Goal: Task Accomplishment & Management: Manage account settings

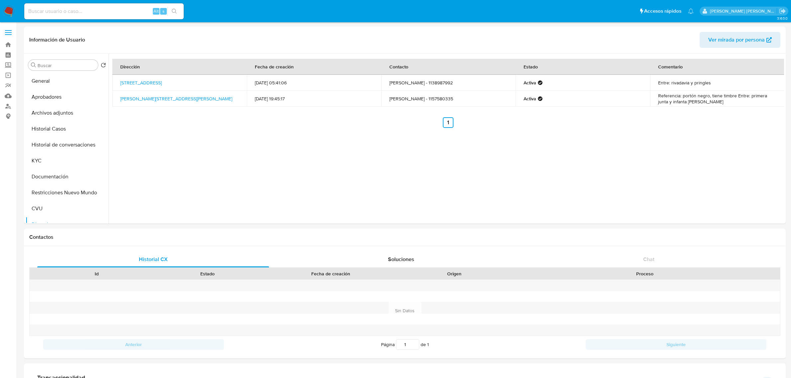
select select "10"
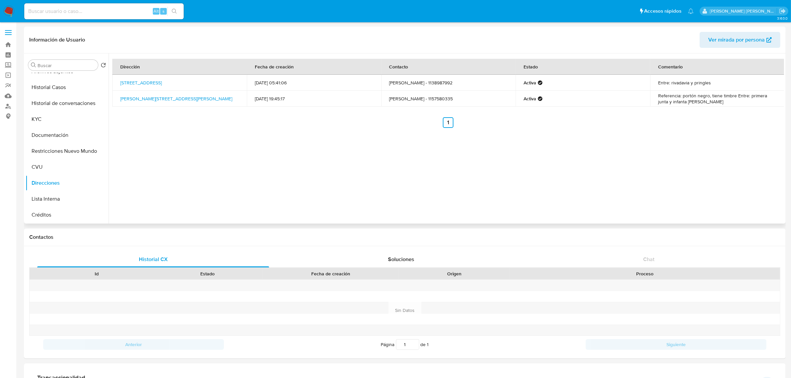
click at [246, 188] on div "Dirección Fecha de creación Contacto Estado Comentario Calle Azopardo 5913, Bil…" at bounding box center [446, 138] width 675 height 170
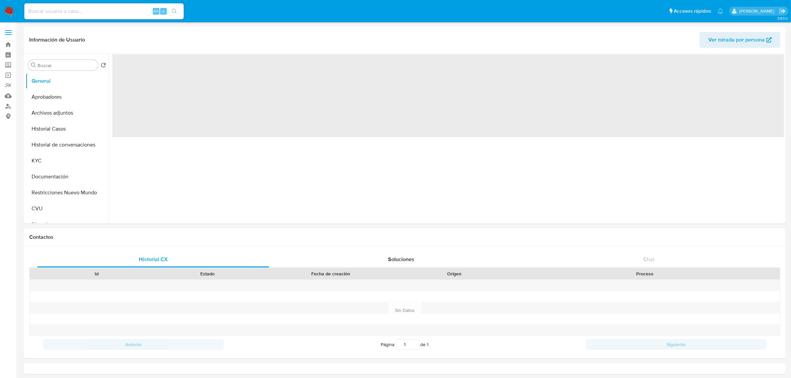
select select "10"
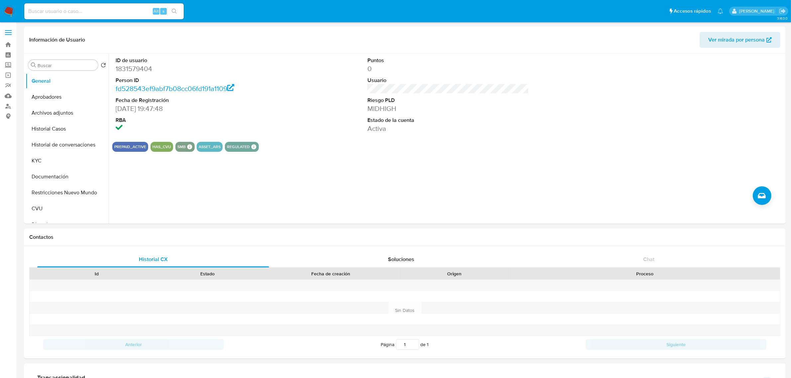
drag, startPoint x: 54, startPoint y: 163, endPoint x: 405, endPoint y: 371, distance: 407.5
click at [54, 163] on button "KYC" at bounding box center [67, 161] width 83 height 16
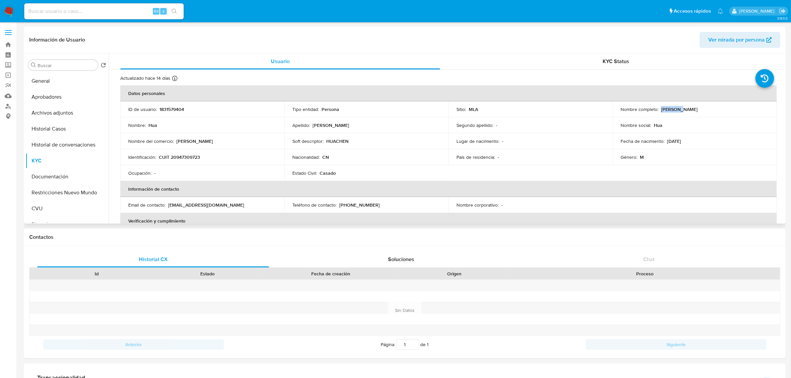
drag, startPoint x: 667, startPoint y: 110, endPoint x: 691, endPoint y: 110, distance: 24.6
click at [691, 110] on div "Nombre completo : Hua Chen" at bounding box center [694, 109] width 148 height 6
copy p "Hua Chen"
click at [56, 172] on button "Documentación" at bounding box center [65, 177] width 78 height 16
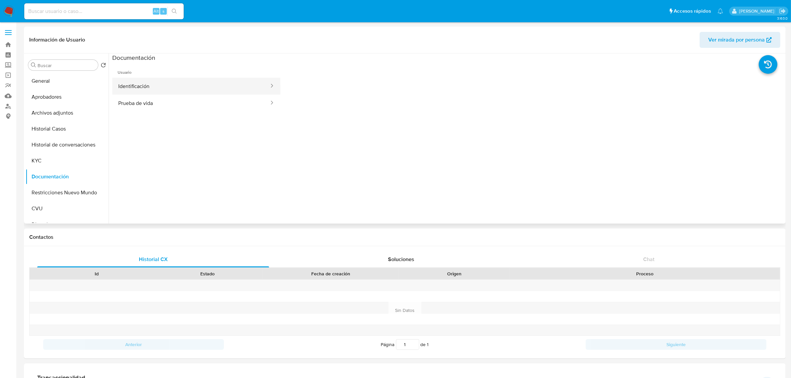
click at [182, 86] on button "Identificación" at bounding box center [190, 86] width 157 height 17
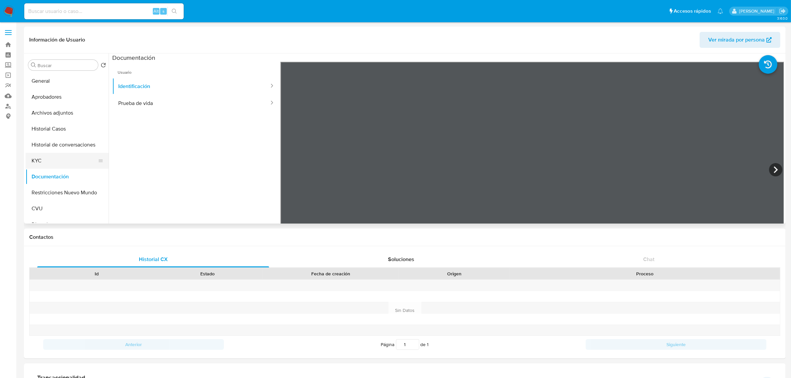
click at [57, 166] on button "KYC" at bounding box center [65, 161] width 78 height 16
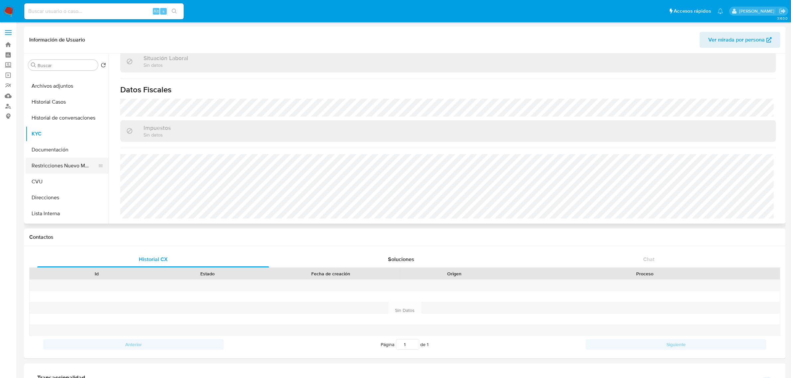
scroll to position [42, 0]
click at [52, 188] on button "Direcciones" at bounding box center [65, 183] width 78 height 16
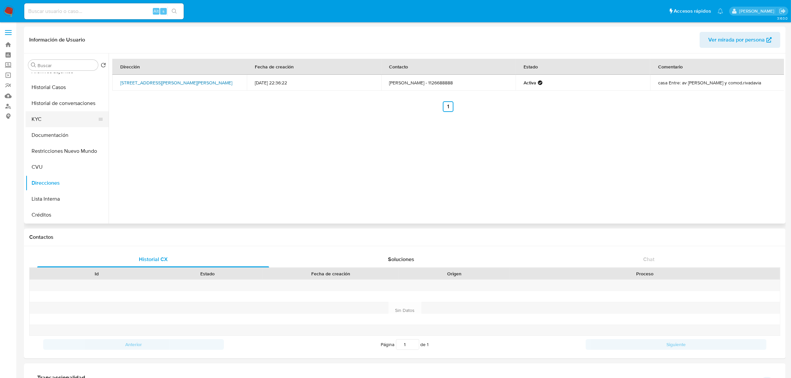
scroll to position [0, 0]
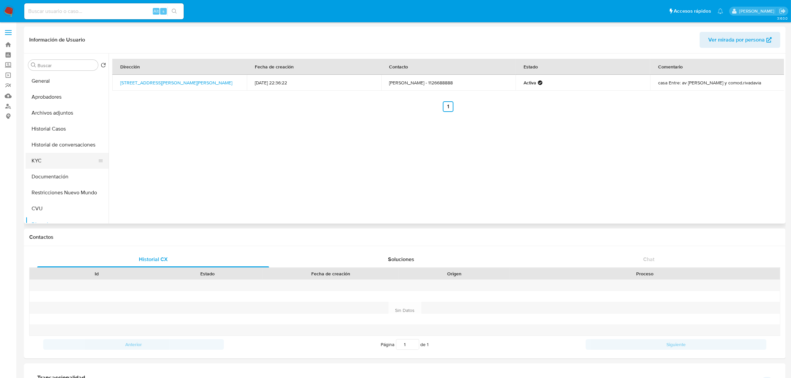
drag, startPoint x: 53, startPoint y: 156, endPoint x: 60, endPoint y: 157, distance: 7.0
click at [53, 156] on button "KYC" at bounding box center [65, 161] width 78 height 16
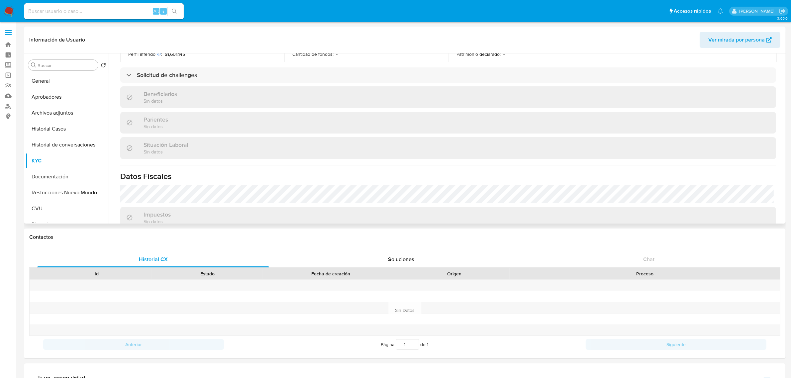
scroll to position [125, 0]
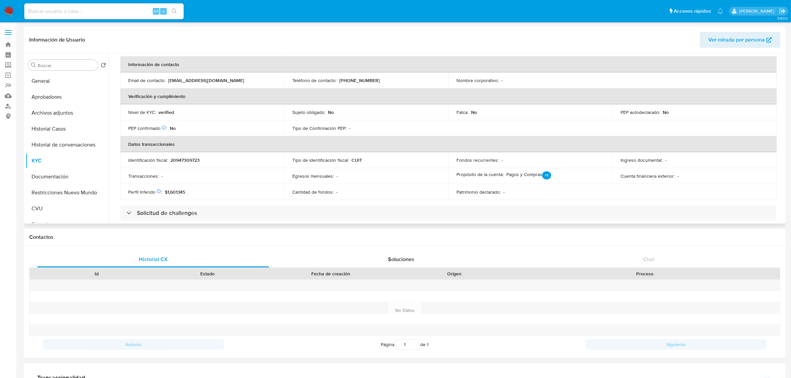
click at [184, 163] on p "20947309723" at bounding box center [184, 160] width 29 height 6
copy p "20947309723"
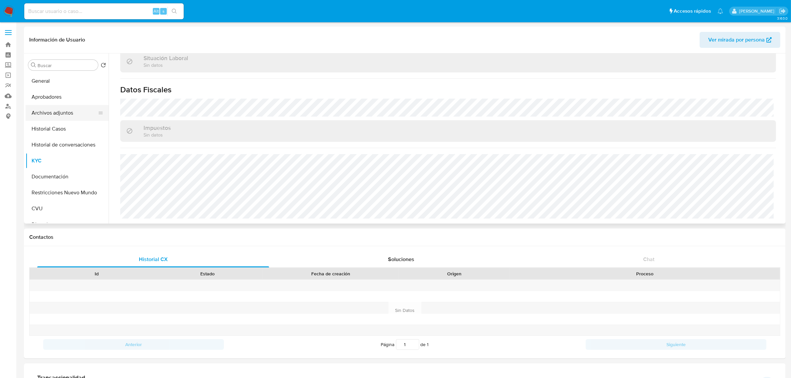
click at [50, 109] on button "Archivos adjuntos" at bounding box center [65, 113] width 78 height 16
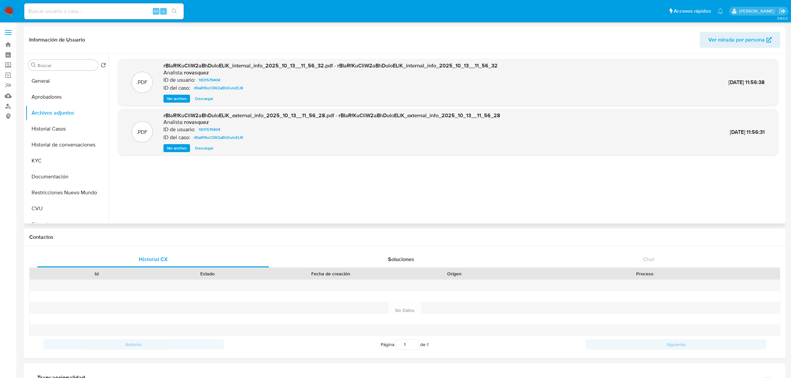
click at [182, 145] on span "Ver archivo" at bounding box center [177, 148] width 20 height 7
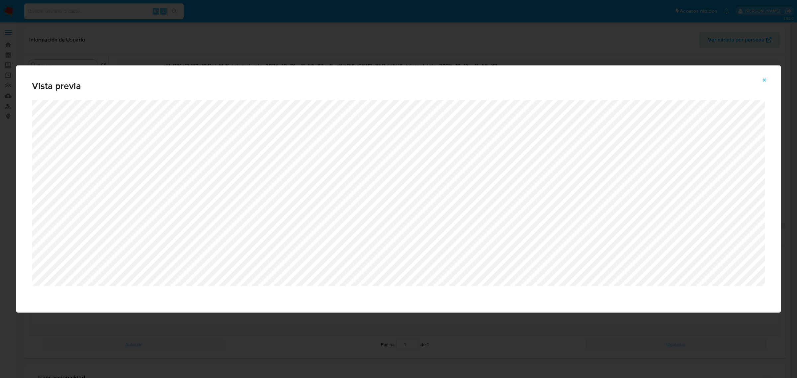
click at [765, 80] on icon "Attachment preview" at bounding box center [764, 79] width 3 height 3
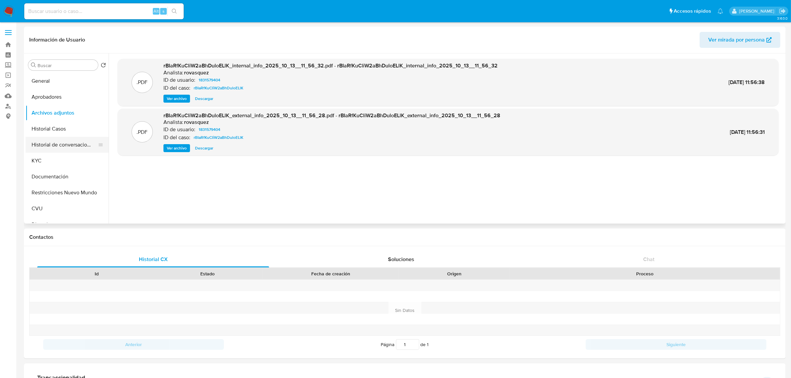
click at [80, 149] on button "Historial de conversaciones" at bounding box center [65, 145] width 78 height 16
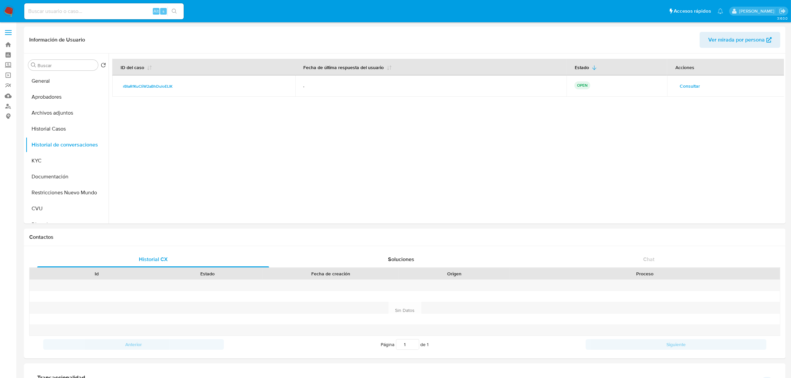
click at [690, 88] on span "Consultar" at bounding box center [689, 85] width 20 height 9
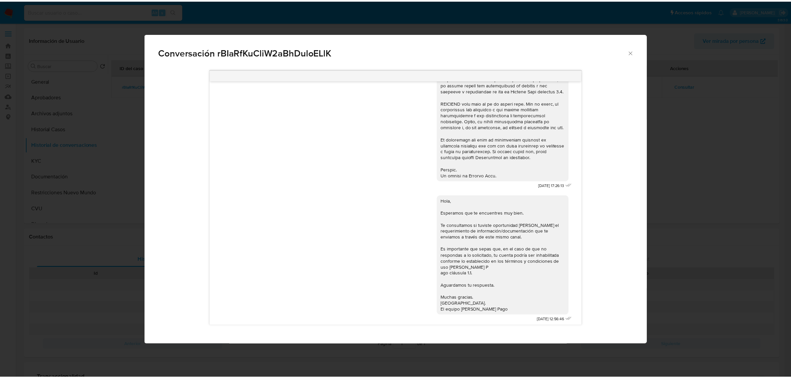
scroll to position [278, 0]
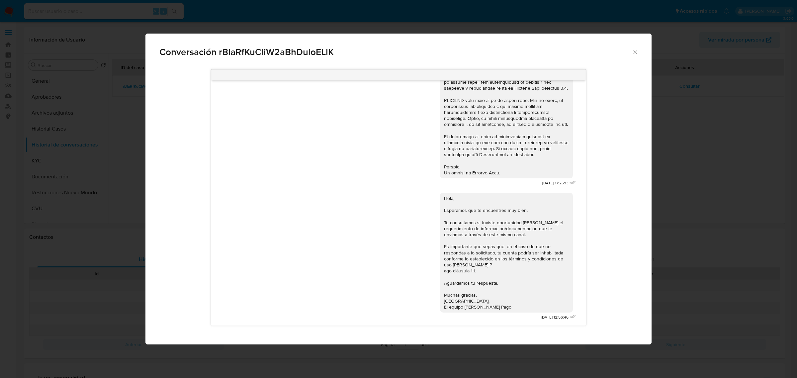
click at [55, 167] on div "Conversación rBIaRfKuCliW2aBhDuloELlK 18/08/2025 17:26:13 Hola, Esperamos que t…" at bounding box center [398, 189] width 797 height 378
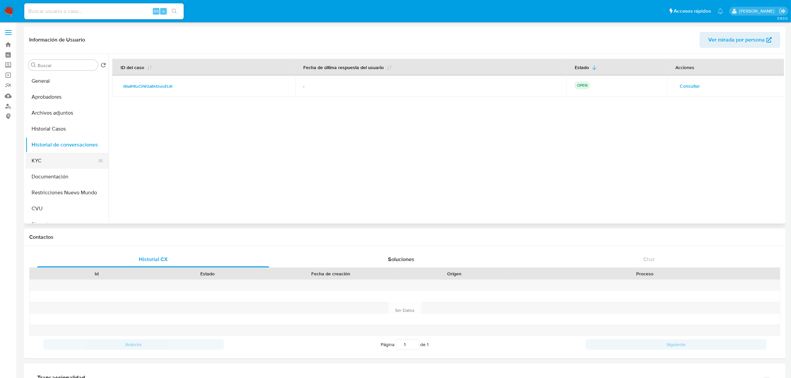
click at [50, 166] on button "KYC" at bounding box center [65, 161] width 78 height 16
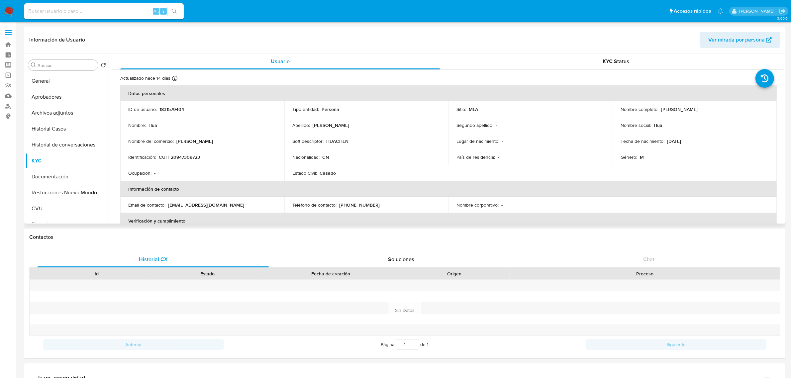
click at [188, 158] on p "CUIT 20947309723" at bounding box center [179, 157] width 41 height 6
copy p "20947309723"
click at [52, 130] on button "Historial Casos" at bounding box center [65, 129] width 78 height 16
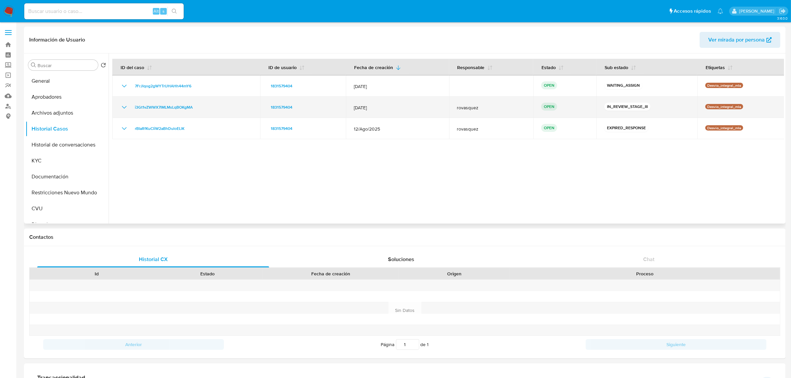
drag, startPoint x: 200, startPoint y: 107, endPoint x: 128, endPoint y: 108, distance: 72.4
click at [128, 108] on div "i3Gt1vZWWX7lMLMsLqBOKgMA" at bounding box center [186, 107] width 132 height 8
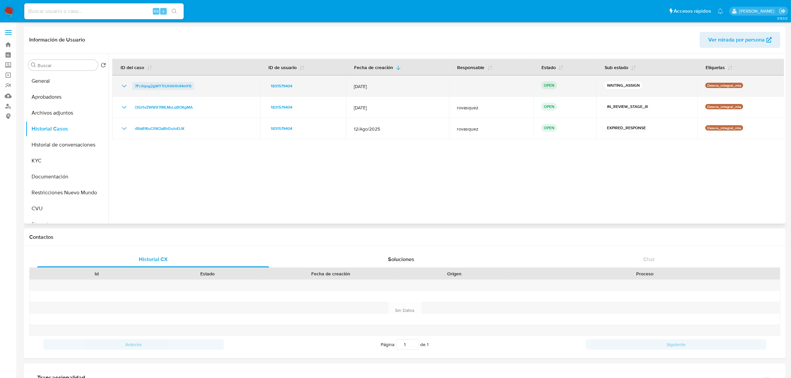
drag, startPoint x: 213, startPoint y: 85, endPoint x: 135, endPoint y: 87, distance: 78.1
click at [135, 87] on div "7FrJlqog2gWYTrUHAHh44mY6" at bounding box center [186, 86] width 132 height 8
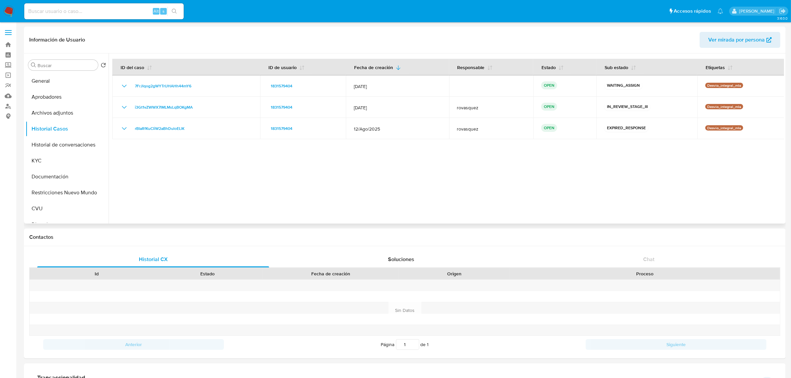
click at [244, 175] on div at bounding box center [446, 138] width 675 height 170
click at [53, 139] on button "Historial de conversaciones" at bounding box center [65, 145] width 78 height 16
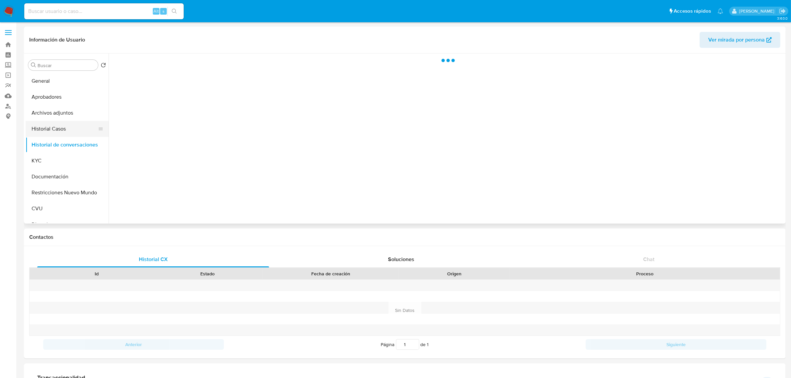
click at [54, 130] on button "Historial Casos" at bounding box center [65, 129] width 78 height 16
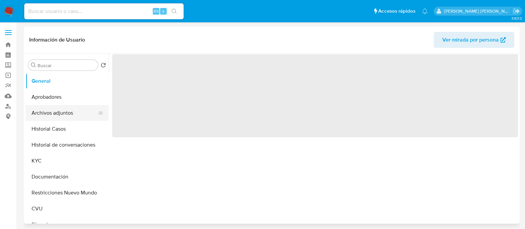
click at [68, 108] on button "Archivos adjuntos" at bounding box center [65, 113] width 78 height 16
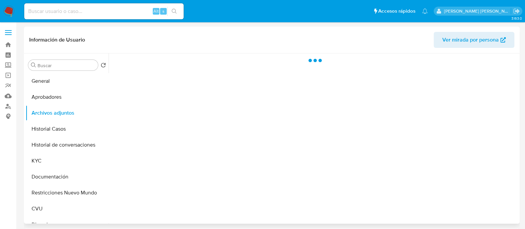
select select "10"
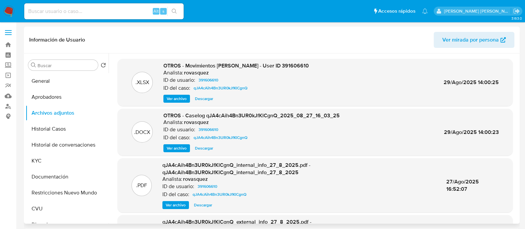
click at [180, 147] on span "Ver archivo" at bounding box center [177, 148] width 20 height 7
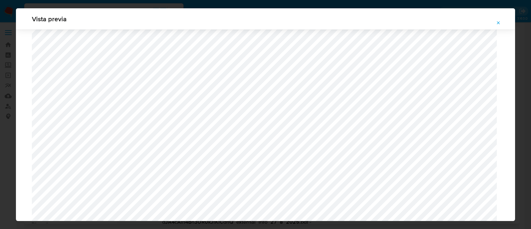
scroll to position [692, 0]
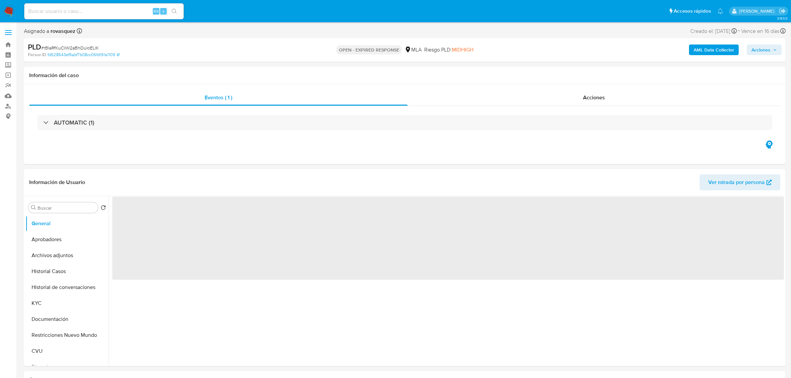
select select "10"
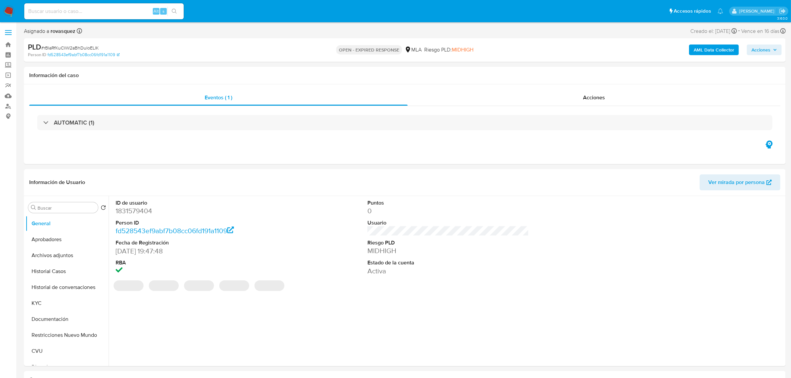
click at [703, 50] on b "AML Data Collector" at bounding box center [713, 50] width 41 height 11
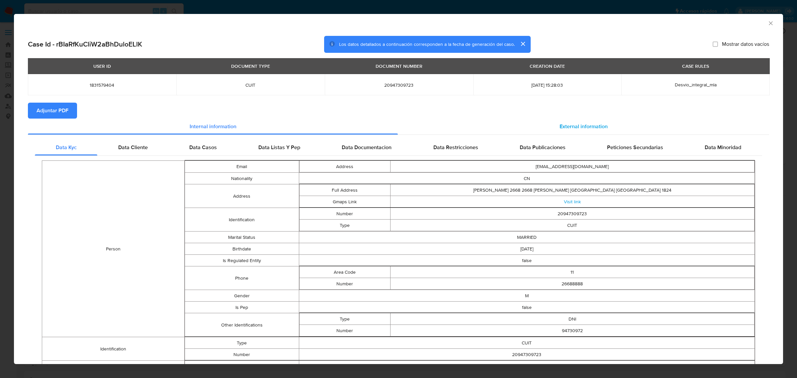
click at [560, 130] on span "External information" at bounding box center [584, 127] width 48 height 8
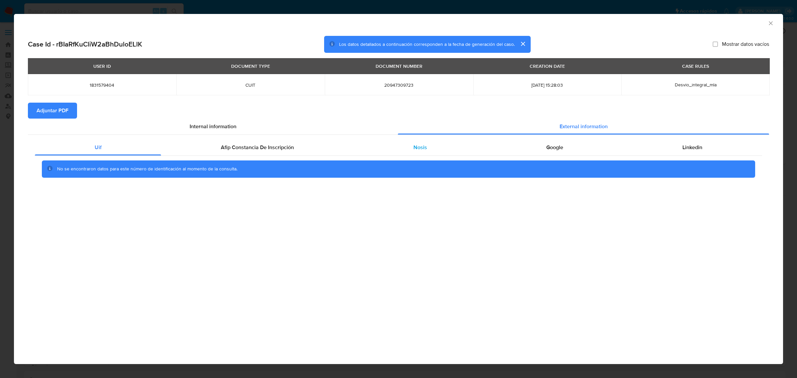
click at [415, 150] on span "Nosis" at bounding box center [420, 147] width 14 height 8
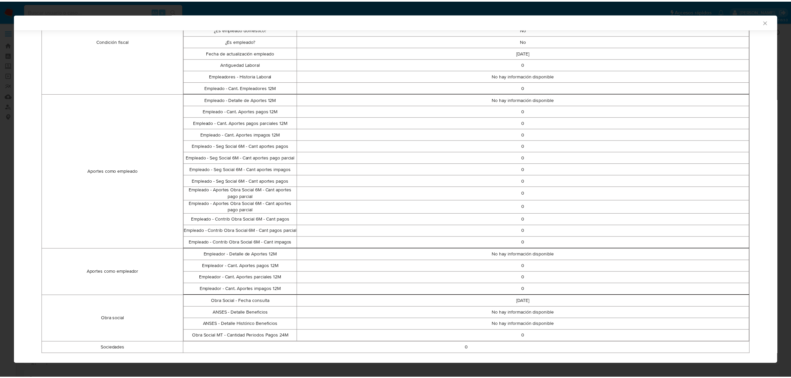
scroll to position [257, 0]
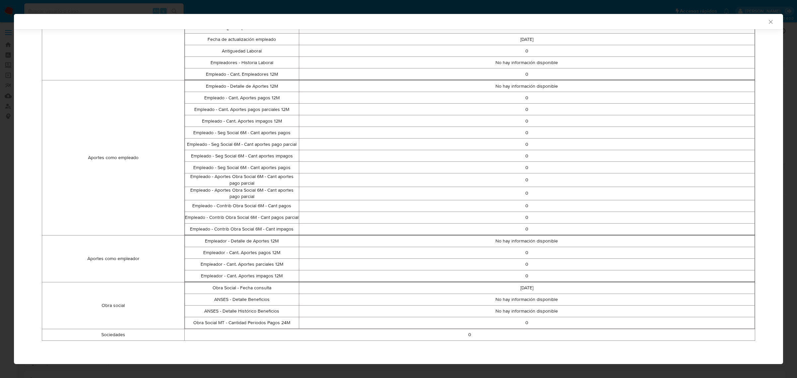
click at [767, 24] on icon "Cerrar ventana" at bounding box center [770, 22] width 7 height 7
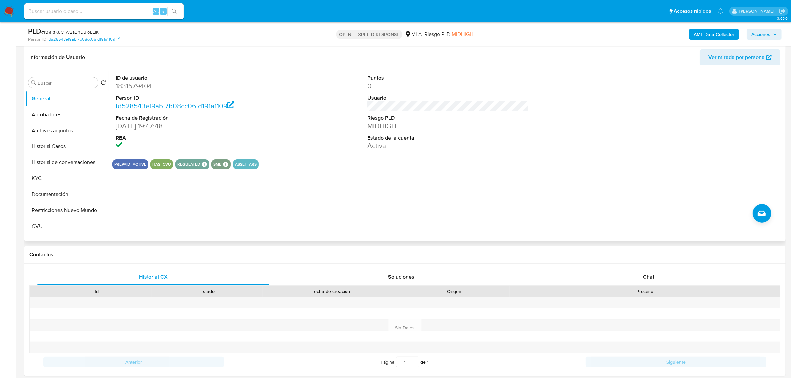
scroll to position [208, 0]
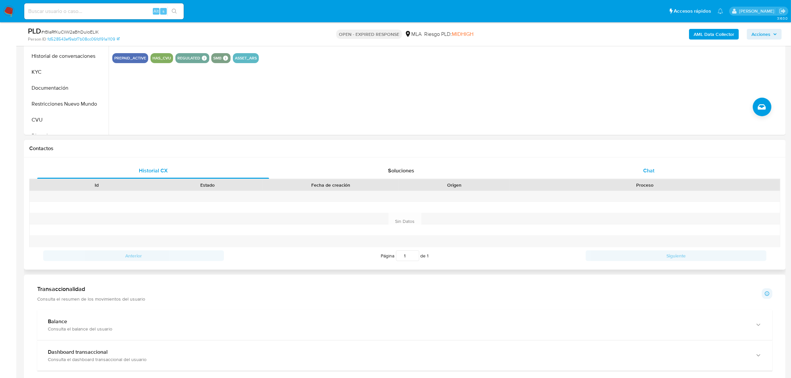
click at [638, 172] on div "Chat" at bounding box center [649, 171] width 232 height 16
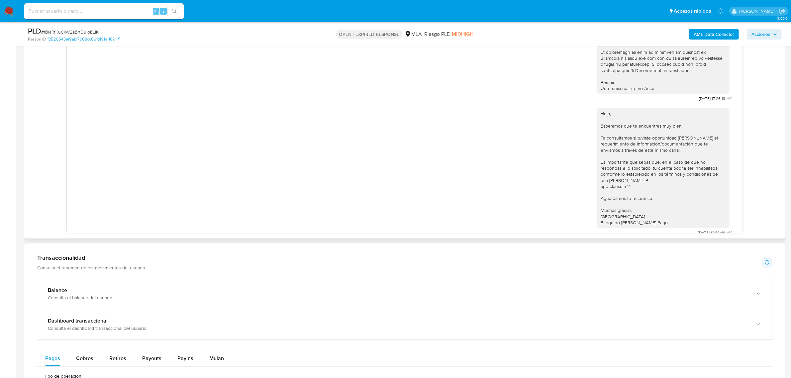
scroll to position [236, 0]
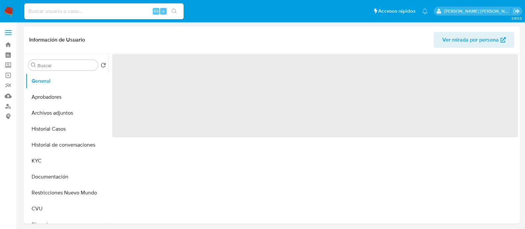
select select "10"
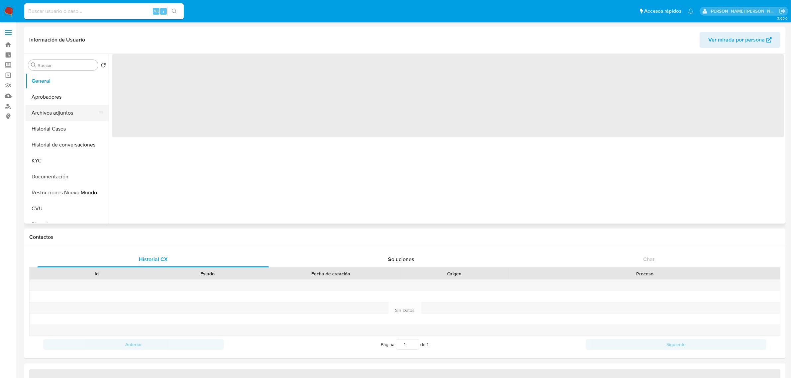
click at [64, 113] on button "Archivos adjuntos" at bounding box center [65, 113] width 78 height 16
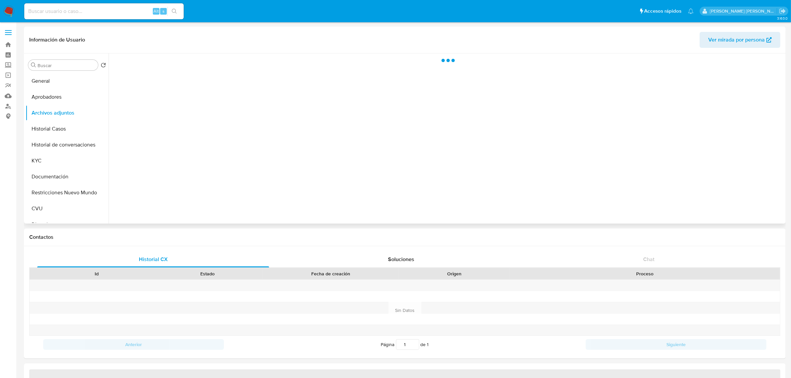
select select "10"
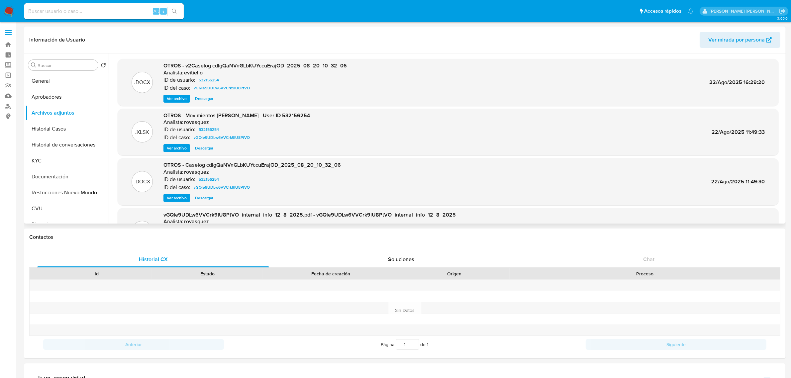
click at [174, 98] on span "Ver archivo" at bounding box center [177, 98] width 20 height 7
click at [61, 101] on button "Aprobadores" at bounding box center [65, 97] width 78 height 16
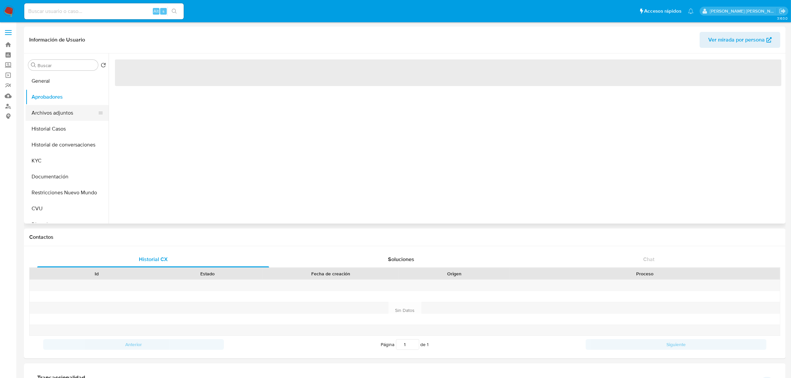
click at [60, 110] on button "Archivos adjuntos" at bounding box center [65, 113] width 78 height 16
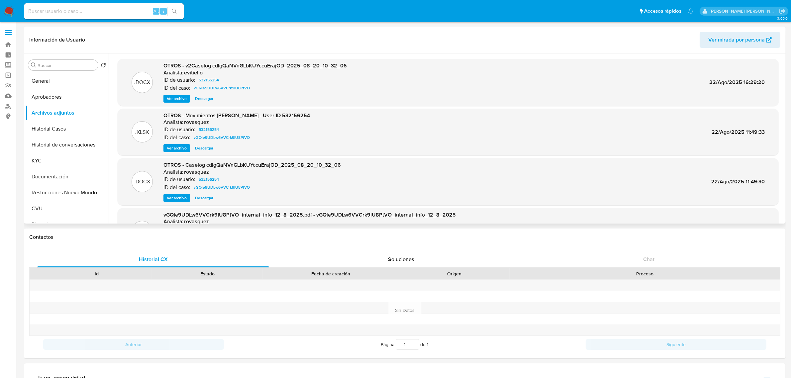
click at [205, 96] on span "Descargar" at bounding box center [204, 98] width 18 height 7
click at [184, 241] on div "Contactos" at bounding box center [405, 237] width 762 height 18
click at [177, 99] on span "Ver archivo" at bounding box center [177, 98] width 20 height 7
click at [175, 99] on span "Ver archivo" at bounding box center [177, 98] width 20 height 7
click at [173, 97] on span "Ver archivo" at bounding box center [177, 98] width 20 height 7
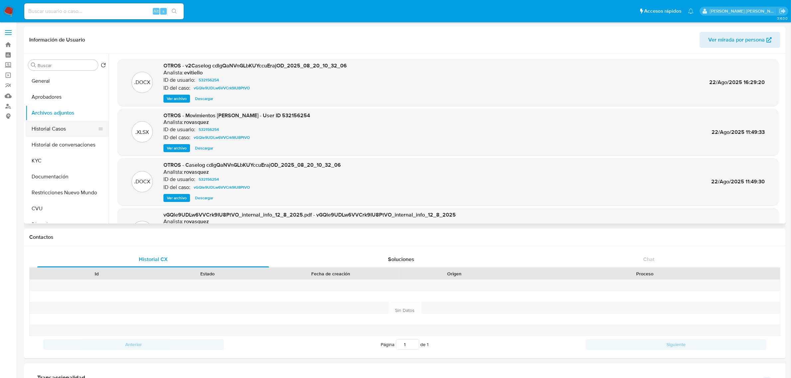
drag, startPoint x: 49, startPoint y: 132, endPoint x: 49, endPoint y: 126, distance: 5.3
click at [49, 132] on button "Historial Casos" at bounding box center [65, 129] width 78 height 16
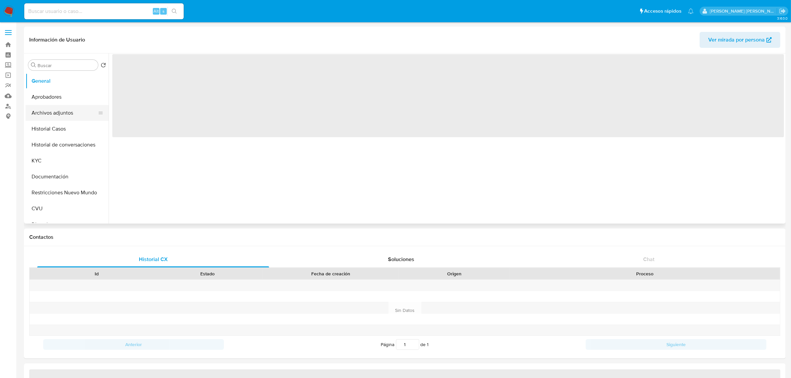
click at [46, 115] on button "Archivos adjuntos" at bounding box center [65, 113] width 78 height 16
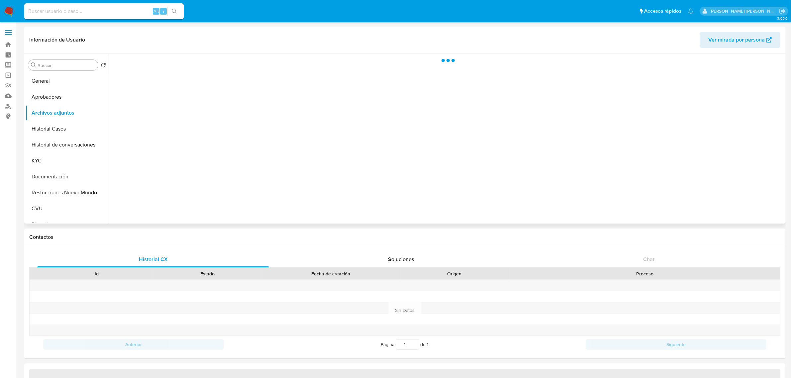
select select "10"
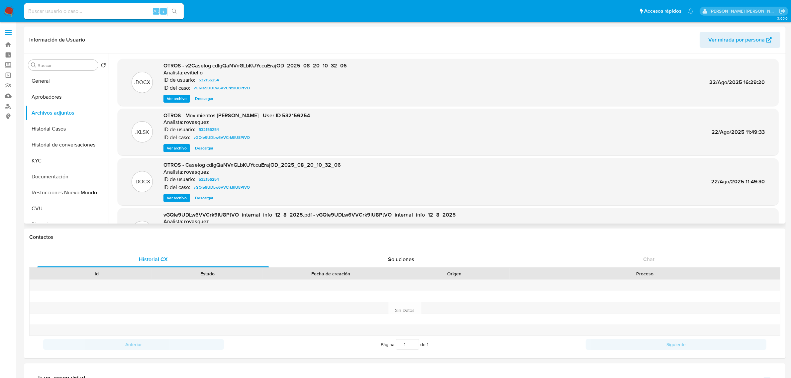
click at [171, 100] on span "Ver archivo" at bounding box center [177, 98] width 20 height 7
click at [177, 97] on span "Ver archivo" at bounding box center [177, 98] width 20 height 7
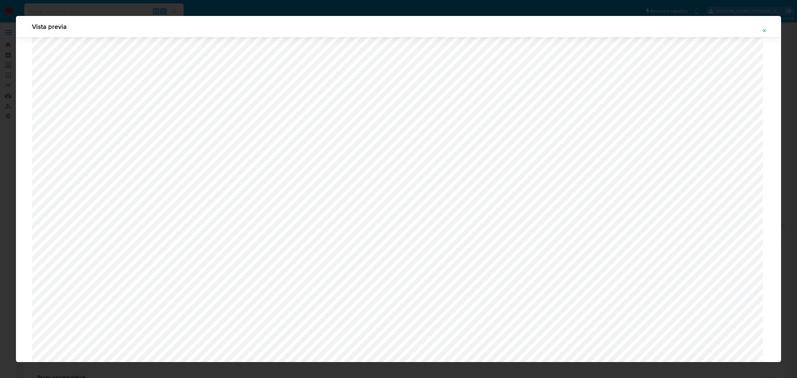
scroll to position [277, 0]
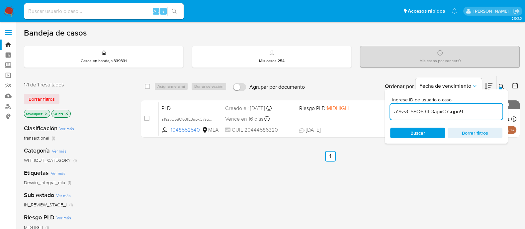
click at [417, 113] on input "a19zvC58O63tE3apxC7sgpn9" at bounding box center [446, 111] width 112 height 9
paste input "rBIaRfKuCliW2aBhDuloELlK"
type input "rBIaRfKuCliW2aBhDuloELlK"
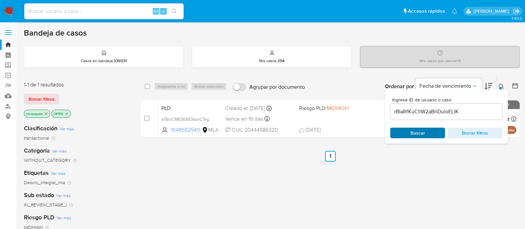
click at [421, 131] on span "Buscar" at bounding box center [417, 133] width 15 height 11
click at [149, 120] on div "case-item-checkbox" at bounding box center [146, 118] width 5 height 7
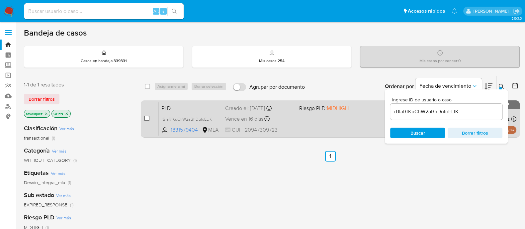
click at [147, 116] on input "checkbox" at bounding box center [146, 118] width 5 height 5
checkbox input "true"
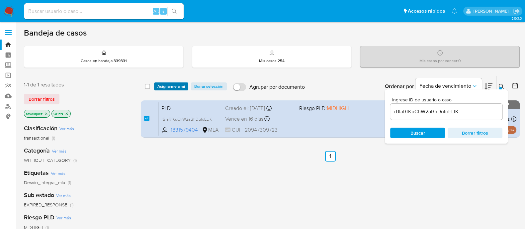
click at [174, 86] on span "Asignarme a mí" at bounding box center [171, 86] width 28 height 7
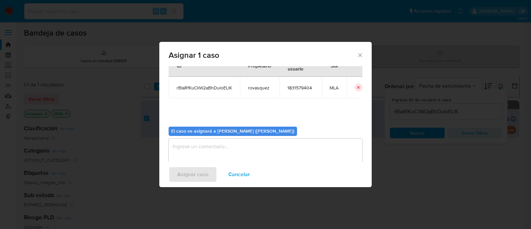
scroll to position [34, 0]
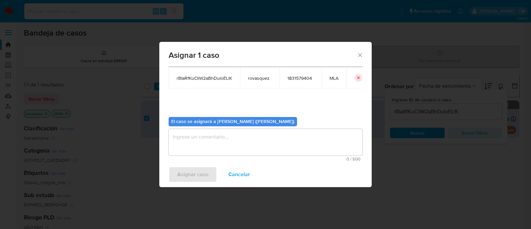
click at [215, 142] on textarea "assign-modal" at bounding box center [266, 142] width 194 height 27
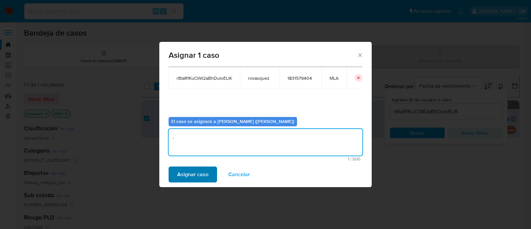
type textarea "."
click at [180, 175] on span "Asignar caso" at bounding box center [192, 174] width 31 height 15
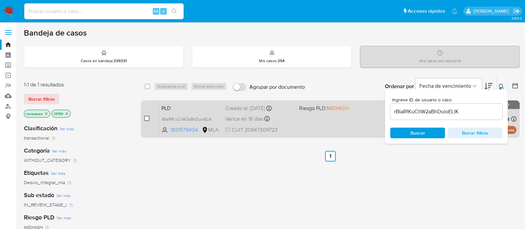
click at [147, 117] on input "checkbox" at bounding box center [146, 118] width 5 height 5
checkbox input "true"
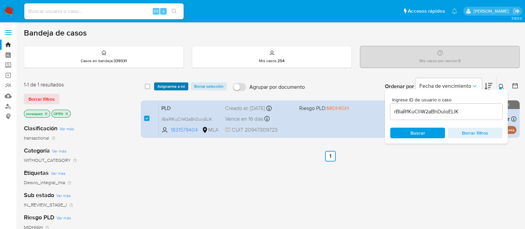
click at [172, 87] on span "Asignarme a mí" at bounding box center [171, 86] width 28 height 7
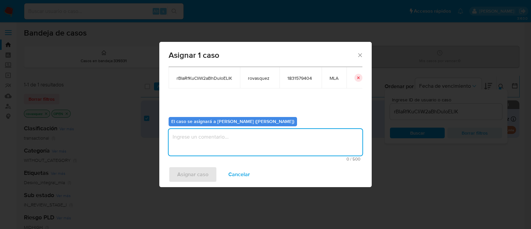
click at [196, 137] on textarea "assign-modal" at bounding box center [266, 142] width 194 height 27
type textarea "."
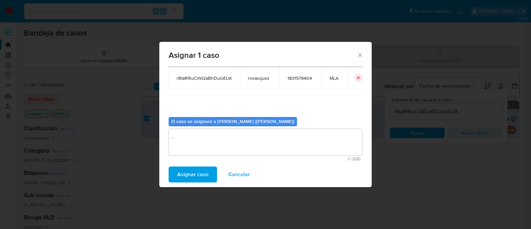
click at [186, 173] on span "Asignar caso" at bounding box center [192, 174] width 31 height 15
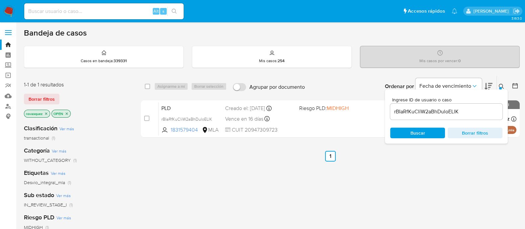
click at [423, 110] on input "rBIaRfKuCliW2aBhDuloELlK" at bounding box center [446, 111] width 112 height 9
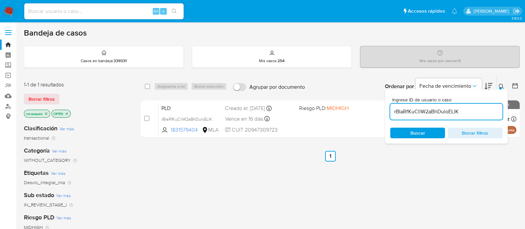
click at [423, 110] on input "rBIaRfKuCliW2aBhDuloELlK" at bounding box center [446, 111] width 112 height 9
paste input "bCM0Ee33FKGXCtck6lrFAZKx"
type input "bCM0Ee33FKGXCtck6lrFAZKx"
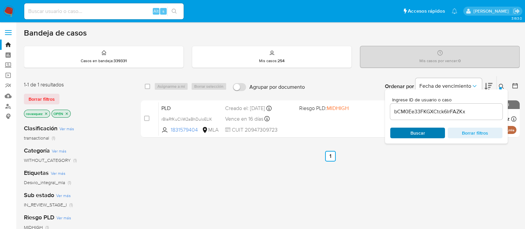
click at [419, 135] on span "Buscar" at bounding box center [417, 133] width 15 height 11
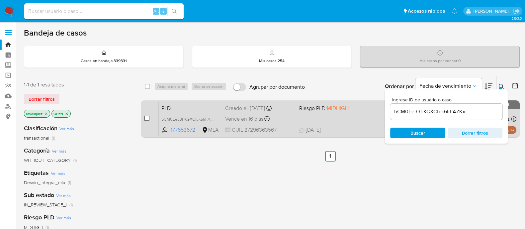
click at [147, 119] on input "checkbox" at bounding box center [146, 118] width 5 height 5
checkbox input "true"
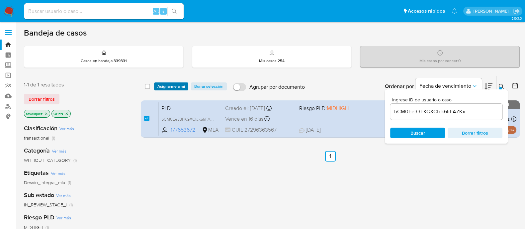
click at [176, 87] on span "Asignarme a mí" at bounding box center [171, 86] width 28 height 7
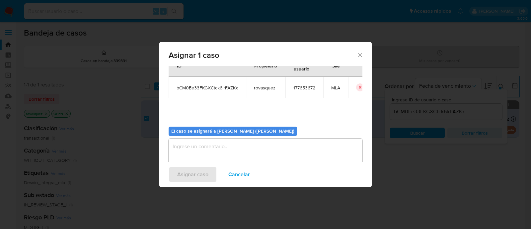
scroll to position [34, 0]
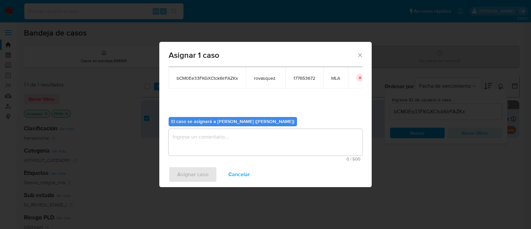
click at [204, 150] on textarea "assign-modal" at bounding box center [266, 142] width 194 height 27
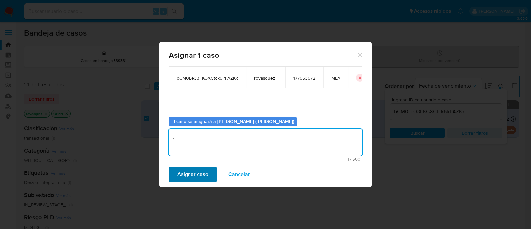
type textarea "."
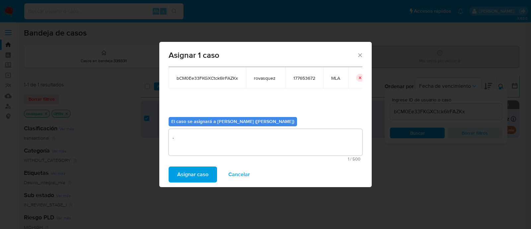
click at [192, 169] on span "Asignar caso" at bounding box center [192, 174] width 31 height 15
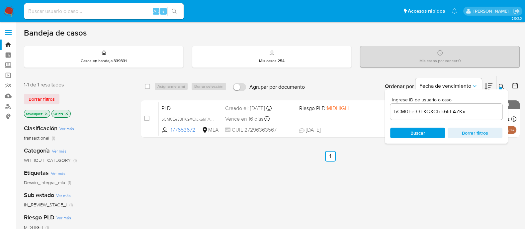
click at [407, 112] on input "bCM0Ee33FKGXCtck6lrFAZKx" at bounding box center [446, 111] width 112 height 9
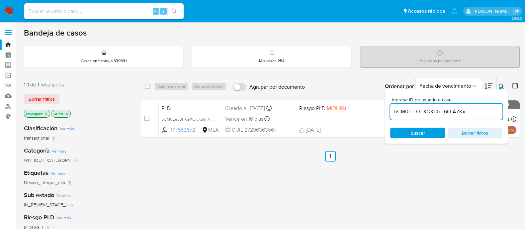
click at [407, 112] on input "bCM0Ee33FKGXCtck6lrFAZKx" at bounding box center [446, 111] width 112 height 9
paste input "Qca6JYWGL6AOAzbt9MRXL5Cz"
type input "Qca6JYWGL6AOAzbt9MRXL5Cz"
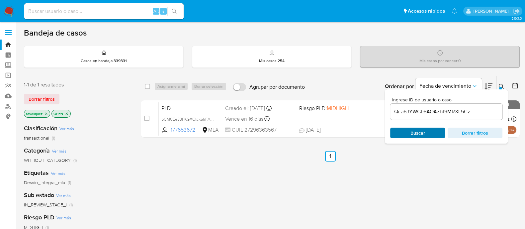
click at [413, 131] on span "Buscar" at bounding box center [417, 133] width 15 height 11
click at [147, 119] on input "checkbox" at bounding box center [146, 118] width 5 height 5
checkbox input "true"
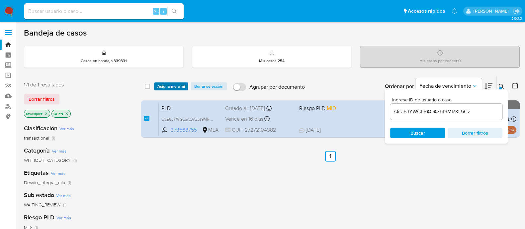
click at [177, 88] on span "Asignarme a mí" at bounding box center [171, 86] width 28 height 7
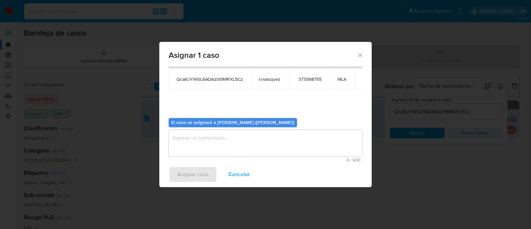
scroll to position [34, 0]
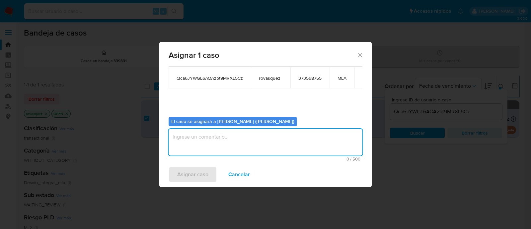
click at [208, 134] on textarea "assign-modal" at bounding box center [266, 142] width 194 height 27
type textarea "."
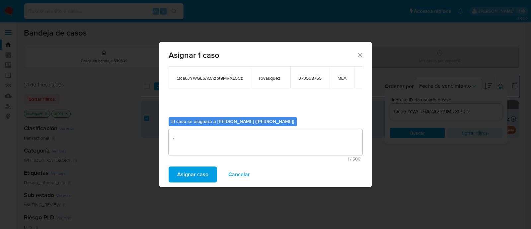
click at [199, 176] on span "Asignar caso" at bounding box center [192, 174] width 31 height 15
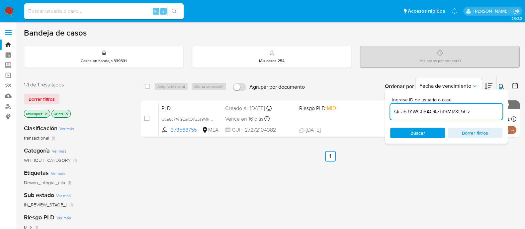
click at [402, 112] on input "Qca6JYWGL6AOAzbt9MRXL5Cz" at bounding box center [446, 111] width 112 height 9
paste input "1Vo8MiQMjp2IVMUbiDdK6KgY"
type input "1Vo8MiQMjp2IVMUbiDdK6KgY"
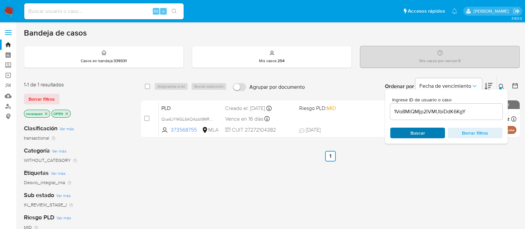
click at [412, 131] on span "Buscar" at bounding box center [417, 133] width 15 height 11
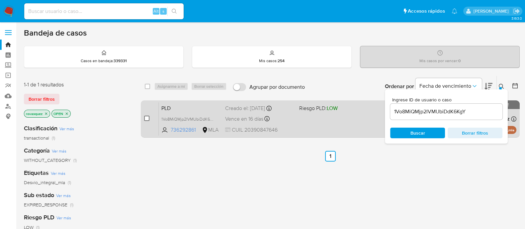
click at [144, 119] on input "checkbox" at bounding box center [146, 118] width 5 height 5
checkbox input "true"
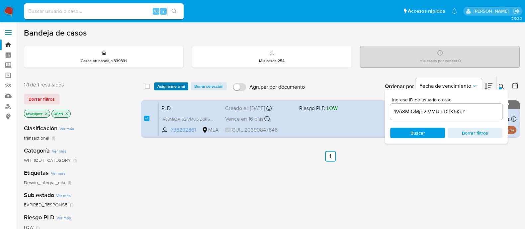
click at [169, 85] on span "Asignarme a mí" at bounding box center [171, 86] width 28 height 7
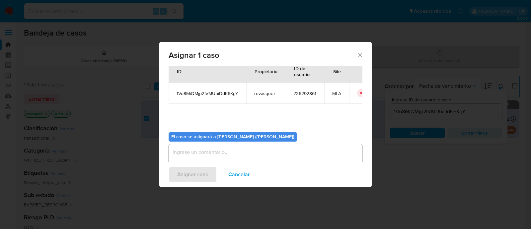
scroll to position [34, 0]
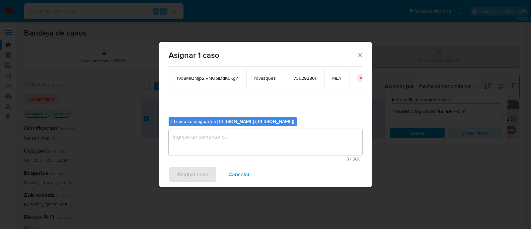
click at [207, 135] on textarea "assign-modal" at bounding box center [266, 142] width 194 height 27
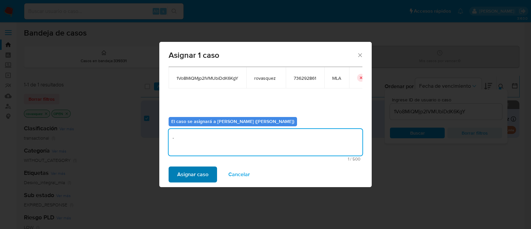
type textarea "."
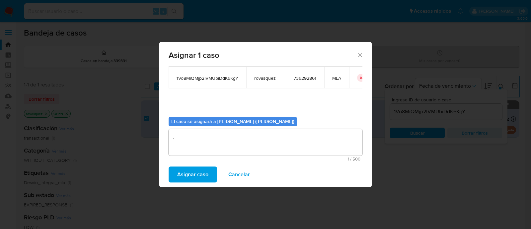
click at [195, 173] on span "Asignar caso" at bounding box center [192, 174] width 31 height 15
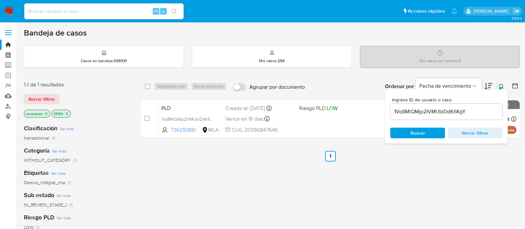
click at [400, 109] on input "1Vo8MiQMjp2IVMUbiDdK6KgY" at bounding box center [446, 111] width 112 height 9
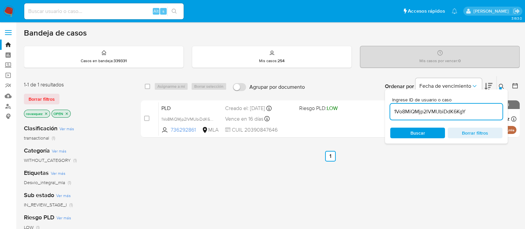
click at [400, 109] on input "1Vo8MiQMjp2IVMUbiDdK6KgY" at bounding box center [446, 111] width 112 height 9
paste input "8s5EQAM4j2f7pJGB9ROgISWo"
type input "8s5EQAM4j2f7pJGB9ROgISWo"
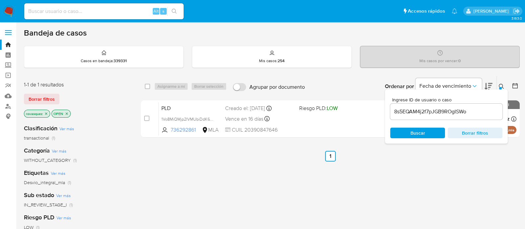
click at [416, 138] on div "Ingrese ID de usuario o caso 8s5EQAM4j2f7pJGB9ROgISWo Buscar Borrar filtros" at bounding box center [446, 116] width 123 height 54
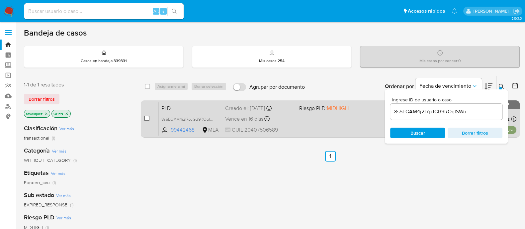
click at [146, 117] on input "checkbox" at bounding box center [146, 118] width 5 height 5
checkbox input "true"
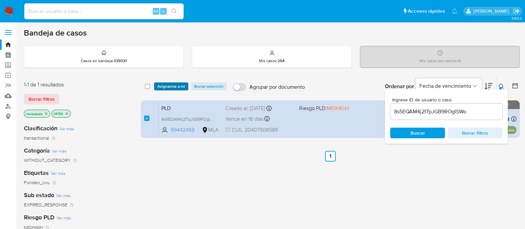
click at [169, 84] on span "Asignarme a mí" at bounding box center [171, 86] width 28 height 7
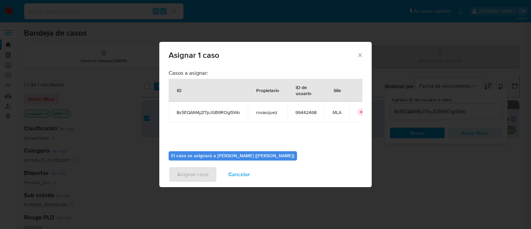
scroll to position [34, 0]
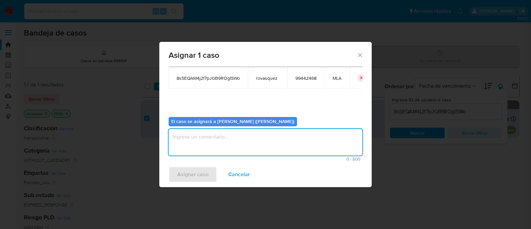
click at [228, 136] on textarea "assign-modal" at bounding box center [266, 142] width 194 height 27
type textarea "."
click at [199, 167] on span "Asignar caso" at bounding box center [192, 174] width 31 height 15
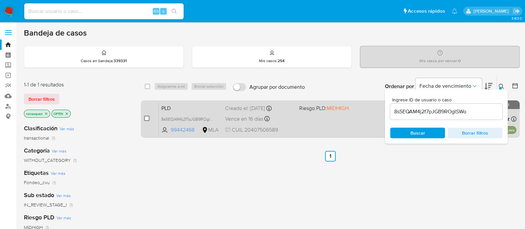
click at [145, 119] on input "checkbox" at bounding box center [146, 118] width 5 height 5
checkbox input "true"
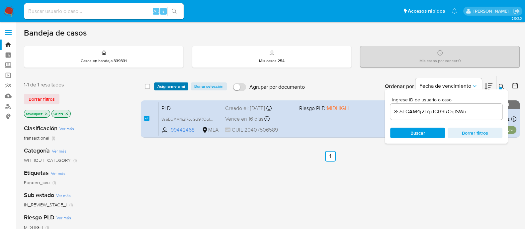
click at [177, 87] on span "Asignarme a mí" at bounding box center [171, 86] width 28 height 7
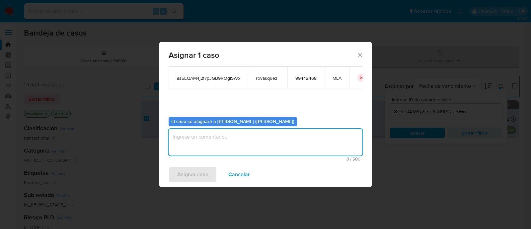
click at [205, 138] on textarea "assign-modal" at bounding box center [266, 142] width 194 height 27
type textarea "."
click at [180, 171] on span "Asignar caso" at bounding box center [192, 174] width 31 height 15
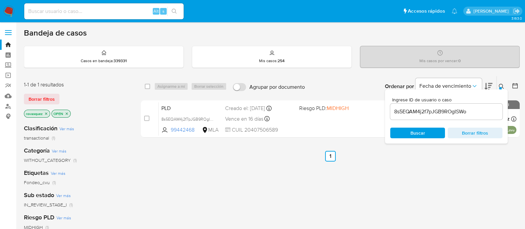
click at [438, 114] on input "8s5EQAM4j2f7pJGB9ROgISWo" at bounding box center [446, 111] width 112 height 9
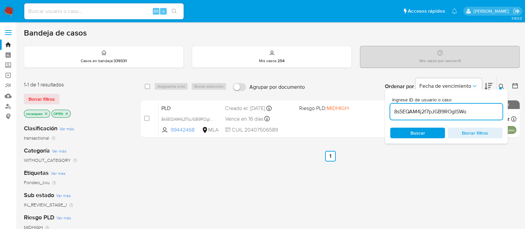
click at [438, 114] on input "8s5EQAM4j2f7pJGB9ROgISWo" at bounding box center [446, 111] width 112 height 9
paste input "Cy3SEp7sQQEfjgIKlpudZUt7"
type input "Cy3SEp7sQQEfjgIKlpudZUt7"
click at [415, 133] on span "Buscar" at bounding box center [417, 133] width 15 height 11
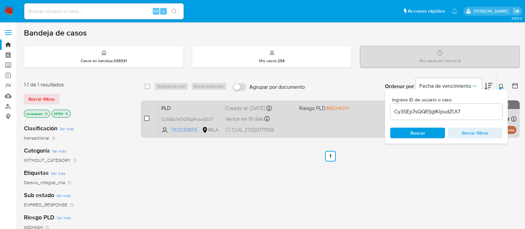
click at [146, 118] on input "checkbox" at bounding box center [146, 118] width 5 height 5
checkbox input "true"
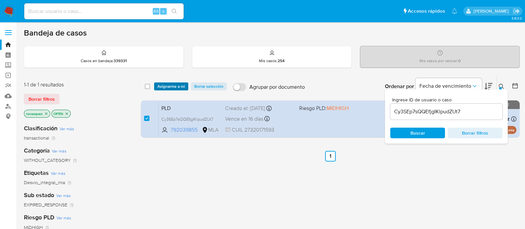
click at [174, 86] on span "Asignarme a mí" at bounding box center [171, 86] width 28 height 7
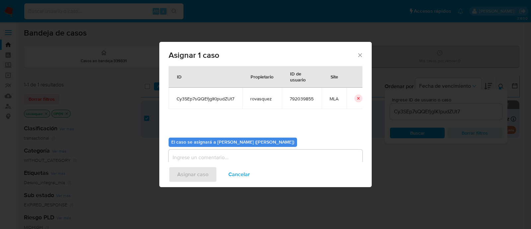
scroll to position [34, 0]
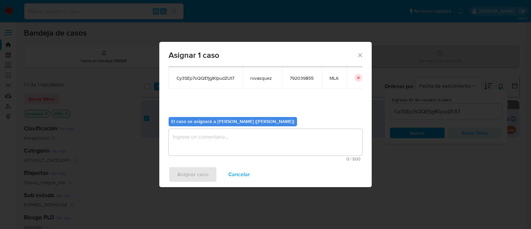
click at [218, 140] on textarea "assign-modal" at bounding box center [266, 142] width 194 height 27
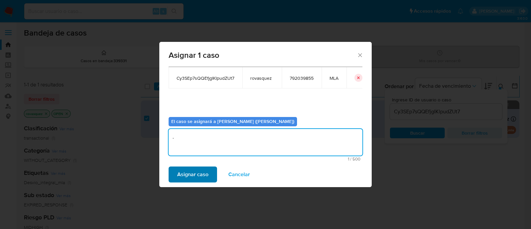
type textarea "."
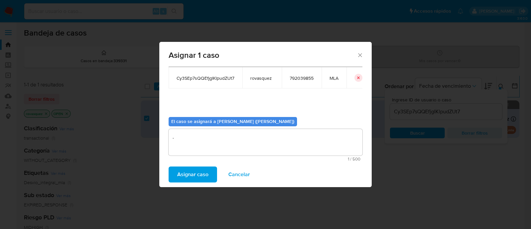
click at [194, 178] on span "Asignar caso" at bounding box center [192, 174] width 31 height 15
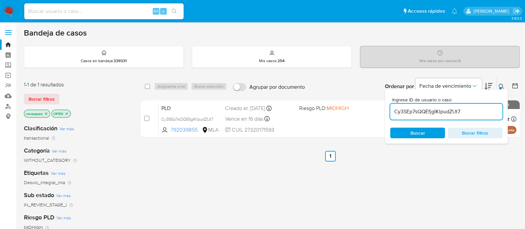
click at [445, 114] on input "Cy3SEp7sQQEfjgIKlpudZUt7" at bounding box center [446, 111] width 112 height 9
paste input "yHbnL8xQ79k7MDX2XpDgxk1Y"
type input "yHbnL8xQ79k7MDX2XpDgxk1Y"
click at [419, 132] on span "Buscar" at bounding box center [417, 133] width 15 height 11
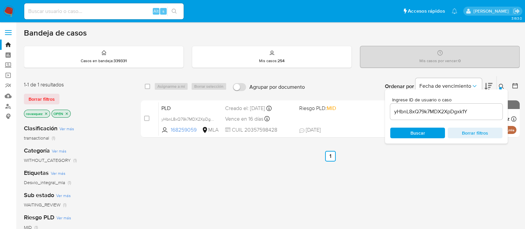
click at [145, 118] on input "checkbox" at bounding box center [146, 118] width 5 height 5
checkbox input "true"
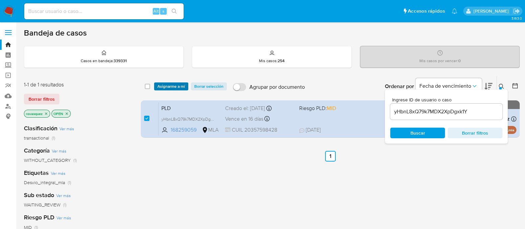
click at [175, 83] on span "Asignarme a mí" at bounding box center [171, 86] width 28 height 7
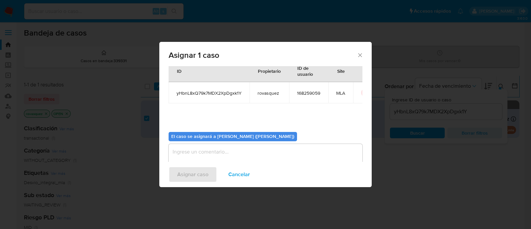
scroll to position [34, 0]
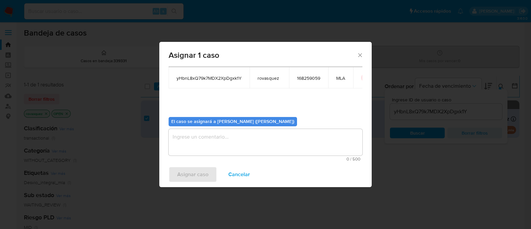
click at [200, 140] on textarea "assign-modal" at bounding box center [266, 142] width 194 height 27
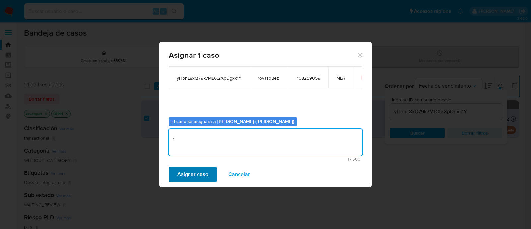
type textarea "."
click at [193, 175] on span "Asignar caso" at bounding box center [192, 174] width 31 height 15
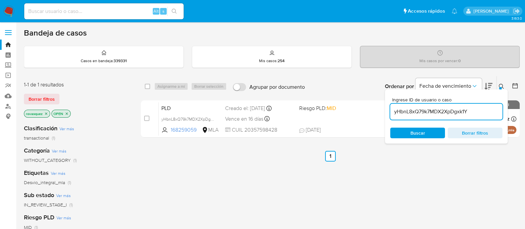
click at [404, 109] on input "yHbnL8xQ79k7MDX2XpDgxk1Y" at bounding box center [446, 111] width 112 height 9
paste input "VnqvDCuiB5Yqv2hfRZC3RH63"
type input "VnqvDCuiB5Yqv2hfRZC3RH63"
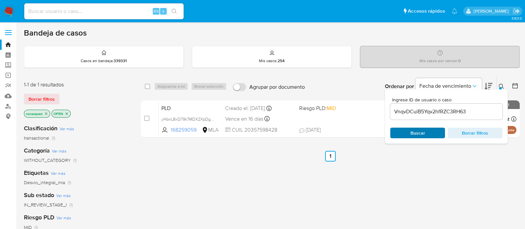
drag, startPoint x: 414, startPoint y: 135, endPoint x: 410, endPoint y: 137, distance: 4.9
click at [414, 135] on span "Buscar" at bounding box center [417, 133] width 15 height 11
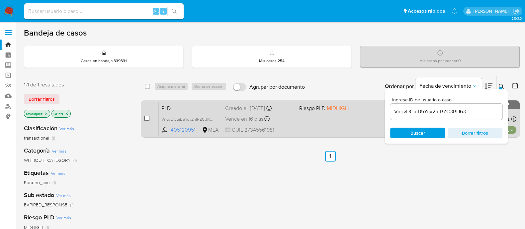
click at [147, 117] on input "checkbox" at bounding box center [146, 118] width 5 height 5
checkbox input "true"
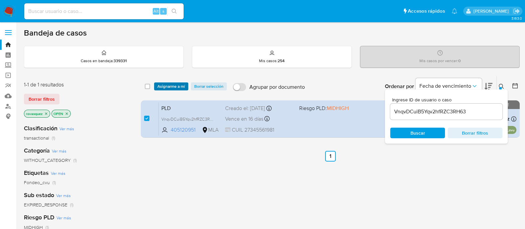
click at [170, 86] on span "Asignarme a mí" at bounding box center [171, 86] width 28 height 7
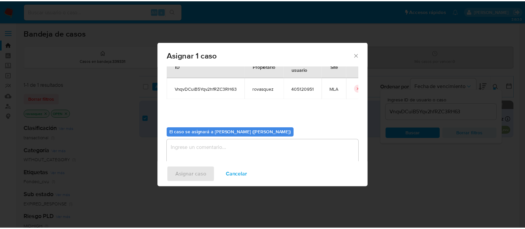
scroll to position [34, 0]
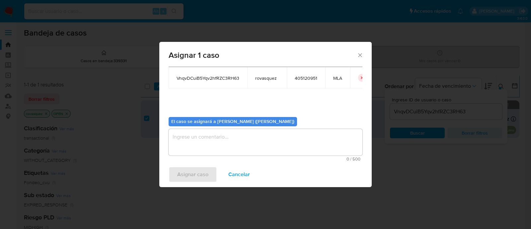
click at [221, 147] on textarea "assign-modal" at bounding box center [266, 142] width 194 height 27
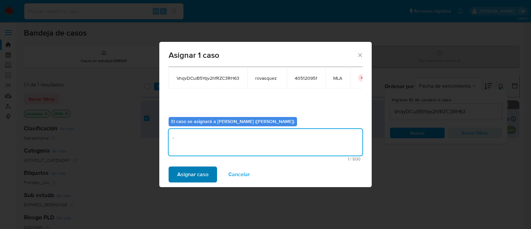
type textarea "."
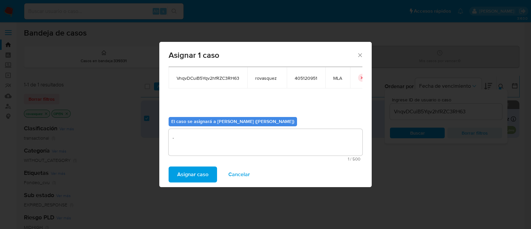
click at [201, 172] on span "Asignar caso" at bounding box center [192, 174] width 31 height 15
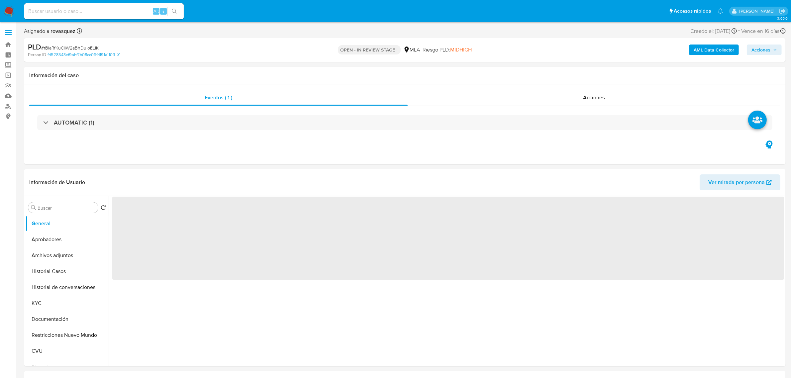
select select "10"
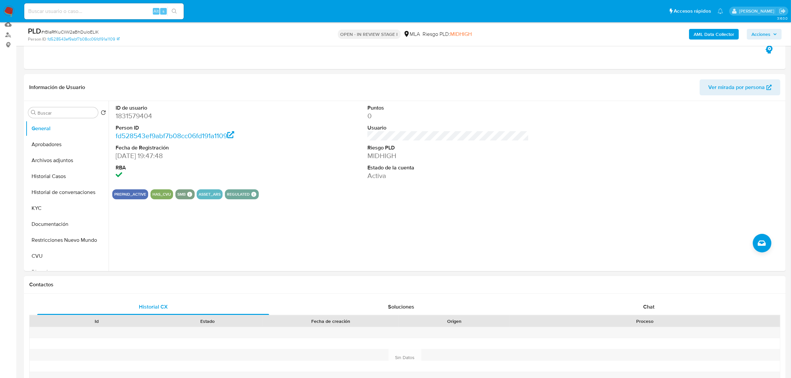
scroll to position [125, 0]
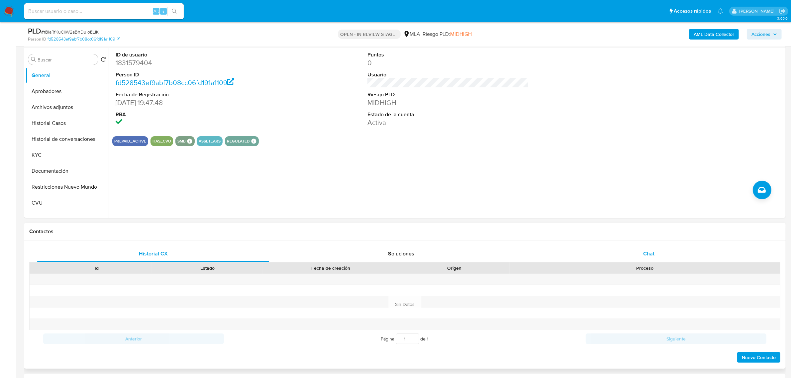
drag, startPoint x: 640, startPoint y: 252, endPoint x: 623, endPoint y: 260, distance: 18.9
click at [640, 252] on div "Chat" at bounding box center [649, 254] width 232 height 16
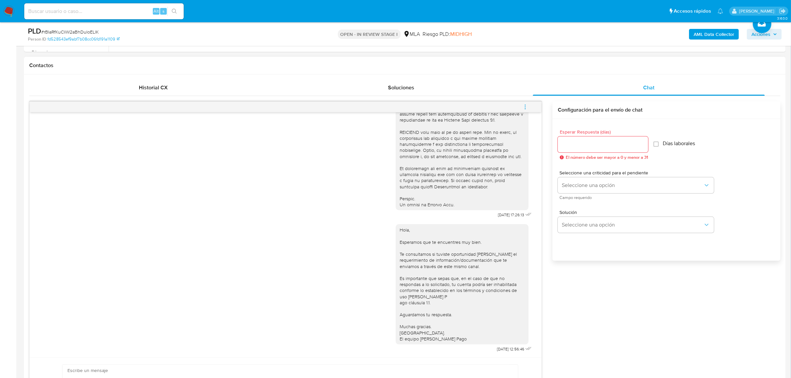
scroll to position [415, 0]
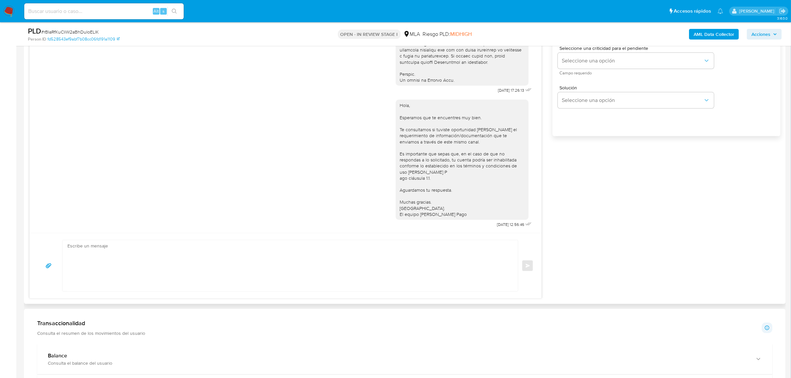
click at [109, 285] on textarea at bounding box center [288, 265] width 442 height 51
paste textarea "Hola, Muchas gracias por la respuesta. Analizamos tu caso y notamos que la info…"
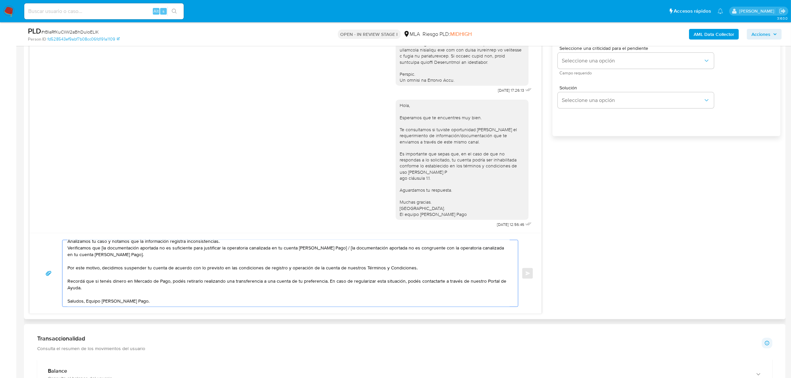
scroll to position [24, 0]
click at [87, 302] on textarea "Hola, Muchas gracias por la respuesta. Analizamos tu caso y notamos que la info…" at bounding box center [288, 273] width 442 height 66
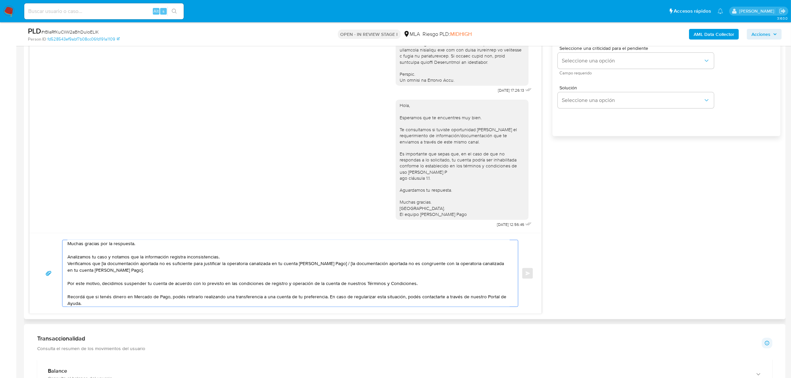
scroll to position [0, 0]
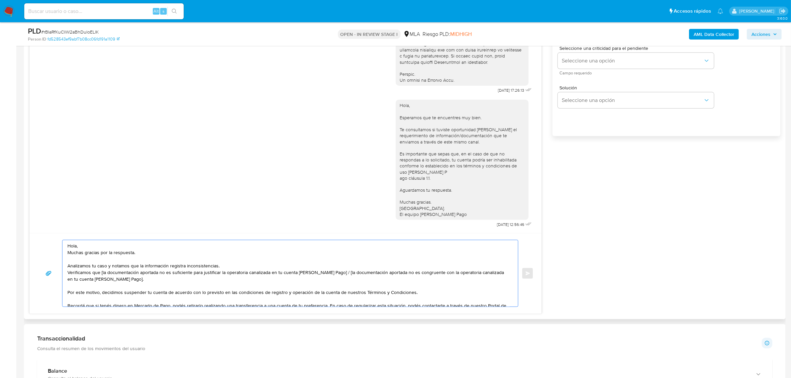
click at [95, 246] on textarea "Hola, Muchas gracias por la respuesta. Analizamos tu caso y notamos que la info…" at bounding box center [288, 273] width 442 height 66
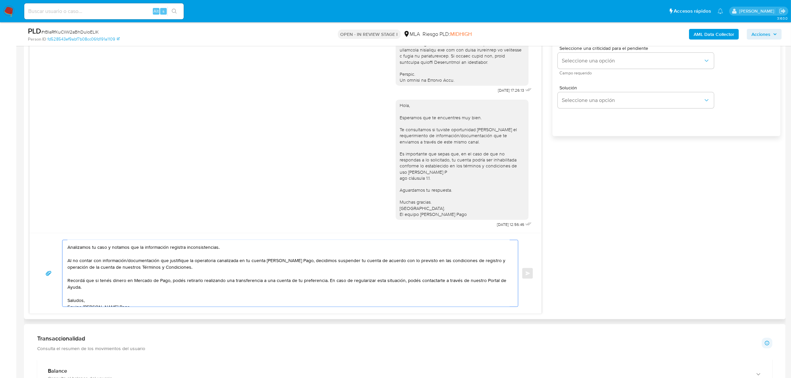
scroll to position [18, 0]
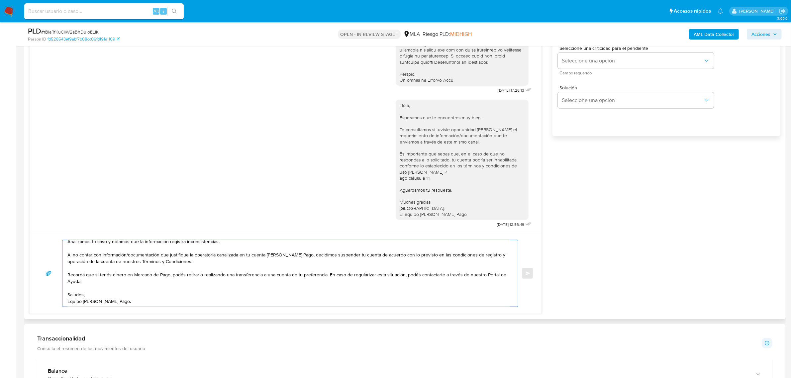
click at [185, 295] on textarea "Hola. Analizamos tu caso y notamos que la información registra inconsistencias.…" at bounding box center [288, 273] width 442 height 66
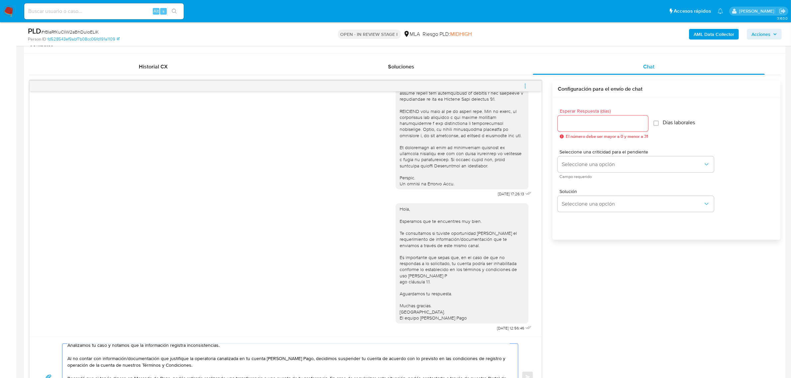
scroll to position [291, 0]
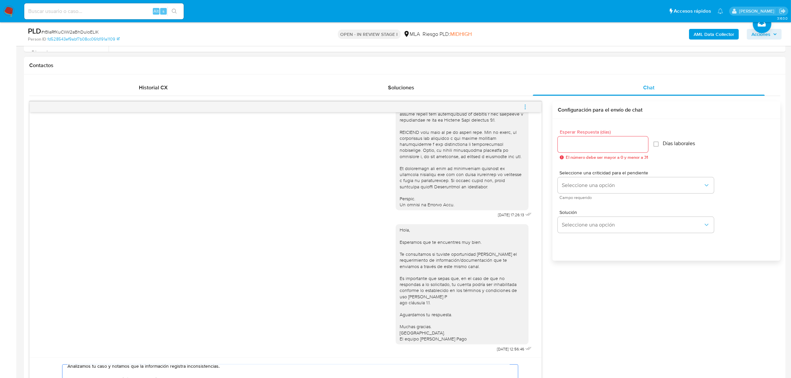
type textarea "Hola. Analizamos tu caso y notamos que la información registra inconsistencias.…"
click at [587, 148] on input "Esperar Respuesta (días)" at bounding box center [603, 144] width 90 height 9
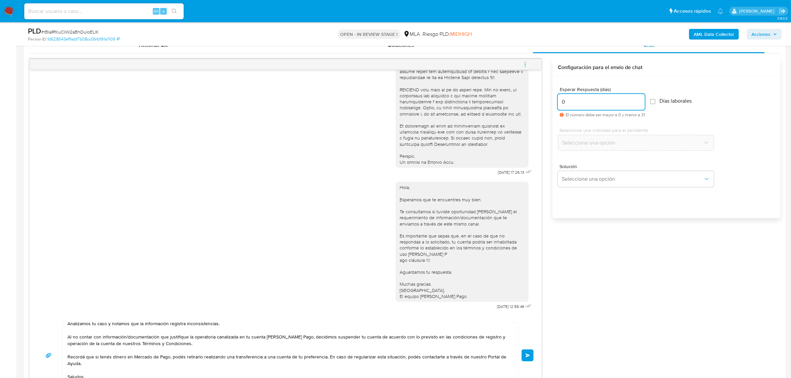
scroll to position [374, 0]
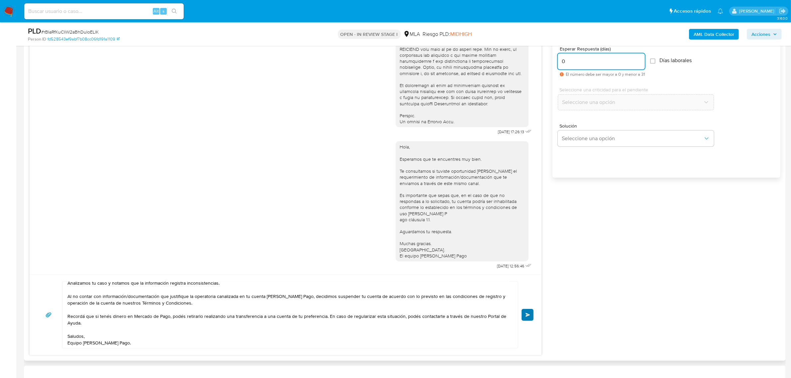
type input "0"
click at [525, 317] on span "Enviar" at bounding box center [527, 315] width 5 height 4
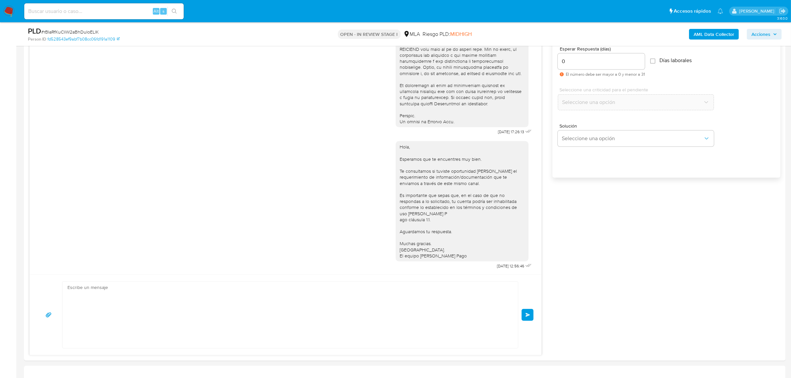
scroll to position [0, 0]
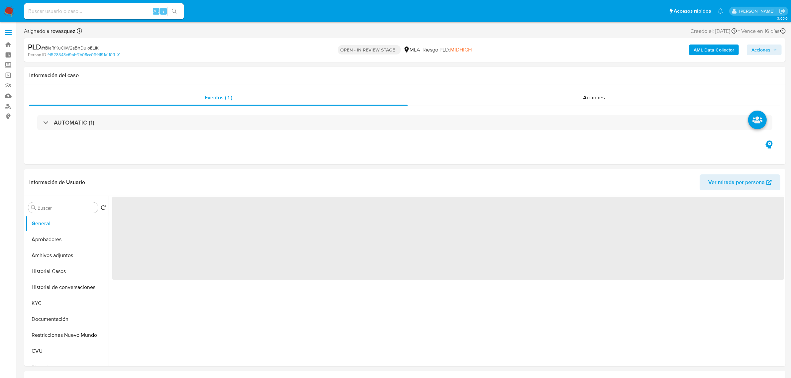
select select "10"
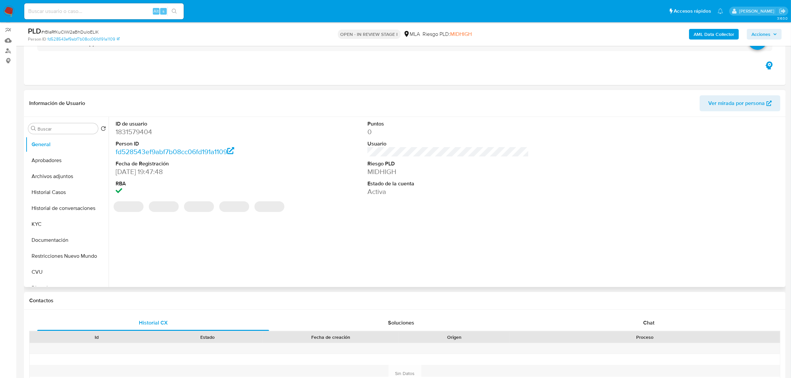
scroll to position [125, 0]
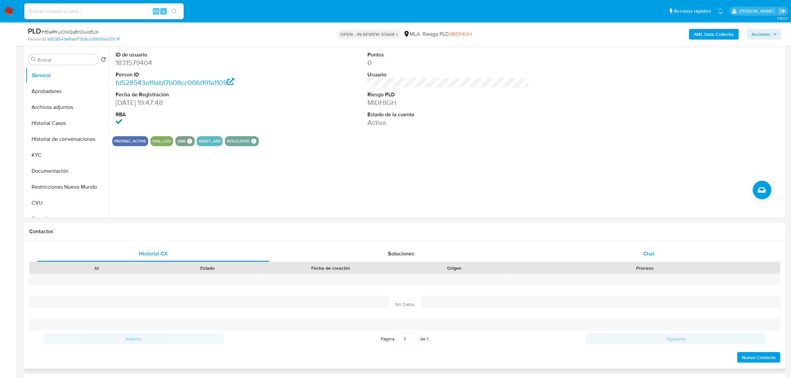
click at [652, 258] on div "Chat" at bounding box center [649, 254] width 232 height 16
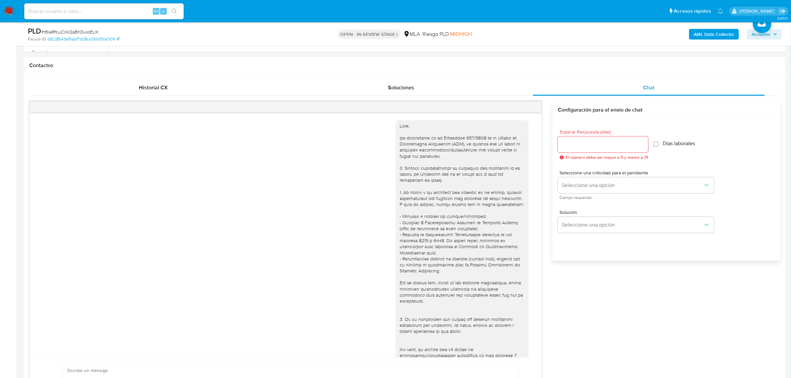
scroll to position [406, 0]
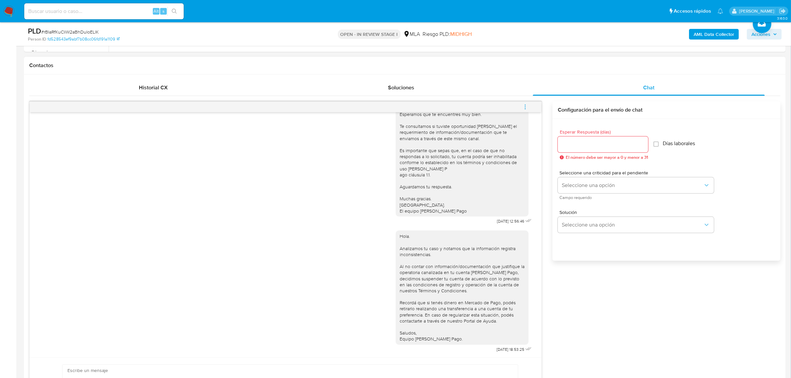
click at [527, 107] on icon "menu-action" at bounding box center [525, 107] width 6 height 6
click at [493, 95] on li "Cerrar conversación" at bounding box center [480, 95] width 68 height 12
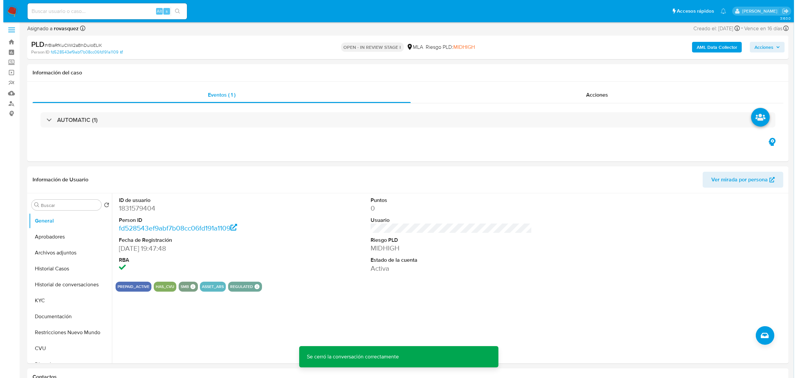
scroll to position [0, 0]
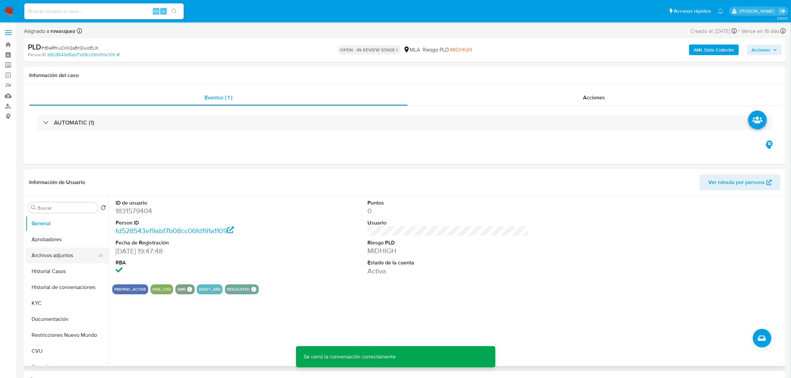
click at [58, 251] on button "Archivos adjuntos" at bounding box center [65, 255] width 78 height 16
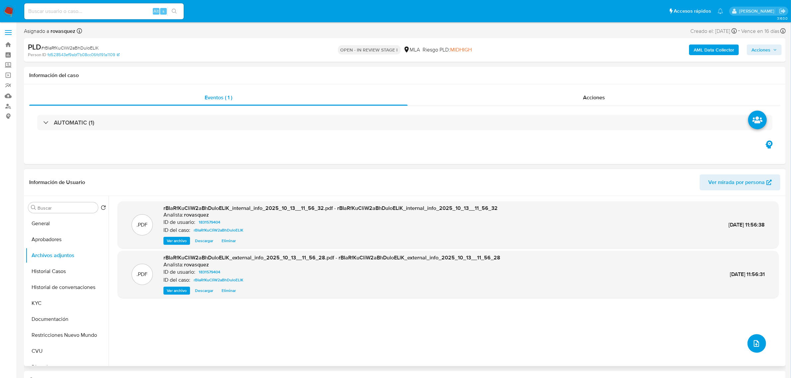
click at [757, 346] on span "upload-file" at bounding box center [756, 343] width 8 height 8
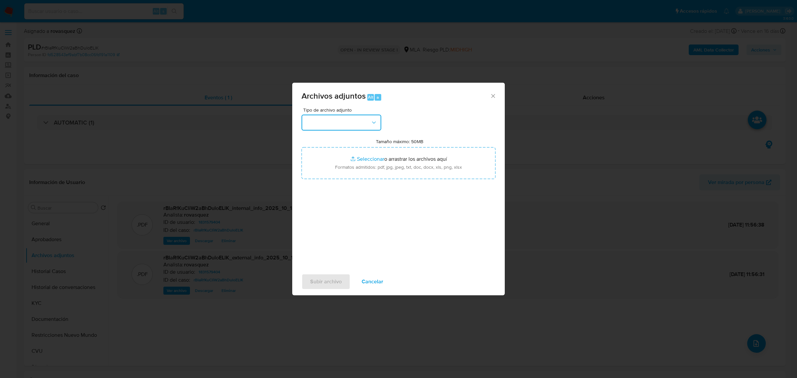
click at [359, 122] on button "button" at bounding box center [342, 123] width 80 height 16
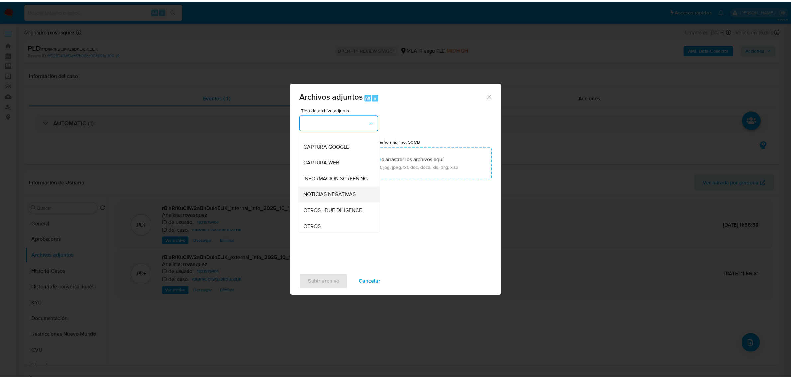
scroll to position [83, 0]
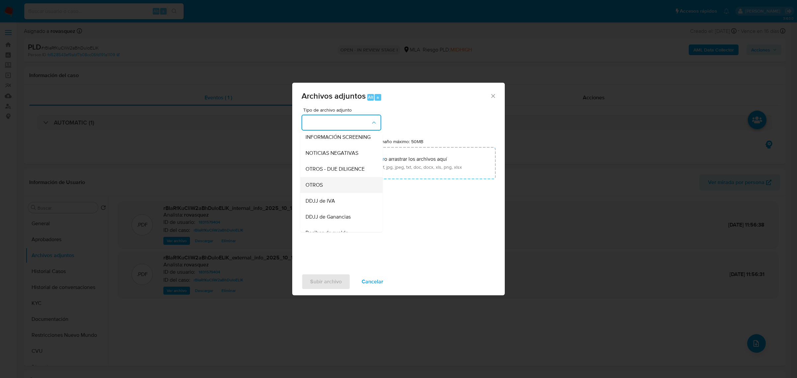
click at [333, 193] on div "OTROS" at bounding box center [340, 185] width 68 height 16
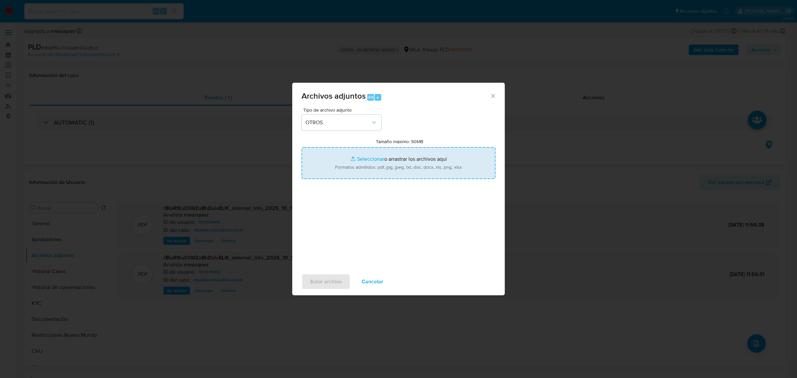
click at [360, 160] on input "Tamaño máximo: 50MB Seleccionar archivos" at bounding box center [399, 163] width 194 height 32
type input "C:\fakepath\Caselog rBIaRfKuCliW2aBhDuloELlK_2025_10_13_12_26_38.docx"
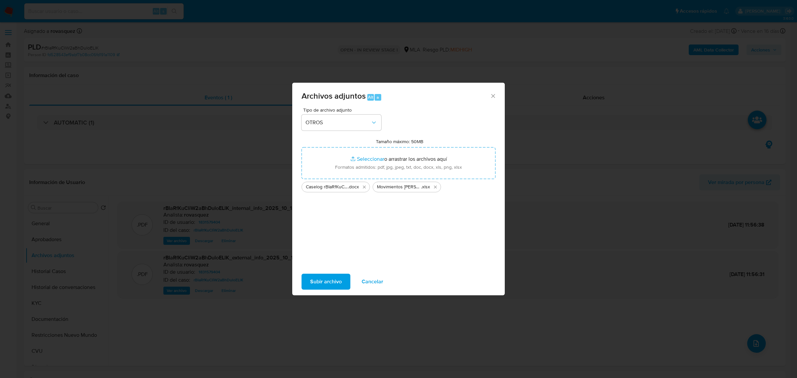
click at [332, 285] on span "Subir archivo" at bounding box center [326, 281] width 32 height 15
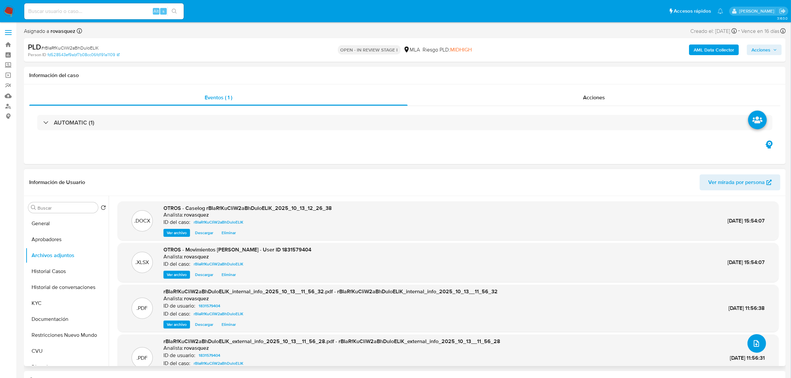
scroll to position [21, 0]
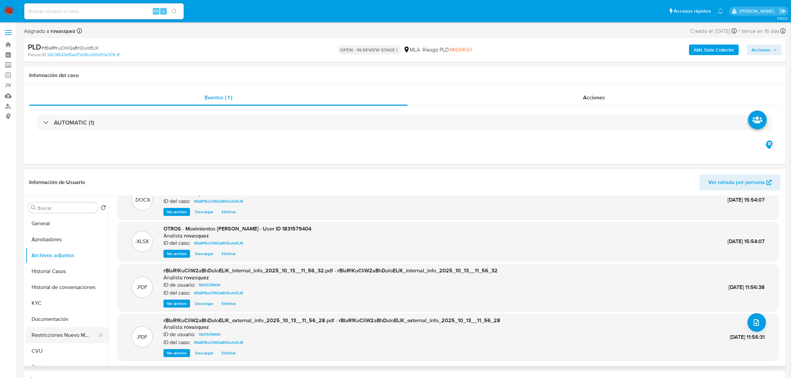
click at [60, 333] on button "Restricciones Nuevo Mundo" at bounding box center [65, 335] width 78 height 16
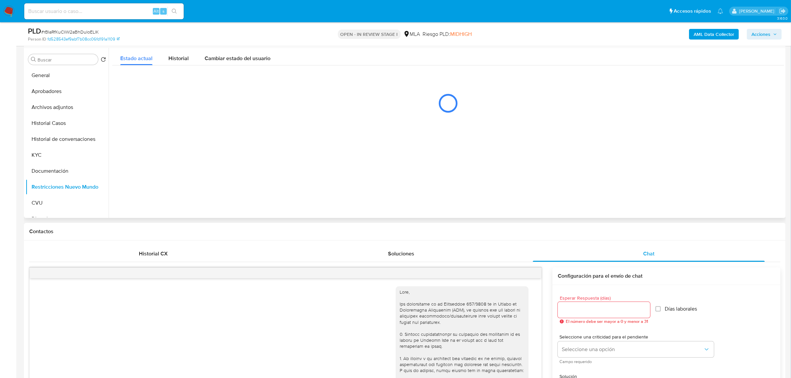
scroll to position [0, 0]
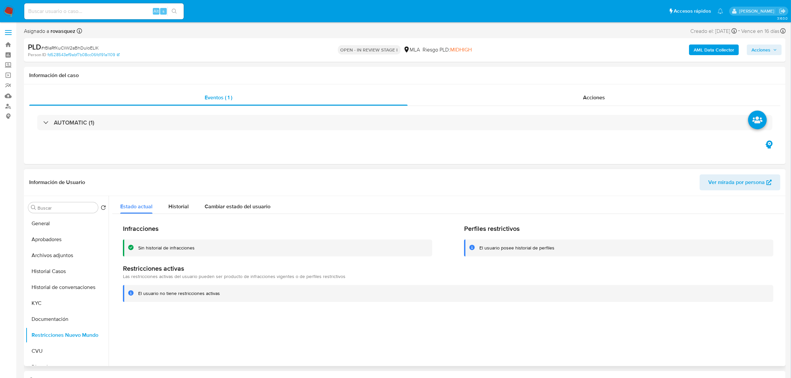
click at [173, 334] on div at bounding box center [446, 281] width 675 height 170
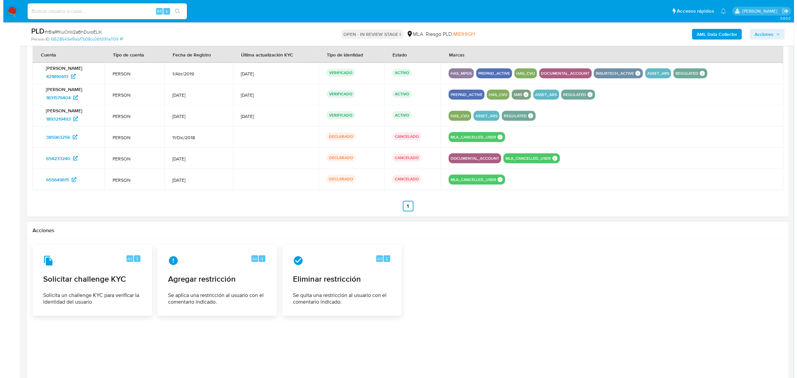
scroll to position [1125, 0]
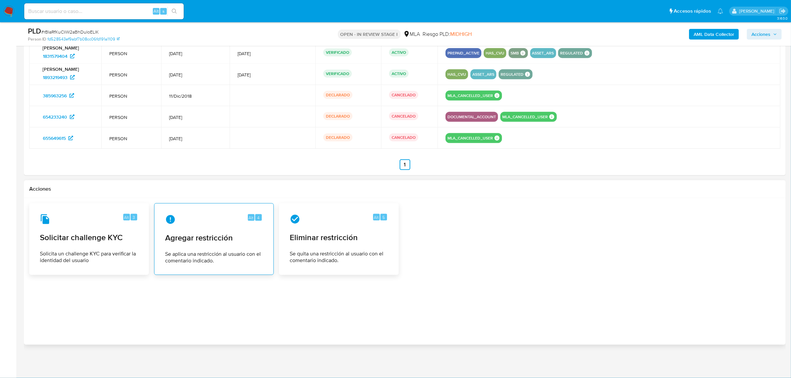
click at [178, 239] on span "Agregar restricción" at bounding box center [214, 238] width 98 height 10
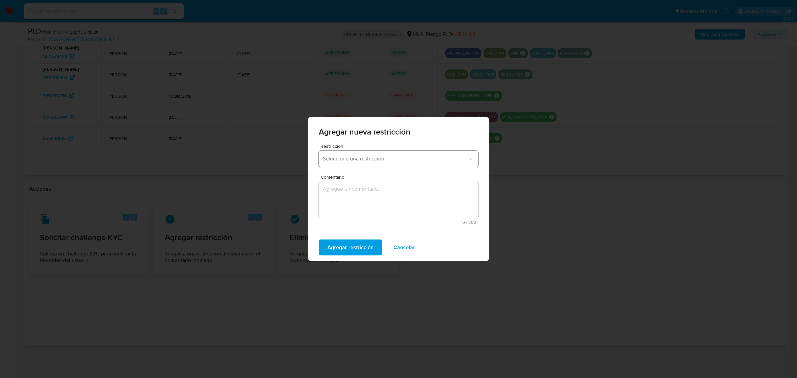
click at [348, 165] on button "Seleccione una restricción" at bounding box center [398, 159] width 159 height 16
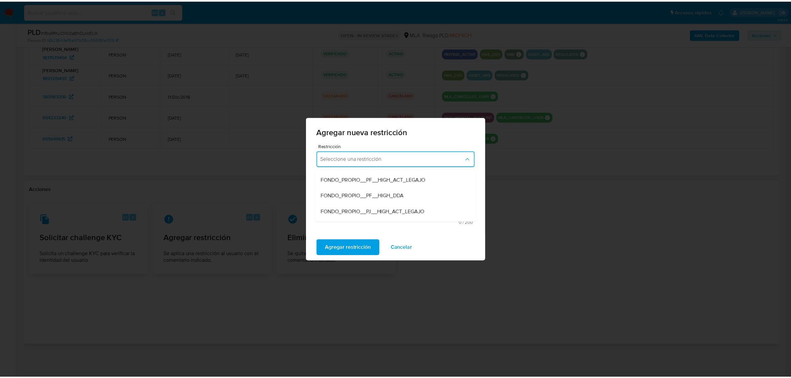
scroll to position [83, 0]
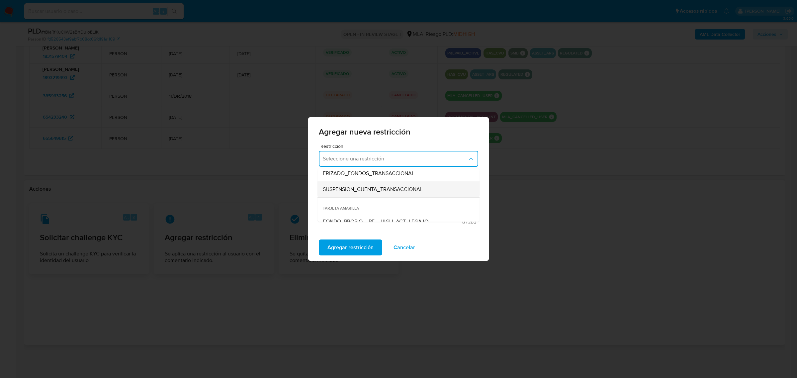
click at [400, 186] on span "SUSPENSION_CUENTA_TRANSACCIONAL" at bounding box center [373, 189] width 100 height 7
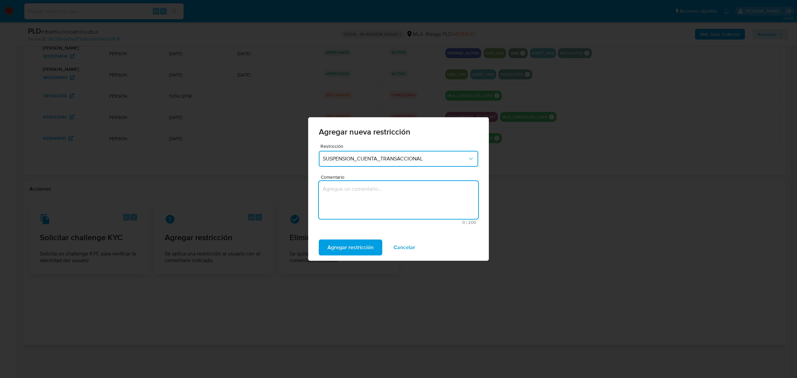
click at [362, 194] on textarea "Comentario" at bounding box center [398, 200] width 159 height 38
type textarea "AML"
click at [362, 245] on span "Agregar restricción" at bounding box center [350, 247] width 46 height 15
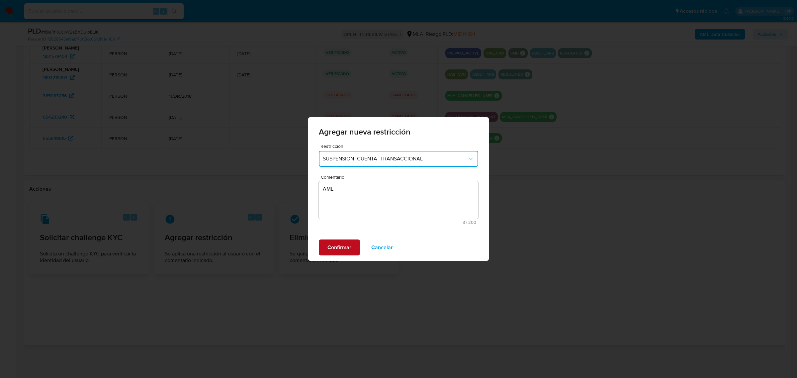
click at [336, 247] on span "Confirmar" at bounding box center [339, 247] width 24 height 15
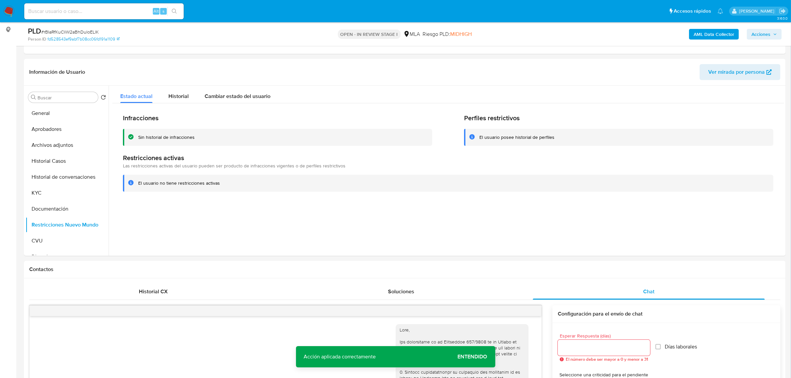
scroll to position [0, 0]
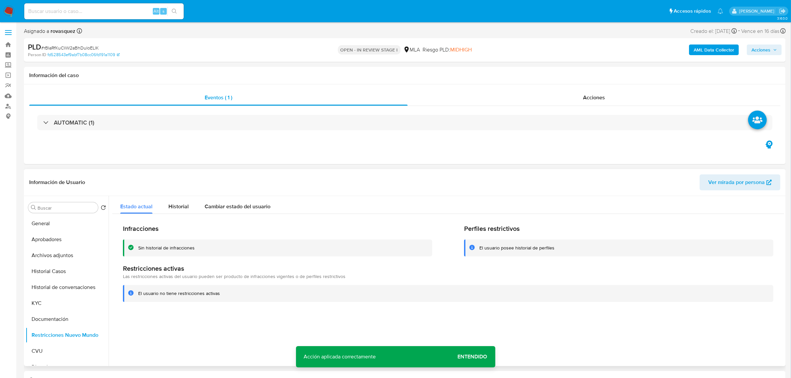
click at [288, 338] on div at bounding box center [446, 281] width 675 height 170
click at [38, 266] on button "Historial Casos" at bounding box center [65, 271] width 78 height 16
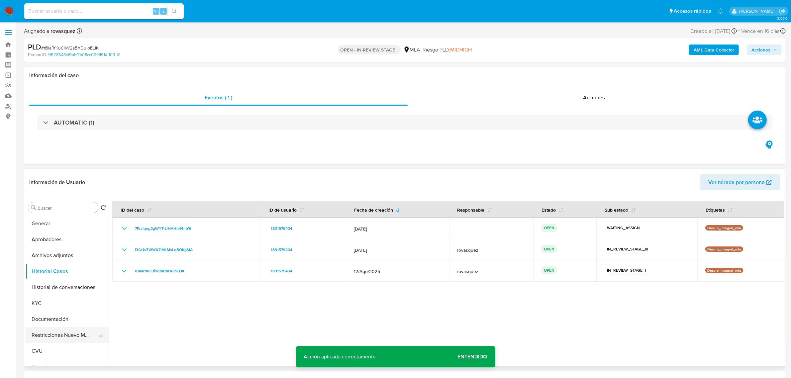
click at [69, 334] on button "Restricciones Nuevo Mundo" at bounding box center [65, 335] width 78 height 16
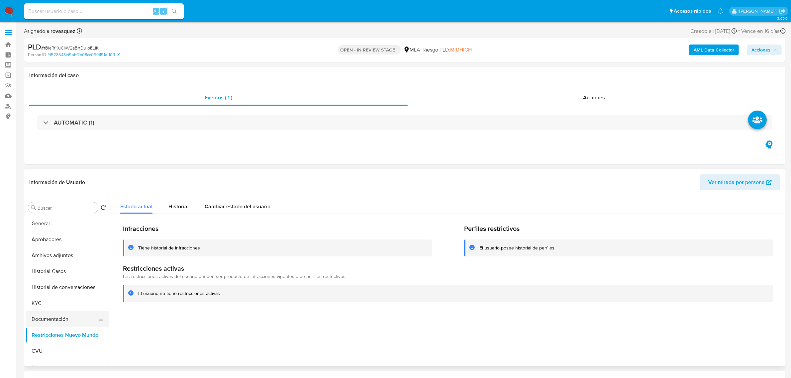
click at [61, 321] on button "Documentación" at bounding box center [65, 319] width 78 height 16
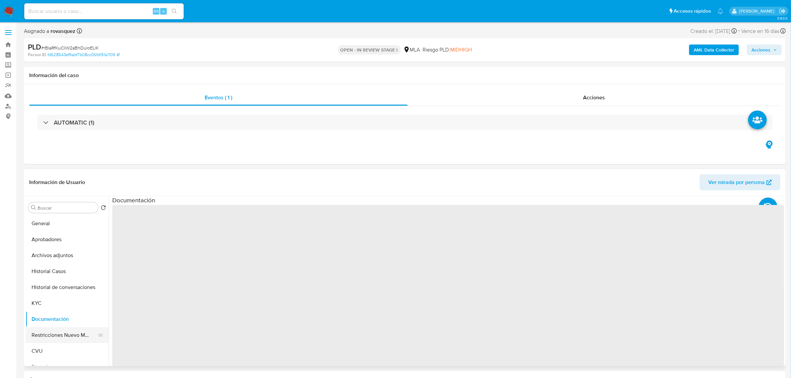
click at [60, 332] on button "Restricciones Nuevo Mundo" at bounding box center [65, 335] width 78 height 16
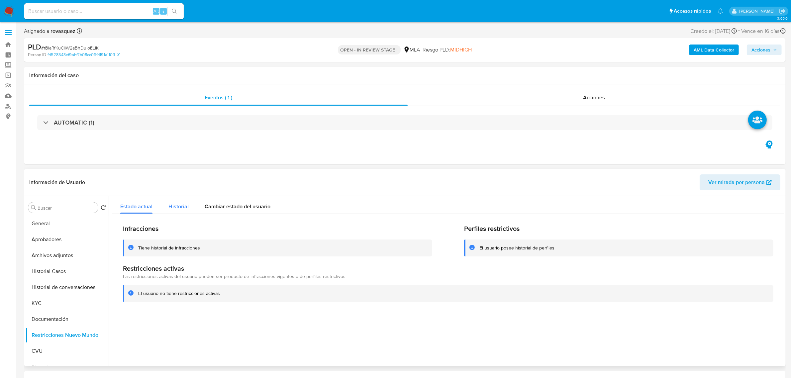
click at [175, 205] on span "Historial" at bounding box center [178, 207] width 20 height 8
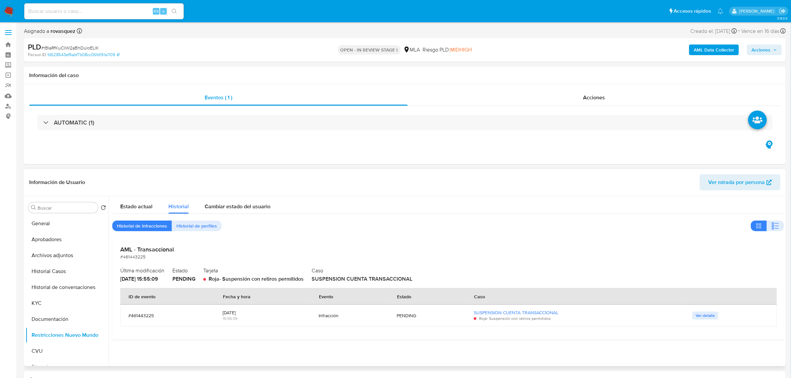
click at [400, 320] on div "PENDING" at bounding box center [427, 316] width 61 height 16
click at [135, 205] on span "Estado actual" at bounding box center [136, 207] width 32 height 8
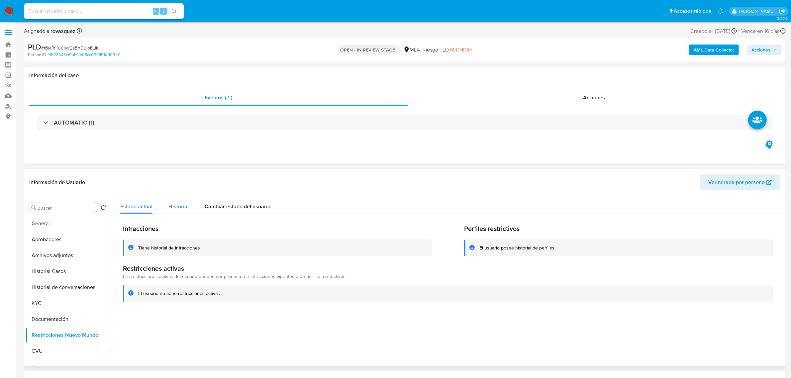
click at [174, 209] on span "Historial" at bounding box center [178, 207] width 20 height 8
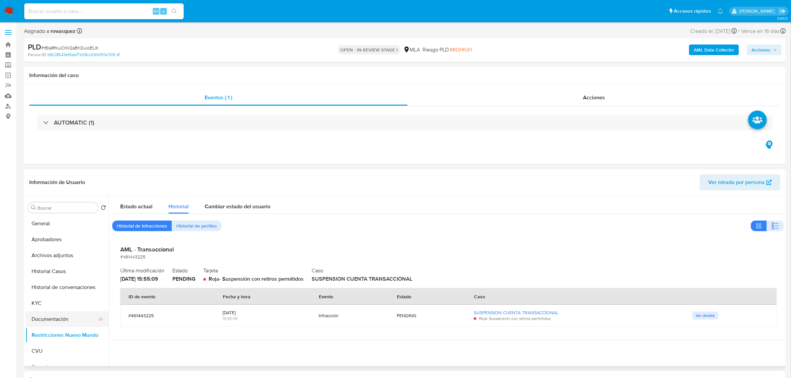
click at [63, 318] on button "Documentación" at bounding box center [65, 319] width 78 height 16
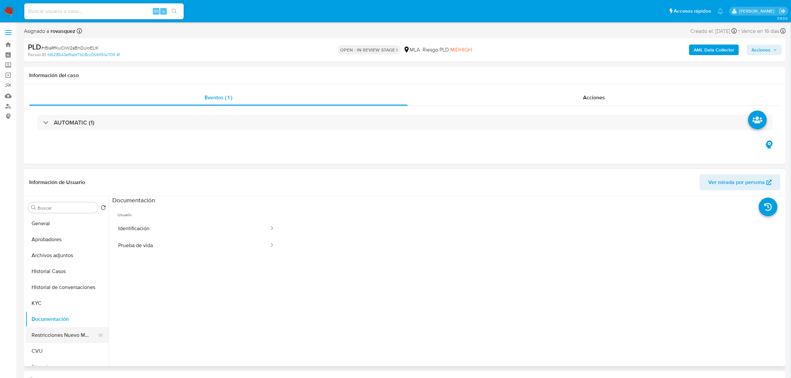
click at [64, 334] on button "Restricciones Nuevo Mundo" at bounding box center [65, 335] width 78 height 16
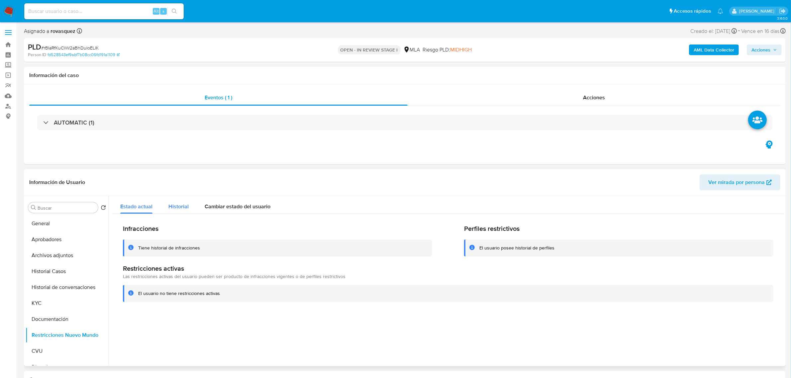
click at [181, 204] on span "Historial" at bounding box center [178, 207] width 20 height 8
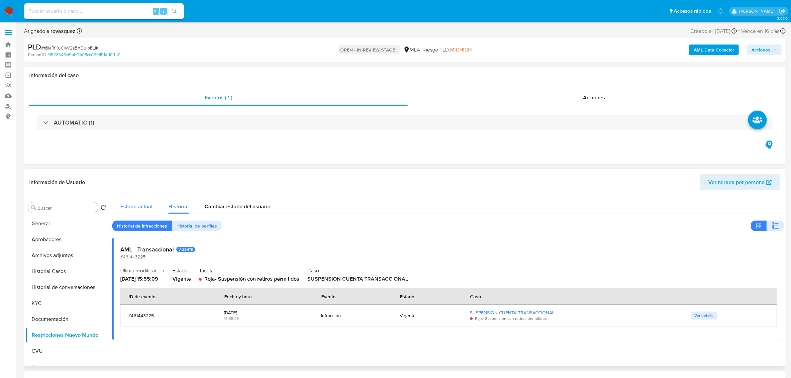
click at [150, 208] on span "Estado actual" at bounding box center [136, 207] width 32 height 8
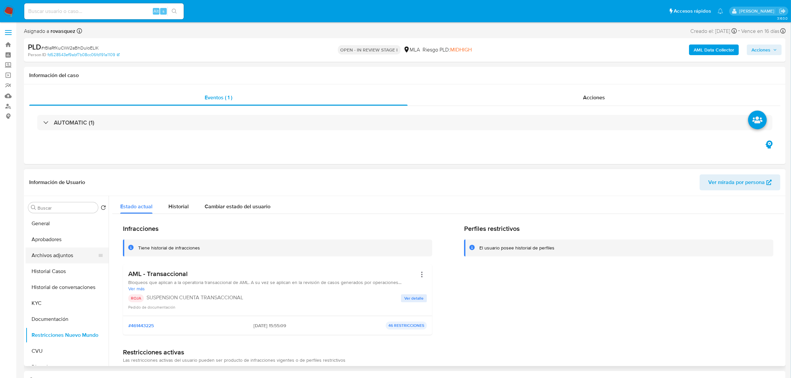
click at [75, 257] on button "Archivos adjuntos" at bounding box center [65, 255] width 78 height 16
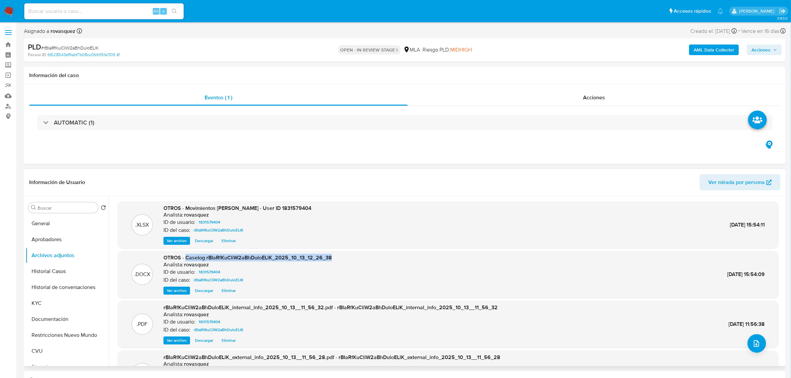
drag, startPoint x: 186, startPoint y: 258, endPoint x: 330, endPoint y: 260, distance: 143.8
click at [330, 260] on span "OTROS - Caselog rBIaRfKuCliW2aBhDuloELlK_2025_10_13_12_26_38" at bounding box center [247, 258] width 168 height 8
copy span "Caselog rBIaRfKuCliW2aBhDuloELlK_2025_10_13_12_26_38"
click at [766, 50] on span "Acciones" at bounding box center [760, 50] width 19 height 11
click at [587, 69] on span "Resolución del caso" at bounding box center [575, 71] width 47 height 8
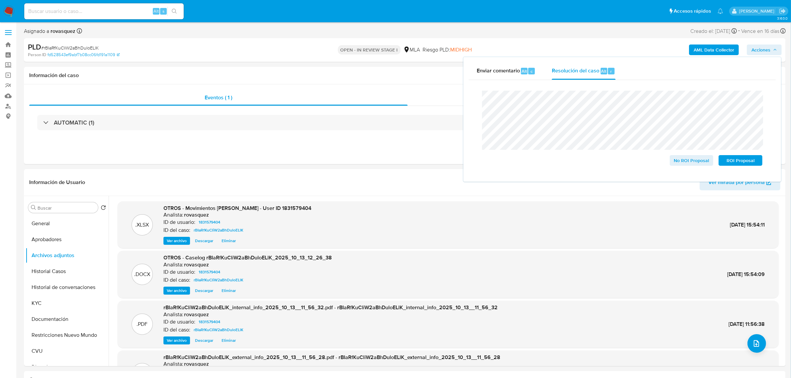
click at [470, 97] on div "Cierre de caso No ROI Proposal ROI Proposal" at bounding box center [622, 128] width 307 height 96
click at [739, 161] on span "ROI Proposal" at bounding box center [740, 160] width 35 height 9
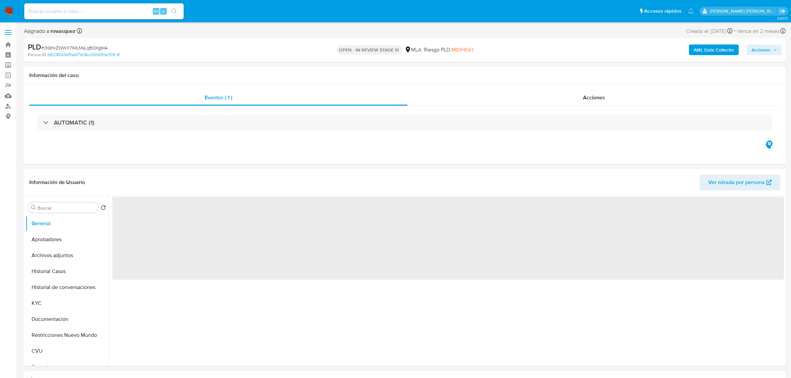
select select "10"
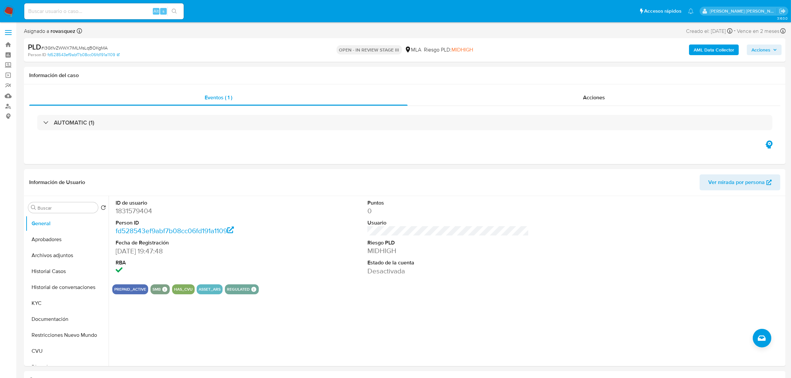
click at [758, 52] on span "Acciones" at bounding box center [760, 50] width 19 height 11
click at [584, 73] on span "Resolución del caso" at bounding box center [575, 71] width 47 height 8
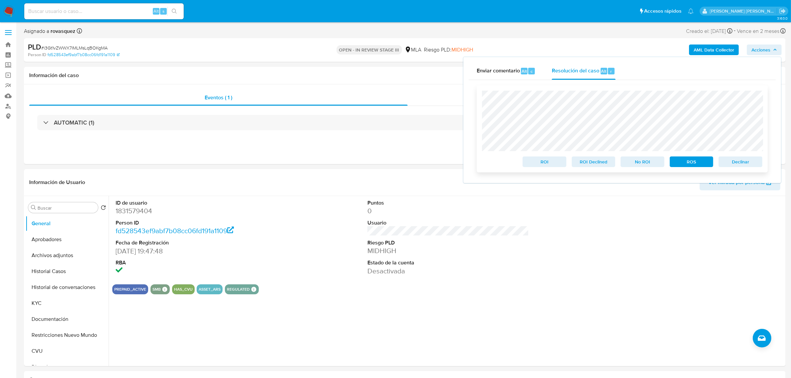
click at [691, 162] on span "ROS" at bounding box center [691, 161] width 35 height 9
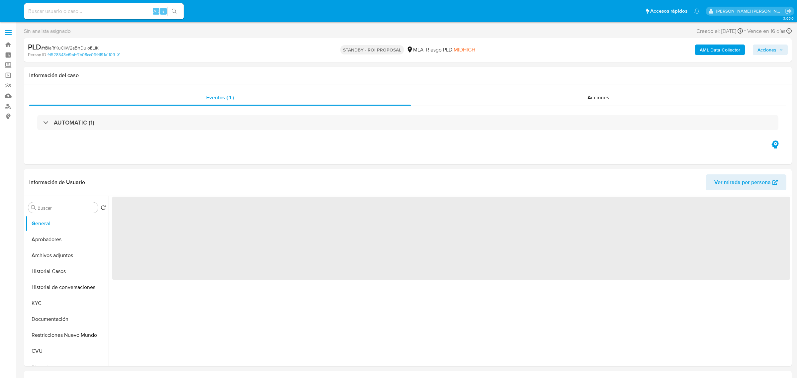
select select "10"
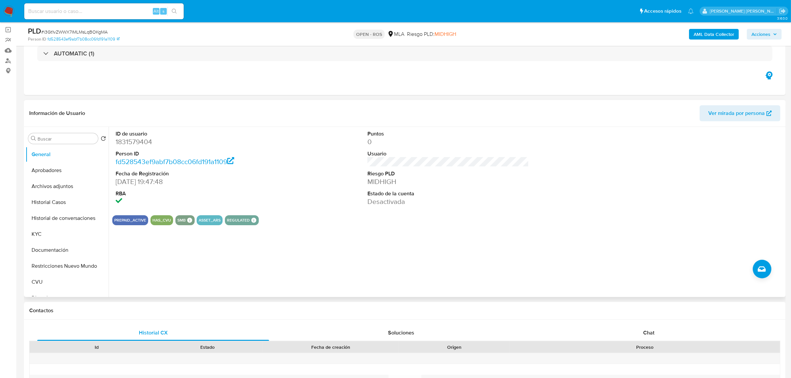
scroll to position [125, 0]
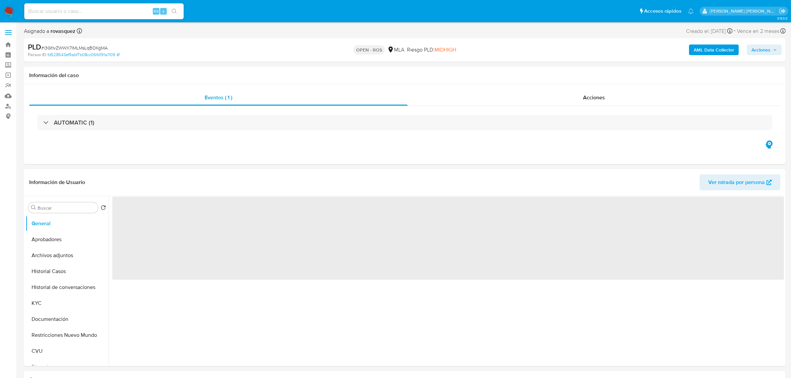
click at [763, 51] on span "Acciones" at bounding box center [760, 50] width 19 height 11
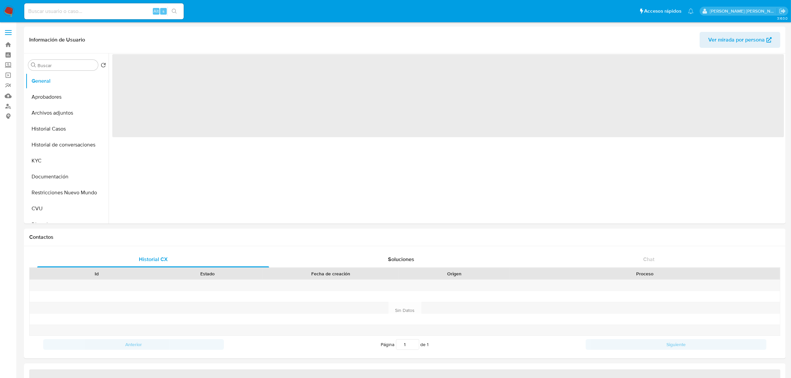
select select "10"
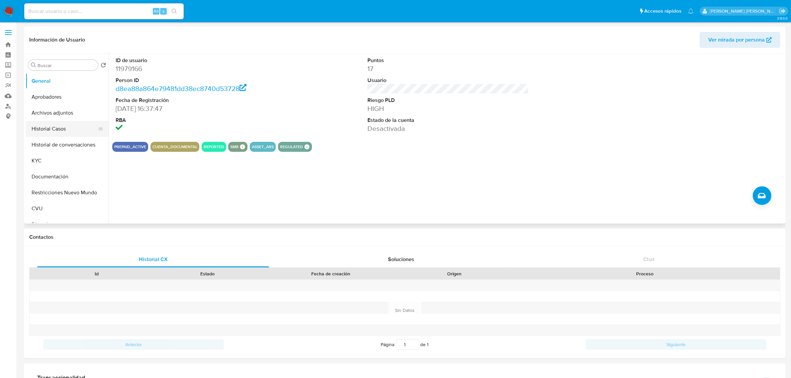
click at [68, 128] on button "Historial Casos" at bounding box center [65, 129] width 78 height 16
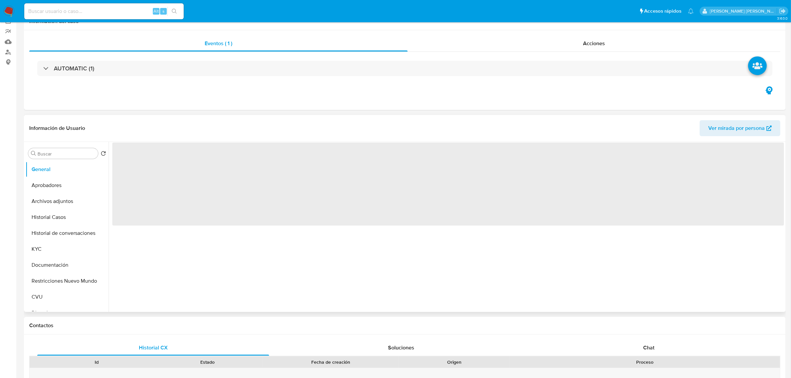
scroll to position [125, 0]
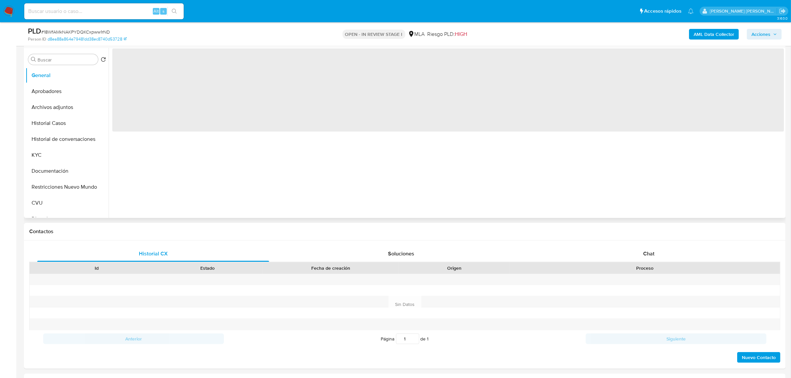
select select "10"
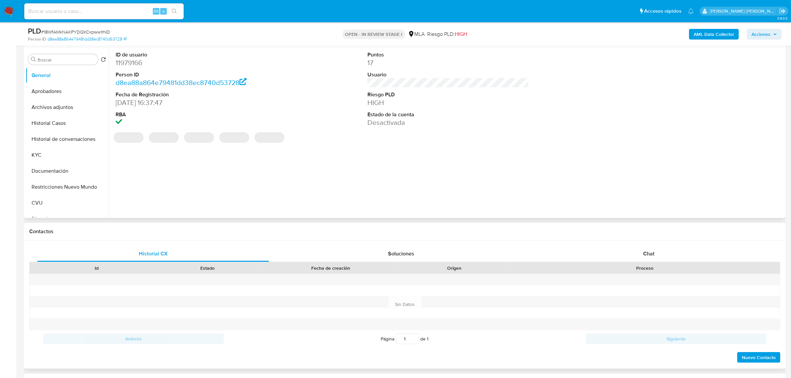
scroll to position [332, 0]
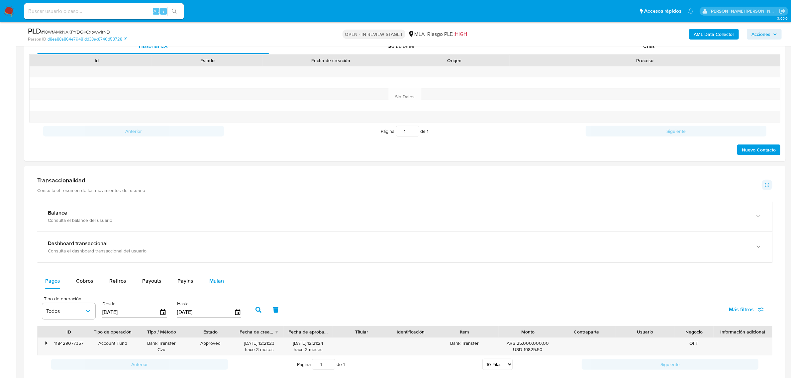
click at [209, 283] on span "Mulan" at bounding box center [216, 281] width 15 height 8
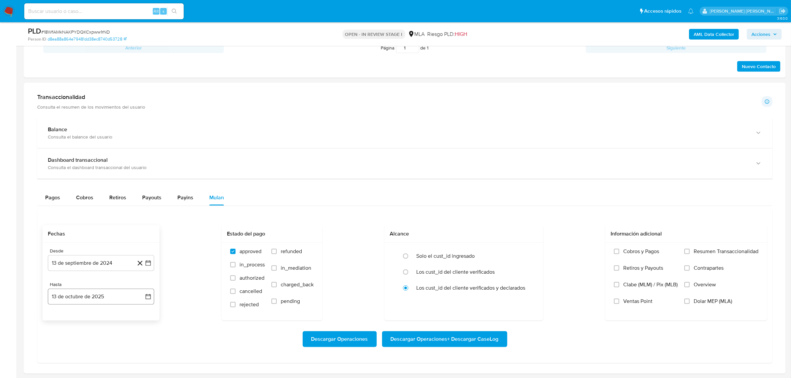
scroll to position [457, 0]
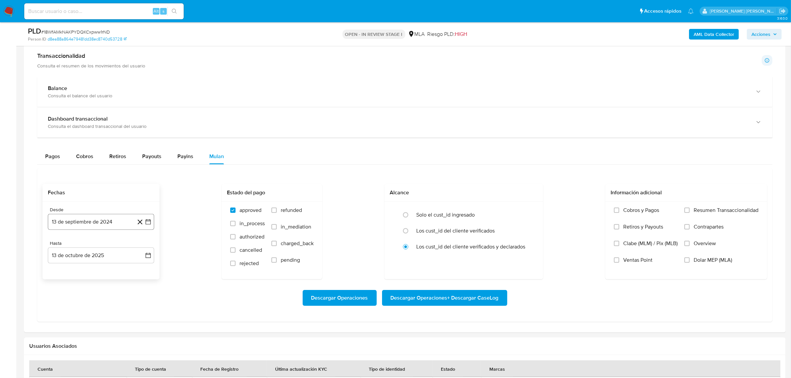
click at [145, 225] on icon "button" at bounding box center [147, 221] width 5 height 5
click at [140, 250] on icon "Mes siguiente" at bounding box center [142, 246] width 8 height 8
click at [144, 246] on icon "Mes siguiente" at bounding box center [142, 246] width 8 height 8
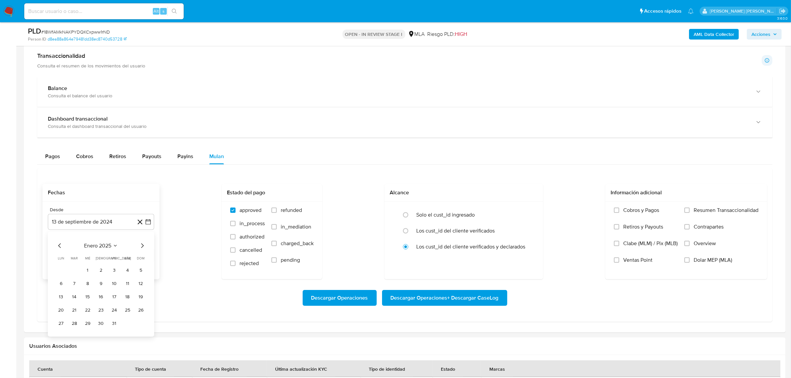
click at [144, 246] on icon "Mes siguiente" at bounding box center [142, 246] width 8 height 8
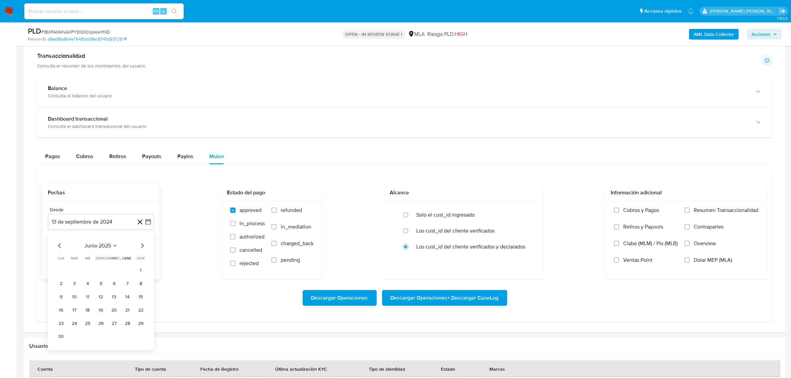
click at [144, 246] on icon "Mes siguiente" at bounding box center [142, 246] width 8 height 8
click at [76, 270] on button "1" at bounding box center [74, 270] width 11 height 11
click at [135, 261] on button "13 de octubre de 2025" at bounding box center [101, 255] width 106 height 16
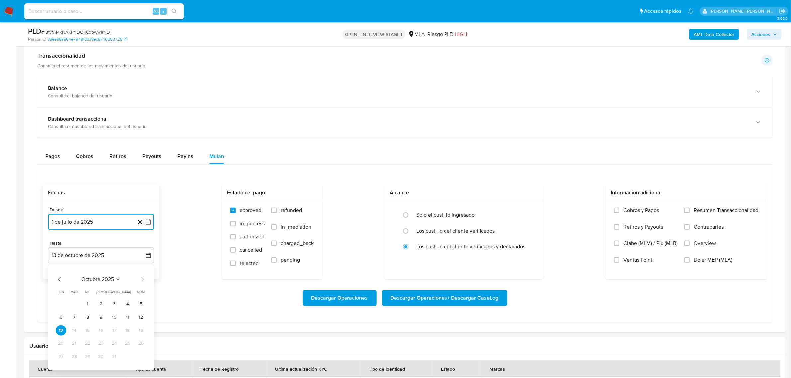
click at [58, 280] on icon "Mes anterior" at bounding box center [60, 279] width 8 height 8
click at [60, 281] on icon "Mes anterior" at bounding box center [60, 279] width 8 height 8
click at [102, 359] on button "31" at bounding box center [101, 357] width 11 height 11
click at [696, 261] on span "Dolar MEP (MLA)" at bounding box center [712, 260] width 39 height 7
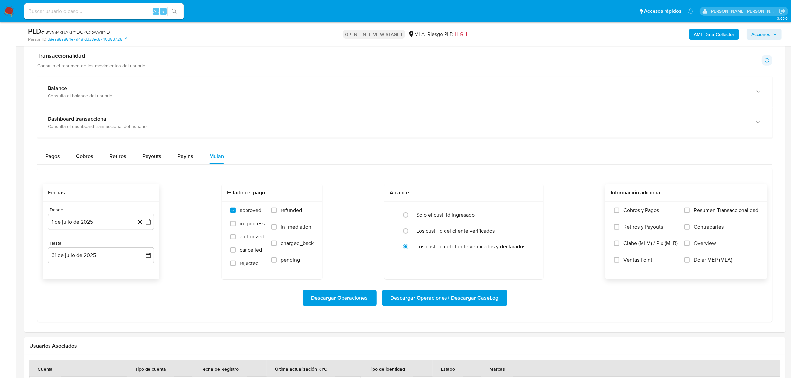
click at [689, 261] on input "Dolar MEP (MLA)" at bounding box center [686, 259] width 5 height 5
click at [450, 303] on span "Descargar Operaciones + Descargar CaseLog" at bounding box center [445, 298] width 108 height 15
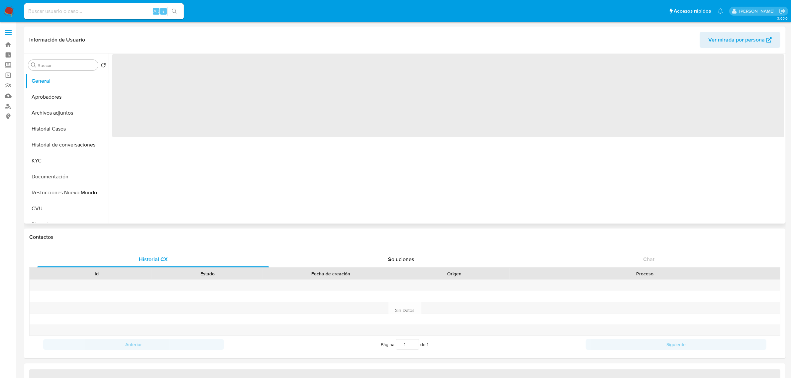
select select "10"
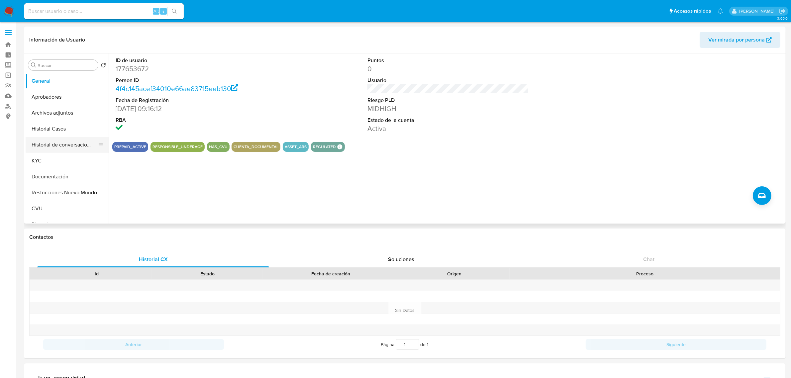
drag, startPoint x: 60, startPoint y: 142, endPoint x: 66, endPoint y: 143, distance: 6.5
click at [60, 142] on button "Historial de conversaciones" at bounding box center [65, 145] width 78 height 16
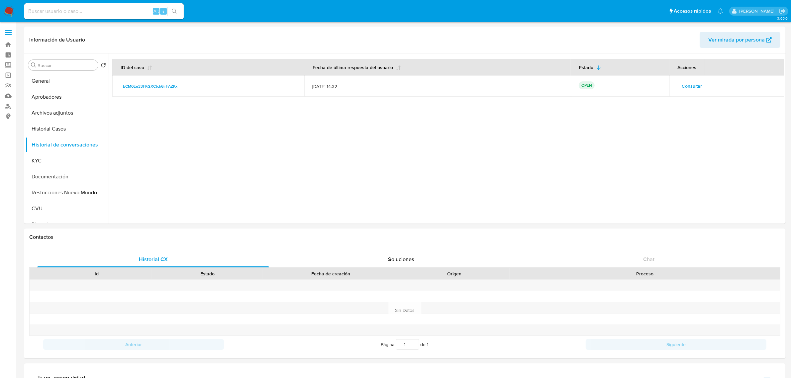
click at [698, 88] on span "Consultar" at bounding box center [692, 85] width 20 height 9
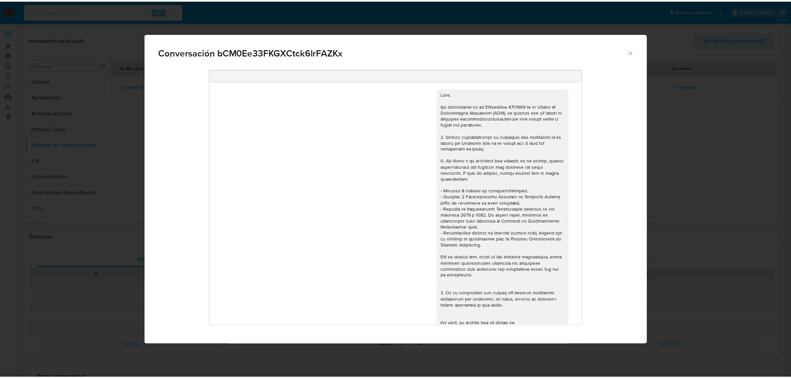
scroll to position [450, 0]
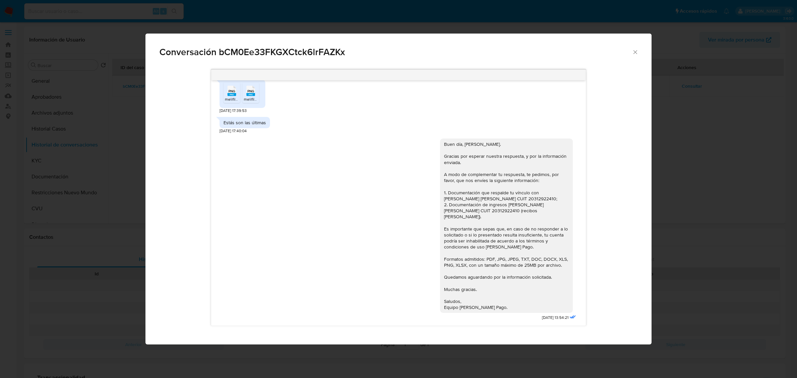
click at [266, 49] on span "Conversación bCM0Ee33FKGXCtck6lrFAZKx" at bounding box center [395, 51] width 473 height 9
copy span "bCM0Ee33FKGXCtck6lrFAZKx"
click at [637, 52] on icon "Cerrar" at bounding box center [635, 52] width 7 height 7
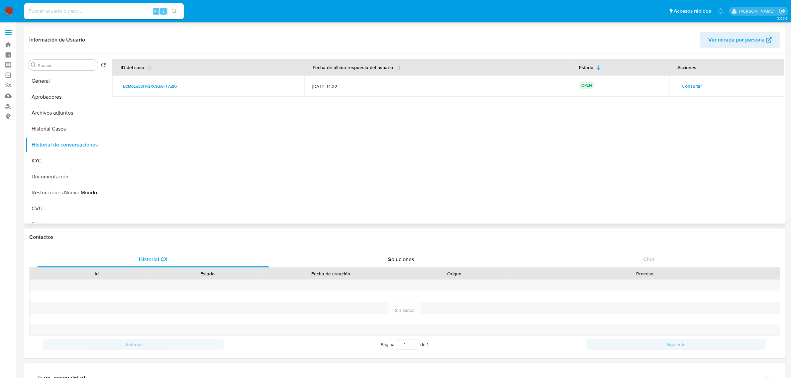
click at [201, 130] on div at bounding box center [446, 138] width 675 height 170
click at [46, 160] on button "KYC" at bounding box center [65, 161] width 78 height 16
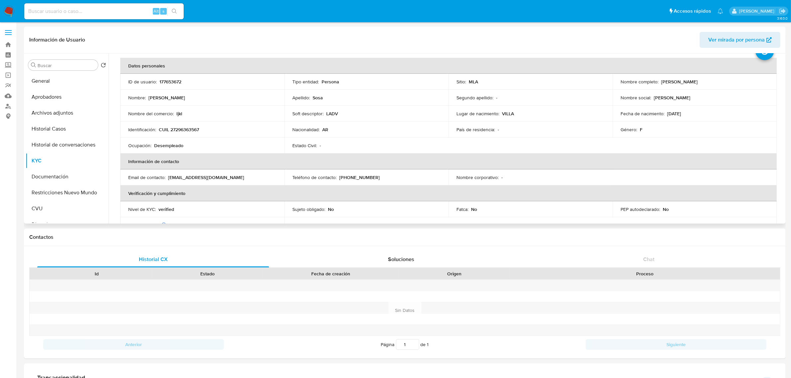
scroll to position [42, 0]
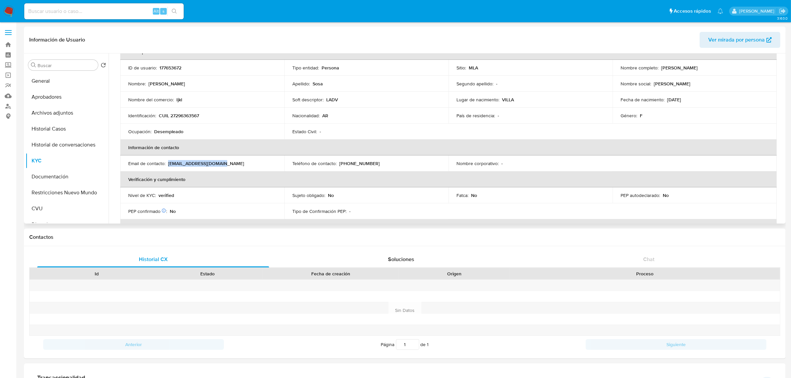
drag, startPoint x: 168, startPoint y: 164, endPoint x: 234, endPoint y: 163, distance: 66.4
click at [234, 163] on div "Email de contacto : carla_8743@hotmail.com" at bounding box center [202, 163] width 148 height 6
copy p "carla_8743@hotmail.com"
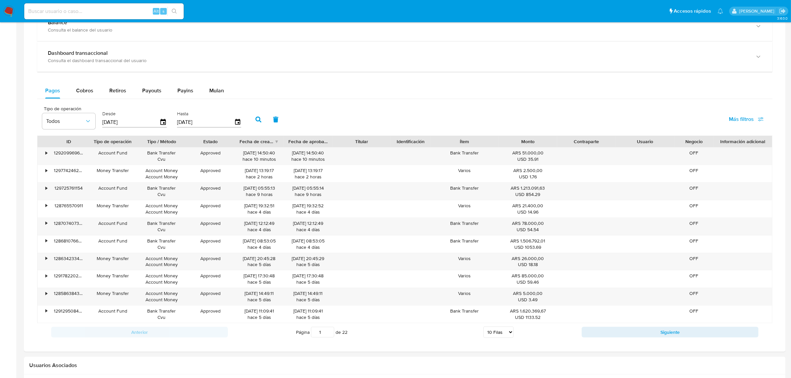
scroll to position [488, 0]
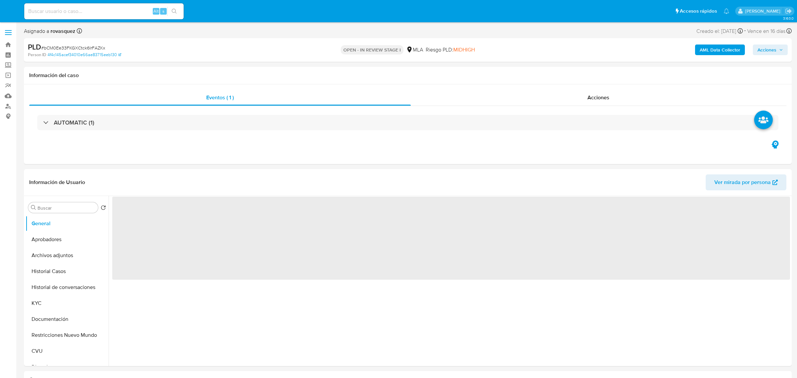
select select "10"
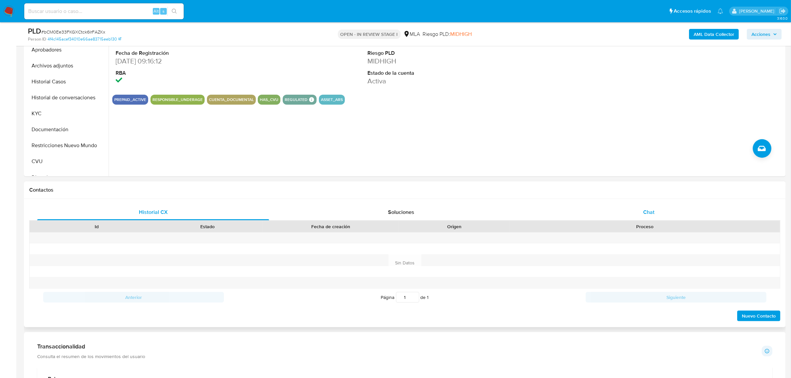
click at [649, 209] on span "Chat" at bounding box center [648, 212] width 11 height 8
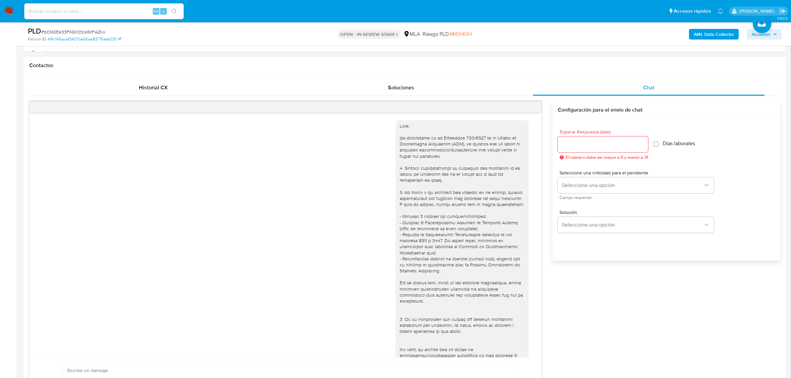
scroll to position [449, 0]
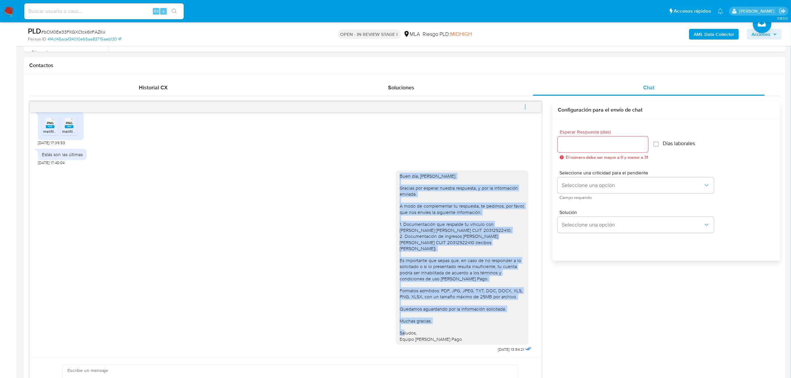
drag, startPoint x: 446, startPoint y: 341, endPoint x: 381, endPoint y: 180, distance: 173.4
click at [381, 180] on div "Buen día, [PERSON_NAME]. Gracias por esperar nuestra respuesta, y por la inform…" at bounding box center [285, 260] width 495 height 188
copy div "Buen día, [PERSON_NAME]. Gracias por esperar nuestra respuesta, y por la inform…"
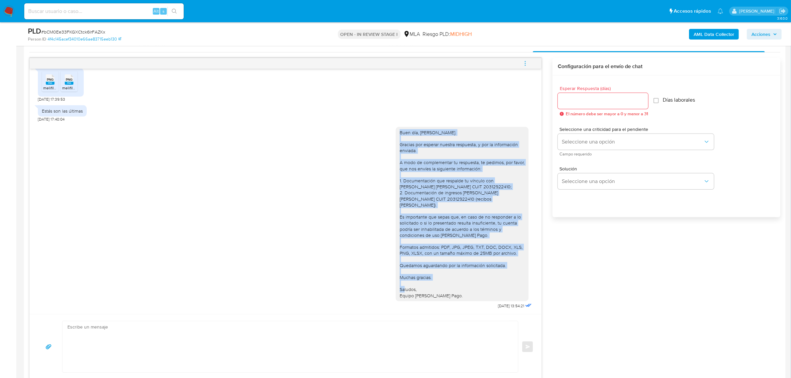
scroll to position [374, 0]
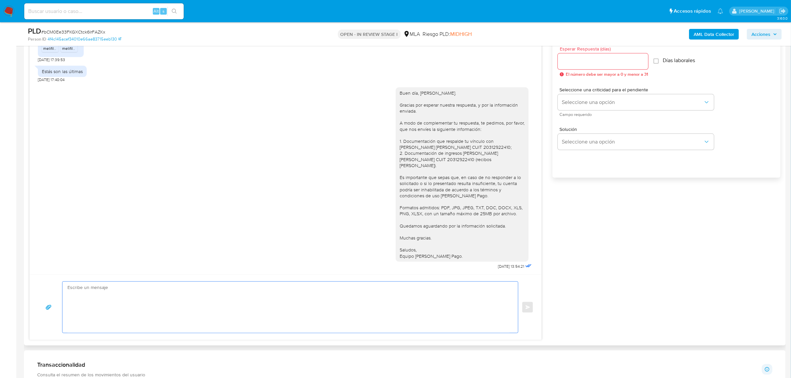
click at [260, 300] on textarea at bounding box center [288, 307] width 442 height 51
paste textarea "Buen día, [PERSON_NAME]. Gracias por esperar nuestra respuesta, y por la inform…"
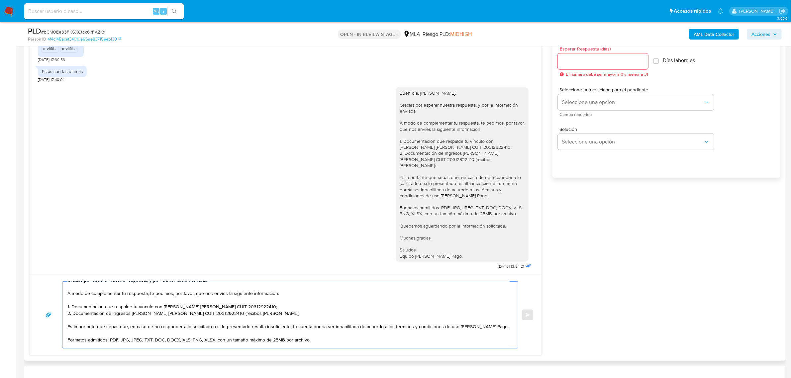
scroll to position [0, 0]
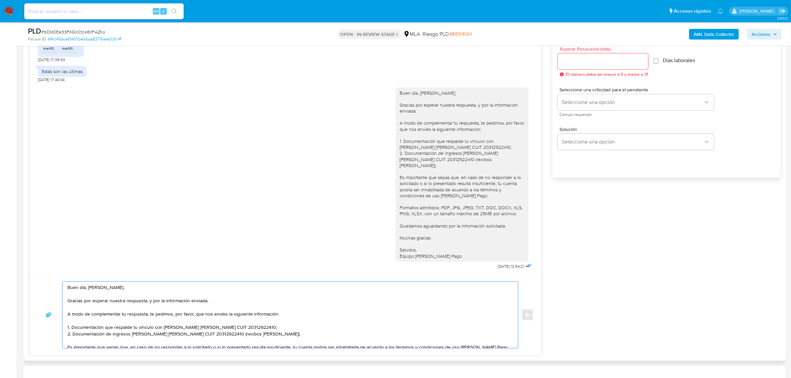
drag, startPoint x: 86, startPoint y: 286, endPoint x: 65, endPoint y: 287, distance: 21.6
click at [65, 287] on div "Buen día, [PERSON_NAME]. Gracias por esperar nuestra respuesta, y por la inform…" at bounding box center [288, 315] width 452 height 66
click at [150, 301] on textarea "[PERSON_NAME], buenas tardes. Gracias por esperar nuestra respuesta, y por la i…" at bounding box center [288, 315] width 442 height 66
click at [150, 301] on textarea "Carla, buenas tardes. Gracias por esperar nuestra respuesta, y por la informaci…" at bounding box center [288, 315] width 442 height 66
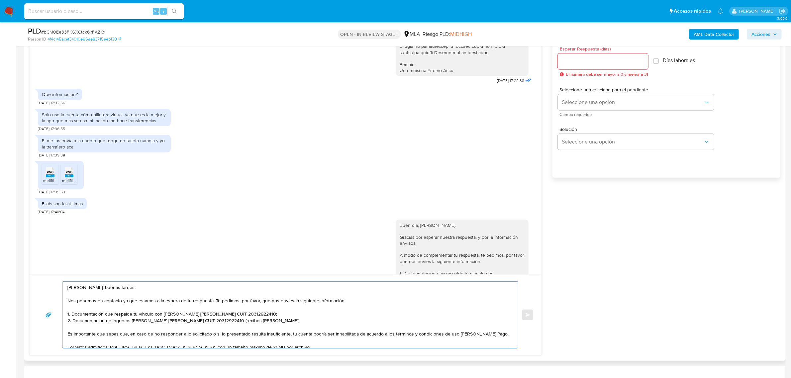
scroll to position [325, 0]
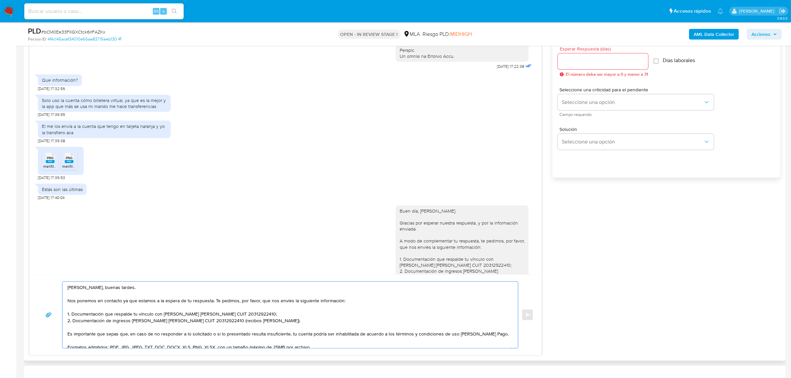
click at [272, 323] on textarea "Carla, buenas tardes. Nos ponemos en contacto ya que estamos a la espera de tu …" at bounding box center [288, 315] width 442 height 66
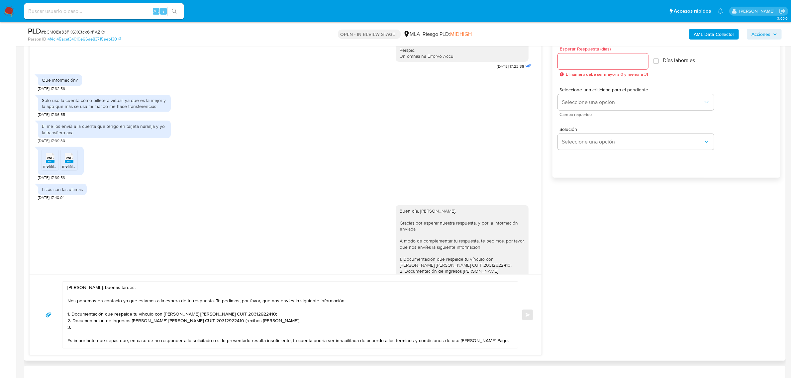
click at [84, 327] on textarea "Carla, buenas tardes. Nos ponemos en contacto ya que estamos a la espera de tu …" at bounding box center [288, 315] width 442 height 66
paste textarea "Motivo por el cual la operatoria en el mes de XXXX de 2025 presenta un desvío r…"
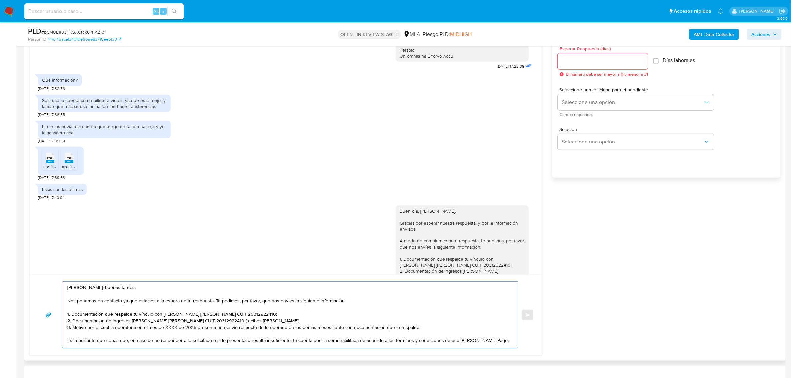
click at [172, 330] on textarea "Carla, buenas tardes. Nos ponemos en contacto ya que estamos a la espera de tu …" at bounding box center [288, 315] width 442 height 66
click at [430, 329] on textarea "Carla, buenas tardes. Nos ponemos en contacto ya que estamos a la espera de tu …" at bounding box center [288, 315] width 442 height 66
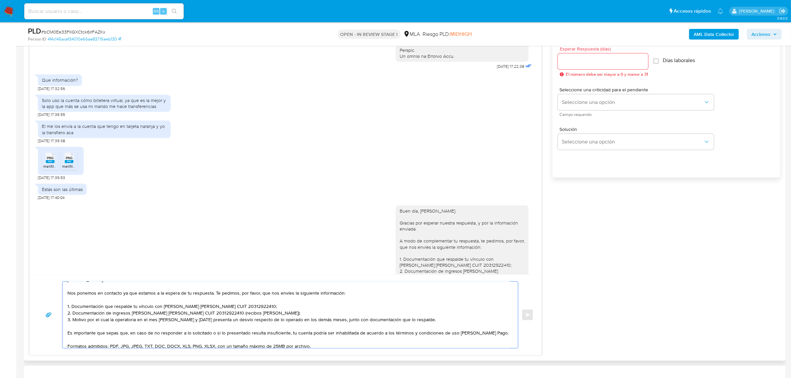
scroll to position [0, 0]
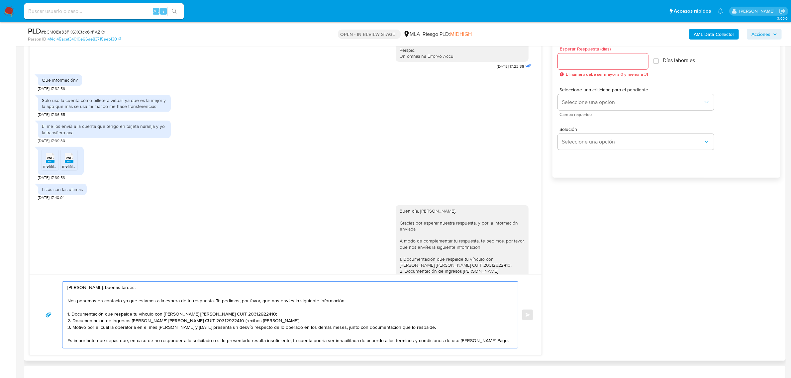
drag, startPoint x: 130, startPoint y: 342, endPoint x: 66, endPoint y: 278, distance: 90.4
click at [66, 278] on div "Carla, buenas tardes. Nos ponemos en contacto ya que estamos a la espera de tu …" at bounding box center [286, 314] width 512 height 81
type textarea "Carla, buenas tardes. Nos ponemos en contacto ya que estamos a la espera de tu …"
click at [612, 285] on div "18/08/2025 17:22:38 Que información? 19/08/2025 17:32:56 Solo uso la cuenta cóm…" at bounding box center [404, 186] width 751 height 337
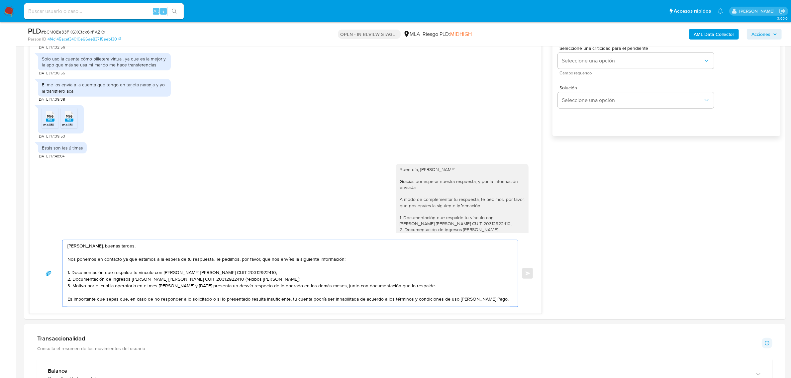
drag, startPoint x: 131, startPoint y: 300, endPoint x: -17, endPoint y: 162, distance: 202.1
click at [0, 162] on html "Pausado Ver notificaciones Alt s Accesos rápidos Presiona las siguientes teclas…" at bounding box center [395, 290] width 791 height 1410
click at [760, 224] on div "18/08/2025 17:22:38 Que información? 19/08/2025 17:32:56 Solo uso la cuenta cóm…" at bounding box center [404, 145] width 751 height 337
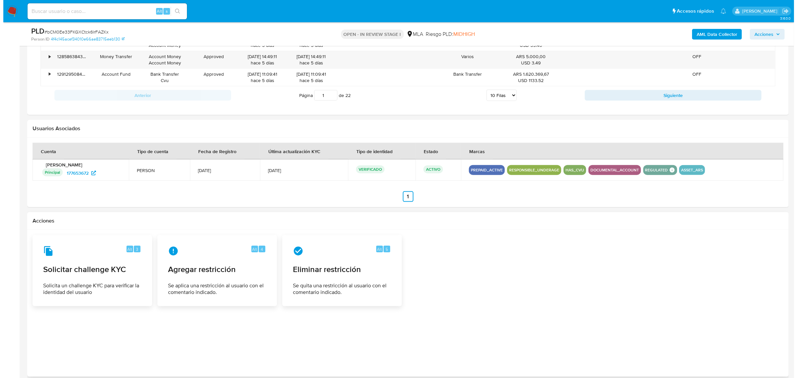
scroll to position [1033, 0]
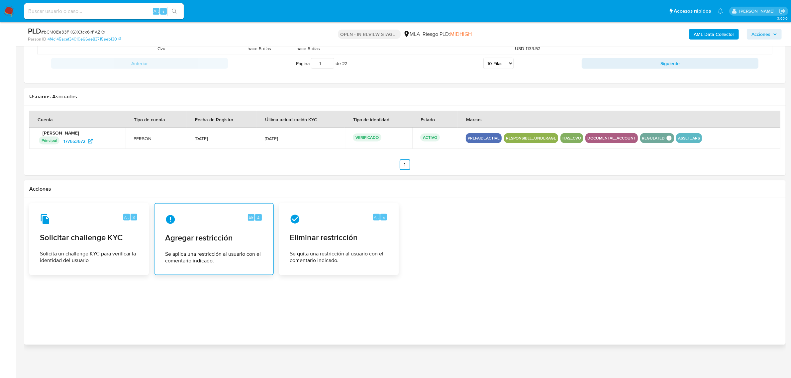
click at [208, 257] on span "Se aplica una restricción al usuario con el comentario indicado." at bounding box center [214, 257] width 98 height 13
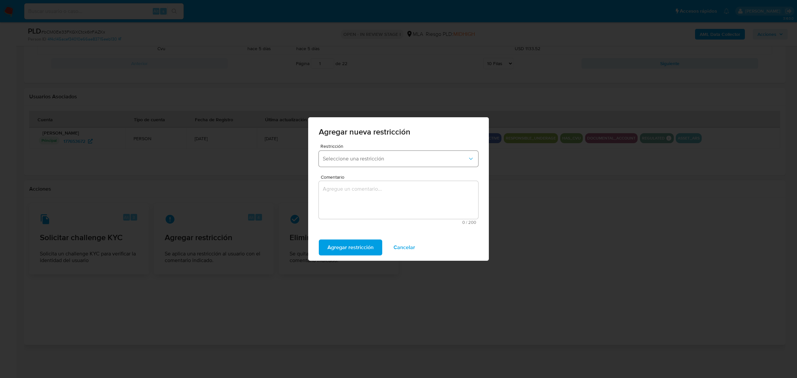
click at [365, 154] on button "Seleccione una restricción" at bounding box center [398, 159] width 159 height 16
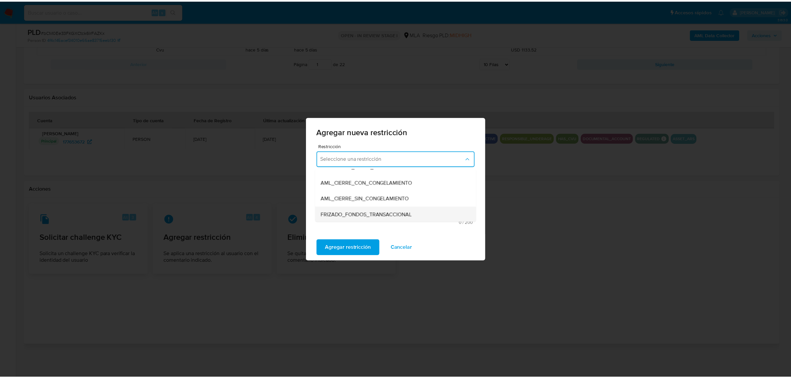
scroll to position [83, 0]
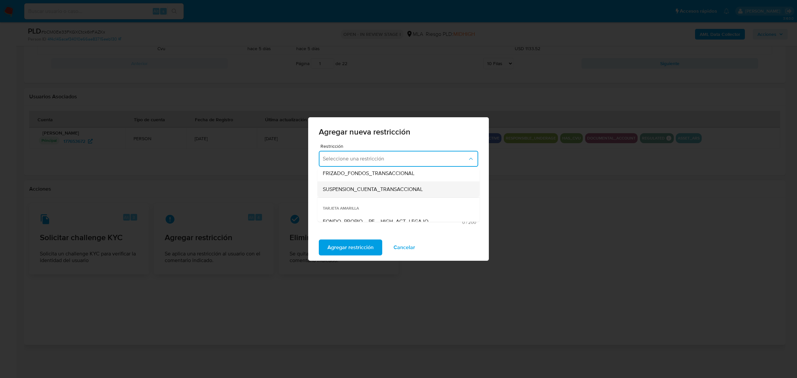
click at [390, 191] on span "SUSPENSION_CUENTA_TRANSACCIONAL" at bounding box center [373, 189] width 100 height 7
click at [388, 195] on textarea "Comentario" at bounding box center [398, 200] width 159 height 38
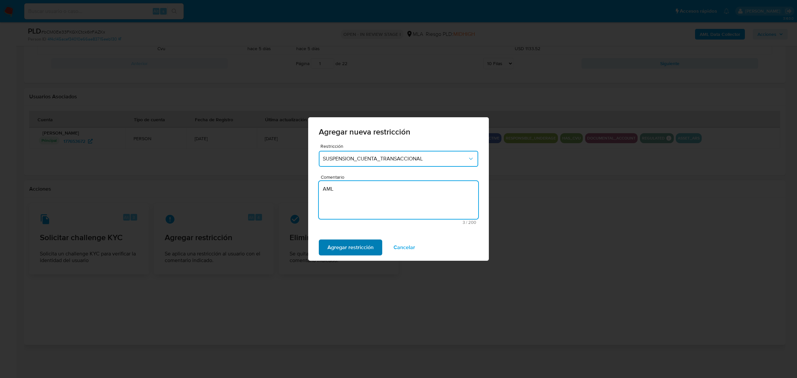
type textarea "AML"
click at [364, 248] on span "Agregar restricción" at bounding box center [350, 247] width 46 height 15
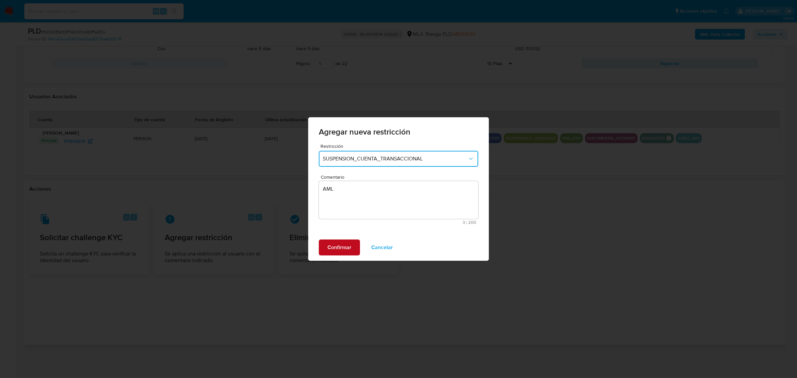
click at [338, 248] on span "Confirmar" at bounding box center [339, 247] width 24 height 15
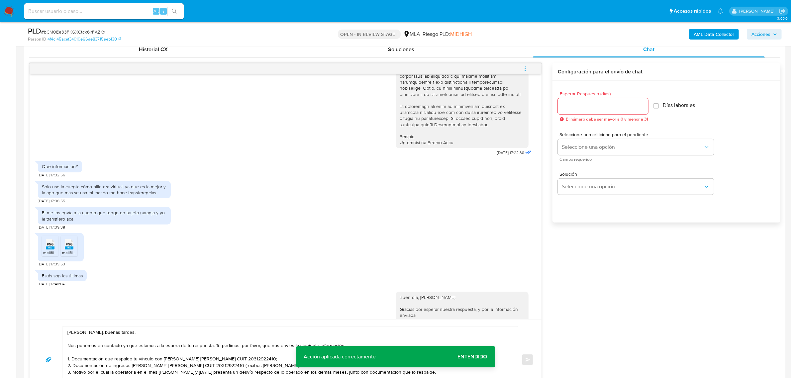
scroll to position [327, 0]
click at [586, 108] on input "Esperar Respuesta (días)" at bounding box center [603, 107] width 90 height 9
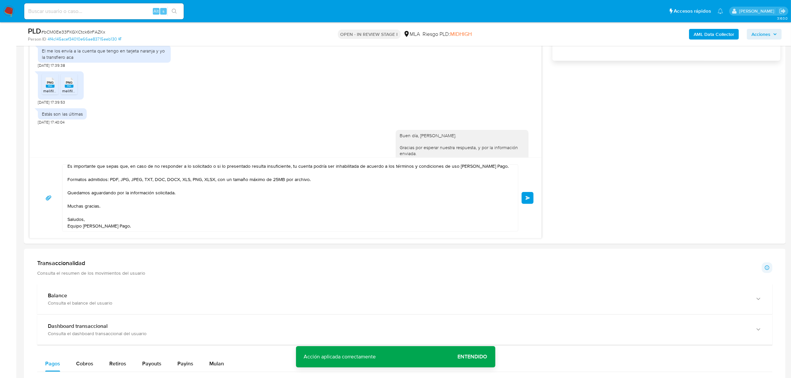
scroll to position [494, 0]
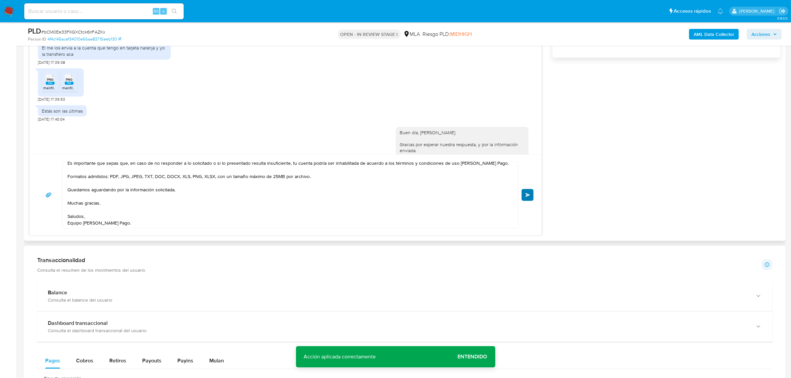
type input "0"
click at [525, 195] on span "Enviar" at bounding box center [527, 195] width 5 height 4
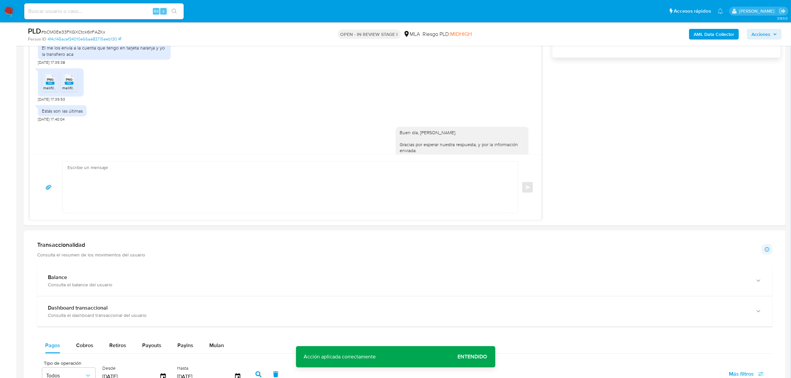
scroll to position [638, 0]
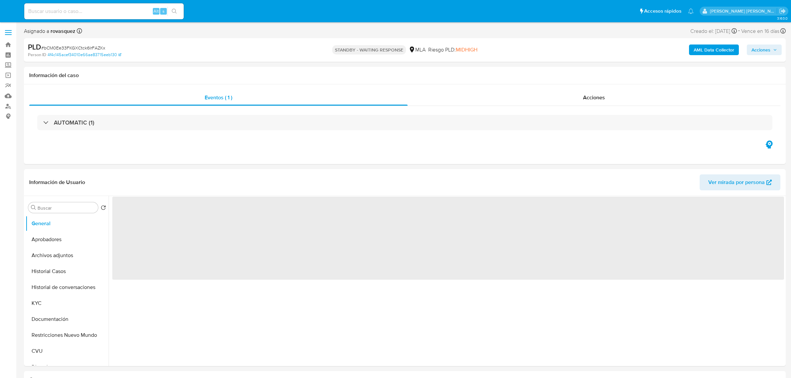
select select "10"
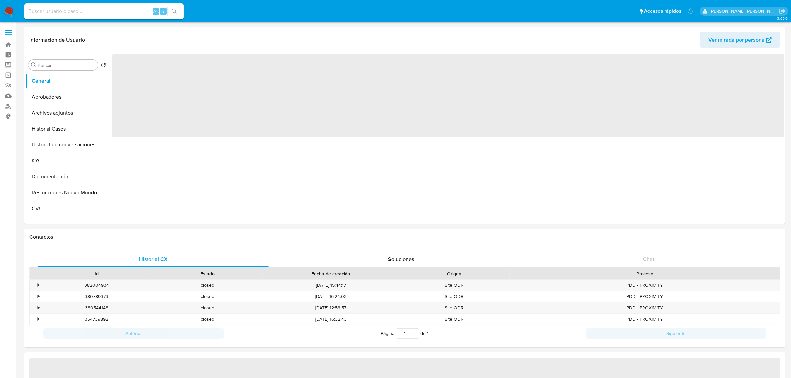
select select "10"
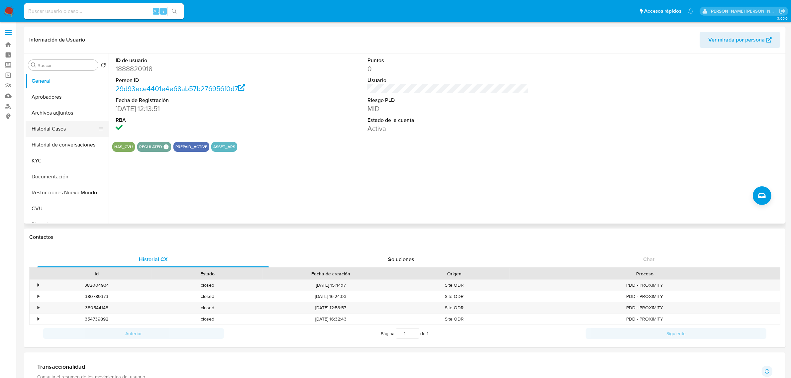
click at [65, 132] on button "Historial Casos" at bounding box center [65, 129] width 78 height 16
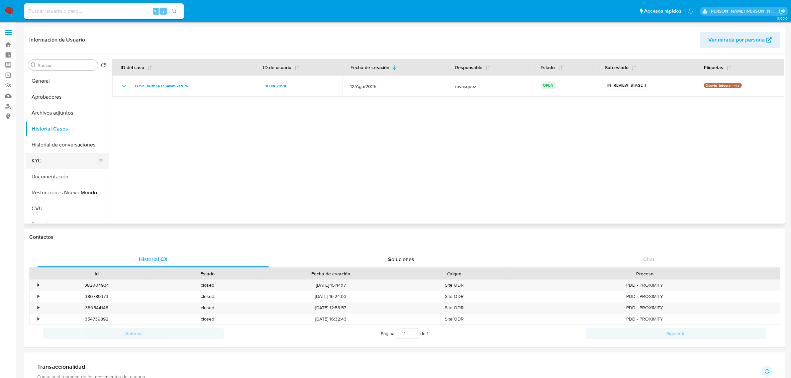
click at [58, 158] on button "KYC" at bounding box center [65, 161] width 78 height 16
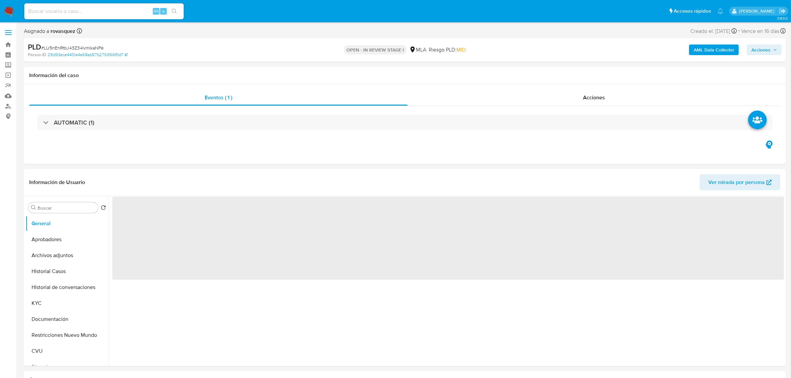
select select "10"
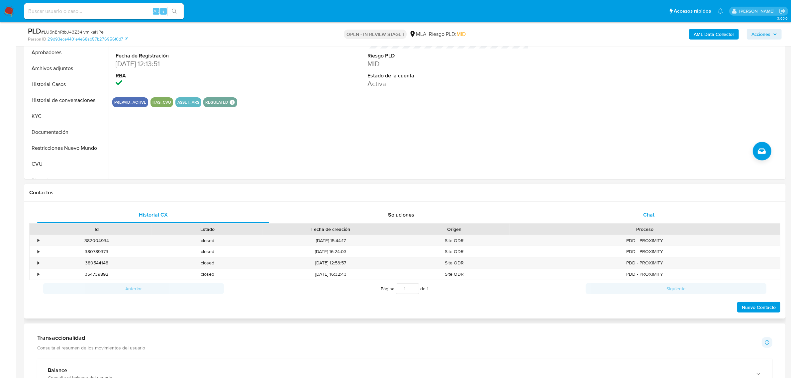
scroll to position [208, 0]
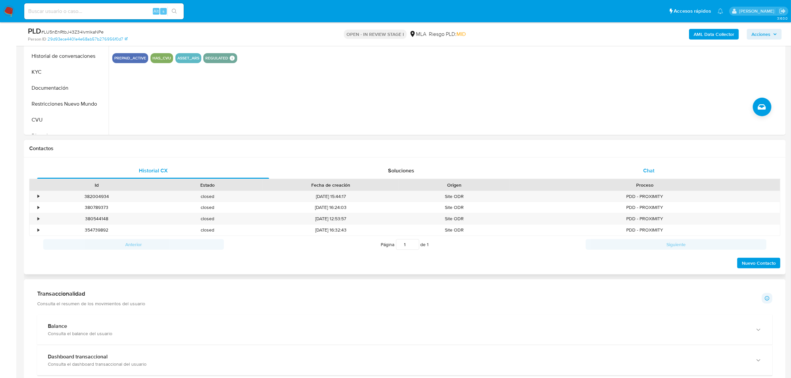
click at [651, 169] on span "Chat" at bounding box center [648, 171] width 11 height 8
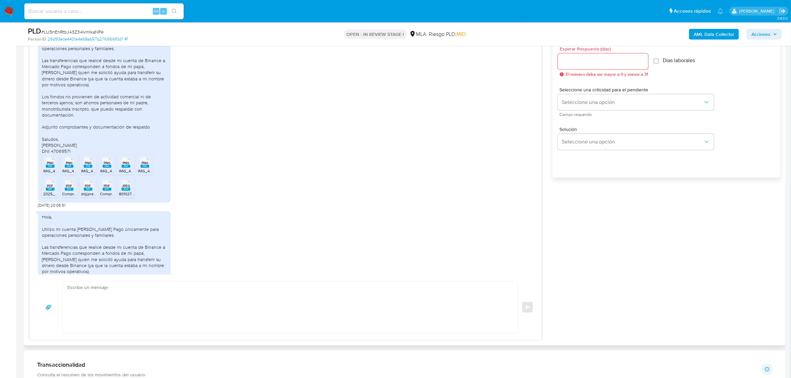
scroll to position [1058, 0]
click at [48, 164] on span "PNG" at bounding box center [50, 162] width 7 height 4
click at [68, 164] on span "PNG" at bounding box center [69, 162] width 7 height 4
click at [86, 164] on span "PNG" at bounding box center [88, 162] width 7 height 4
click at [106, 166] on rect at bounding box center [107, 165] width 9 height 3
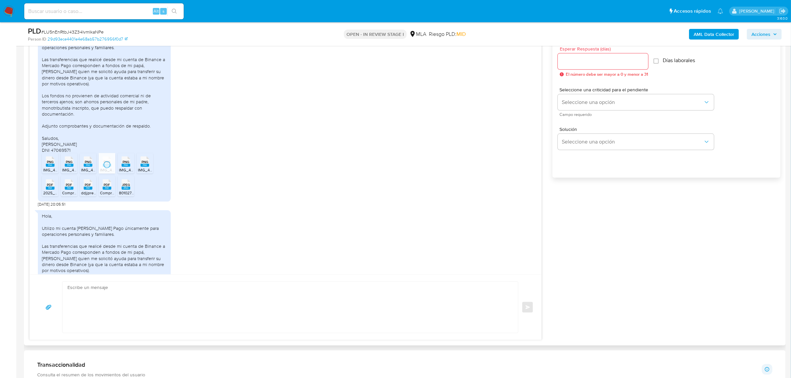
click at [127, 167] on rect at bounding box center [126, 165] width 9 height 3
click at [144, 164] on span "PNG" at bounding box center [144, 162] width 7 height 4
click at [50, 187] on span "PDF" at bounding box center [50, 185] width 6 height 4
click at [70, 189] on rect at bounding box center [69, 188] width 9 height 3
click at [87, 187] on span "PDF" at bounding box center [88, 185] width 6 height 4
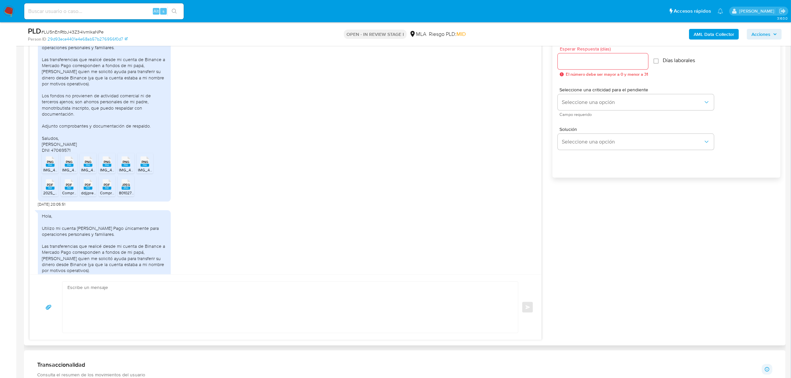
click at [104, 187] on span "PDF" at bounding box center [107, 185] width 6 height 4
click at [125, 187] on span "JPEG" at bounding box center [126, 185] width 8 height 4
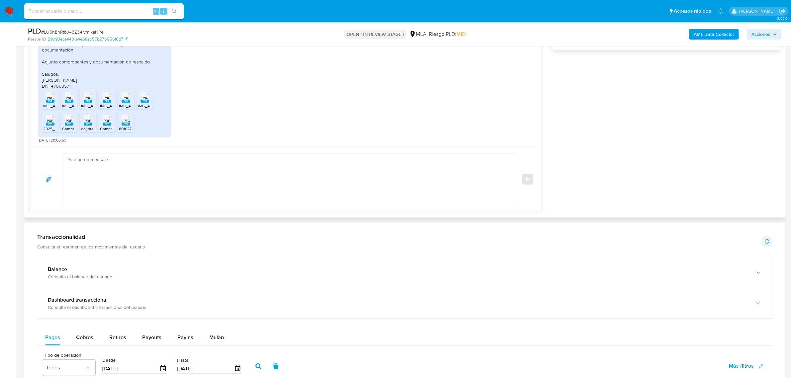
scroll to position [498, 0]
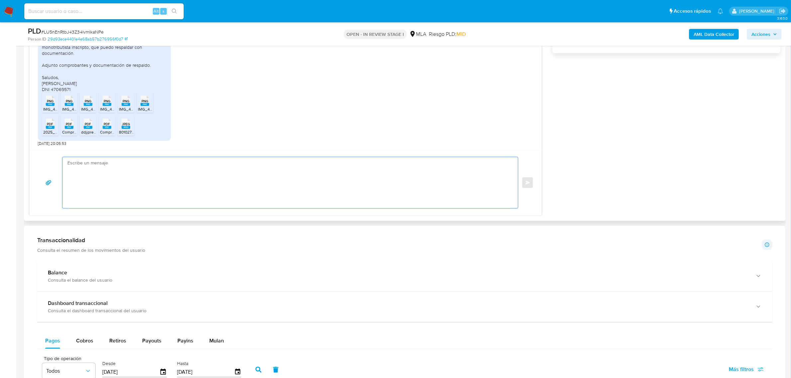
click at [139, 194] on textarea at bounding box center [288, 182] width 442 height 51
type textarea "bUENAS"
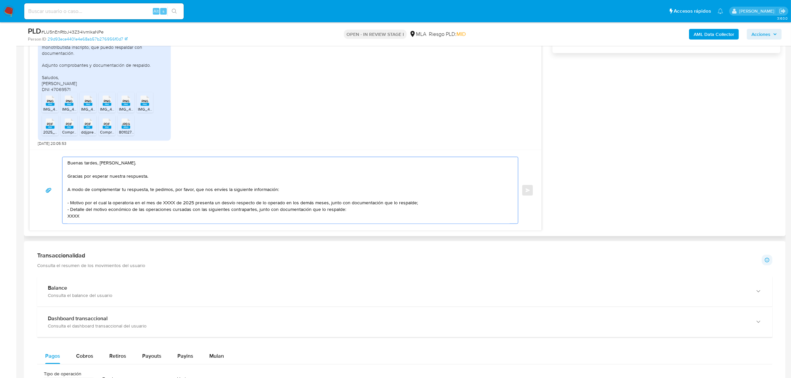
click at [163, 170] on textarea "Buenas tardes, Martin. Gracias por esperar nuestra respuesta. A modo de complem…" at bounding box center [288, 190] width 442 height 66
click at [156, 183] on textarea "Buenas tardes, Martin. Gracias por esperar nuestra respuesta. A modo de complem…" at bounding box center [288, 190] width 442 height 66
click at [117, 174] on textarea "Buenas tardes, Martin. Gracias por esperar nuestra respuesta. A modo de complem…" at bounding box center [288, 190] width 442 height 66
click at [285, 190] on textarea "Buenas tardes, Martin. Gracias por la respuesta enviada. A modo de complementar…" at bounding box center [288, 190] width 442 height 66
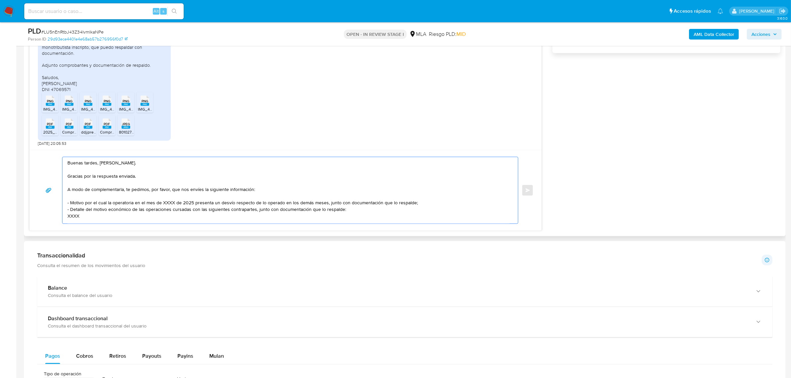
click at [145, 178] on textarea "Buenas tardes, Martin. Gracias por la respuesta enviada. A modo de complementar…" at bounding box center [288, 190] width 442 height 66
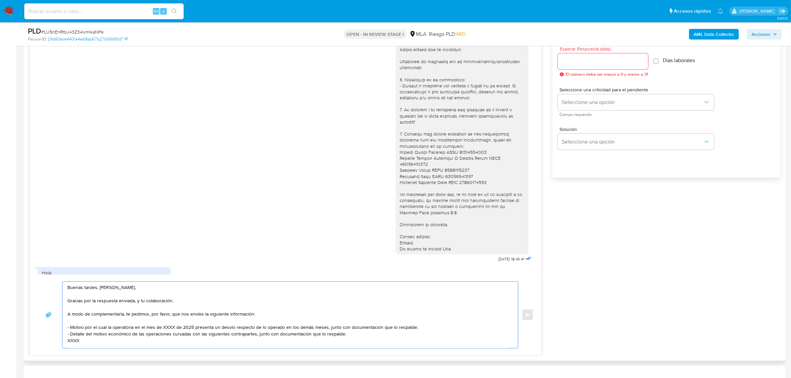
scroll to position [809, 0]
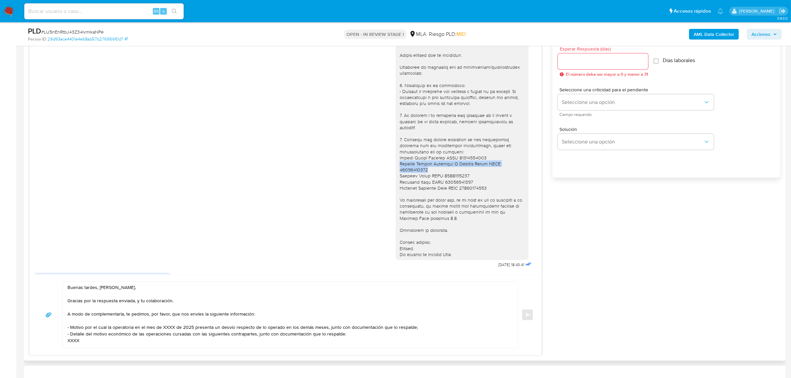
drag, startPoint x: 517, startPoint y: 171, endPoint x: 391, endPoint y: 174, distance: 126.6
click at [396, 174] on div at bounding box center [462, 148] width 133 height 223
copy div "Ricardo Alberto Barreiro Y Roberto Danie CUIT 33712269729"
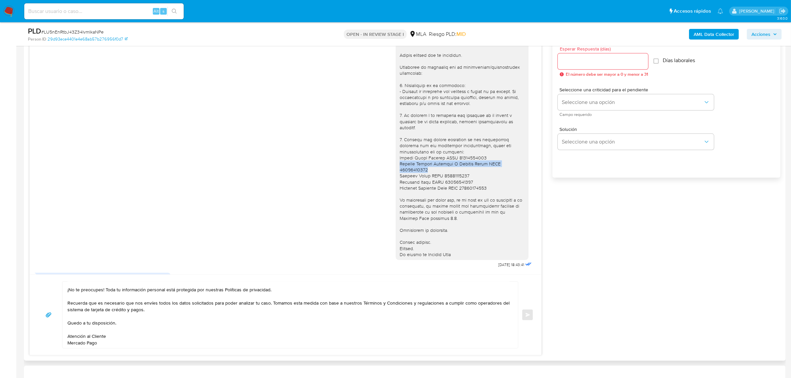
scroll to position [36, 0]
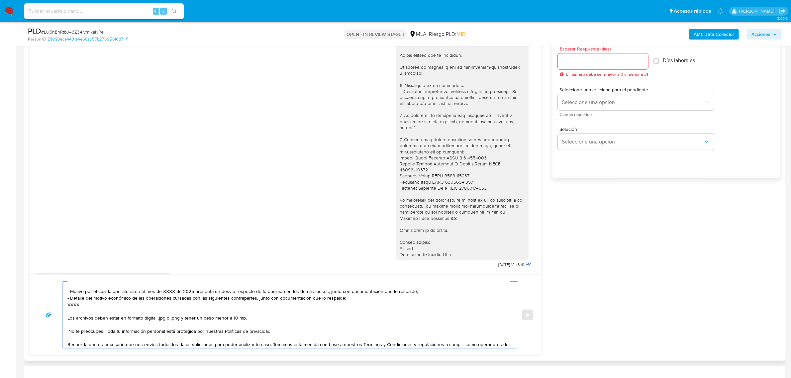
click at [75, 304] on textarea "Buenas tardes, Martin. Gracias por la respuesta enviada, y tu colaboración. A m…" at bounding box center [288, 315] width 442 height 66
paste textarea "Ricardo Alberto Barreiro Y Roberto Danie CUIT 33712269729"
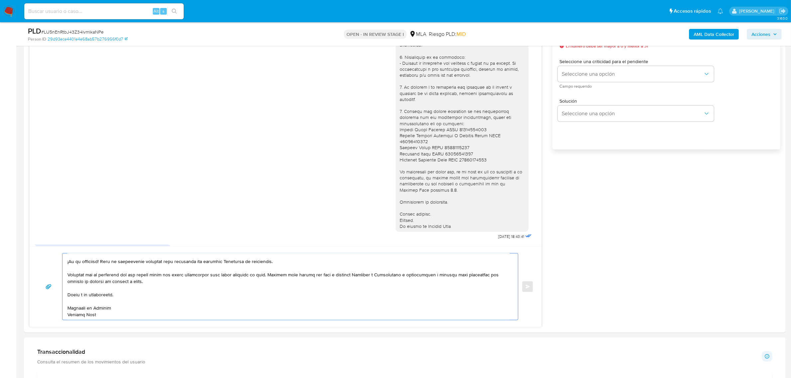
scroll to position [452, 0]
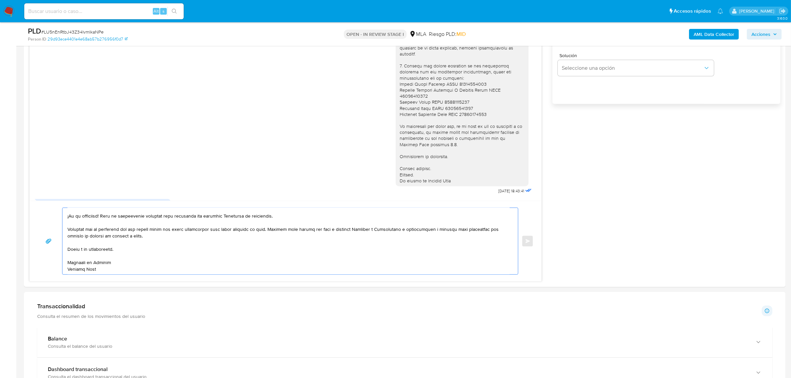
drag, startPoint x: 80, startPoint y: 314, endPoint x: 141, endPoint y: 374, distance: 85.2
click at [141, 374] on div "Información de Usuario Ver mirada por persona Buscar Volver al orden por defect…" at bounding box center [405, 313] width 762 height 1231
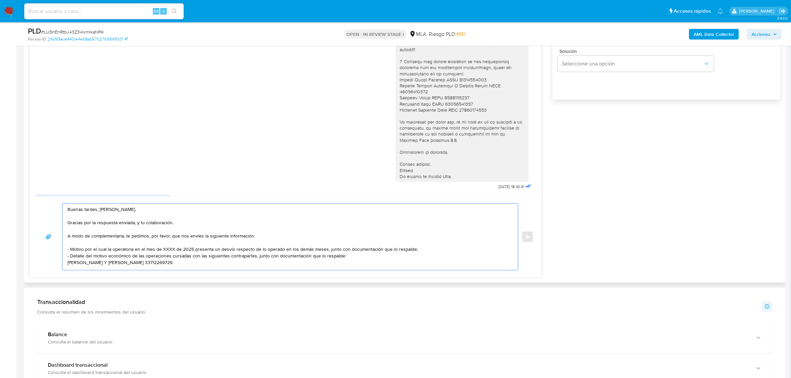
scroll to position [0, 0]
click at [88, 252] on textarea "Buenas tardes, Martin. Gracias por la respuesta enviada, y tu colaboración. A m…" at bounding box center [288, 237] width 442 height 66
drag, startPoint x: 417, startPoint y: 251, endPoint x: 64, endPoint y: 248, distance: 353.4
click at [64, 248] on div "Buenas tardes, Martin. Gracias por la respuesta enviada, y tu colaboración. A m…" at bounding box center [288, 237] width 452 height 66
click at [94, 252] on textarea "Buenas tardes, Martin. Gracias por la respuesta enviada, y tu colaboración. A m…" at bounding box center [288, 237] width 442 height 66
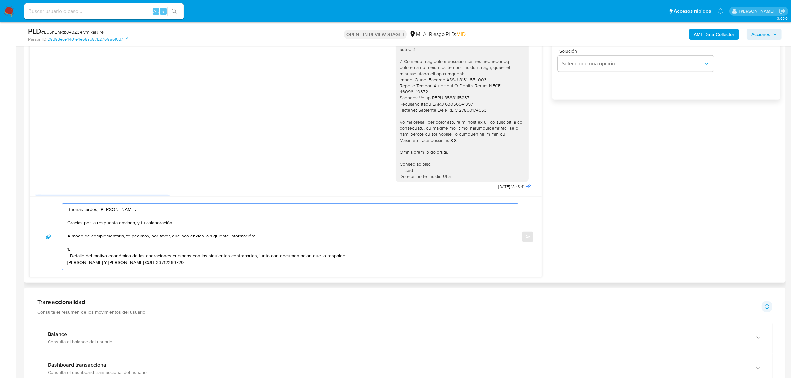
paste textarea "Resumen de Comprobantes Electrónicos emitidos de los períodos 2024 y 2025. Si t…"
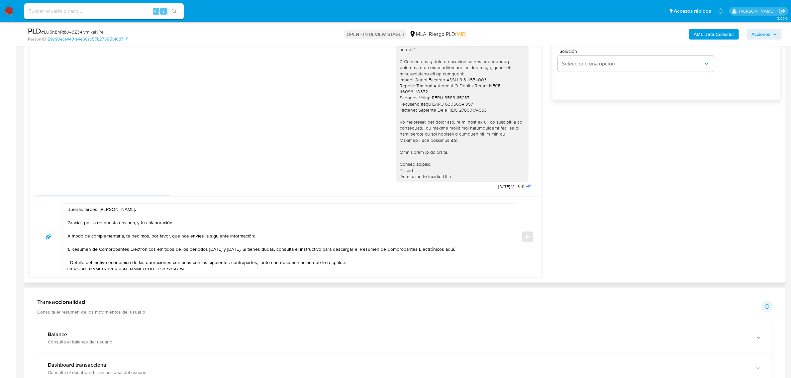
drag, startPoint x: 444, startPoint y: 251, endPoint x: 448, endPoint y: 251, distance: 4.3
click at [444, 251] on textarea "Buenas tardes, Martin. Gracias por la respuesta enviada, y tu colaboración. A m…" at bounding box center [288, 237] width 442 height 66
paste textarea "https://www.mercadopago.com.ar/ayuda/30181"
click at [188, 258] on textarea "Buenas tardes, Martin. Gracias por la respuesta enviada, y tu colaboración. A m…" at bounding box center [288, 237] width 442 height 66
click at [71, 251] on textarea "Buenas tardes, Martin. Gracias por la respuesta enviada, y tu colaboración. A m…" at bounding box center [288, 237] width 442 height 66
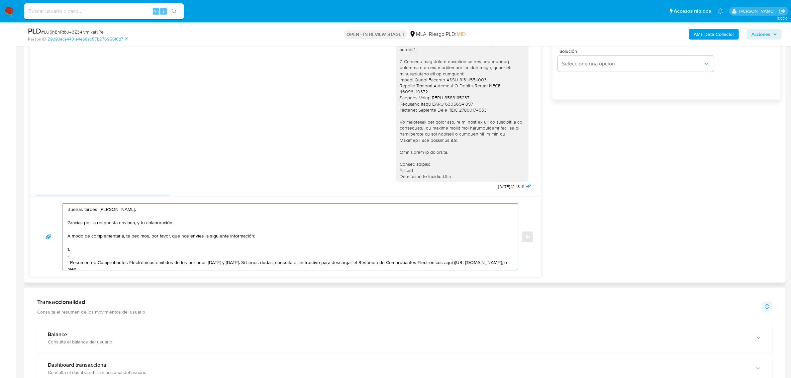
paste textarea "Últimas 6 Declaraciones Juradas de Ingresos Brutos (donde se visualice la base …"
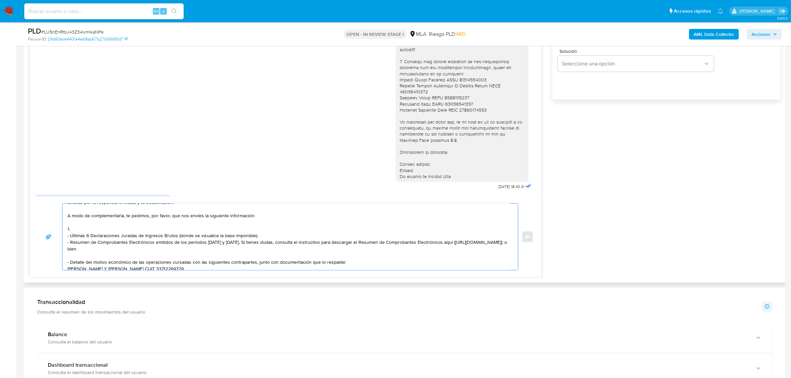
scroll to position [31, 0]
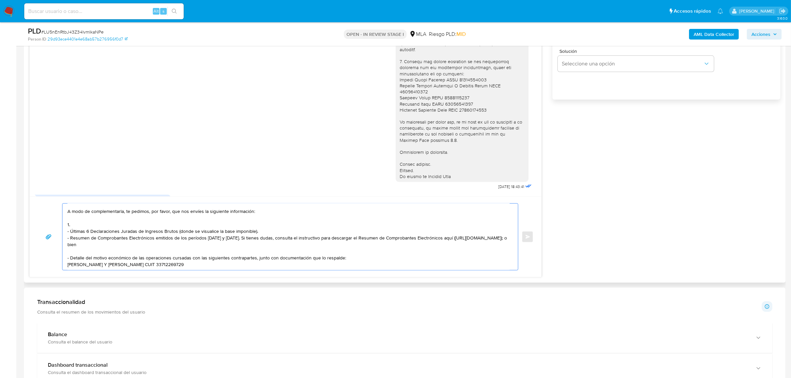
click at [78, 218] on textarea "Buenas tardes, Martin. Gracias por la respuesta enviada, y tu colaboración. A m…" at bounding box center [288, 237] width 442 height 66
paste textarea "De acuerdo a la actividad que realices en tu cuenta, adjunta la siguiente docum…"
drag, startPoint x: 74, startPoint y: 220, endPoint x: 220, endPoint y: 220, distance: 146.5
click at [220, 220] on textarea "Buenas tardes, Martin. Gracias por la respuesta enviada, y tu colaboración. A m…" at bounding box center [288, 237] width 442 height 66
drag, startPoint x: 394, startPoint y: 87, endPoint x: 486, endPoint y: 90, distance: 92.0
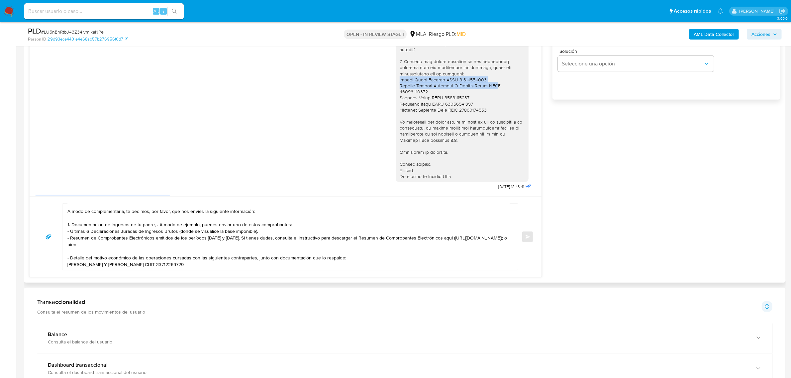
click at [486, 90] on div at bounding box center [462, 71] width 125 height 218
drag, startPoint x: 479, startPoint y: 87, endPoint x: 393, endPoint y: 85, distance: 86.7
click at [396, 85] on div at bounding box center [462, 70] width 133 height 223
copy div "Walter Pablo Mignone CUIT 20222125643"
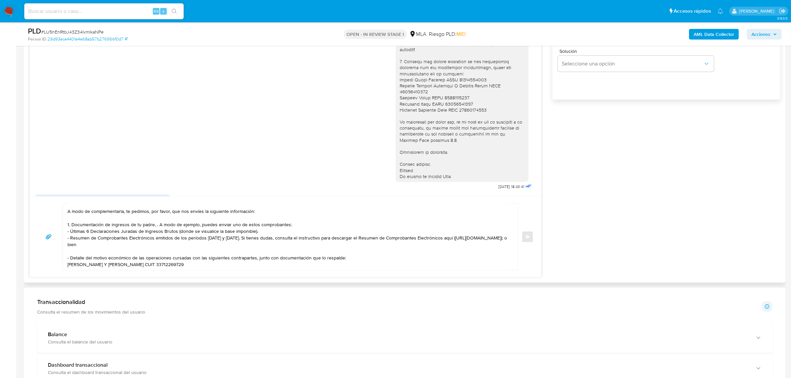
click at [153, 220] on textarea "Buenas tardes, Martin. Gracias por la respuesta enviada, y tu colaboración. A m…" at bounding box center [288, 237] width 442 height 66
paste textarea "Walter Pablo Mignone CUIT 20222125643"
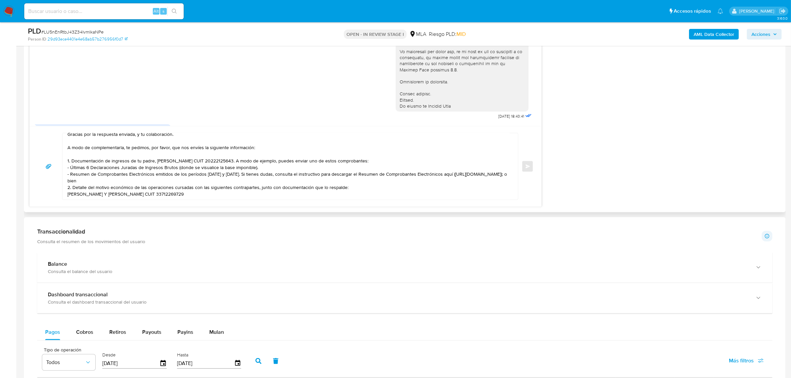
scroll to position [576, 0]
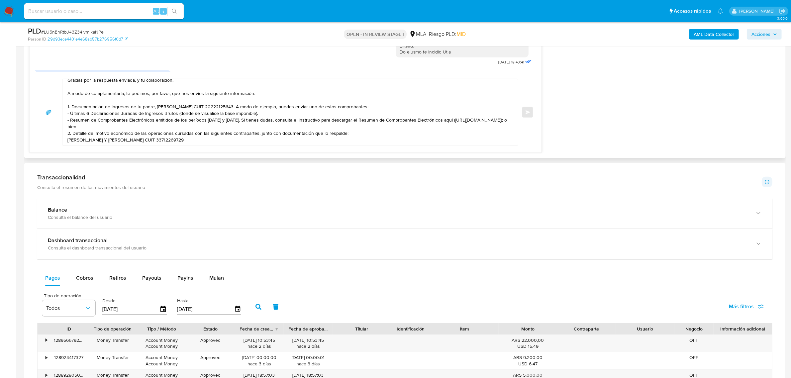
click at [75, 138] on textarea "Buenas tardes, Martin. Gracias por la respuesta enviada, y tu colaboración. A m…" at bounding box center [288, 112] width 442 height 66
paste textarea "Es importante que sepas que, en caso de no responder a lo solicitado o si lo pr…"
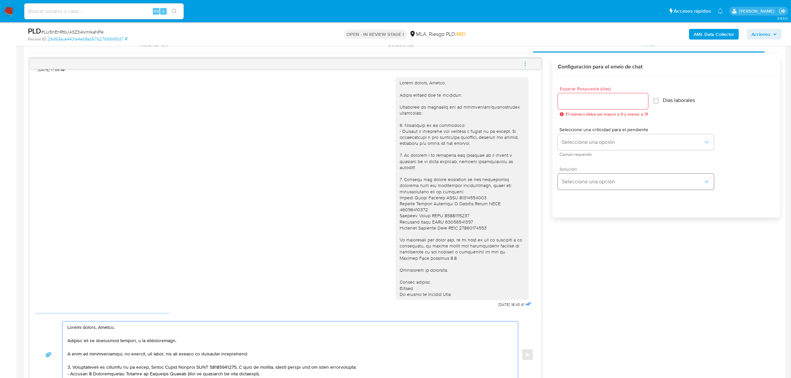
scroll to position [327, 0]
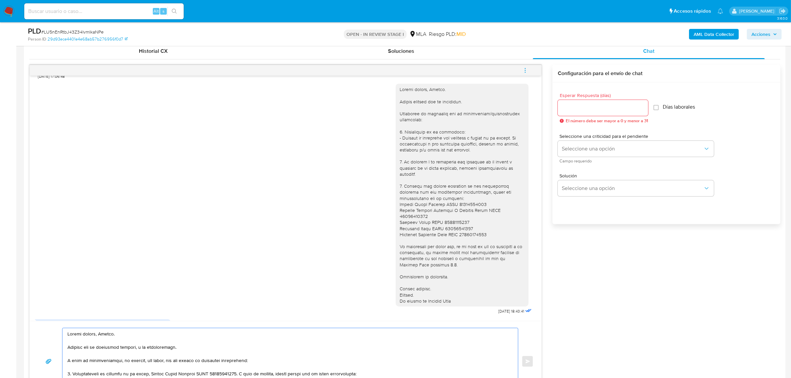
type textarea "Buenas tardes, Martin. Gracias por la respuesta enviada, y tu colaboración. A m…"
click at [578, 104] on input "Esperar Respuesta (días)" at bounding box center [603, 108] width 90 height 9
type input "1"
click at [575, 148] on span "Seleccione una opción" at bounding box center [632, 148] width 141 height 7
click at [576, 163] on div "HIGH" at bounding box center [634, 162] width 145 height 13
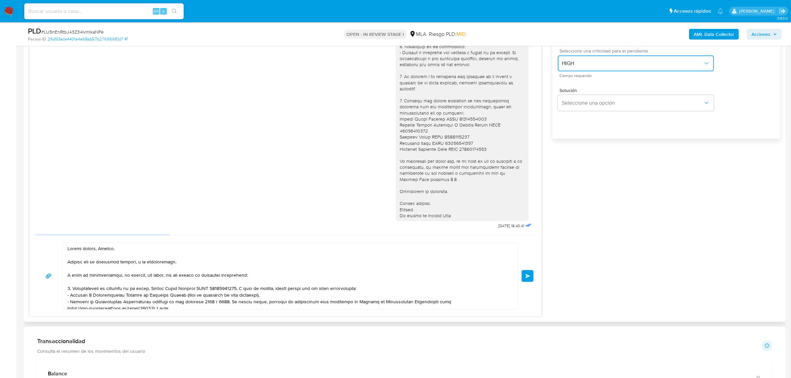
scroll to position [493, 0]
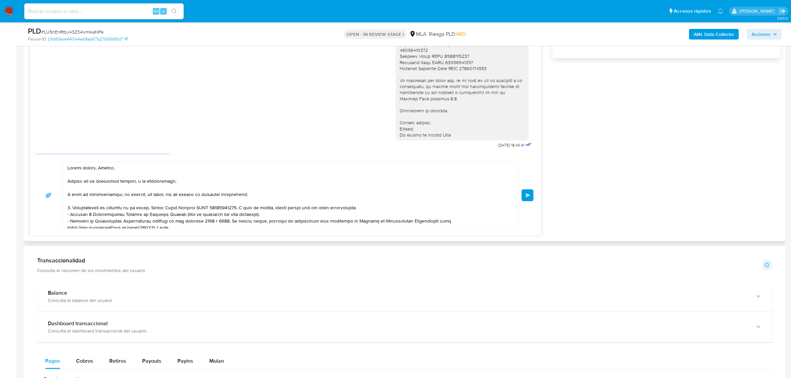
click at [527, 196] on span "Enviar" at bounding box center [527, 195] width 5 height 4
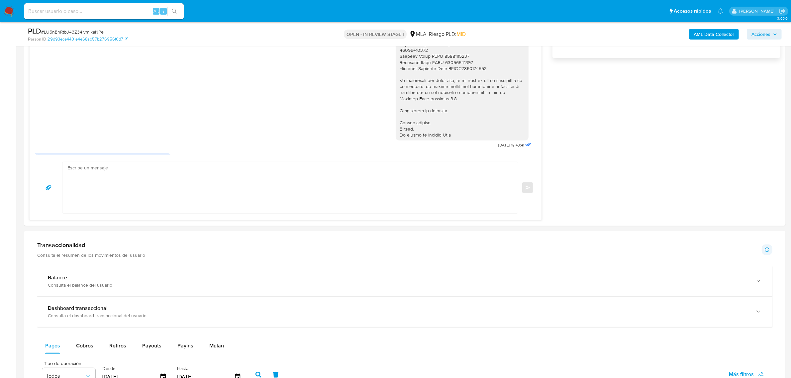
scroll to position [1413, 0]
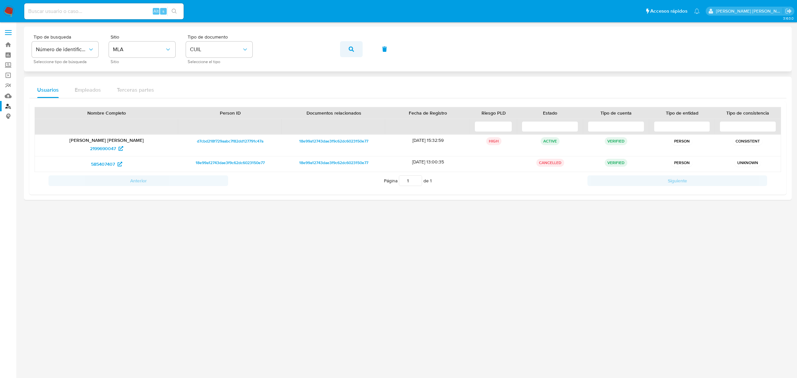
click at [355, 52] on button "button" at bounding box center [351, 49] width 23 height 16
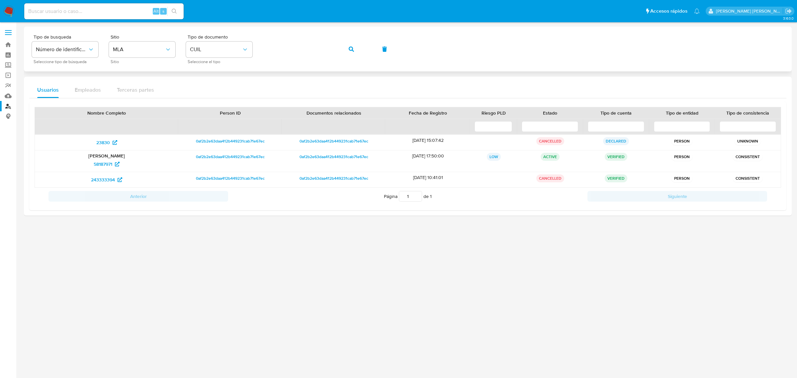
click at [179, 50] on div "Tipo de busqueda Número de identificación Seleccione tipo de búsqueda Sitio MLA…" at bounding box center [408, 49] width 752 height 29
click at [337, 47] on div "Tipo de busqueda Número de identificación Seleccione tipo de búsqueda Sitio MLA…" at bounding box center [408, 49] width 752 height 29
click at [346, 47] on button "button" at bounding box center [351, 49] width 23 height 16
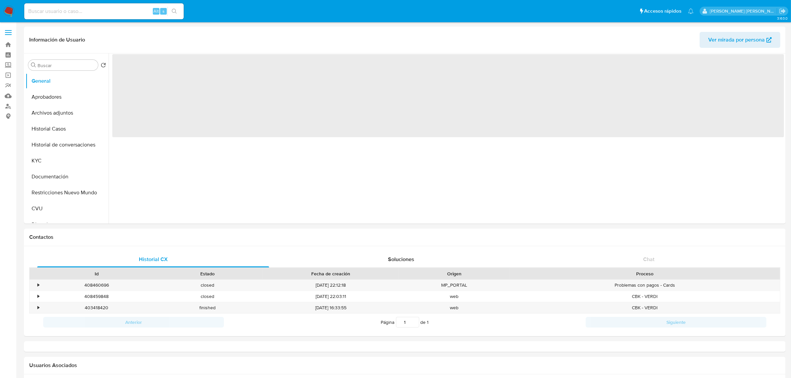
select select "10"
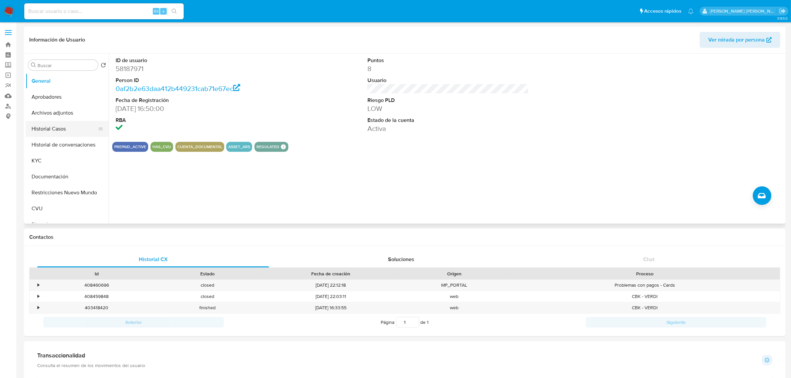
click at [58, 133] on button "Historial Casos" at bounding box center [65, 129] width 78 height 16
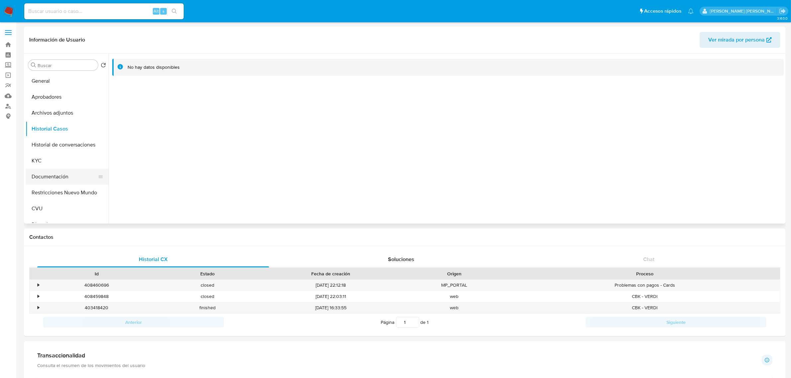
click at [48, 178] on button "Documentación" at bounding box center [65, 177] width 78 height 16
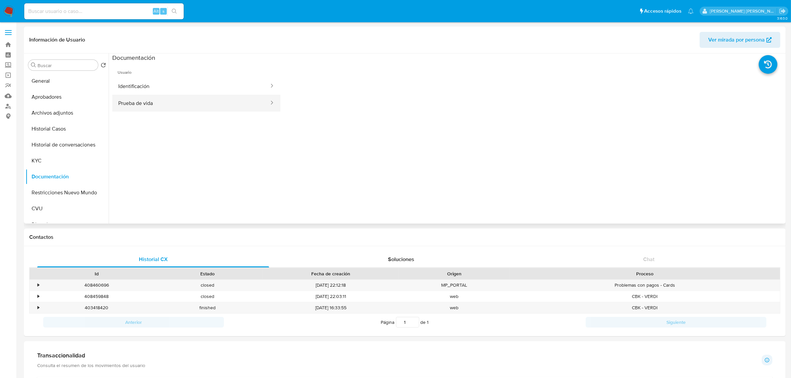
click at [183, 103] on button "Prueba de vida" at bounding box center [190, 103] width 157 height 17
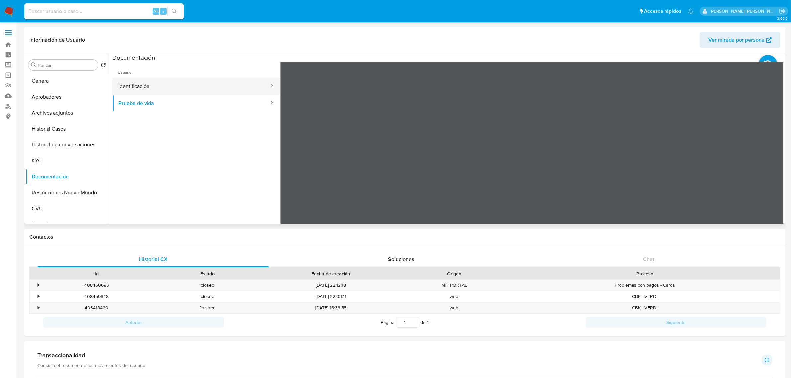
click at [227, 89] on button "Identificación" at bounding box center [190, 86] width 157 height 17
click at [60, 163] on button "KYC" at bounding box center [65, 161] width 78 height 16
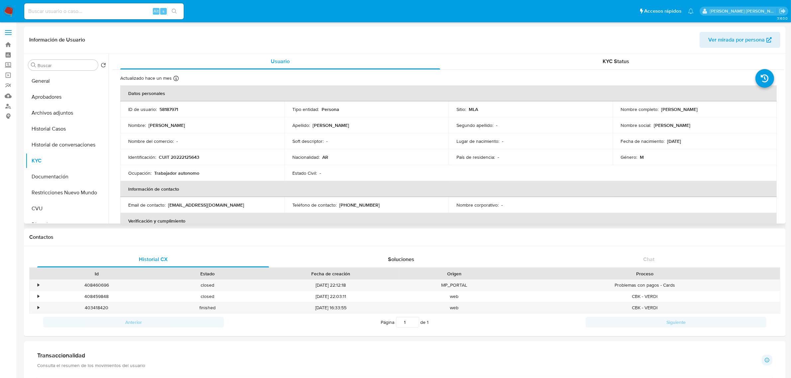
click at [470, 38] on header "Información de Usuario Ver mirada por persona" at bounding box center [404, 40] width 751 height 16
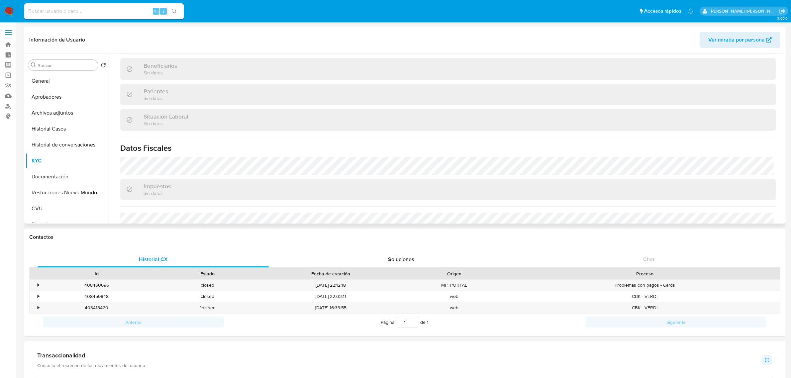
scroll to position [337, 0]
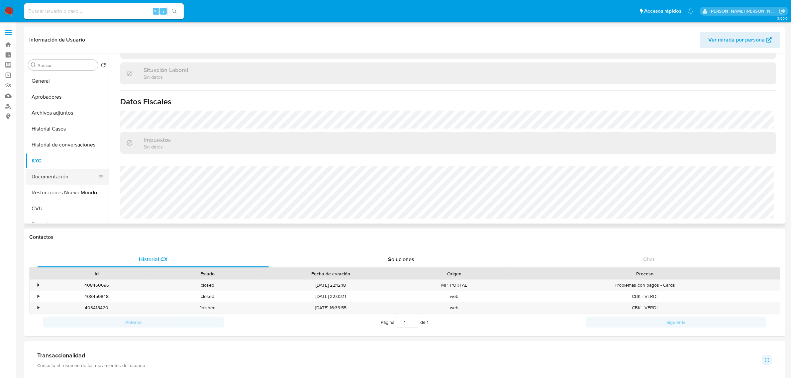
click at [68, 178] on button "Documentación" at bounding box center [65, 177] width 78 height 16
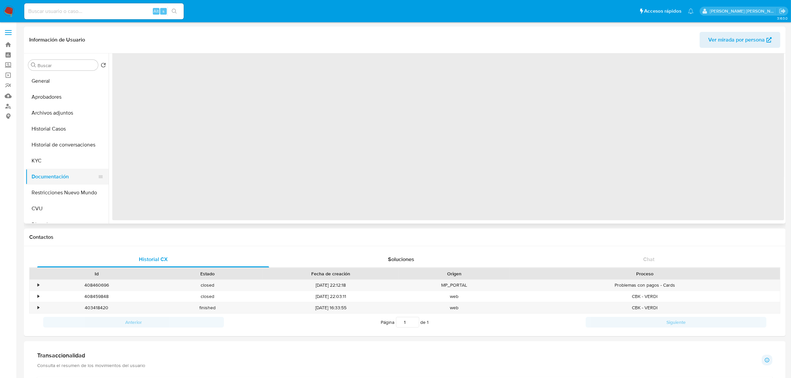
scroll to position [0, 0]
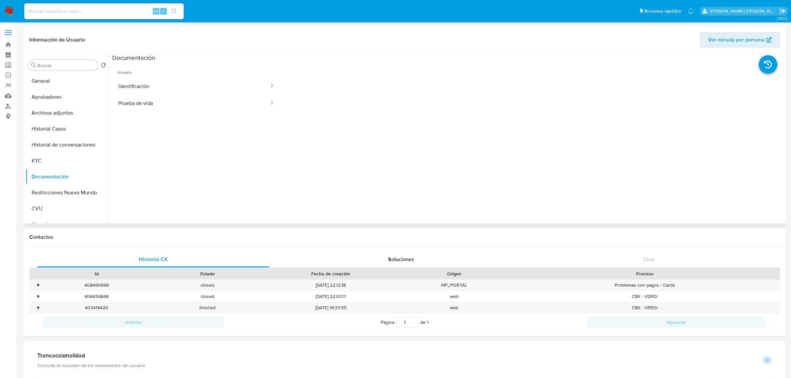
click at [193, 116] on ul "Usuario Identificación Prueba de vida" at bounding box center [196, 157] width 168 height 191
click at [195, 102] on button "Prueba de vida" at bounding box center [190, 103] width 157 height 17
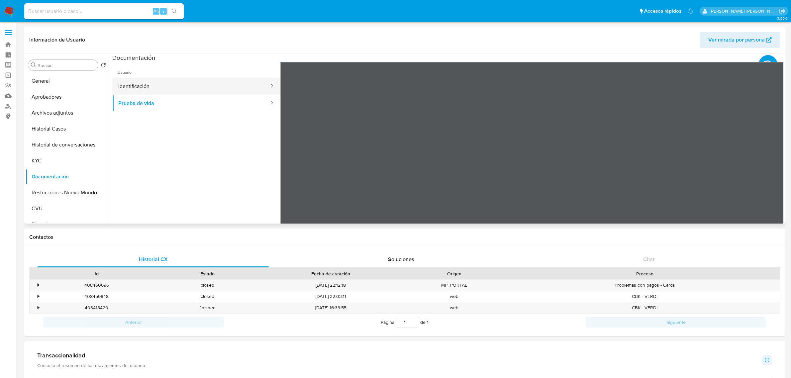
click at [226, 81] on button "Identificación" at bounding box center [190, 86] width 157 height 17
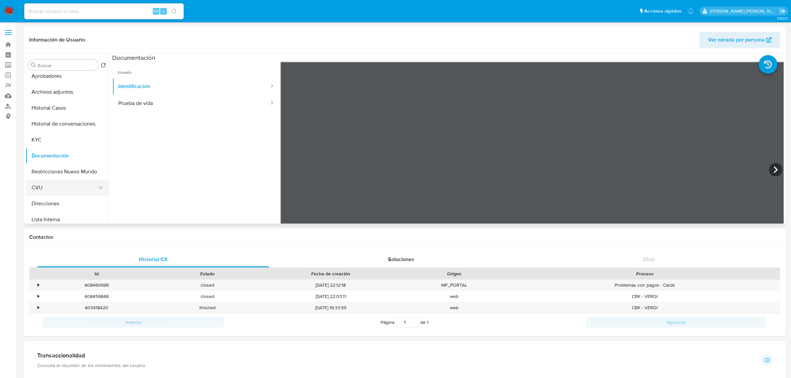
scroll to position [42, 0]
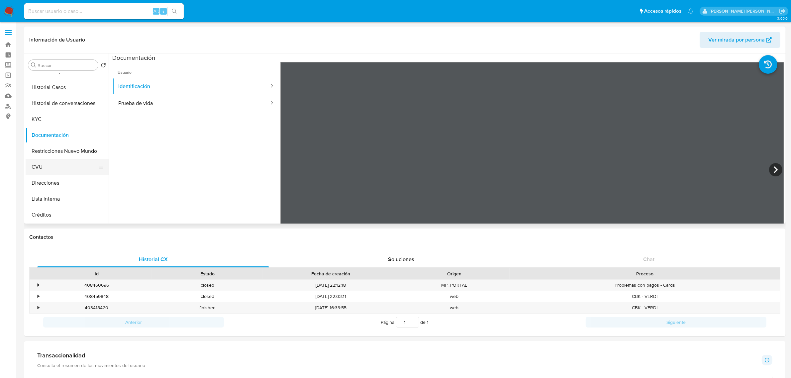
click at [51, 171] on button "CVU" at bounding box center [65, 167] width 78 height 16
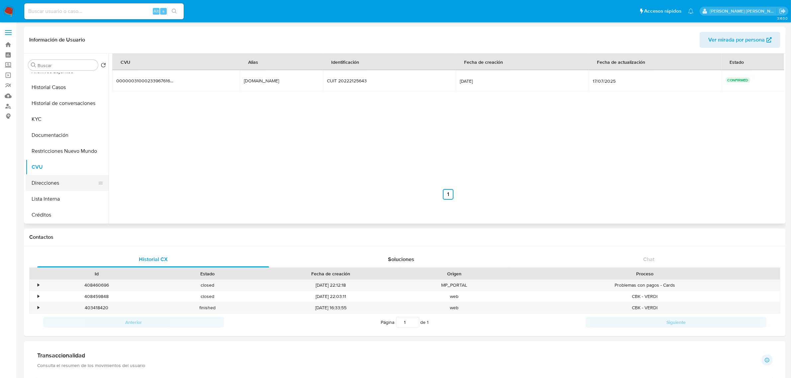
click at [47, 184] on button "Direcciones" at bounding box center [65, 183] width 78 height 16
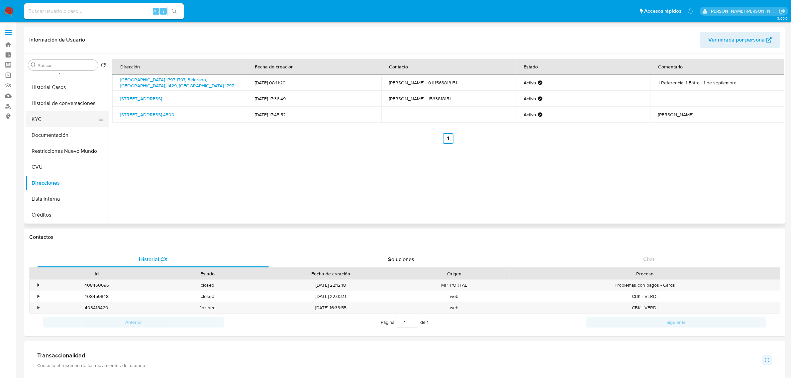
click at [42, 114] on button "KYC" at bounding box center [65, 119] width 78 height 16
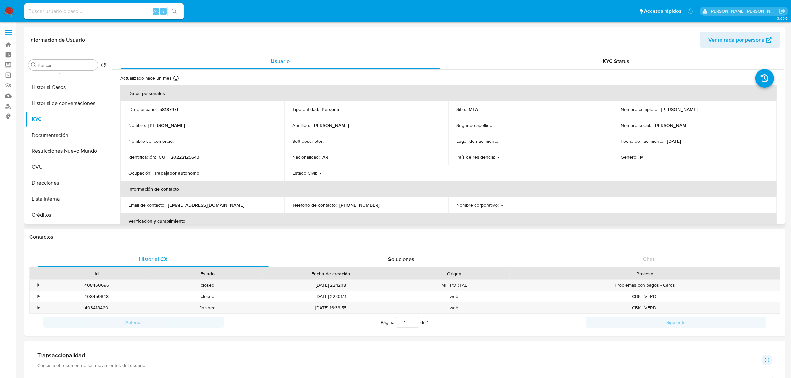
drag, startPoint x: 658, startPoint y: 110, endPoint x: 709, endPoint y: 110, distance: 51.1
click at [709, 110] on div "Nombre completo : Walter Pablo Mignone" at bounding box center [694, 109] width 148 height 6
copy div "Walter Pablo Mignone"
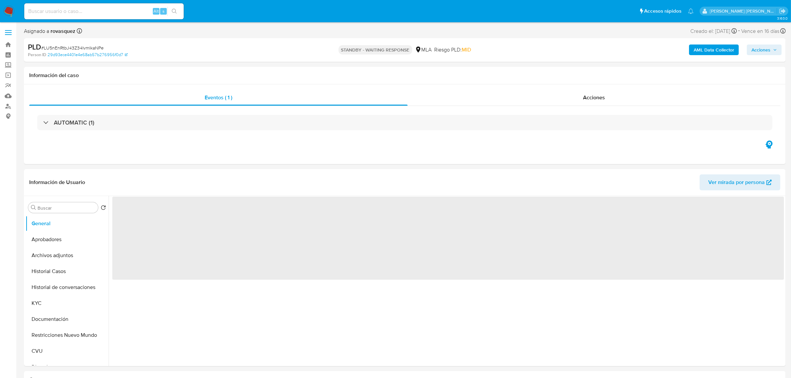
select select "10"
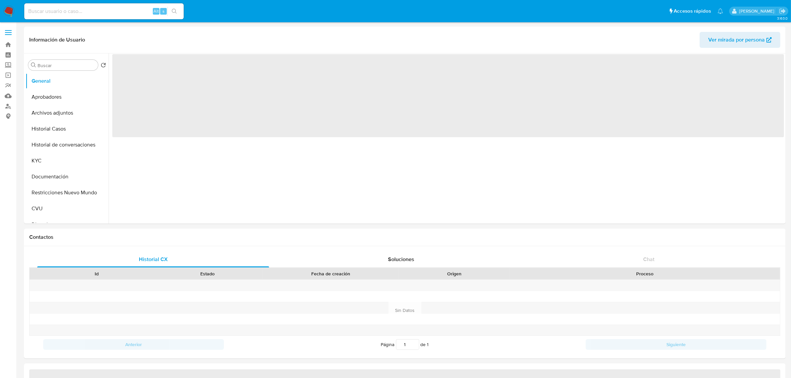
select select "10"
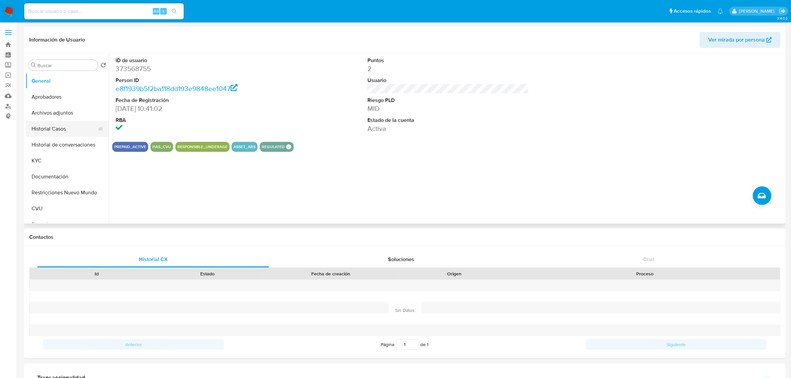
click at [57, 135] on button "Historial Casos" at bounding box center [65, 129] width 78 height 16
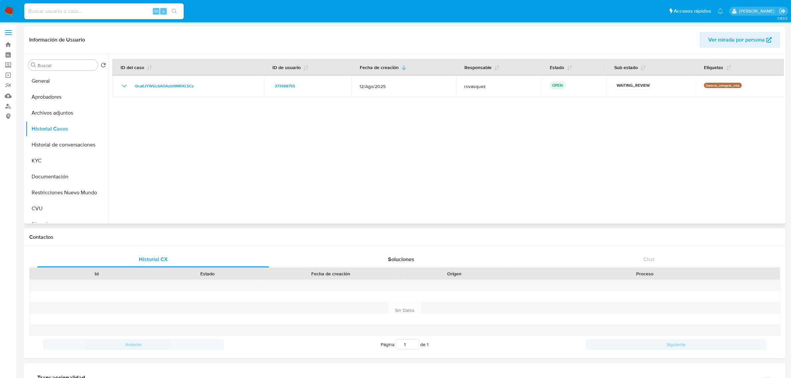
click at [483, 176] on div at bounding box center [446, 138] width 675 height 170
click at [282, 127] on div at bounding box center [446, 138] width 675 height 170
click at [62, 166] on button "KYC" at bounding box center [65, 161] width 78 height 16
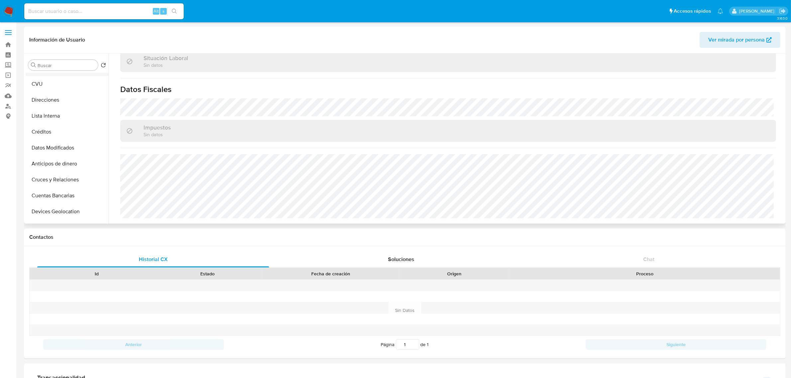
scroll to position [83, 0]
click at [54, 132] on button "CVU" at bounding box center [65, 126] width 78 height 16
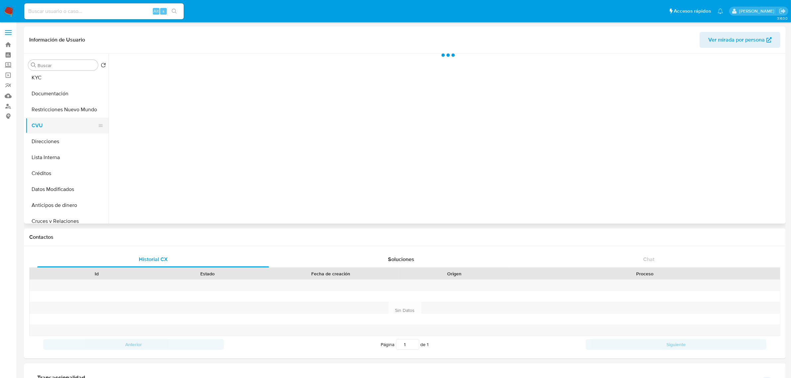
scroll to position [0, 0]
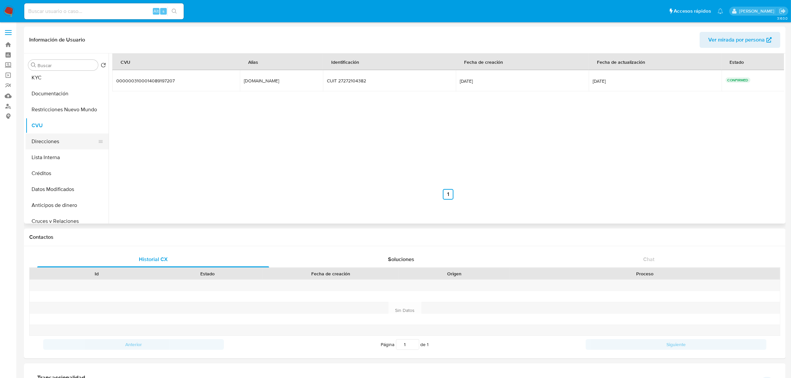
click at [57, 147] on button "Direcciones" at bounding box center [65, 142] width 78 height 16
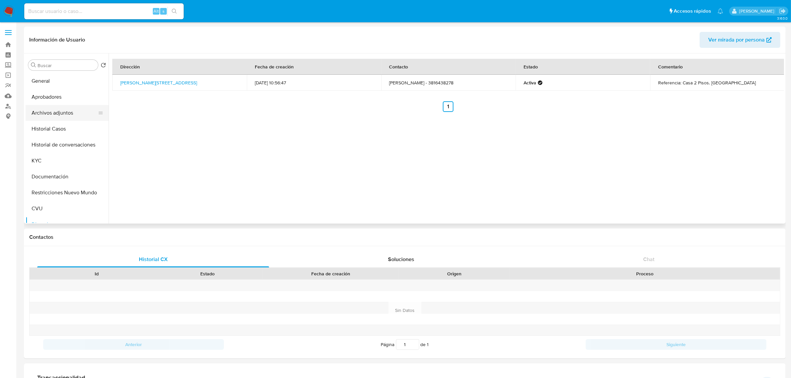
click at [53, 110] on button "Archivos adjuntos" at bounding box center [65, 113] width 78 height 16
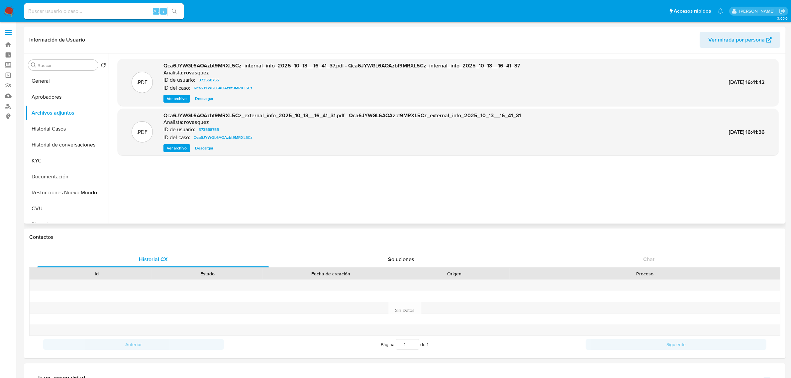
click at [183, 145] on span "Ver archivo" at bounding box center [177, 148] width 20 height 7
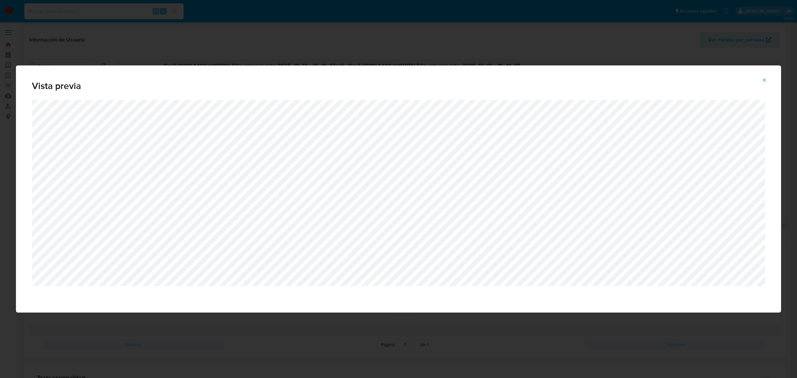
click at [637, 63] on div "Vista previa" at bounding box center [398, 189] width 797 height 378
drag, startPoint x: 637, startPoint y: 55, endPoint x: 672, endPoint y: 59, distance: 34.8
click at [638, 55] on div "Vista previa" at bounding box center [398, 189] width 797 height 378
click at [763, 80] on icon "Attachment preview" at bounding box center [764, 79] width 5 height 5
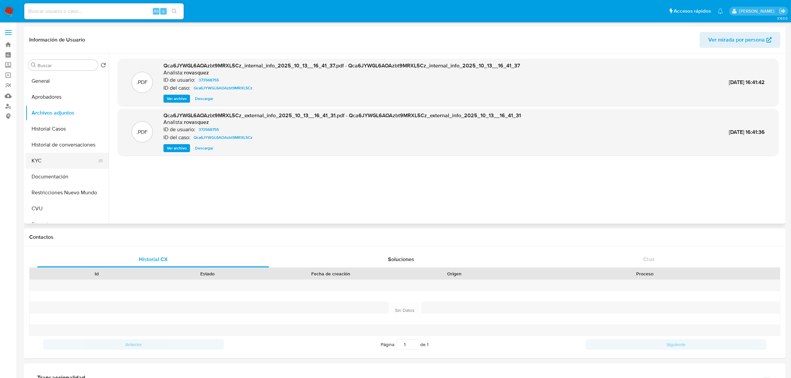
click at [41, 164] on button "KYC" at bounding box center [65, 161] width 78 height 16
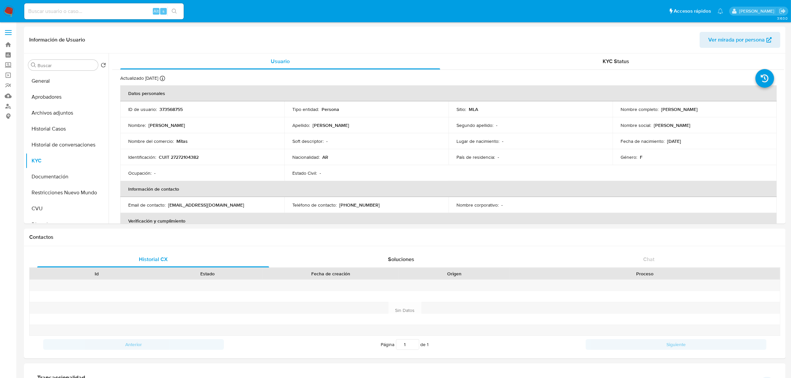
drag, startPoint x: 658, startPoint y: 109, endPoint x: 736, endPoint y: 110, distance: 78.1
click at [736, 110] on div "Nombre completo : Maria Marta Lopez Madariaga" at bounding box center [694, 109] width 148 height 6
copy div "[PERSON_NAME] [PERSON_NAME]"
click at [547, 242] on div "Contactos" at bounding box center [405, 237] width 762 height 18
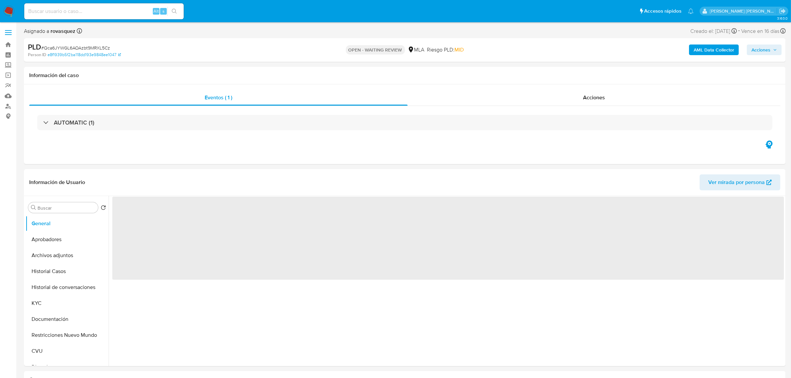
select select "10"
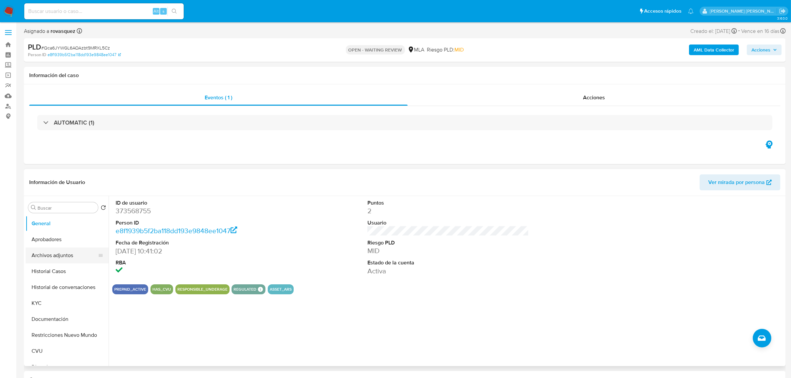
click at [52, 253] on button "Archivos adjuntos" at bounding box center [65, 255] width 78 height 16
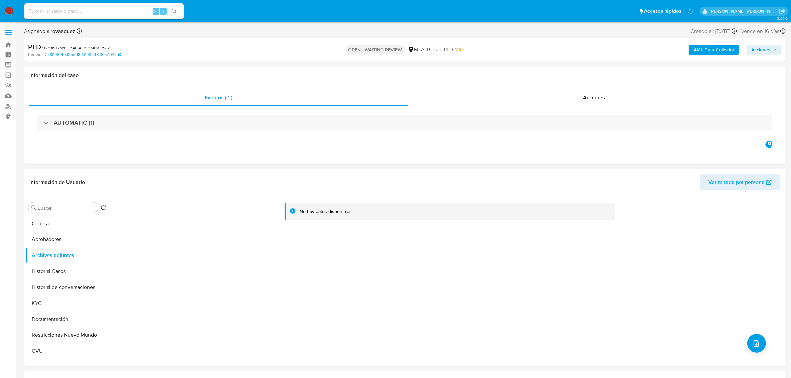
click at [707, 51] on b "AML Data Collector" at bounding box center [713, 50] width 41 height 11
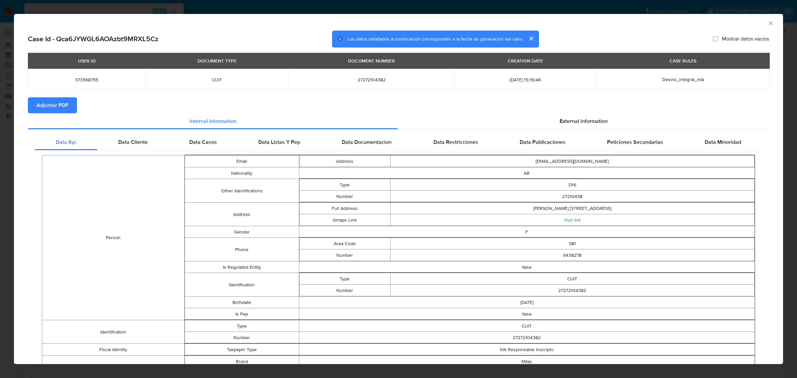
click at [52, 102] on span "Adjuntar PDF" at bounding box center [53, 105] width 32 height 15
click at [577, 125] on span "External information" at bounding box center [584, 123] width 48 height 8
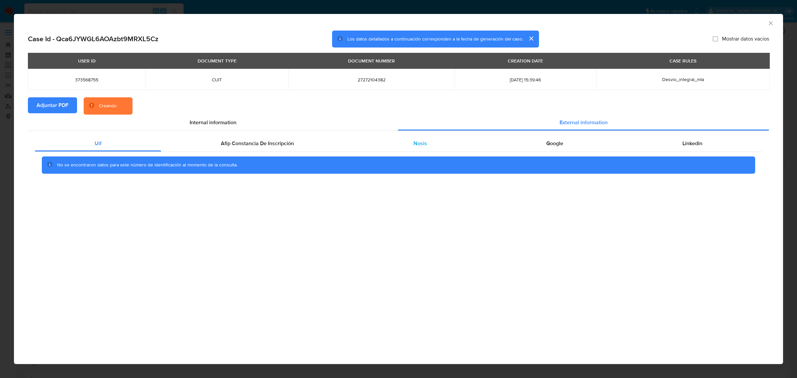
click at [414, 143] on span "Nosis" at bounding box center [420, 143] width 14 height 8
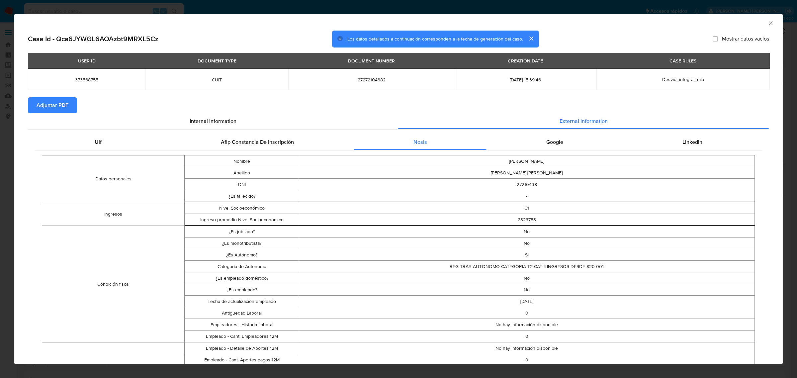
click at [767, 26] on icon "Cerrar ventana" at bounding box center [770, 23] width 7 height 7
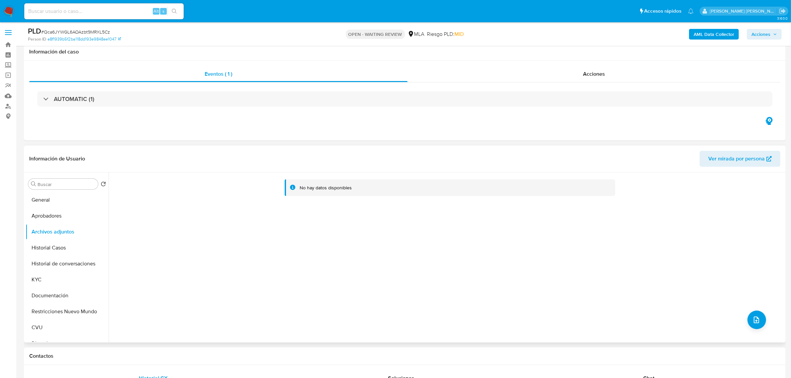
scroll to position [166, 0]
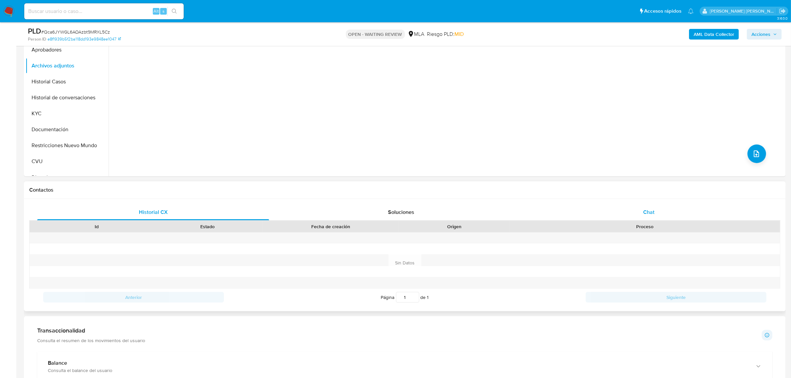
click at [644, 213] on span "Chat" at bounding box center [648, 212] width 11 height 8
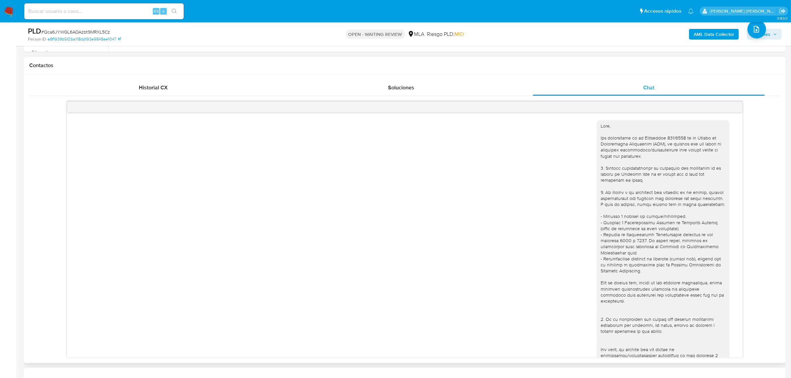
scroll to position [174, 0]
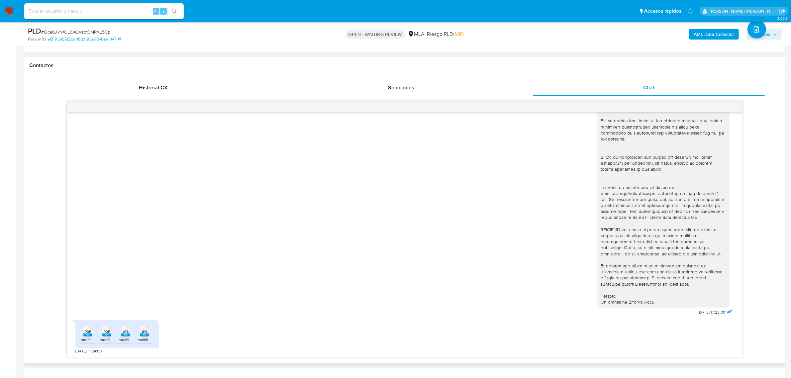
click at [85, 336] on rect at bounding box center [87, 334] width 9 height 3
click at [107, 330] on span "PDF" at bounding box center [107, 331] width 6 height 4
click at [127, 334] on rect at bounding box center [125, 334] width 9 height 3
drag, startPoint x: 145, startPoint y: 331, endPoint x: 164, endPoint y: 331, distance: 18.3
click at [145, 331] on span "JPG" at bounding box center [144, 331] width 6 height 4
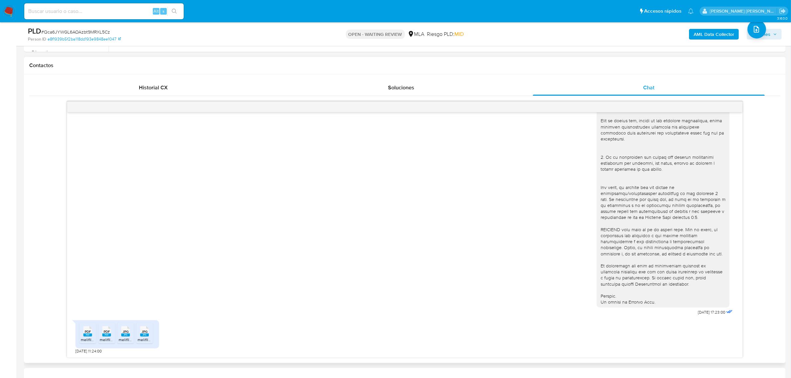
click at [231, 328] on div "PDF PDF melifile4442793050006717313.pdf PDF PDF melifile8578178068491846255.pdf…" at bounding box center [404, 335] width 659 height 37
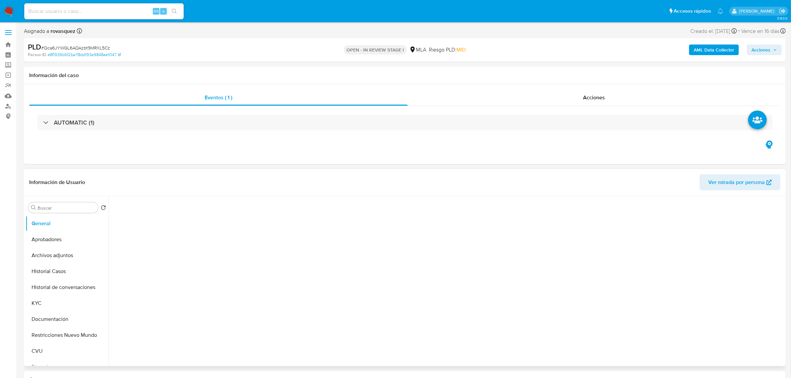
select select "10"
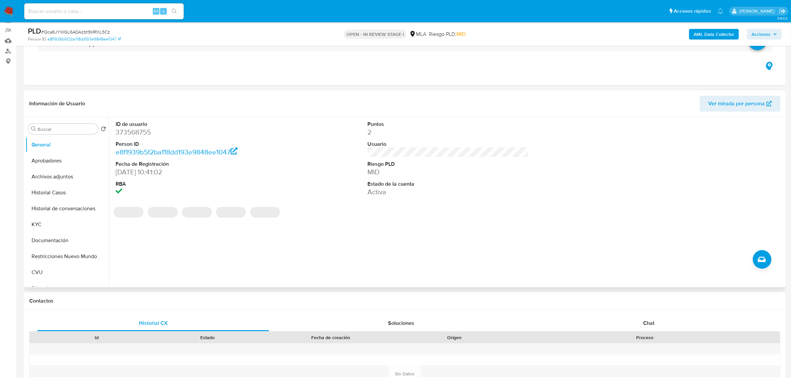
scroll to position [166, 0]
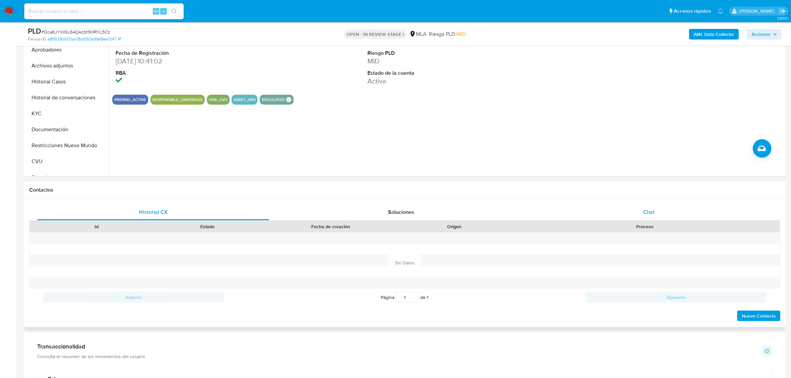
click at [645, 211] on span "Chat" at bounding box center [648, 212] width 11 height 8
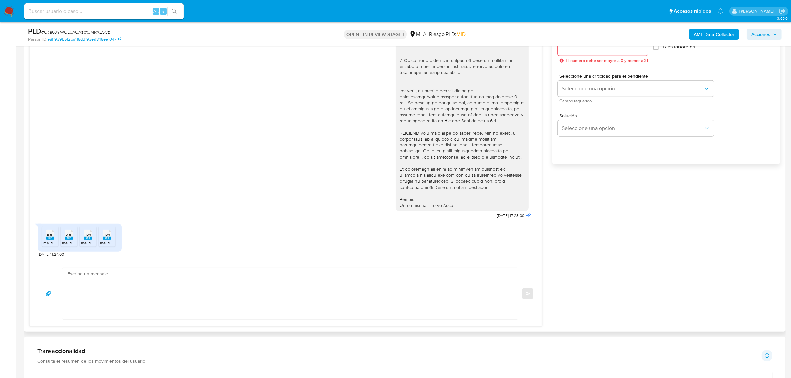
scroll to position [457, 0]
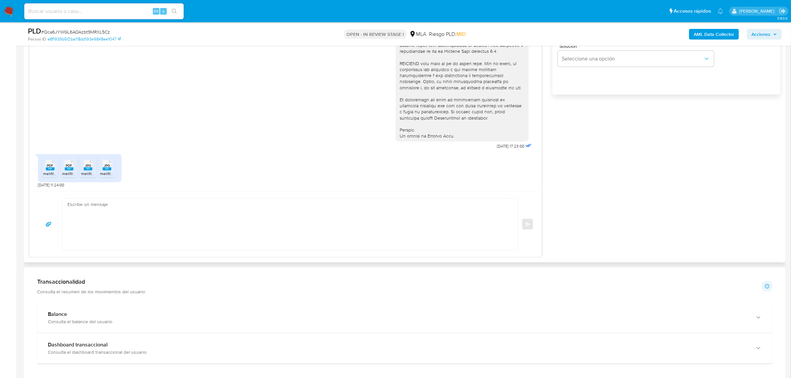
click at [162, 231] on textarea at bounding box center [288, 224] width 442 height 51
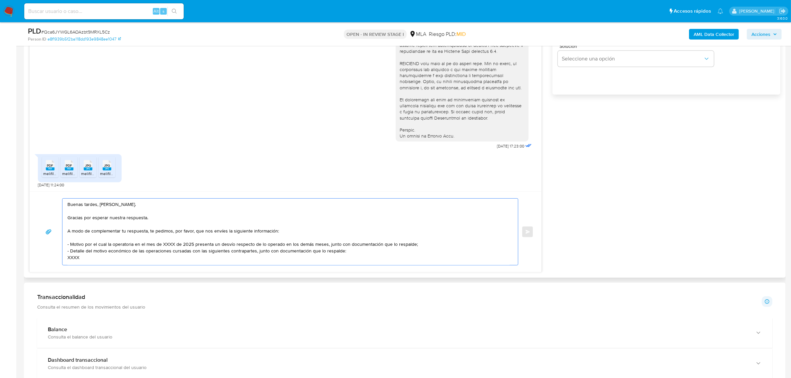
click at [155, 218] on textarea "Buenas tardes, Maria. Gracias por esperar nuestra respuesta. A modo de compleme…" at bounding box center [288, 232] width 442 height 66
click at [175, 244] on textarea "Buenas tardes, Maria. Gracias por esperar nuestra respuesta y por la documentac…" at bounding box center [288, 232] width 442 height 66
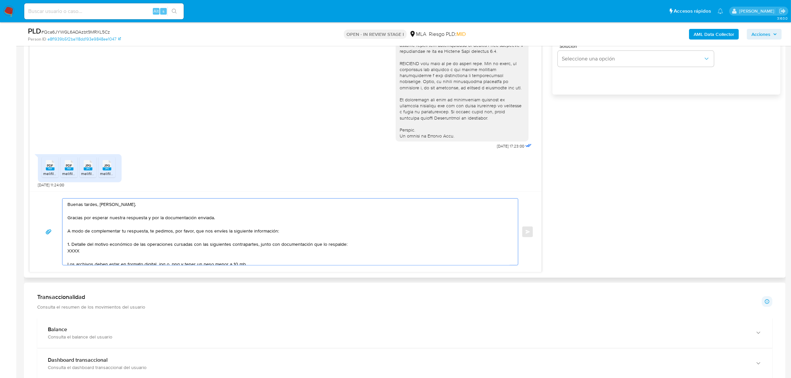
click at [77, 251] on textarea "Buenas tardes, Maria. Gracias por esperar nuestra respuesta y por la documentac…" at bounding box center [288, 232] width 442 height 66
paste textarea "30717907430 name: Silva Carnes Y Mas S.r.l. || alias: 30716372746 name: GRIET C…"
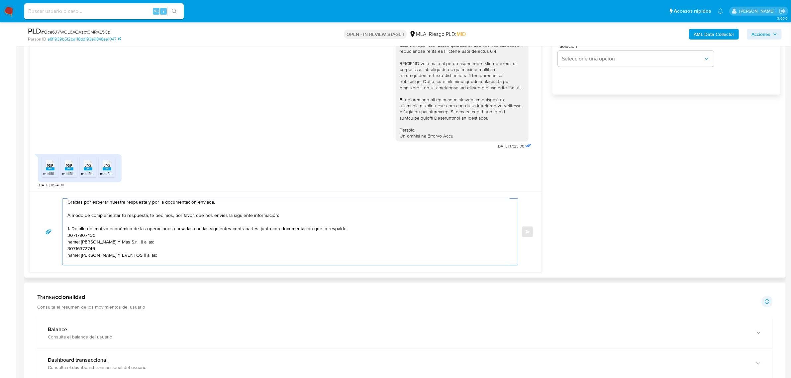
click at [84, 234] on textarea "Buenas tardes, Maria. Gracias por esperar nuestra respuesta y por la documentac…" at bounding box center [288, 232] width 442 height 66
paste textarea "30717907430"
paste textarea "30716372746"
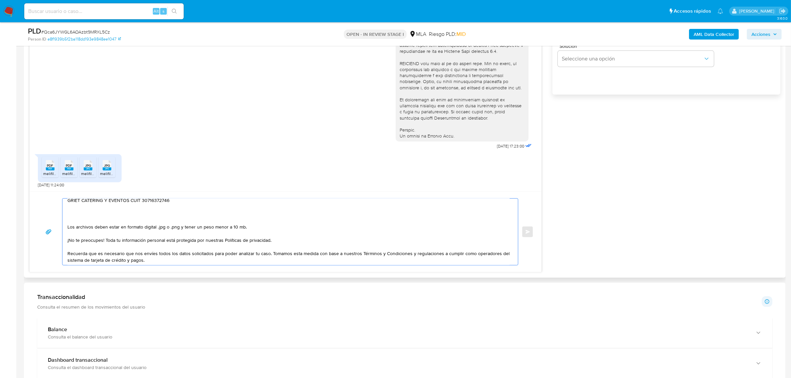
click at [79, 215] on textarea "Buenas tardes, Maria. Gracias por esperar nuestra respuesta y por la documentac…" at bounding box center [288, 232] width 442 height 66
click at [84, 218] on textarea "Buenas tardes, Maria. Gracias por esperar nuestra respuesta y por la documentac…" at bounding box center [288, 232] width 442 height 66
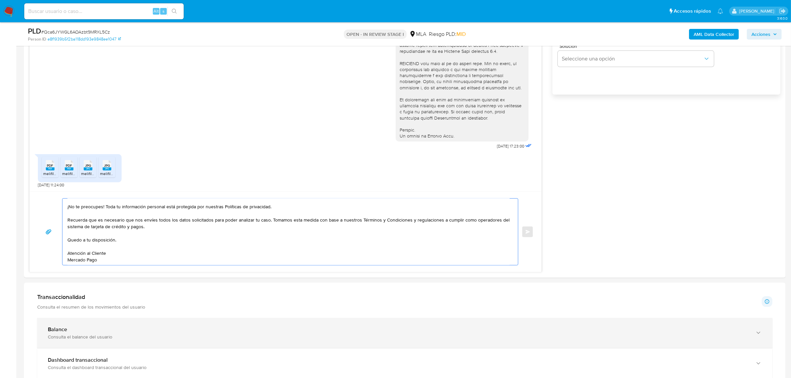
drag, startPoint x: 69, startPoint y: 209, endPoint x: 166, endPoint y: 327, distance: 153.3
click at [166, 327] on div "Información de Usuario Ver mirada por persona Buscar Volver al orden por defect…" at bounding box center [405, 326] width 762 height 1274
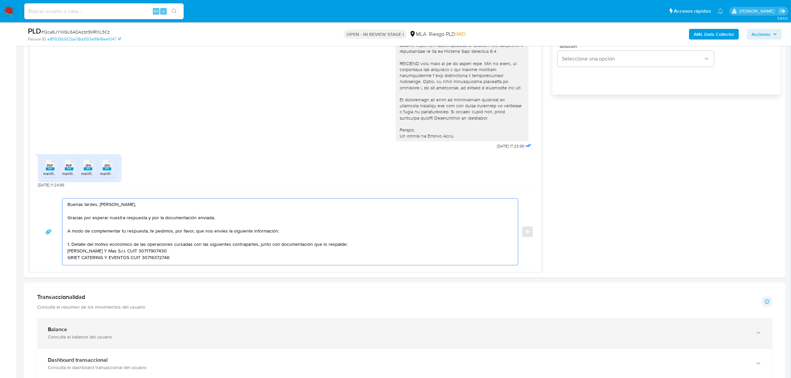
paste textarea "Es importante que sepas que, en caso de no responder a lo solicitado o si lo pr…"
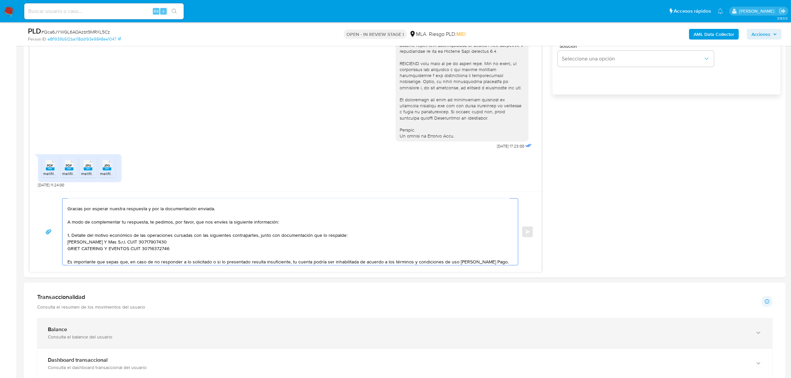
scroll to position [115, 0]
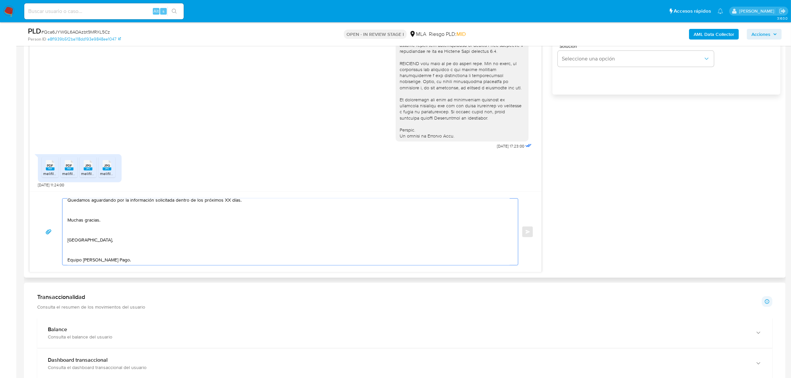
click at [100, 255] on textarea "Buenas tardes, Maria. Gracias por esperar nuestra respuesta y por la documentac…" at bounding box center [288, 232] width 442 height 66
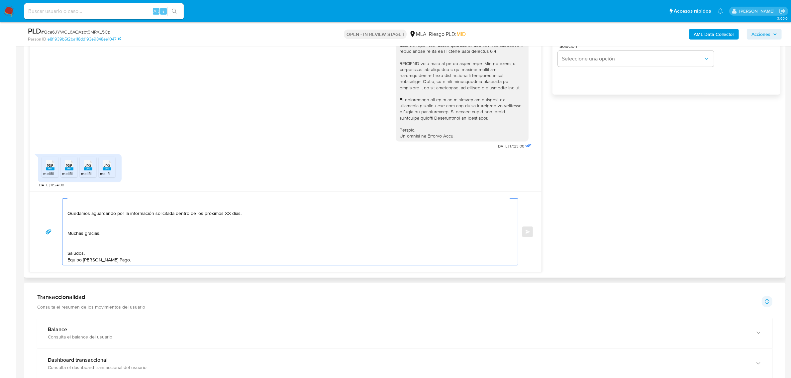
click at [79, 243] on textarea "Buenas tardes, Maria. Gracias por esperar nuestra respuesta y por la documentac…" at bounding box center [288, 232] width 442 height 66
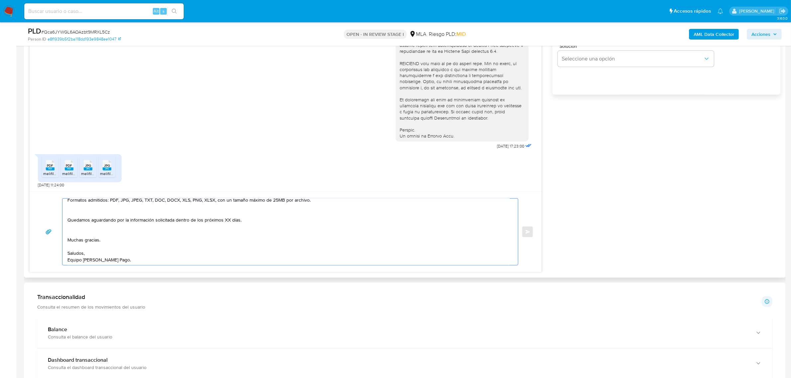
click at [81, 232] on textarea "Buenas tardes, Maria. Gracias por esperar nuestra respuesta y por la documentac…" at bounding box center [288, 232] width 442 height 66
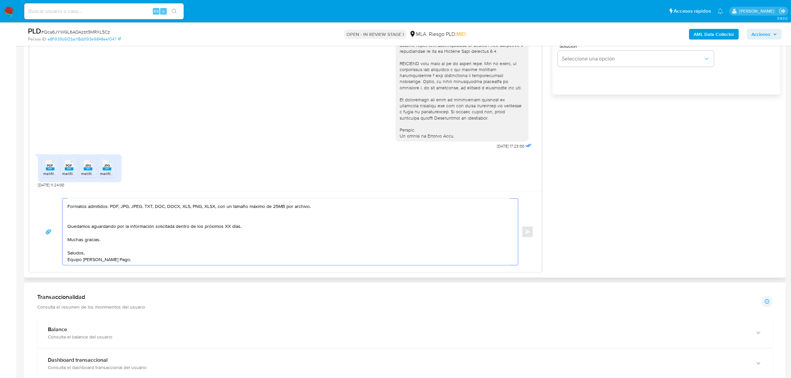
scroll to position [84, 0]
drag, startPoint x: 176, startPoint y: 225, endPoint x: 301, endPoint y: 233, distance: 125.1
click at [301, 233] on textarea "Buenas tardes, Maria. Gracias por esperar nuestra respuesta y por la documentac…" at bounding box center [288, 232] width 442 height 66
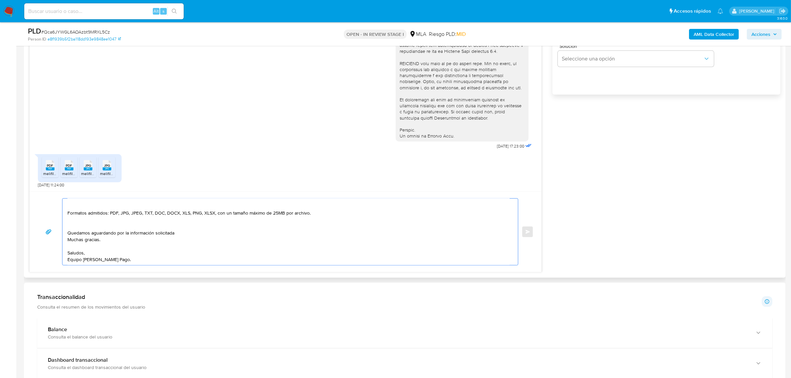
scroll to position [77, 0]
click at [124, 225] on textarea "Buenas tardes, Maria. Gracias por esperar nuestra respuesta y por la documentac…" at bounding box center [288, 232] width 442 height 66
click at [192, 234] on textarea "Buenas tardes, Maria. Gracias por esperar nuestra respuesta y por la documentac…" at bounding box center [288, 232] width 442 height 66
click at [84, 226] on textarea "Buenas tardes, Maria. Gracias por esperar nuestra respuesta y por la documentac…" at bounding box center [288, 232] width 442 height 66
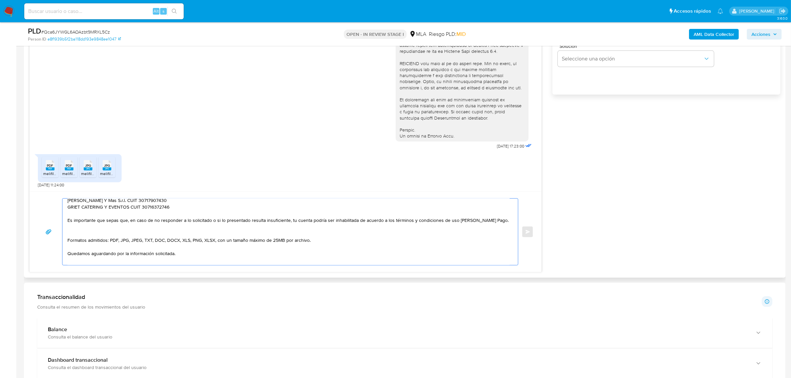
scroll to position [36, 0]
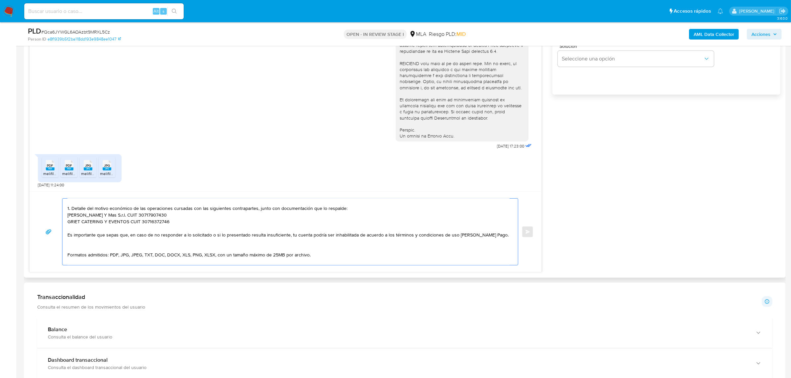
click at [77, 251] on textarea "Buenas tardes, Maria. Gracias por esperar nuestra respuesta y por la documentac…" at bounding box center [288, 232] width 442 height 66
click at [100, 231] on textarea "Buenas tardes, Maria. Gracias por esperar nuestra respuesta y por la documentac…" at bounding box center [288, 232] width 442 height 66
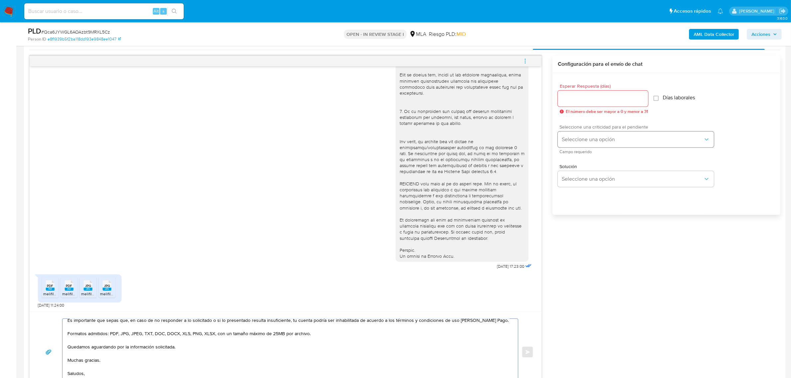
scroll to position [332, 0]
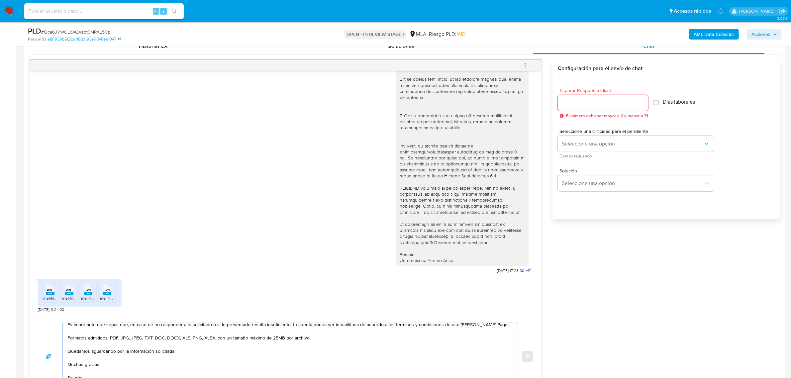
type textarea "Buenas tardes, Maria. Gracias por esperar nuestra respuesta y por la documentac…"
click at [584, 105] on input "Esperar Respuesta (días)" at bounding box center [603, 103] width 90 height 9
type input "1"
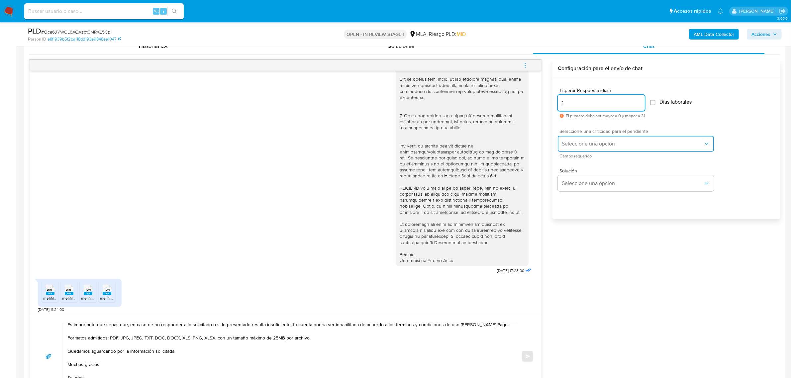
click at [583, 146] on span "Seleccione una opción" at bounding box center [632, 143] width 141 height 7
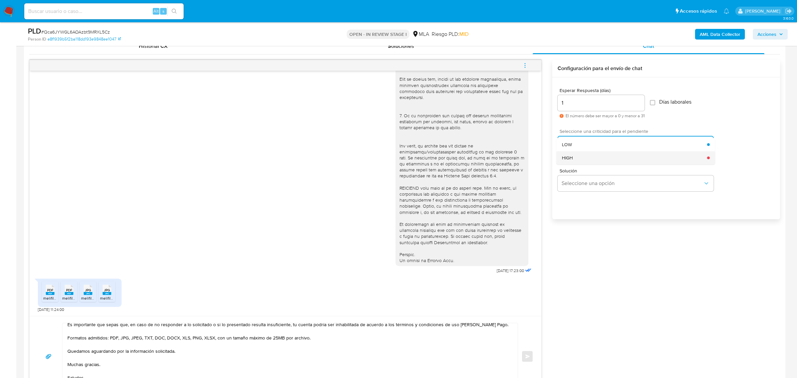
click at [588, 157] on div "HIGH" at bounding box center [634, 157] width 145 height 13
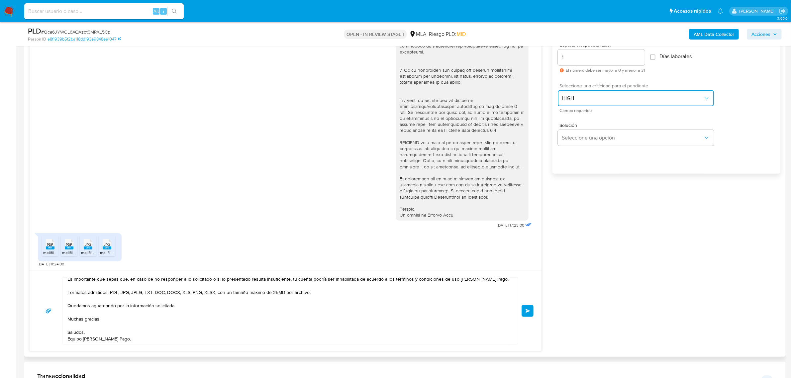
scroll to position [457, 0]
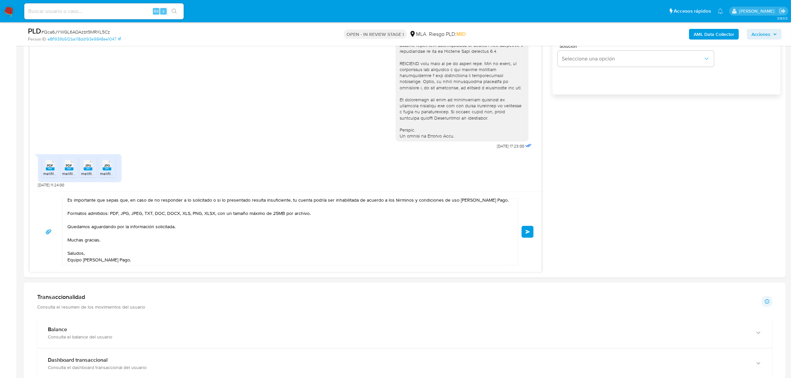
click at [526, 233] on span "Enviar" at bounding box center [527, 232] width 5 height 4
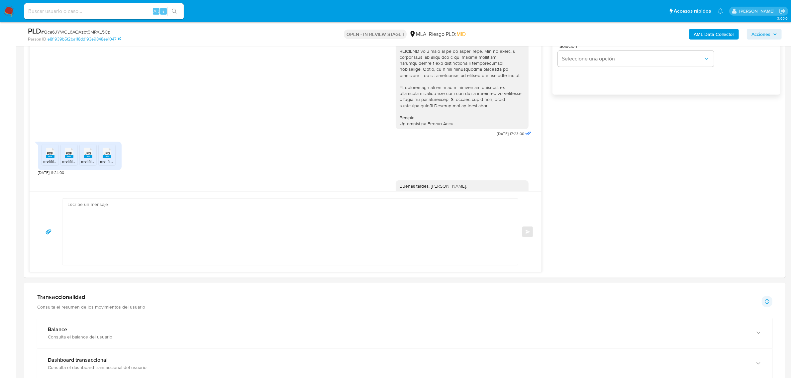
scroll to position [363, 0]
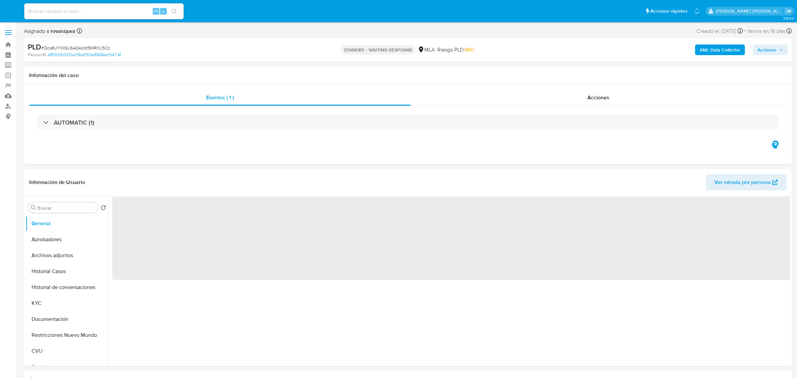
select select "10"
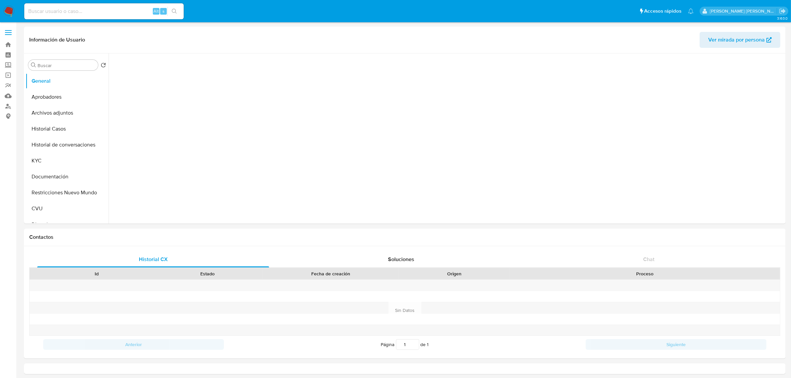
select select "10"
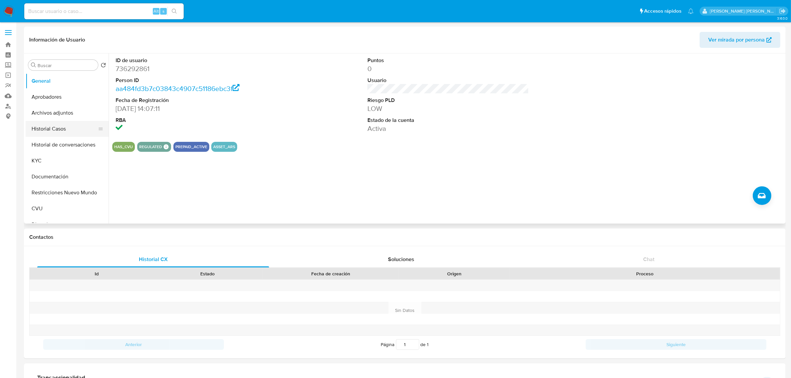
click at [54, 124] on button "Historial Casos" at bounding box center [65, 129] width 78 height 16
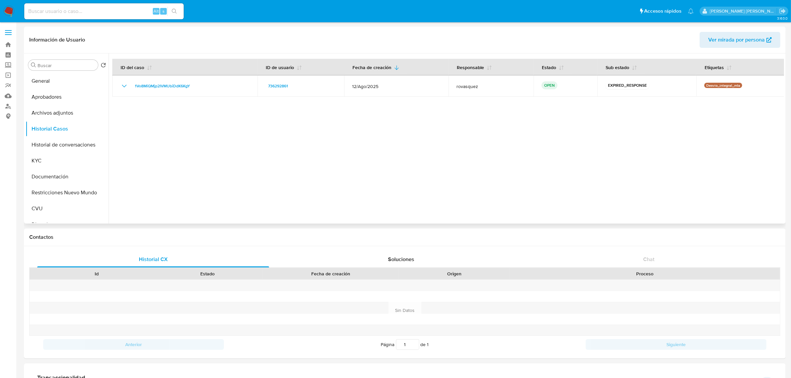
click at [266, 131] on div at bounding box center [446, 138] width 675 height 170
click at [288, 177] on div at bounding box center [446, 138] width 675 height 170
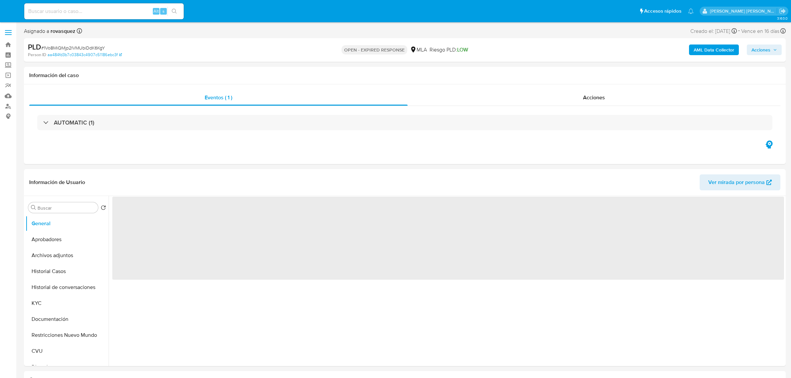
select select "10"
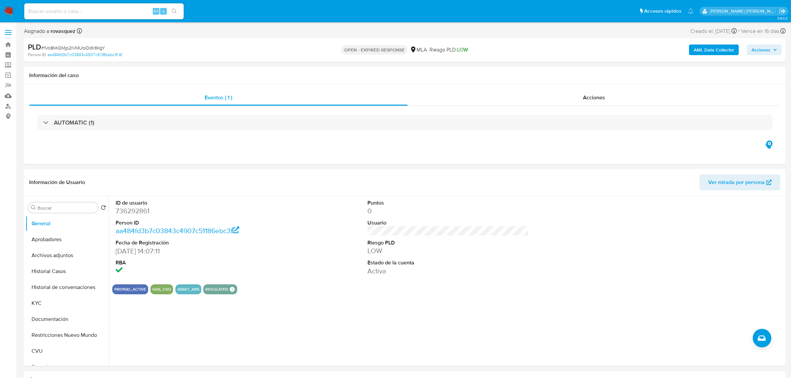
click at [723, 50] on b "AML Data Collector" at bounding box center [713, 50] width 41 height 11
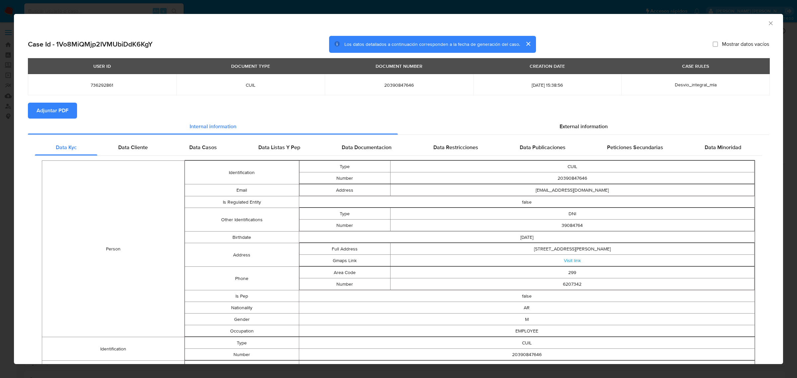
click at [59, 111] on span "Adjuntar PDF" at bounding box center [53, 110] width 32 height 15
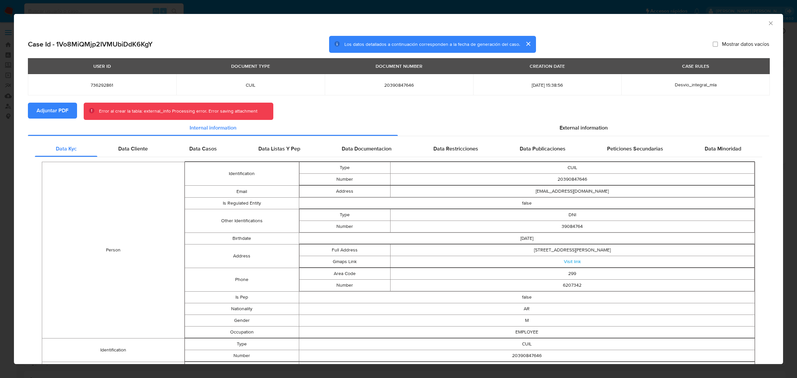
click at [767, 22] on icon "Cerrar ventana" at bounding box center [770, 23] width 7 height 7
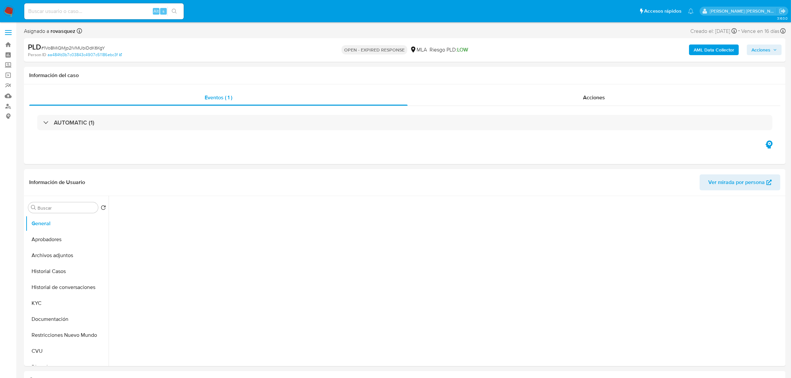
select select "10"
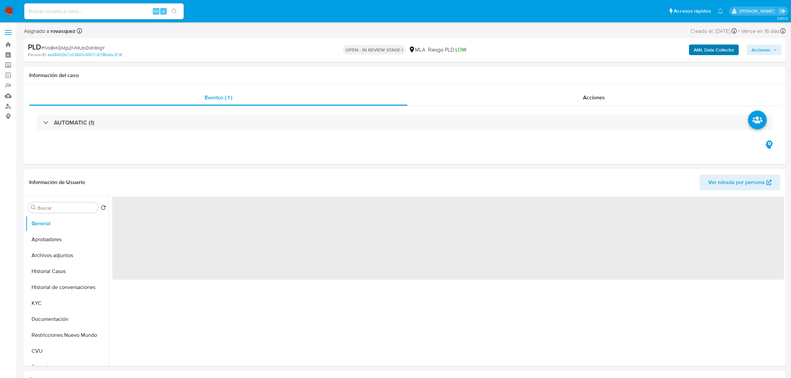
select select "10"
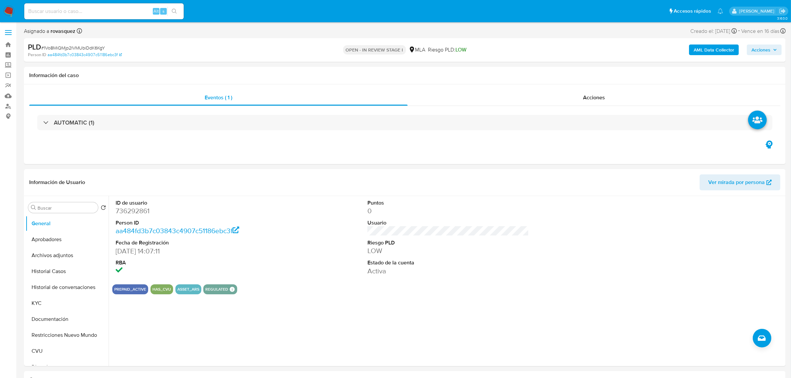
click at [718, 47] on b "AML Data Collector" at bounding box center [713, 50] width 41 height 11
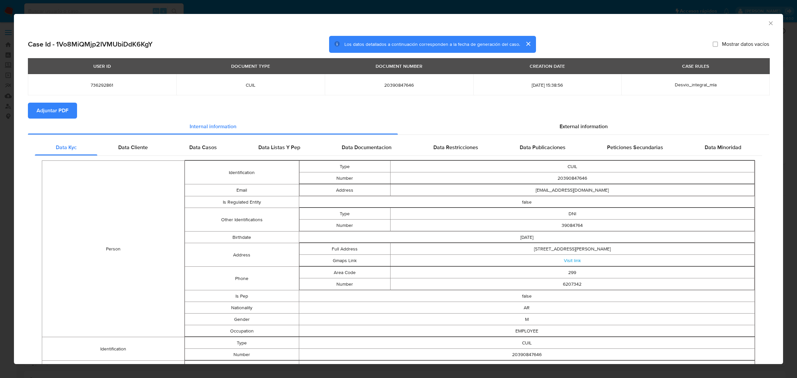
click at [53, 110] on span "Adjuntar PDF" at bounding box center [53, 110] width 32 height 15
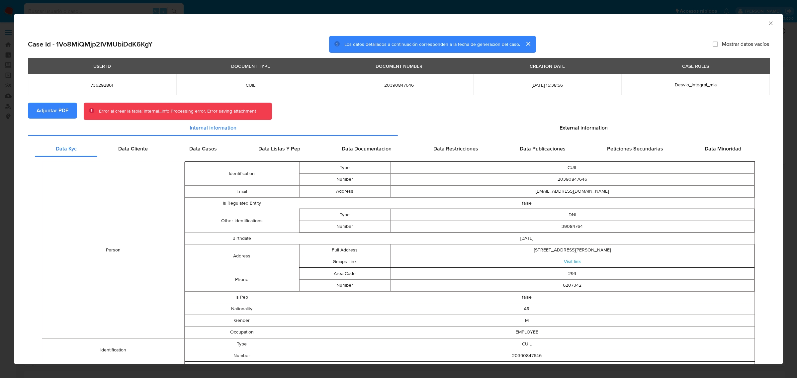
click at [767, 23] on icon "Cerrar ventana" at bounding box center [770, 23] width 7 height 7
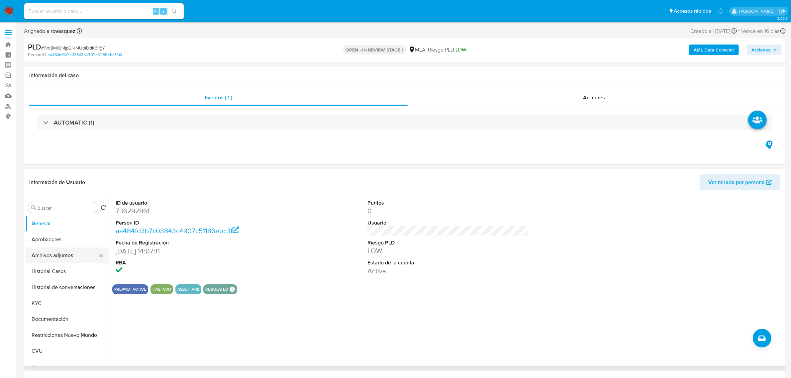
click at [47, 258] on button "Archivos adjuntos" at bounding box center [65, 255] width 78 height 16
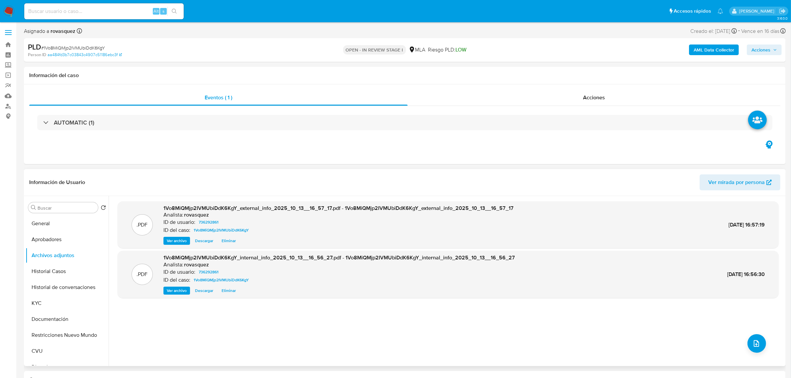
click at [178, 241] on span "Ver archivo" at bounding box center [177, 240] width 20 height 7
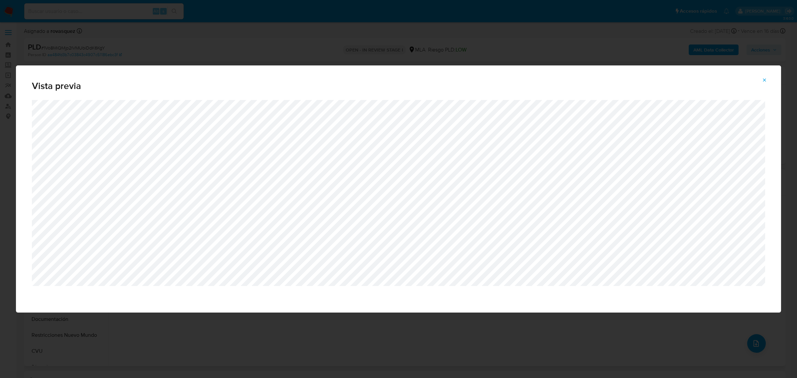
click at [768, 79] on button "Attachment preview" at bounding box center [764, 80] width 15 height 11
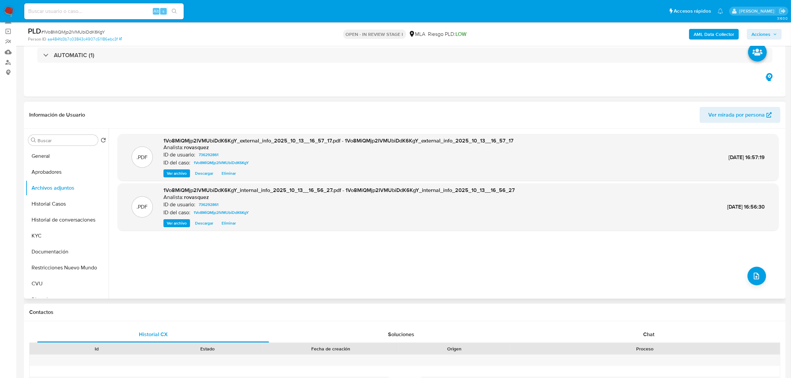
scroll to position [125, 0]
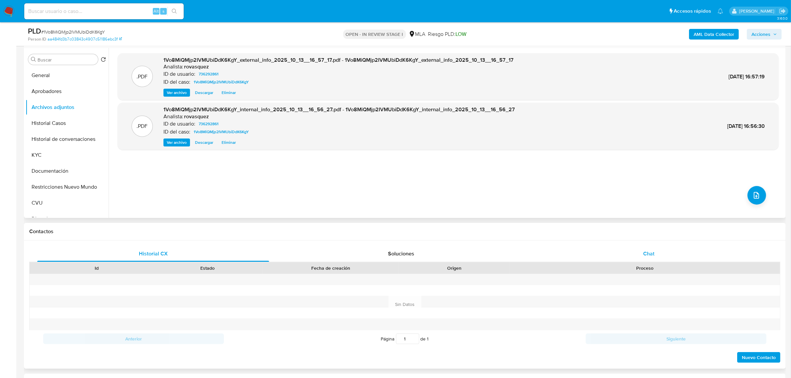
click at [652, 254] on span "Chat" at bounding box center [648, 254] width 11 height 8
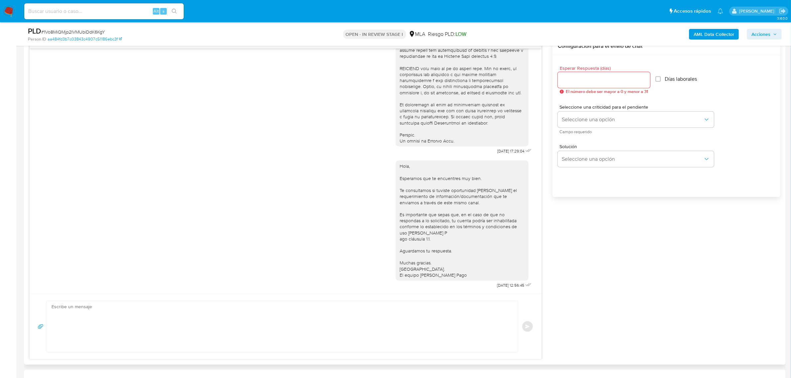
scroll to position [415, 0]
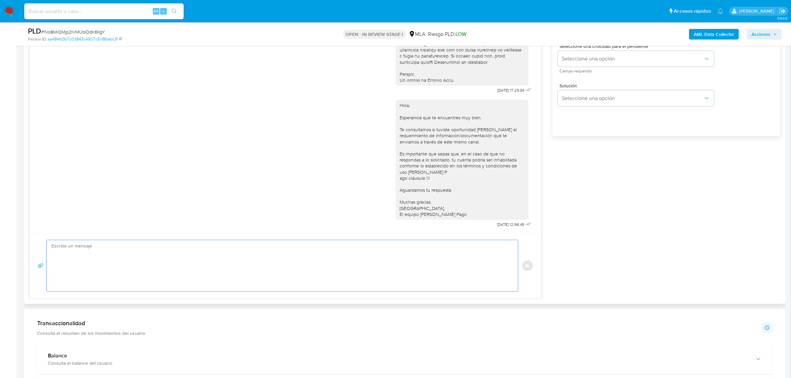
click at [334, 278] on textarea at bounding box center [280, 265] width 458 height 51
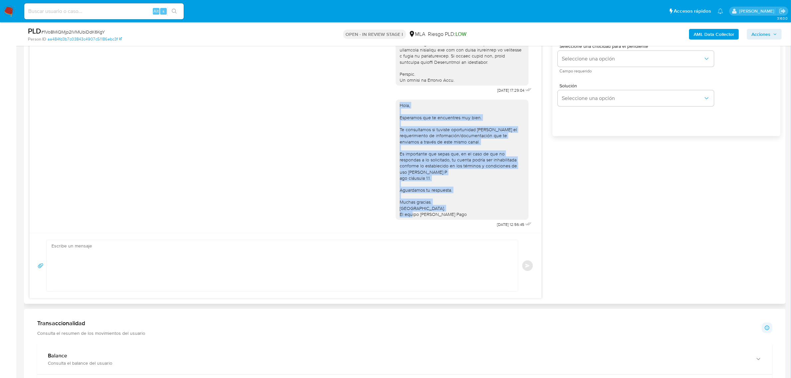
drag, startPoint x: 451, startPoint y: 207, endPoint x: 387, endPoint y: 99, distance: 125.1
click at [387, 99] on div "Hola, Esperamos que te encuentres muy bien. Te consultamos si tuviste oportunid…" at bounding box center [285, 162] width 495 height 134
copy div "Hola, Esperamos que te encuentres muy bien. Te consultamos si tuviste oportunid…"
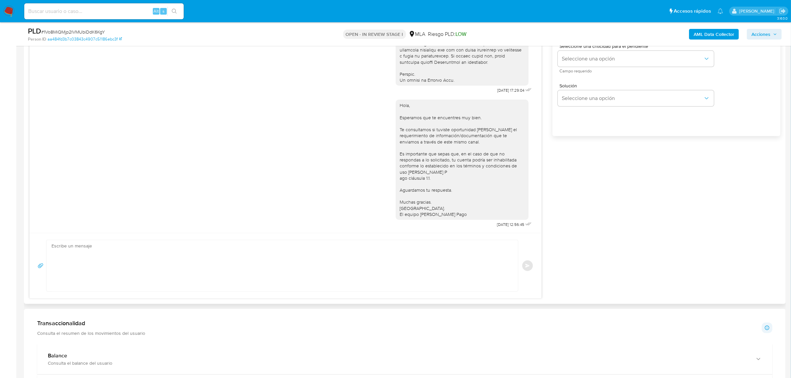
click at [169, 254] on textarea at bounding box center [280, 265] width 458 height 51
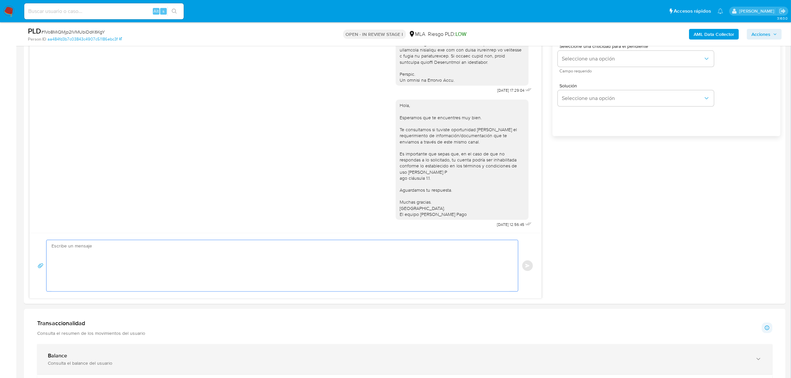
paste textarea "Hola, Esperamos que te encuentres muy bien. Te consultamos si tuviste oportunid…"
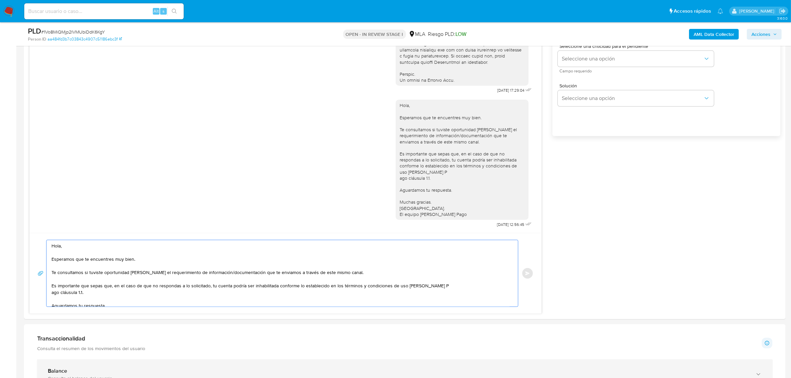
scroll to position [29, 0]
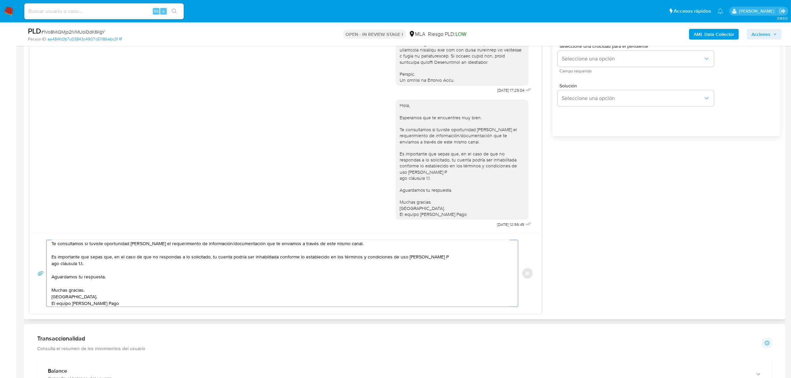
click at [453, 258] on textarea "Hola, Esperamos que te encuentres muy bien. Te consultamos si tuviste oportunid…" at bounding box center [280, 273] width 458 height 66
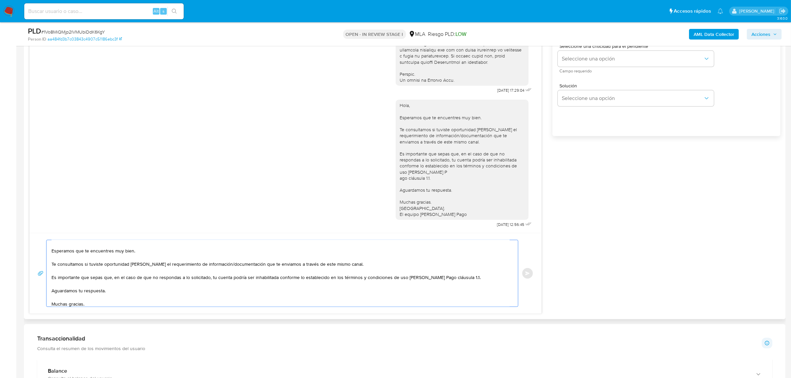
scroll to position [0, 0]
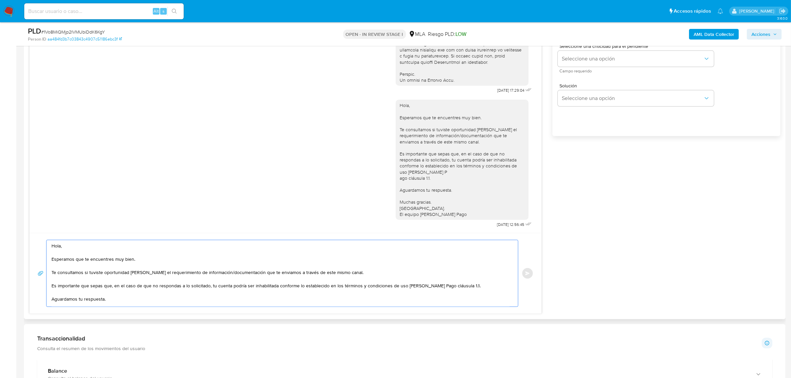
click at [76, 244] on textarea "Hola, Esperamos que te encuentres muy bien. Te consultamos si tuviste oportunid…" at bounding box center [280, 273] width 458 height 66
click at [369, 275] on textarea "Hola, Matias. Esperamos que te encuentres muy bien. Te consultamos si tuviste o…" at bounding box center [280, 273] width 458 height 66
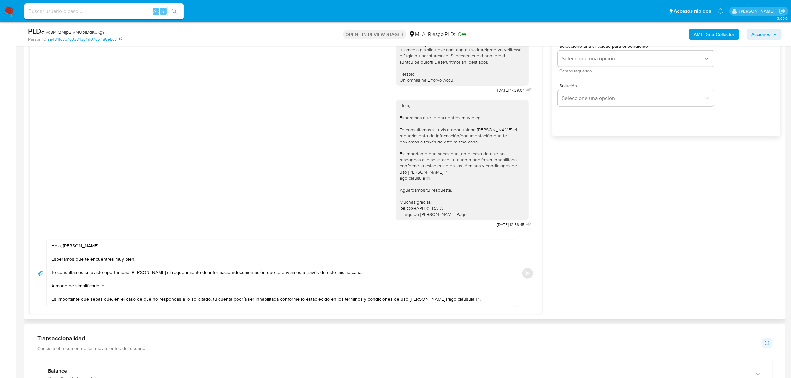
click at [114, 286] on textarea "Hola, Matias. Esperamos que te encuentres muy bien. Te consultamos si tuviste o…" at bounding box center [280, 273] width 458 height 66
paste textarea "n función de las operaciones registradas en tu cuenta de Mercado Pago, necesita…"
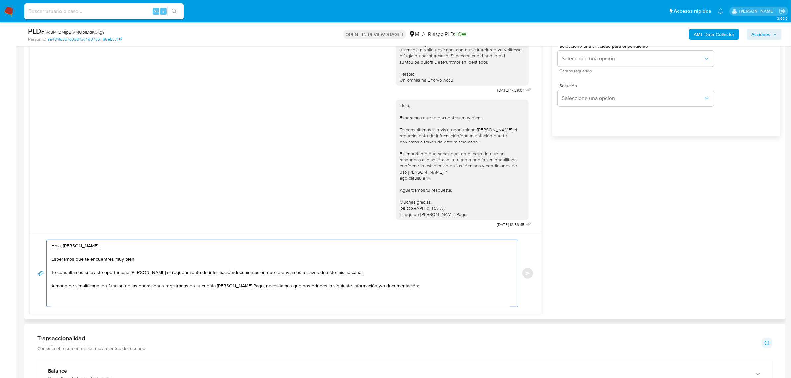
scroll to position [2, 0]
click at [66, 300] on textarea "Hola, Matias. Esperamos que te encuentres muy bien. Te consultamos si tuviste o…" at bounding box center [280, 273] width 458 height 66
paste textarea "Últimos 3 recibos de sueldo/jubilación."
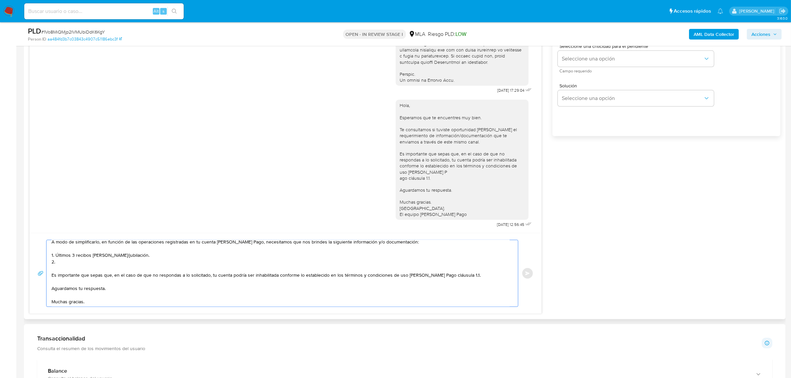
click at [68, 260] on textarea "Hola, Matias. Esperamos que te encuentres muy bien. Te consultamos si tuviste o…" at bounding box center [280, 273] width 458 height 66
paste textarea "Motivo por el cual la operatoria en el mes de XXXX de 2025 presenta un desvío r…"
click at [155, 264] on textarea "Hola, Matias. Esperamos que te encuentres muy bien. Te consultamos si tuviste o…" at bounding box center [280, 273] width 458 height 66
click at [399, 264] on textarea "Hola, Matias. Esperamos que te encuentres muy bien. Te consultamos si tuviste o…" at bounding box center [280, 273] width 458 height 66
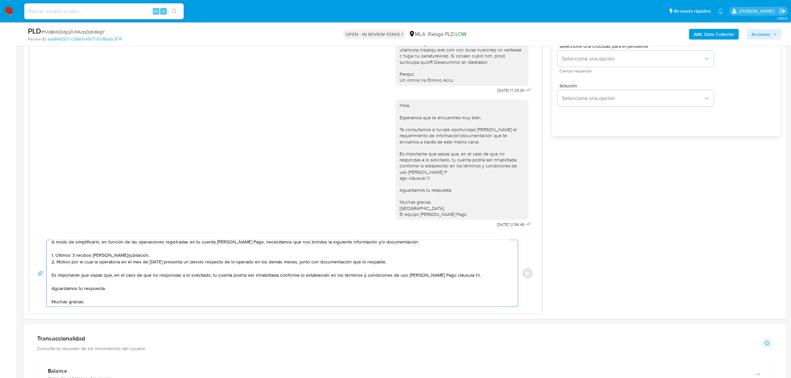
scroll to position [57, 0]
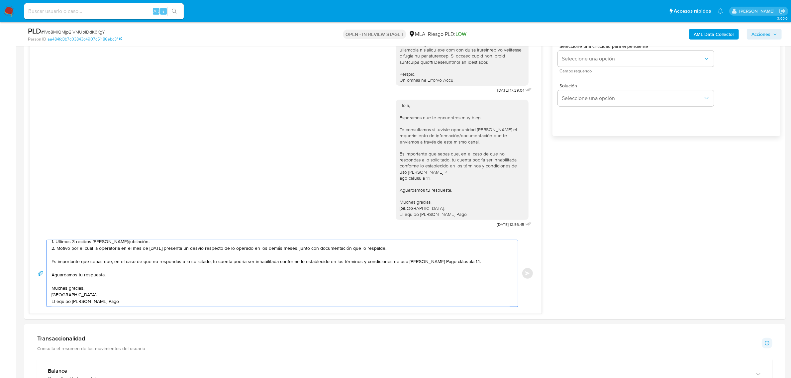
drag, startPoint x: 58, startPoint y: 270, endPoint x: 187, endPoint y: 349, distance: 151.2
click at [187, 349] on div "Información de Usuario Ver mirada por persona Buscar Volver al orden por defect…" at bounding box center [405, 367] width 762 height 1274
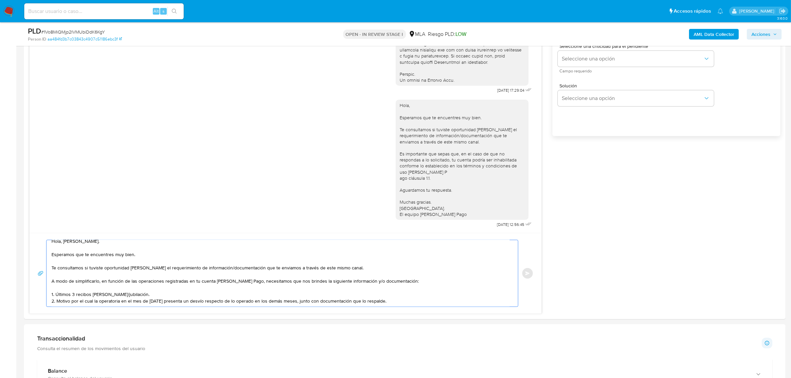
paste textarea "Es importante que sepas que, en caso de no responder a lo solicitado o si lo pr…"
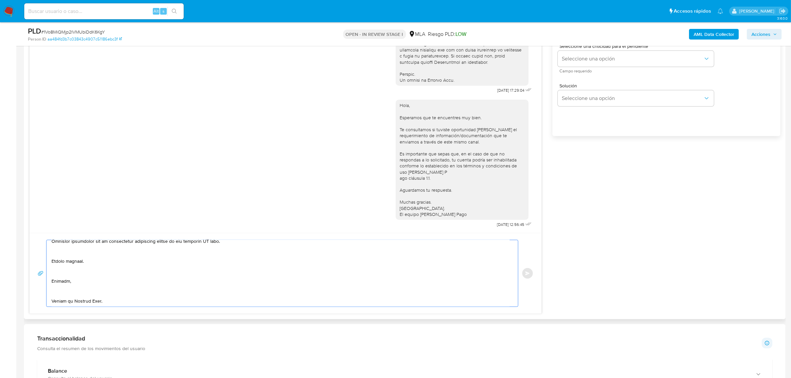
scroll to position [117, 0]
click at [66, 298] on textarea at bounding box center [280, 273] width 458 height 66
click at [65, 295] on textarea at bounding box center [280, 273] width 458 height 66
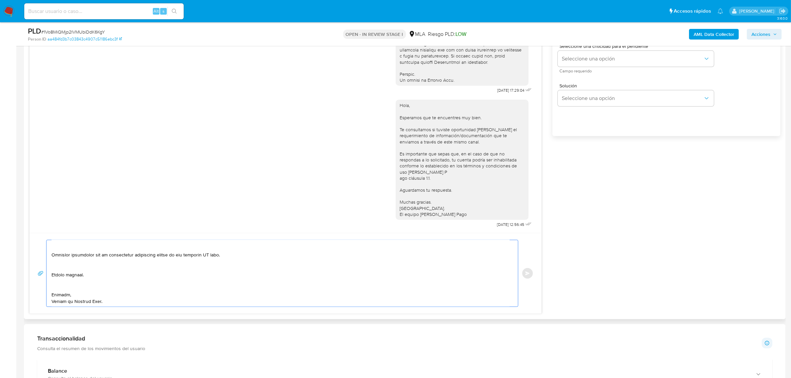
click at [66, 288] on textarea at bounding box center [280, 273] width 458 height 66
drag, startPoint x: 160, startPoint y: 263, endPoint x: 264, endPoint y: 263, distance: 104.3
click at [264, 263] on textarea at bounding box center [280, 273] width 458 height 66
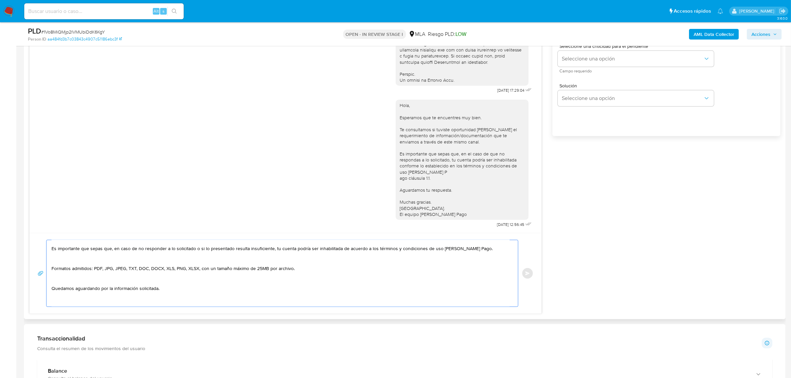
scroll to position [56, 0]
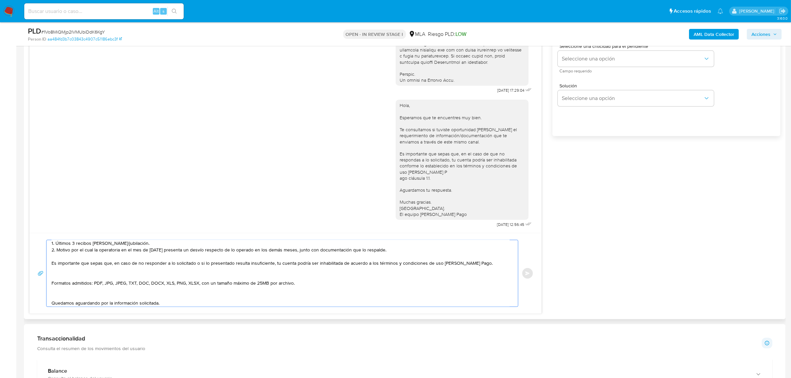
click at [101, 298] on textarea "Hola, Matias. Esperamos que te encuentres muy bien. Te consultamos si tuviste o…" at bounding box center [280, 273] width 458 height 66
click at [74, 277] on textarea "Hola, Matias. Esperamos que te encuentres muy bien. Te consultamos si tuviste o…" at bounding box center [280, 273] width 458 height 66
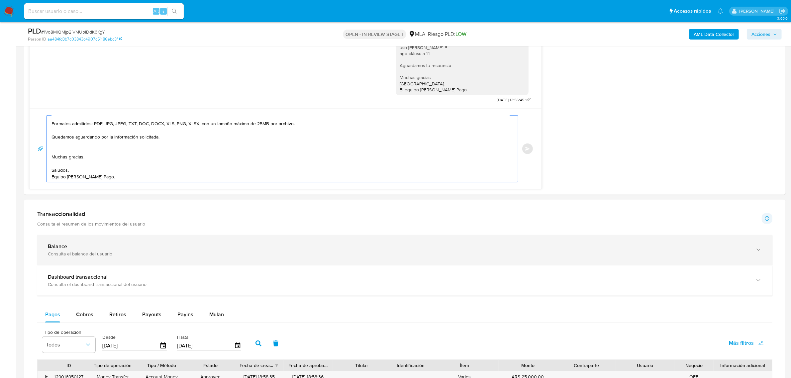
scroll to position [498, 0]
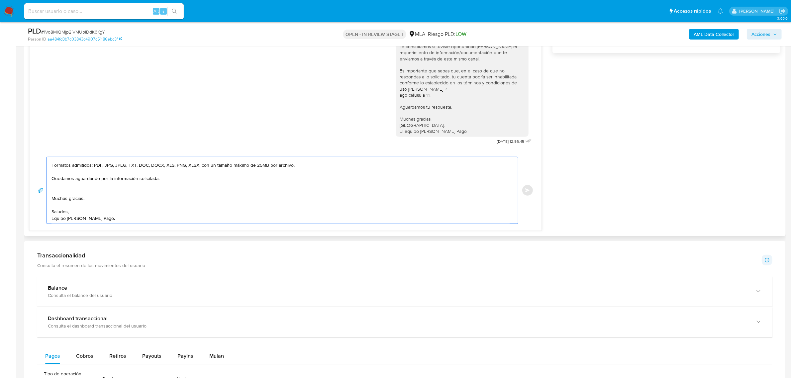
click at [63, 191] on textarea "Hola, Matias. Esperamos que te encuentres muy bien. Te consultamos si tuviste o…" at bounding box center [280, 190] width 458 height 66
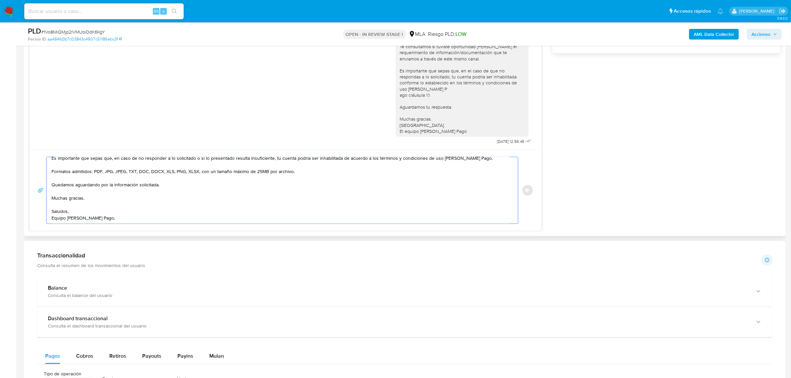
scroll to position [77, 0]
click at [76, 208] on textarea "Hola, Matias. Esperamos que te encuentres muy bien. Te consultamos si tuviste o…" at bounding box center [280, 190] width 458 height 66
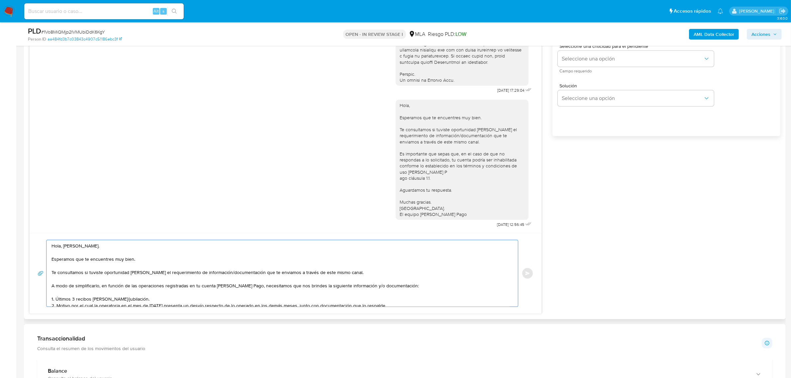
scroll to position [332, 0]
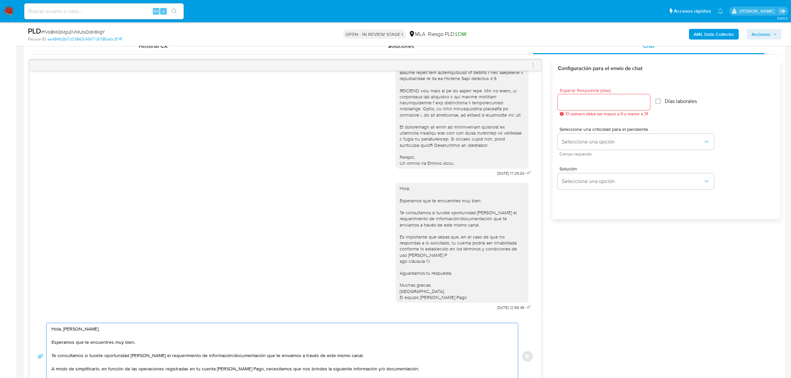
type textarea "Hola, Matias. Esperamos que te encuentres muy bien. Te consultamos si tuviste o…"
click at [577, 103] on input "Esperar Respuesta (días)" at bounding box center [604, 102] width 92 height 9
type input "1"
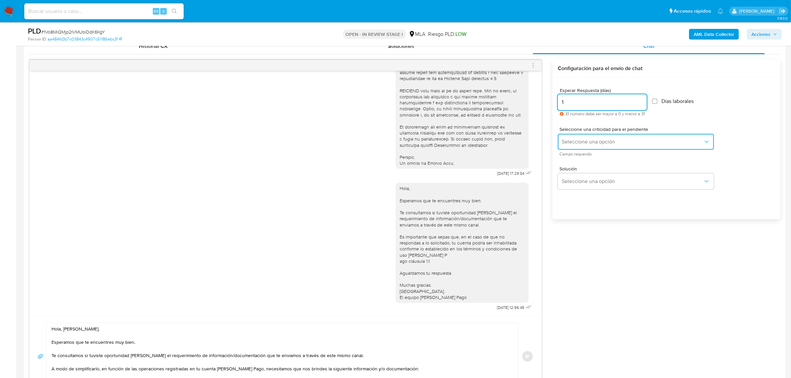
click at [576, 143] on span "Seleccione una opción" at bounding box center [632, 141] width 141 height 7
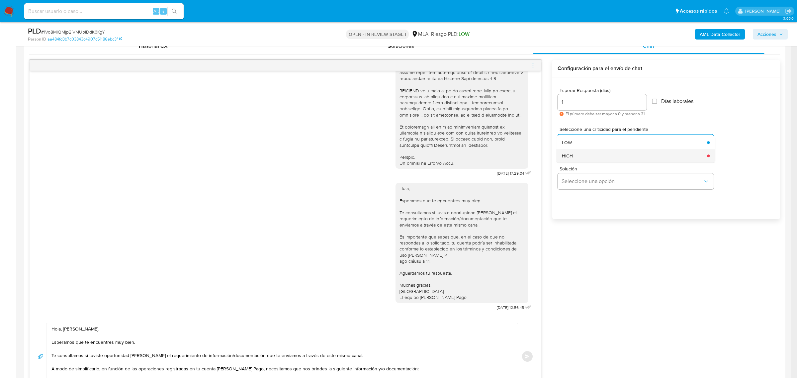
click at [580, 153] on div "HIGH" at bounding box center [632, 155] width 141 height 13
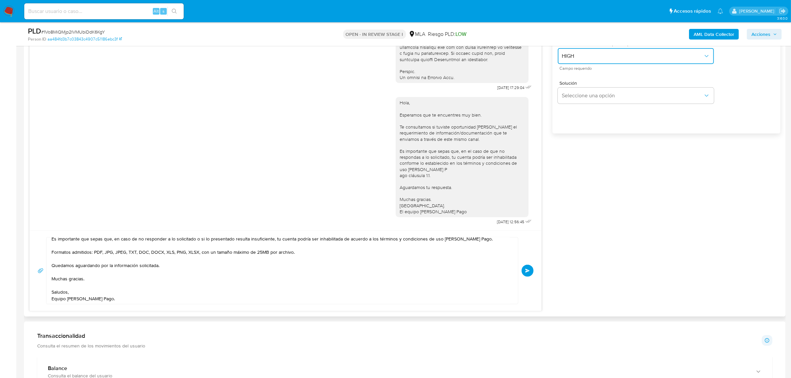
scroll to position [415, 0]
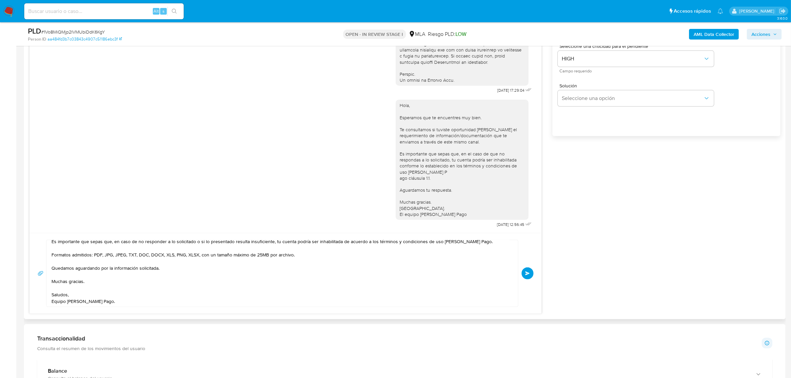
click at [530, 276] on button "Enviar" at bounding box center [527, 273] width 12 height 12
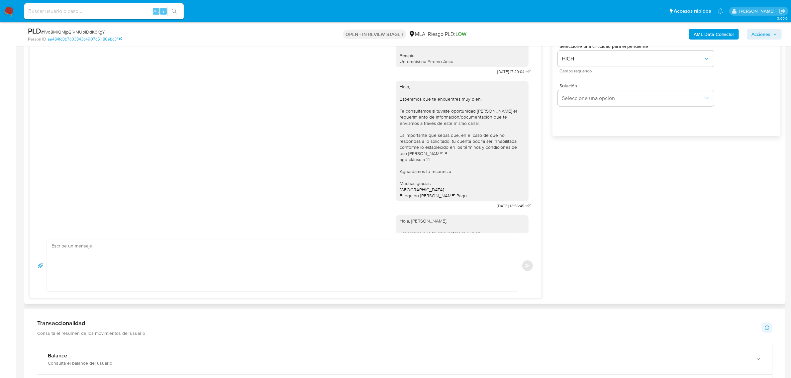
scroll to position [485, 0]
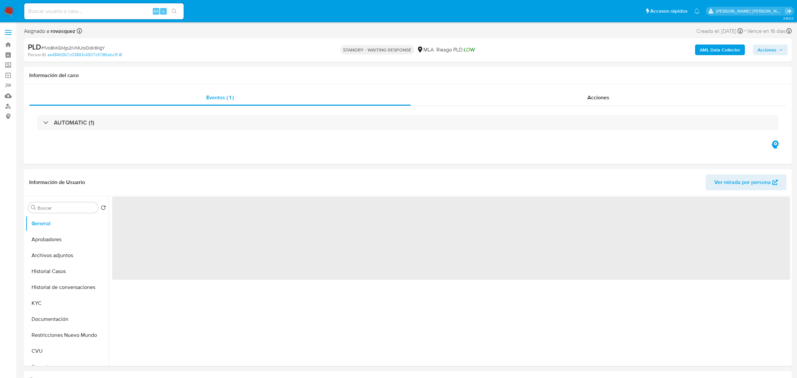
select select "10"
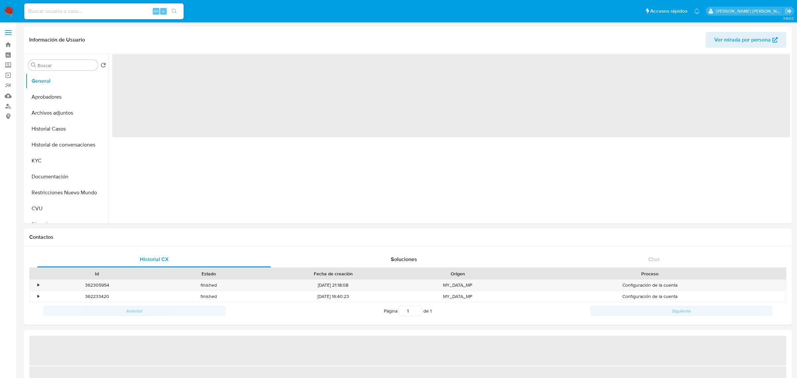
select select "10"
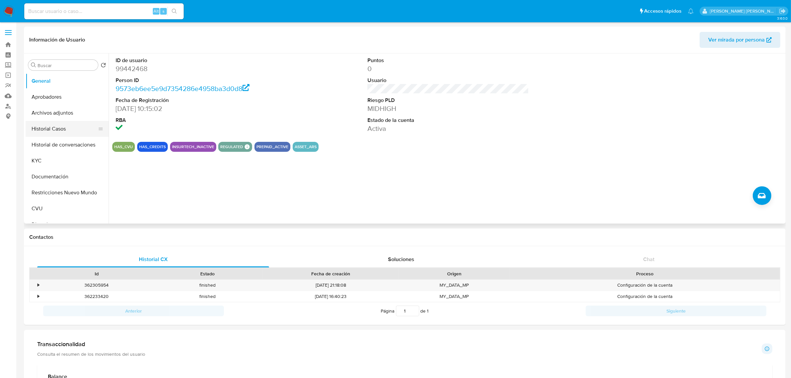
click at [56, 129] on button "Historial Casos" at bounding box center [65, 129] width 78 height 16
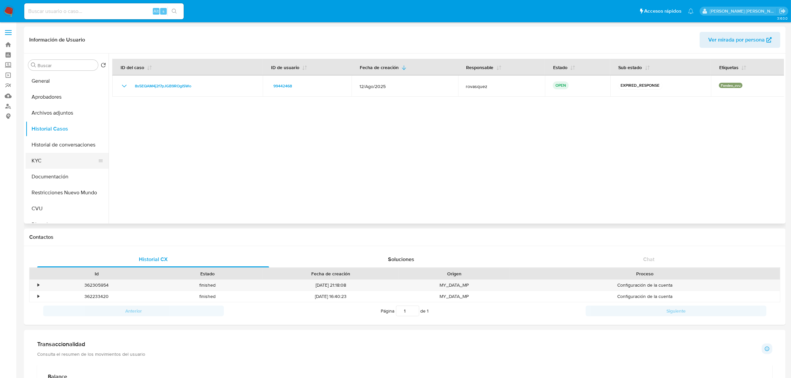
click at [53, 156] on button "KYC" at bounding box center [65, 161] width 78 height 16
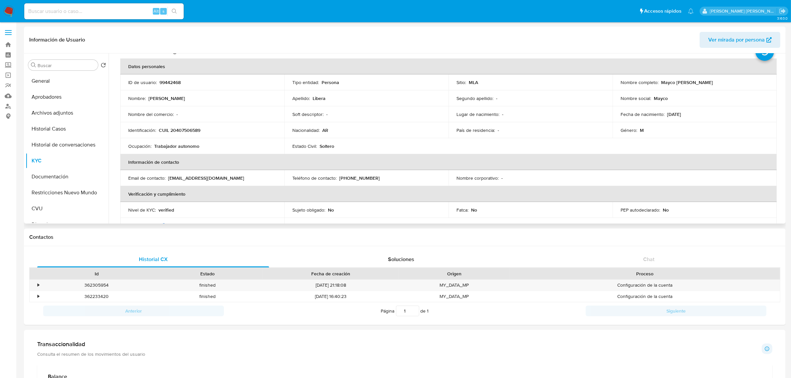
scroll to position [42, 0]
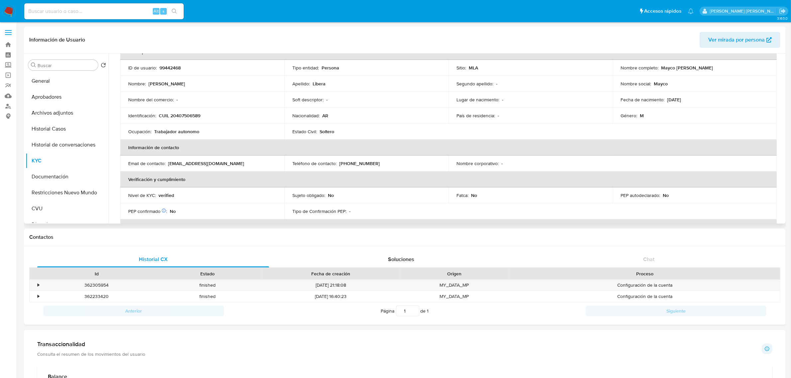
click at [342, 164] on p "(351) 8011056" at bounding box center [359, 163] width 41 height 6
copy p "351"
click at [352, 167] on td "Teléfono de contacto : (351) 8011056" at bounding box center [366, 163] width 164 height 16
click at [352, 161] on p "(351) 8011056" at bounding box center [359, 163] width 41 height 6
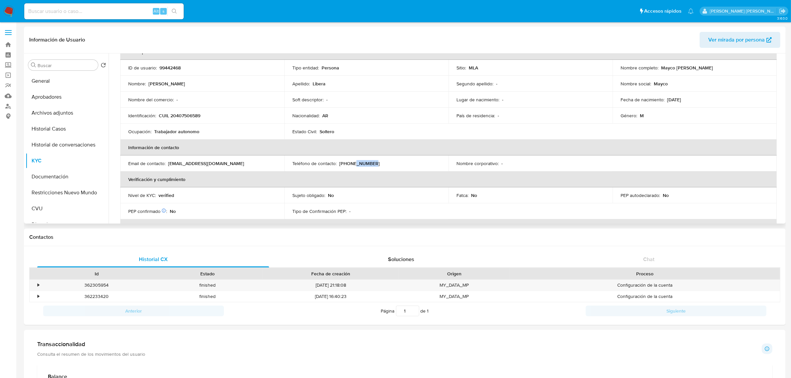
click at [352, 161] on p "(351) 8011056" at bounding box center [359, 163] width 41 height 6
copy p "8011056"
drag, startPoint x: 660, startPoint y: 70, endPoint x: 707, endPoint y: 68, distance: 47.5
click at [707, 68] on div "Nombre completo : Mayco Brandon Libera" at bounding box center [694, 68] width 148 height 6
copy p "[PERSON_NAME]"
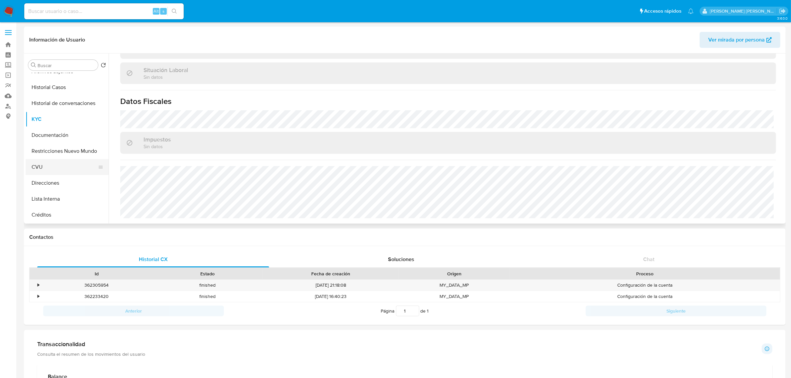
click at [54, 167] on button "CVU" at bounding box center [65, 167] width 78 height 16
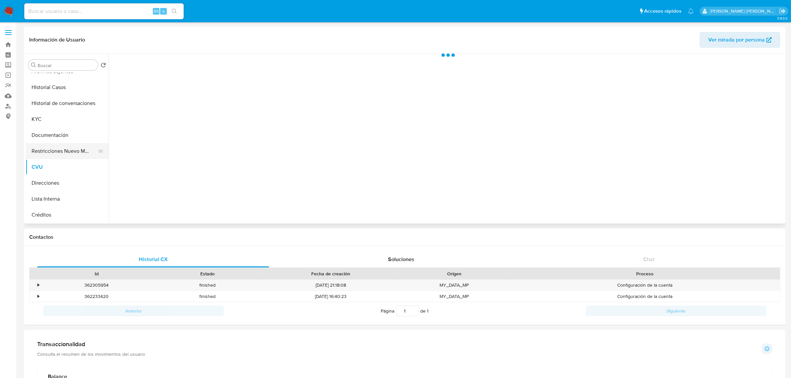
scroll to position [0, 0]
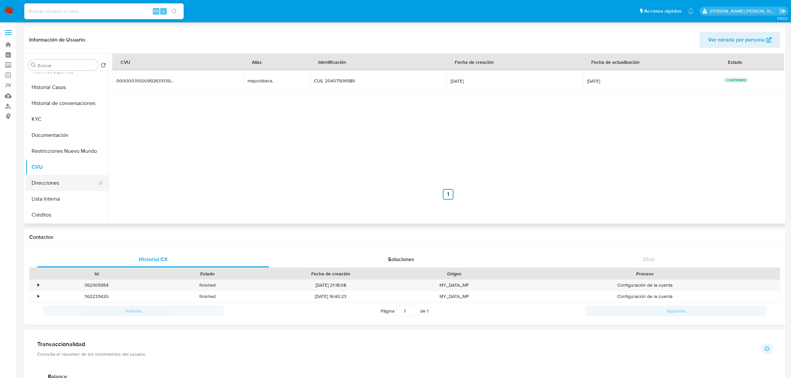
click at [55, 186] on button "Direcciones" at bounding box center [65, 183] width 78 height 16
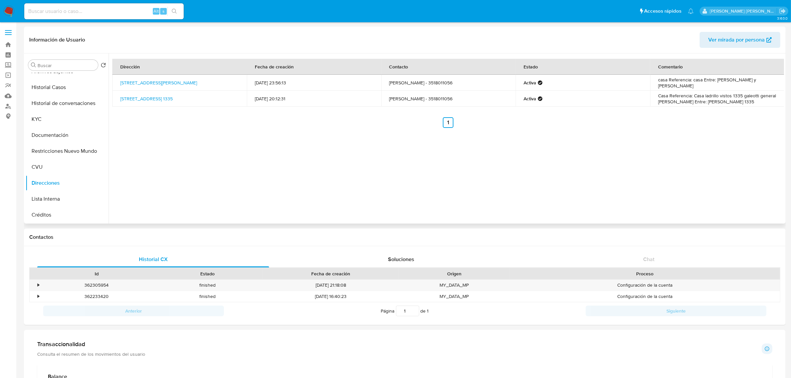
click at [173, 154] on div "Dirección Fecha de creación Contacto Estado Comentario Zorilla De San Martin 14…" at bounding box center [446, 138] width 675 height 170
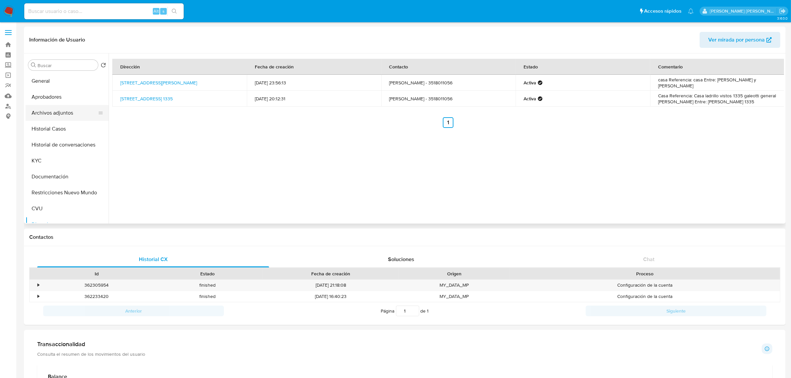
click at [47, 115] on button "Archivos adjuntos" at bounding box center [65, 113] width 78 height 16
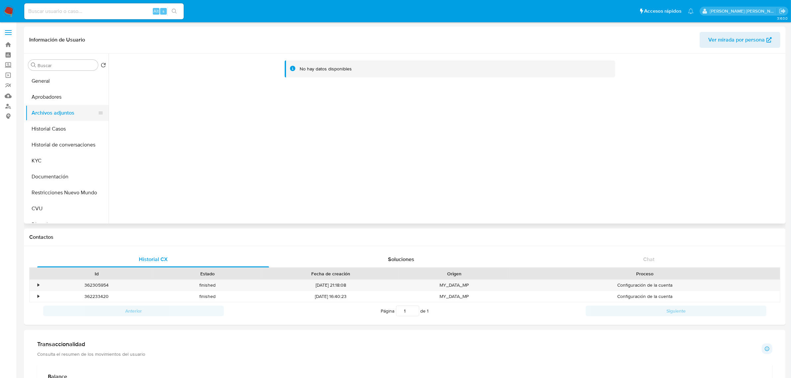
drag, startPoint x: 45, startPoint y: 122, endPoint x: 51, endPoint y: 110, distance: 12.5
click at [45, 122] on button "Historial Casos" at bounding box center [67, 129] width 83 height 16
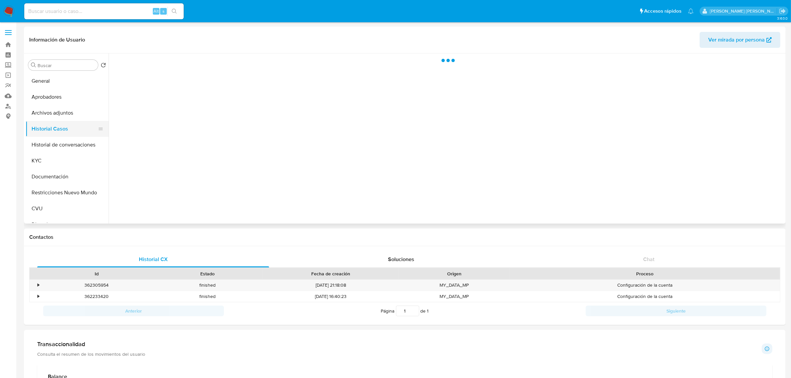
click at [59, 121] on button "Historial Casos" at bounding box center [65, 129] width 78 height 16
click at [59, 110] on button "Archivos adjuntos" at bounding box center [65, 113] width 78 height 16
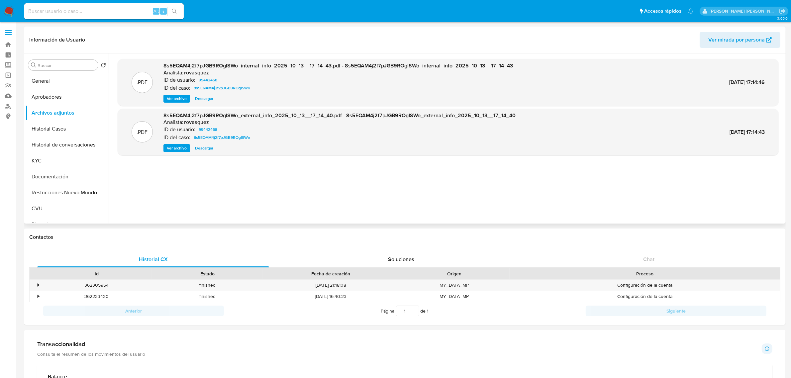
click at [186, 147] on span "Ver archivo" at bounding box center [177, 148] width 20 height 7
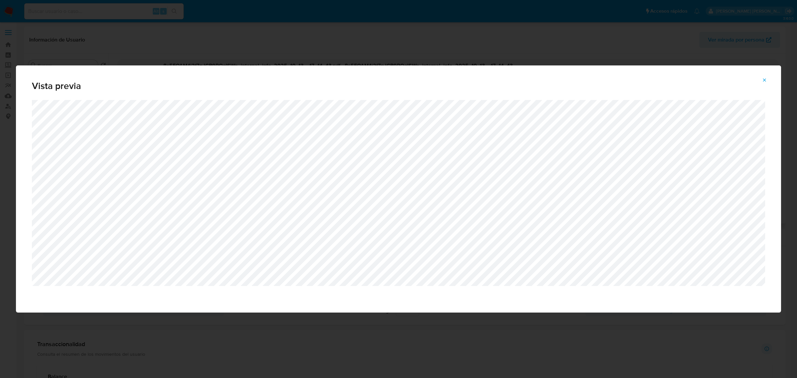
click at [766, 75] on span "Attachment preview" at bounding box center [764, 79] width 5 height 9
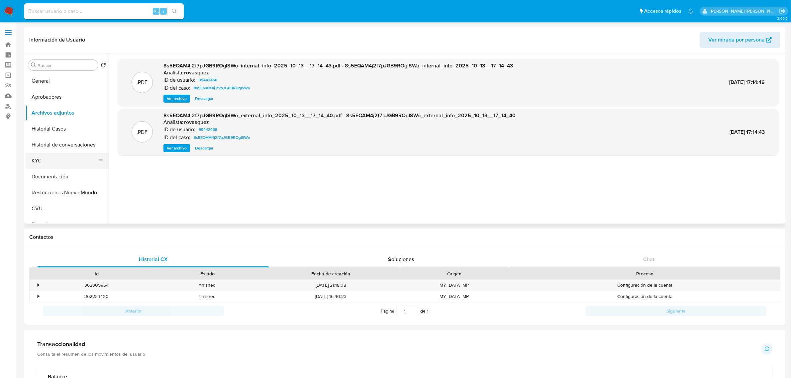
click at [52, 163] on button "KYC" at bounding box center [65, 161] width 78 height 16
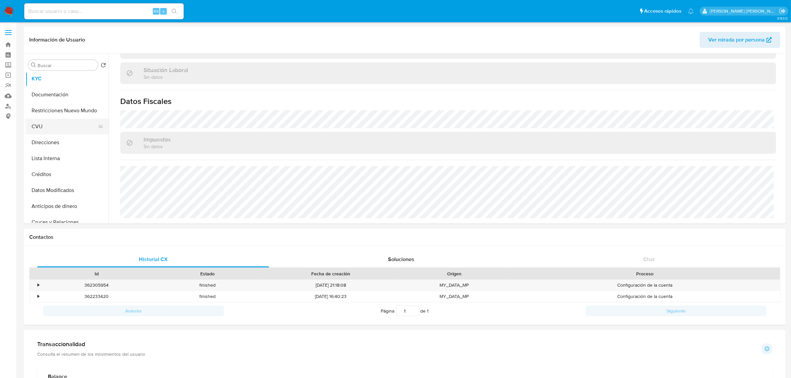
scroll to position [83, 0]
click at [53, 141] on button "Direcciones" at bounding box center [65, 142] width 78 height 16
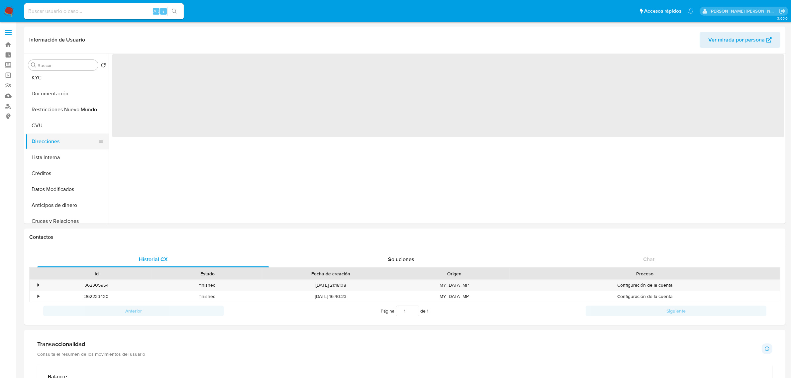
scroll to position [0, 0]
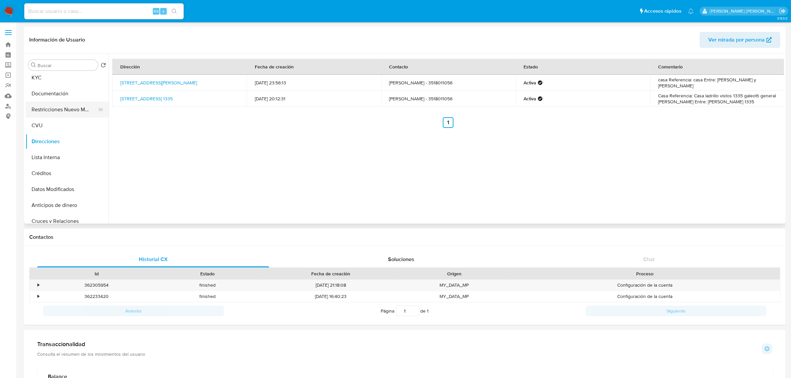
click at [53, 109] on button "Restricciones Nuevo Mundo" at bounding box center [65, 110] width 78 height 16
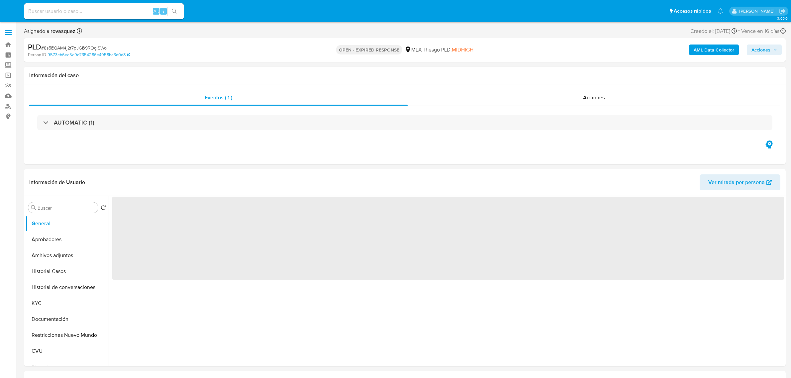
select select "10"
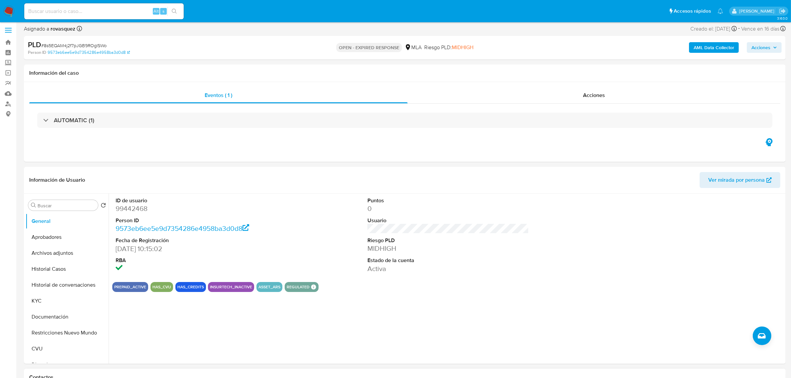
scroll to position [125, 0]
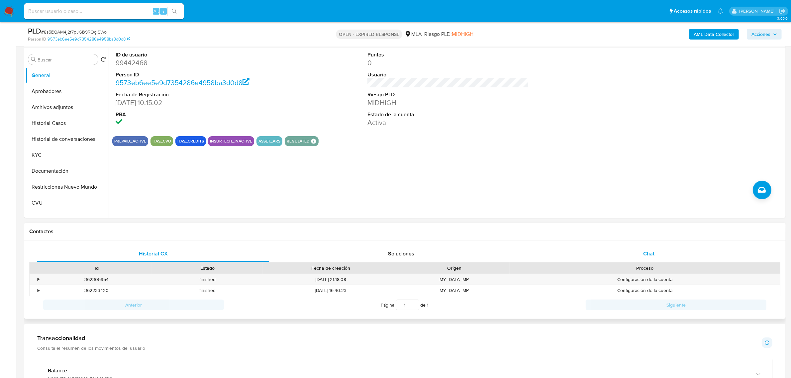
click at [637, 255] on div "Chat" at bounding box center [649, 254] width 232 height 16
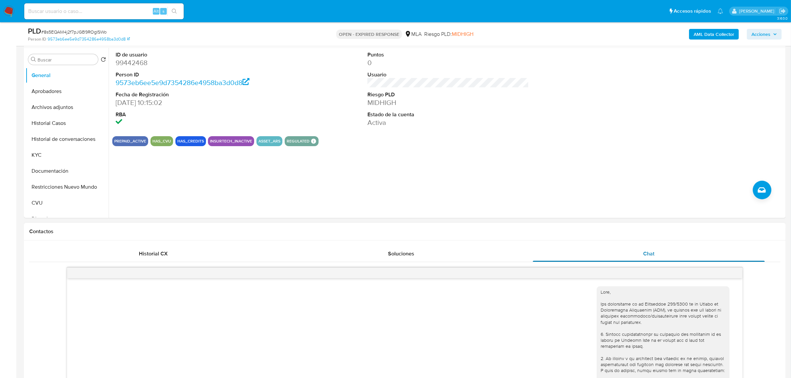
scroll to position [278, 0]
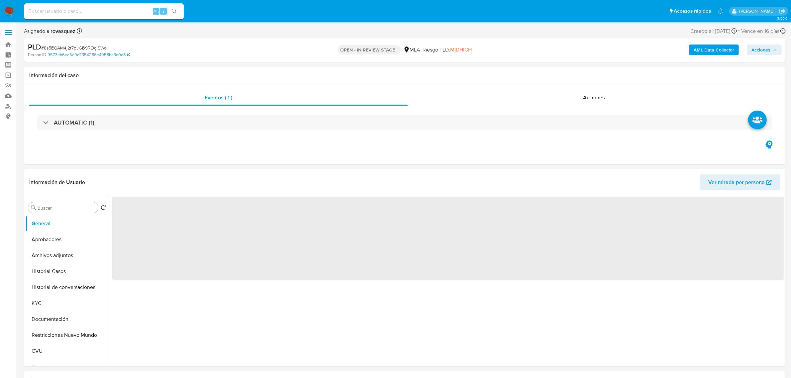
select select "10"
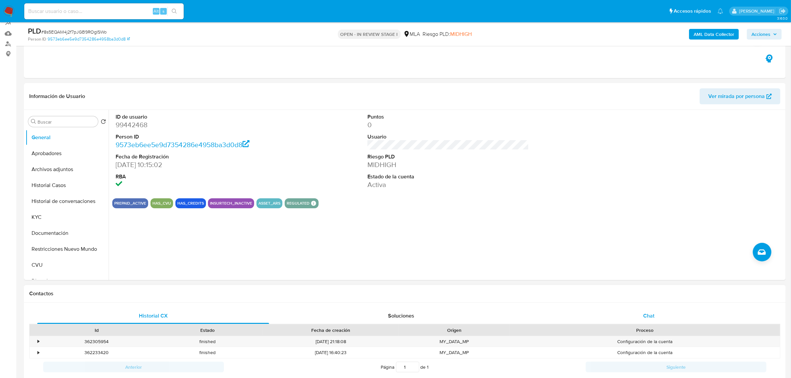
scroll to position [125, 0]
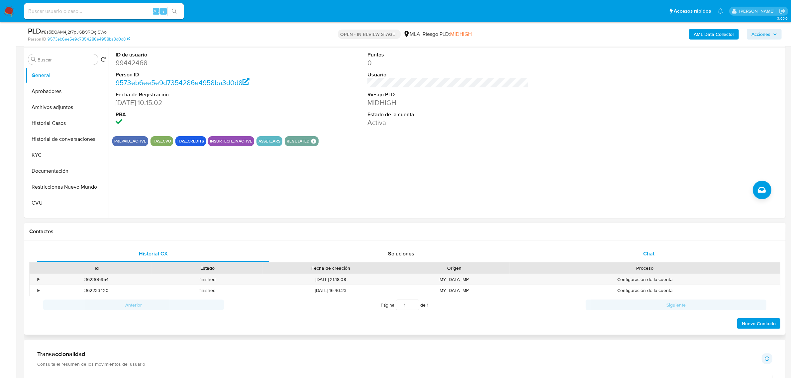
click at [650, 256] on span "Chat" at bounding box center [648, 254] width 11 height 8
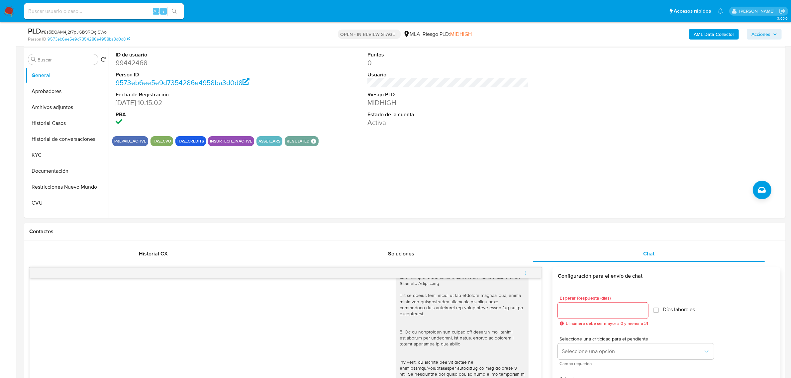
click at [699, 35] on b "AML Data Collector" at bounding box center [713, 34] width 41 height 11
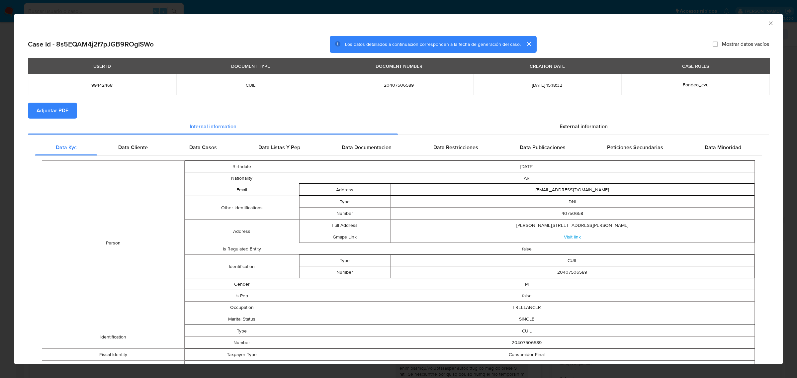
click at [58, 110] on span "Adjuntar PDF" at bounding box center [53, 110] width 32 height 15
click at [767, 23] on icon "Cerrar ventana" at bounding box center [770, 23] width 7 height 7
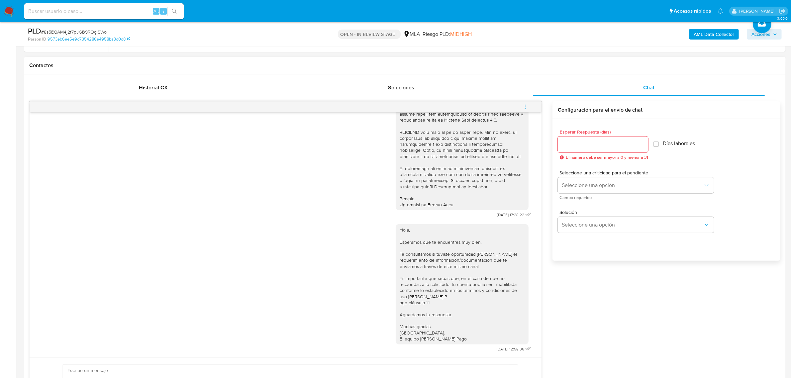
scroll to position [498, 0]
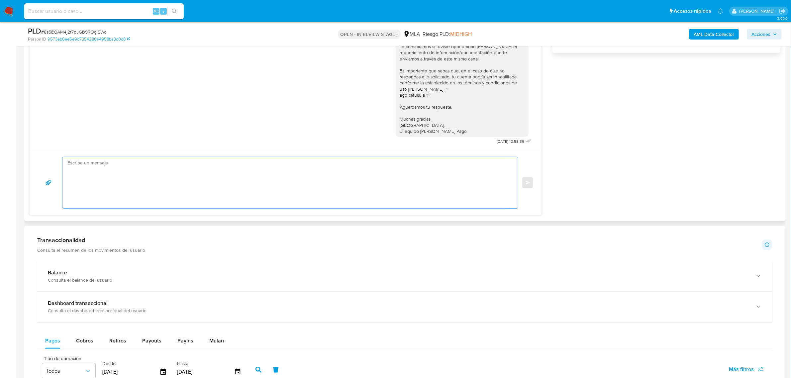
click at [271, 181] on textarea at bounding box center [288, 182] width 442 height 51
click at [183, 189] on textarea at bounding box center [288, 182] width 442 height 51
paste textarea "Hola, Muchas gracias por la respuesta. Analizamos tu caso y notamos que la info…"
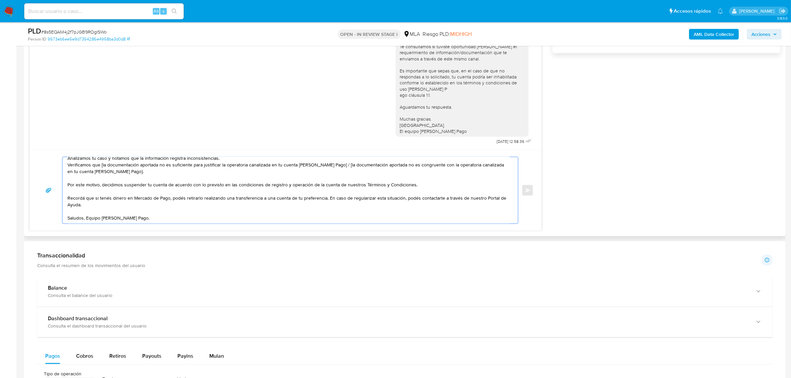
scroll to position [24, 0]
click at [86, 220] on textarea "Hola, Muchas gracias por la respuesta. Analizamos tu caso y notamos que la info…" at bounding box center [288, 190] width 442 height 66
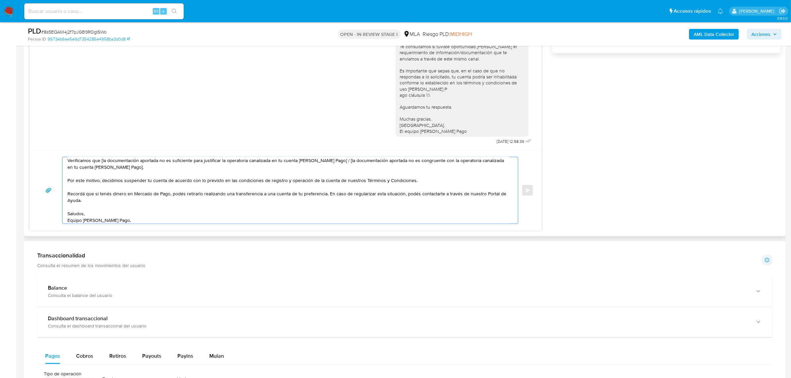
scroll to position [0, 0]
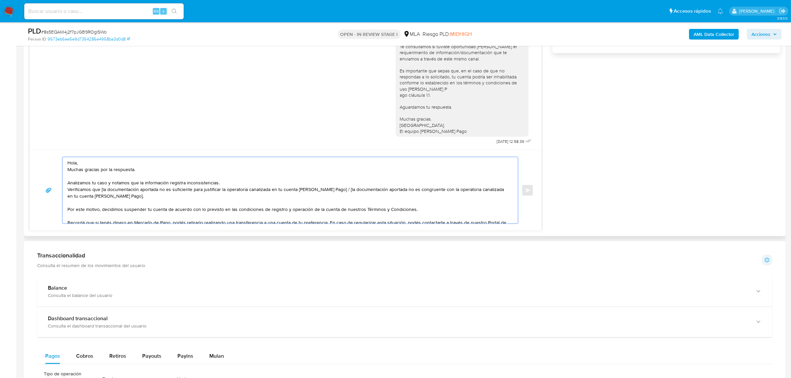
click at [88, 161] on textarea "Hola, Muchas gracias por la respuesta. Analizamos tu caso y notamos que la info…" at bounding box center [288, 190] width 442 height 66
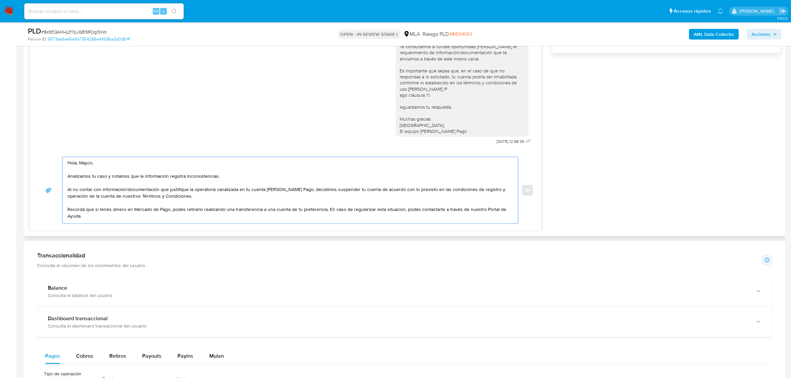
scroll to position [18, 0]
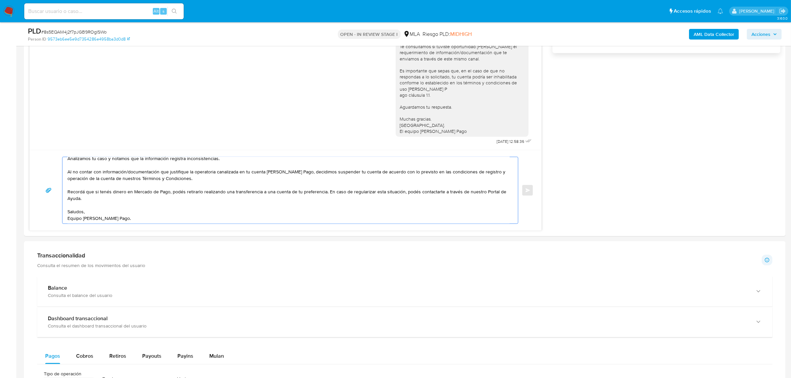
type textarea "Hola, Mayco. Analizamos tu caso y notamos que la información registra inconsist…"
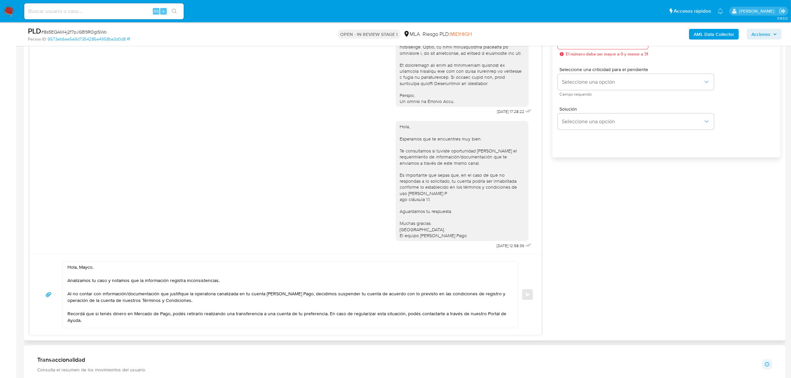
scroll to position [291, 0]
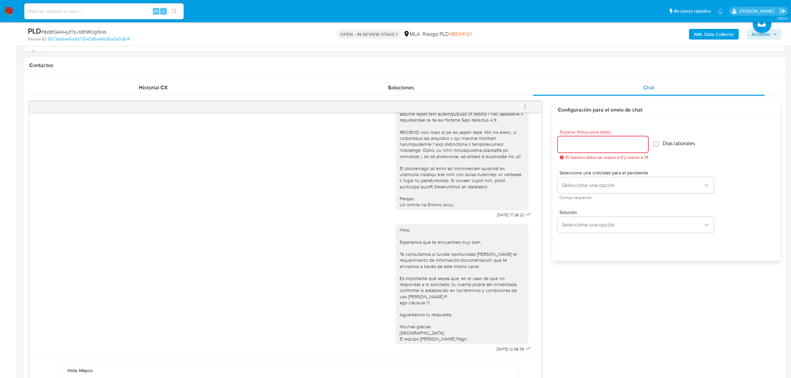
click at [586, 148] on input "Esperar Respuesta (días)" at bounding box center [603, 144] width 90 height 9
type input "0"
click at [608, 289] on div "18/08/2025 17:28:22 Hola, Esperamos que te encuentres muy bien. Te consultamos …" at bounding box center [404, 269] width 751 height 337
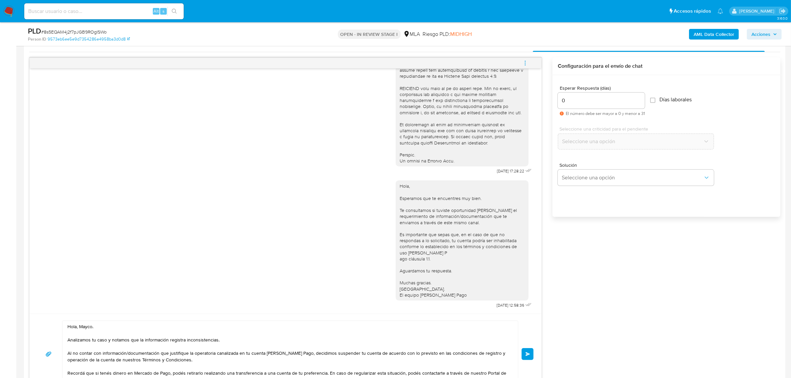
scroll to position [415, 0]
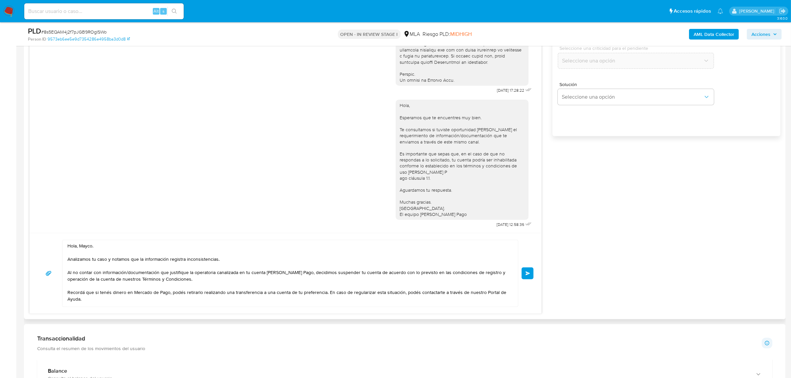
click at [527, 273] on span "Enviar" at bounding box center [527, 273] width 5 height 4
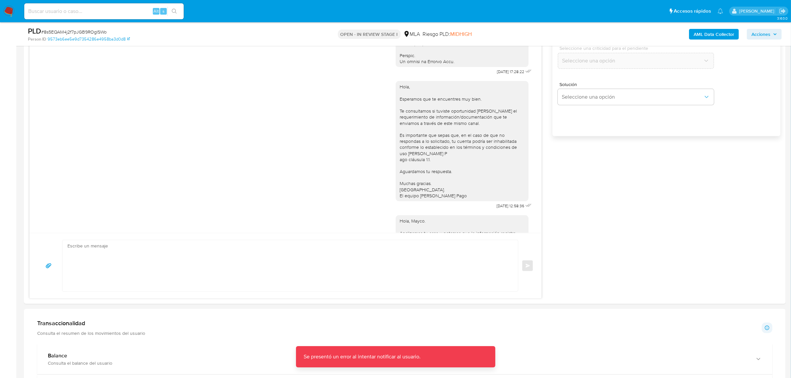
scroll to position [406, 0]
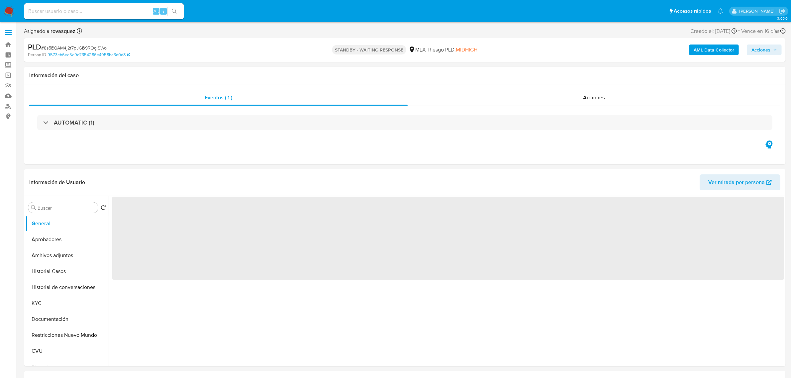
select select "10"
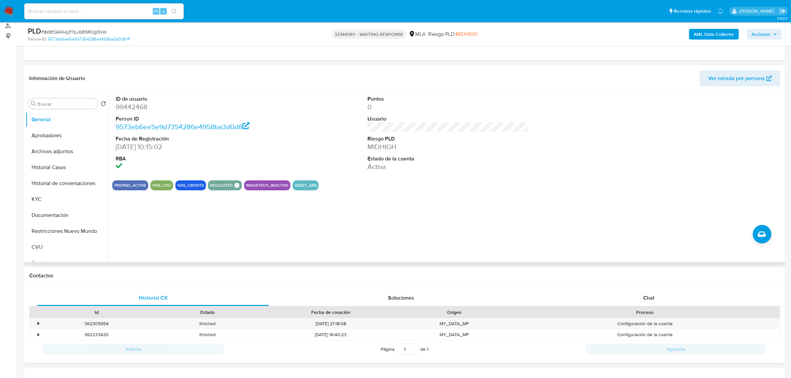
scroll to position [166, 0]
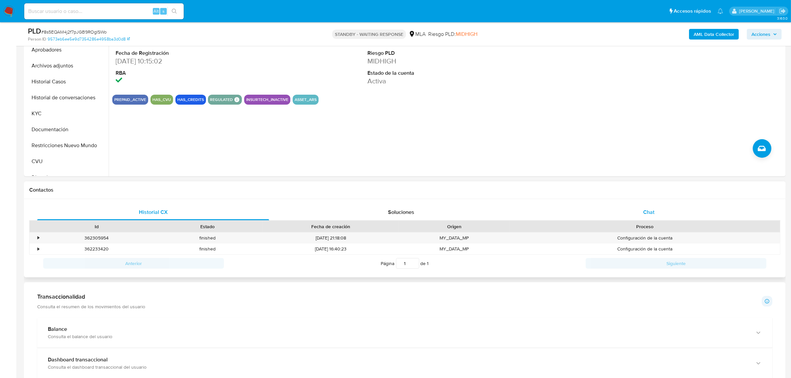
click at [644, 216] on span "Chat" at bounding box center [648, 212] width 11 height 8
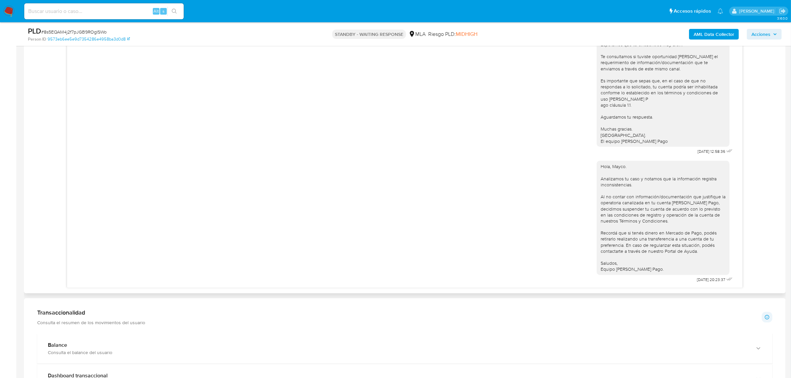
scroll to position [374, 0]
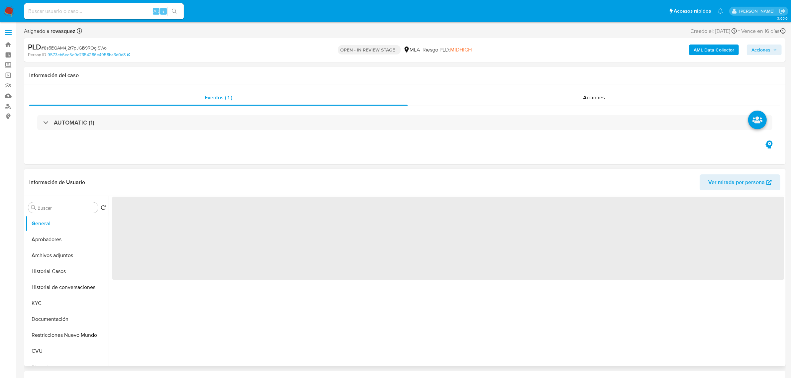
select select "10"
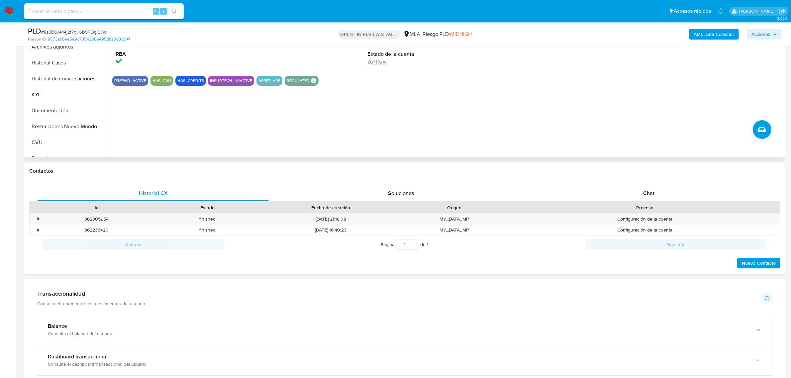
scroll to position [249, 0]
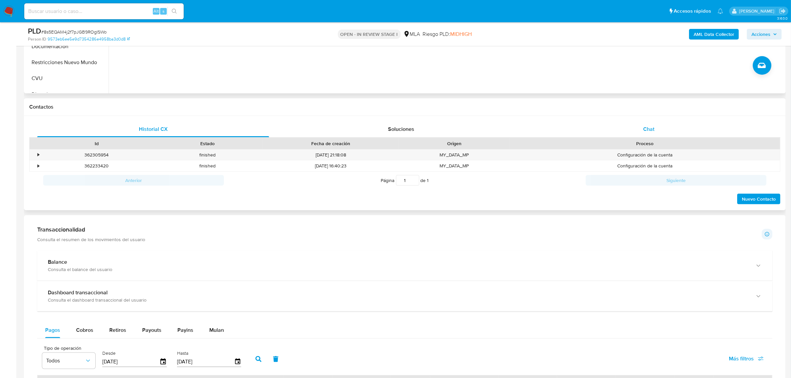
drag, startPoint x: 642, startPoint y: 130, endPoint x: 620, endPoint y: 130, distance: 21.9
click at [642, 130] on div "Chat" at bounding box center [649, 129] width 232 height 16
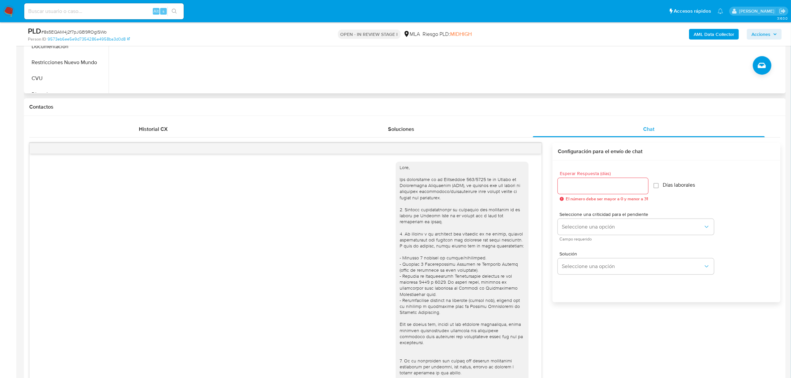
scroll to position [406, 0]
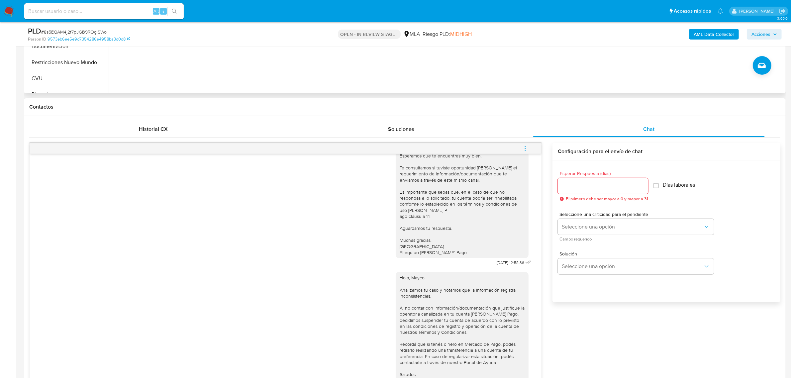
click at [521, 148] on button "menu-action" at bounding box center [525, 148] width 22 height 16
click at [483, 138] on li "Cerrar conversación" at bounding box center [480, 136] width 68 height 12
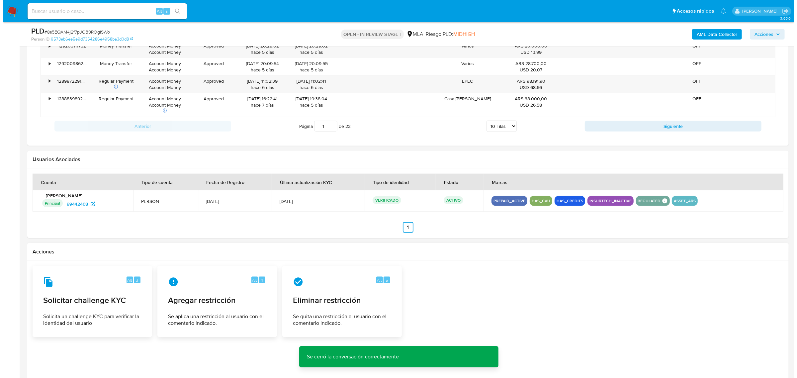
scroll to position [1031, 0]
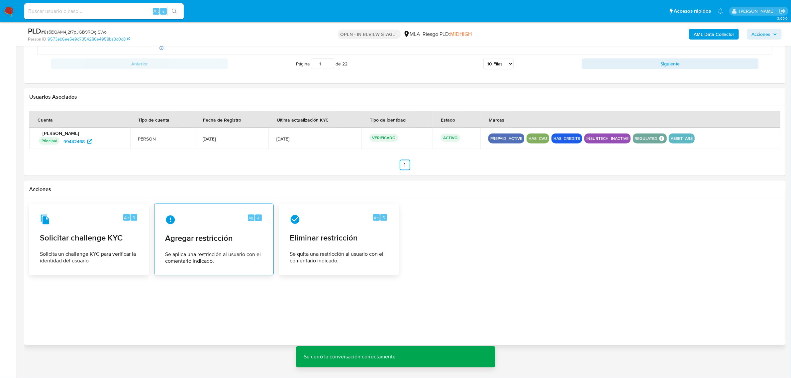
click at [229, 256] on span "Se aplica una restricción al usuario con el comentario indicado." at bounding box center [214, 257] width 98 height 13
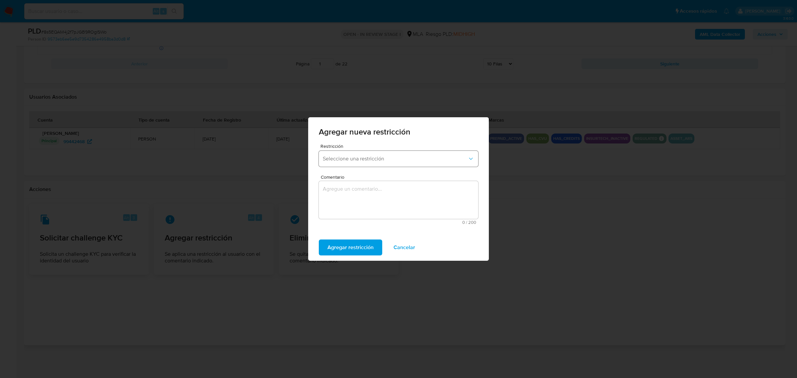
click at [364, 156] on span "Seleccione una restricción" at bounding box center [395, 158] width 145 height 7
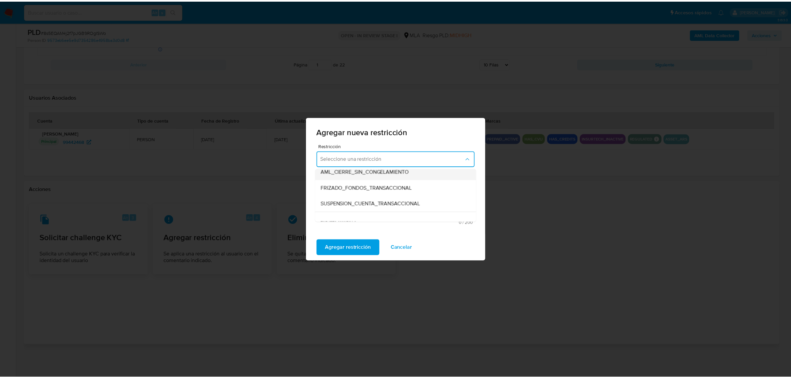
scroll to position [83, 0]
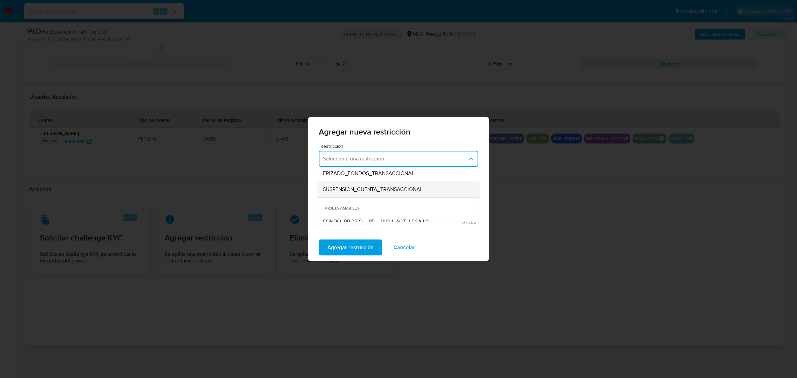
click at [391, 192] on span "SUSPENSION_CUENTA_TRANSACCIONAL" at bounding box center [373, 189] width 100 height 7
click at [356, 198] on textarea "Comentario" at bounding box center [398, 200] width 159 height 38
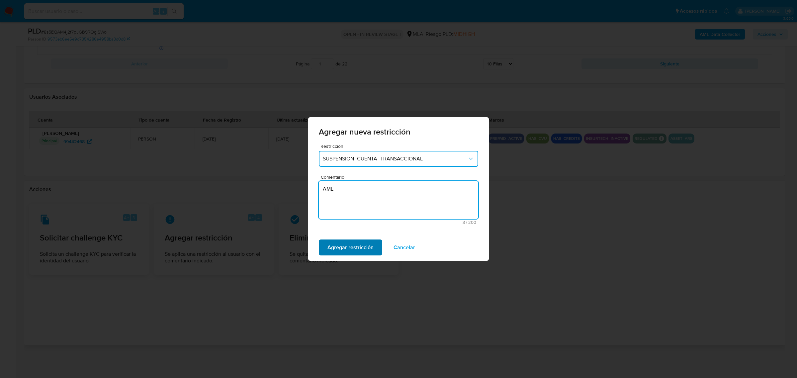
type textarea "AML"
click at [350, 245] on span "Agregar restricción" at bounding box center [350, 247] width 46 height 15
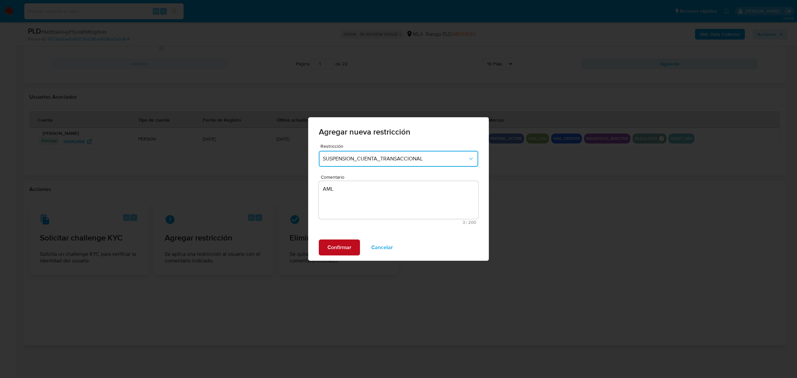
click at [350, 245] on span "Confirmar" at bounding box center [339, 247] width 24 height 15
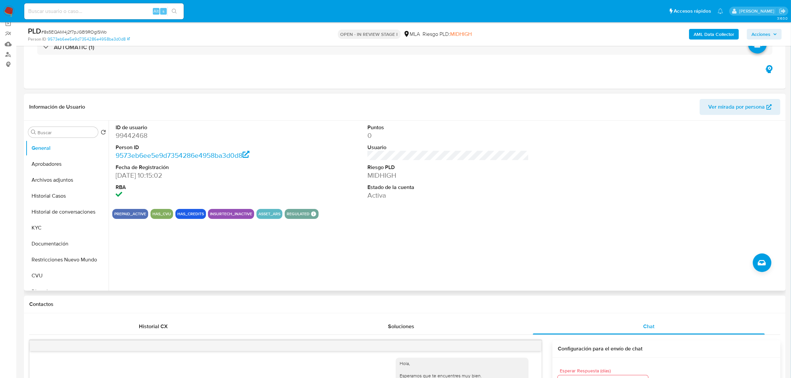
scroll to position [0, 0]
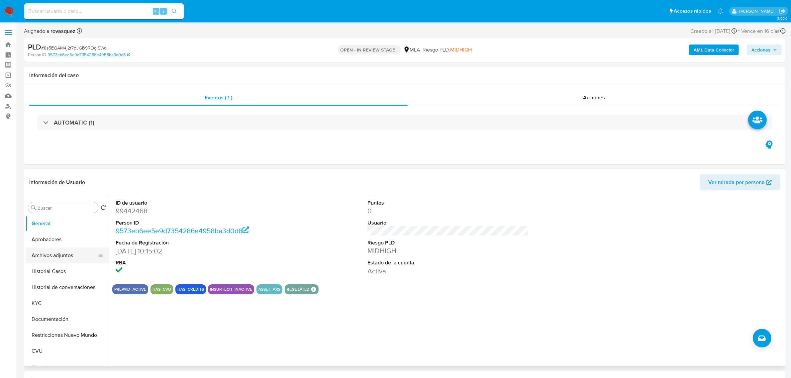
click at [62, 256] on button "Archivos adjuntos" at bounding box center [65, 255] width 78 height 16
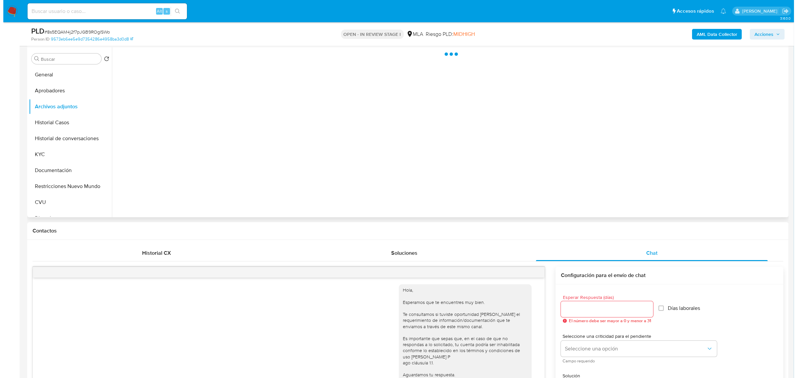
scroll to position [42, 0]
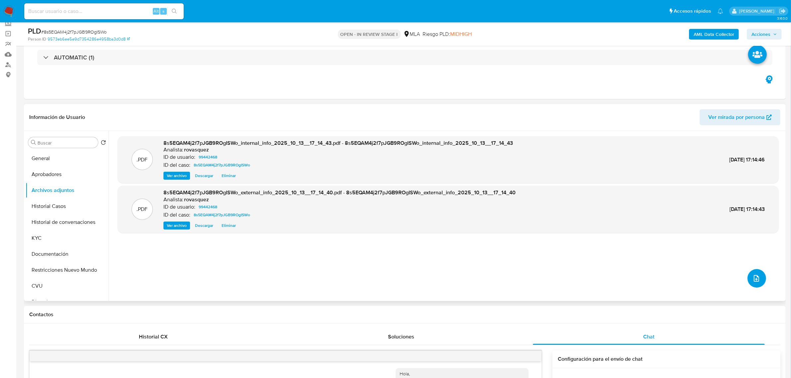
click at [758, 276] on span "upload-file" at bounding box center [756, 278] width 8 height 8
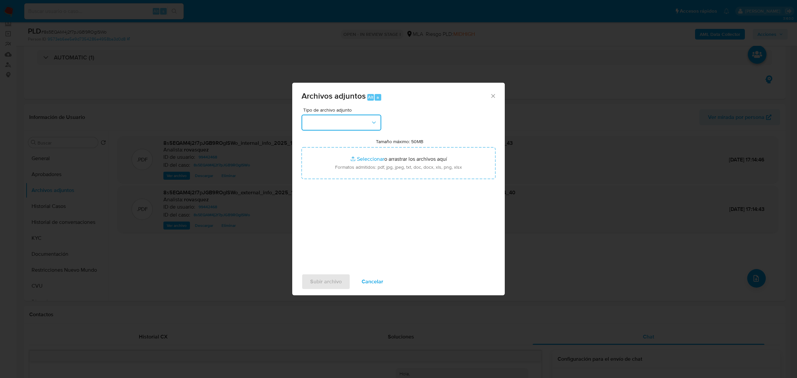
click at [341, 123] on button "button" at bounding box center [342, 123] width 80 height 16
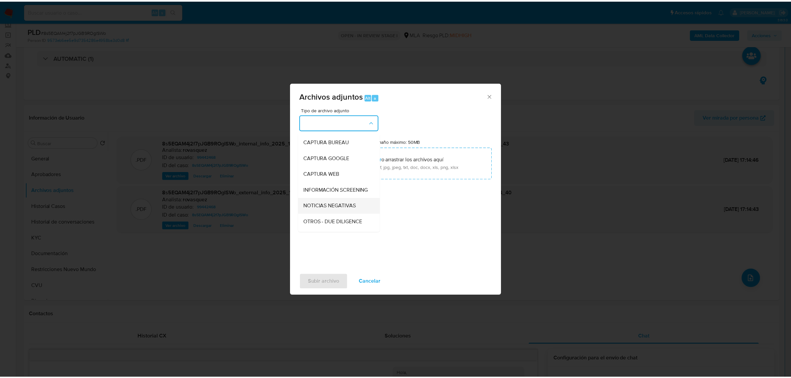
scroll to position [83, 0]
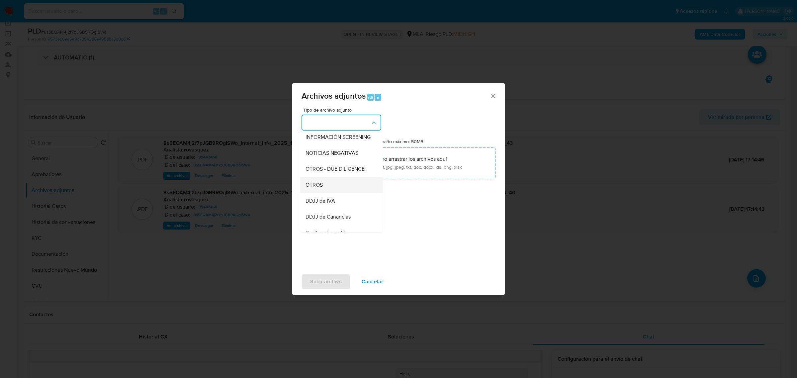
click at [332, 187] on div "OTROS" at bounding box center [340, 185] width 68 height 16
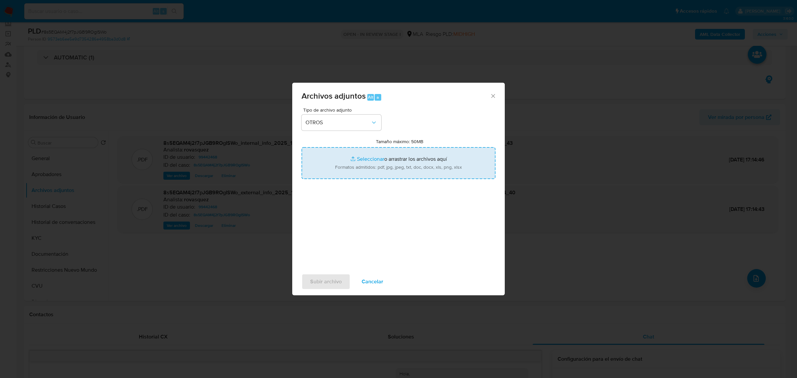
click at [364, 162] on input "Tamaño máximo: 50MB Seleccionar archivos" at bounding box center [399, 163] width 194 height 32
type input "C:\fakepath\Caselog 8s5EQAM4j2f7pJGB9ROgISWo_2025_08_18_22_53_08.docx"
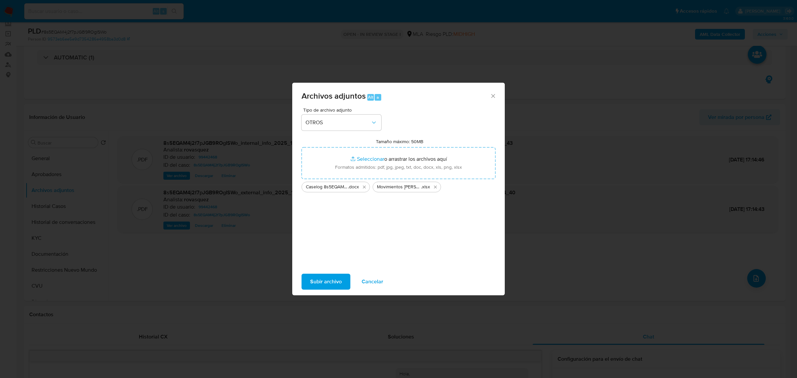
click at [330, 281] on span "Subir archivo" at bounding box center [326, 281] width 32 height 15
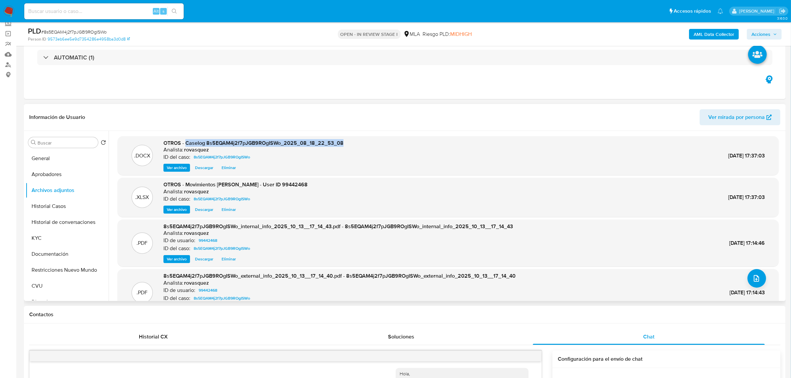
drag, startPoint x: 186, startPoint y: 141, endPoint x: 344, endPoint y: 140, distance: 158.1
click at [344, 140] on div ".DOCX OTROS - Caselog 8s5EQAM4j2f7pJGB9ROgISWo_2025_08_18_22_53_08 Analista: ro…" at bounding box center [448, 155] width 654 height 33
copy span "Caselog 8s5EQAM4j2f7pJGB9ROgISWo_2025_08_18_22_53_08"
click at [50, 223] on button "Historial de conversaciones" at bounding box center [65, 222] width 78 height 16
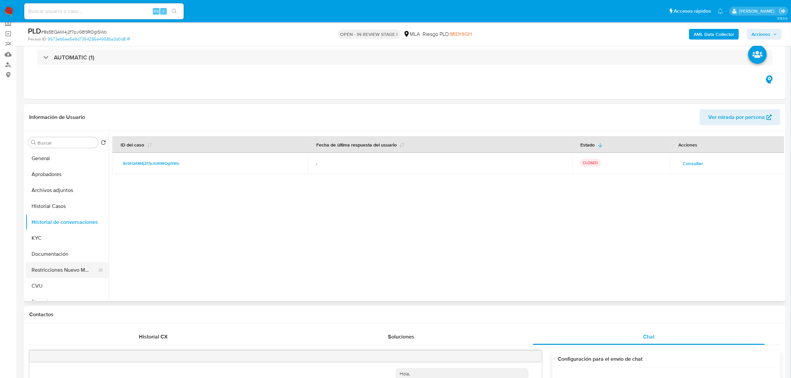
click at [52, 267] on button "Restricciones Nuevo Mundo" at bounding box center [65, 270] width 78 height 16
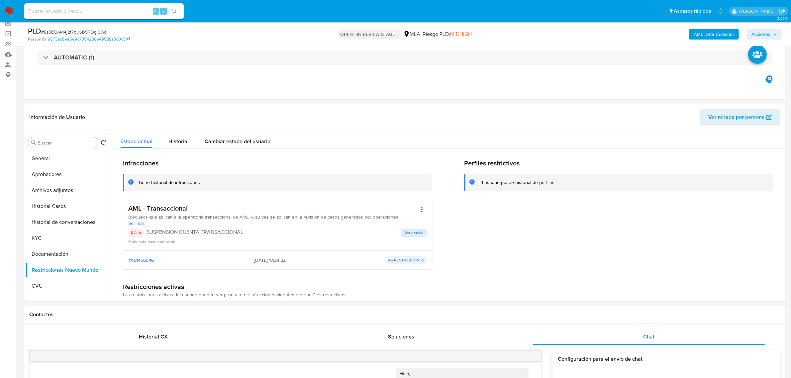
click at [764, 36] on span "Acciones" at bounding box center [760, 34] width 19 height 11
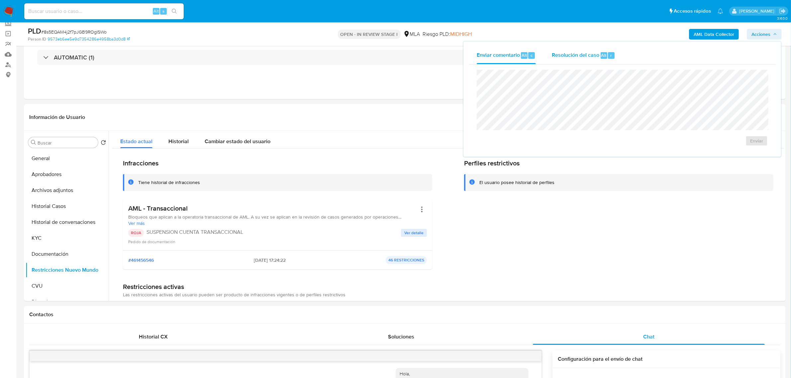
click at [577, 55] on span "Resolución del caso" at bounding box center [575, 55] width 47 height 8
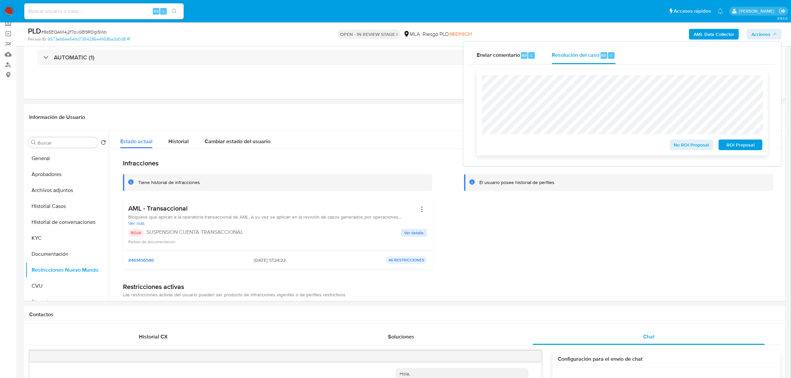
click at [738, 145] on span "ROI Proposal" at bounding box center [740, 144] width 35 height 9
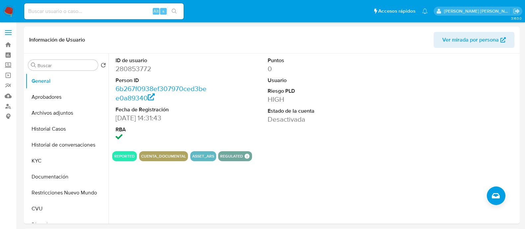
select select "10"
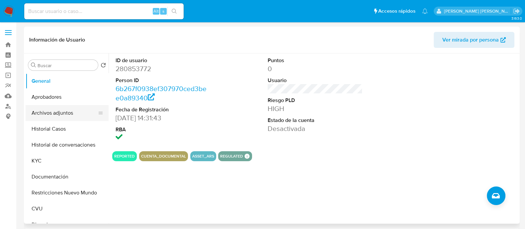
click at [54, 114] on button "Archivos adjuntos" at bounding box center [65, 113] width 78 height 16
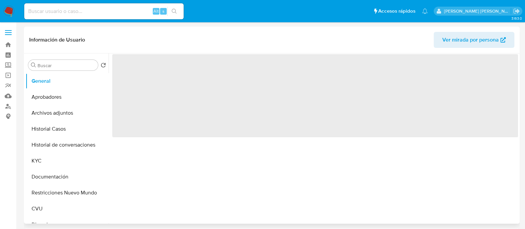
select select "10"
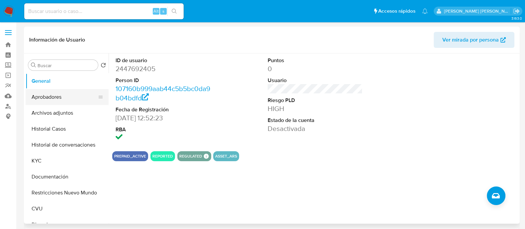
click at [36, 98] on button "Aprobadores" at bounding box center [65, 97] width 78 height 16
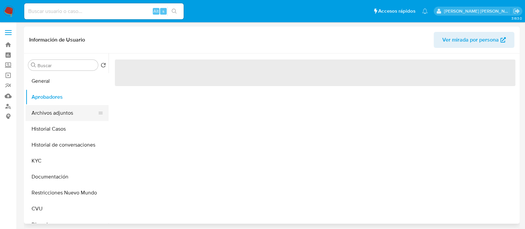
click at [44, 120] on button "Archivos adjuntos" at bounding box center [65, 113] width 78 height 16
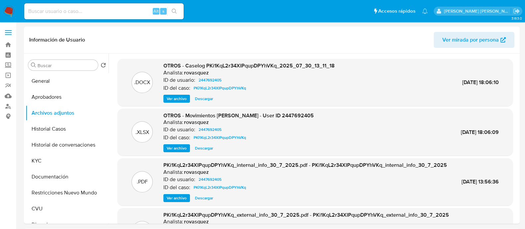
click at [175, 100] on span "Ver archivo" at bounding box center [177, 98] width 20 height 7
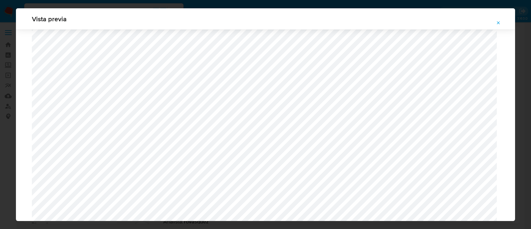
scroll to position [651, 0]
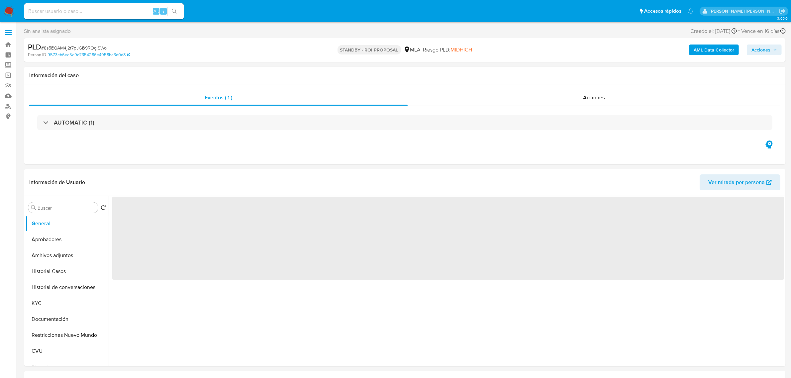
select select "10"
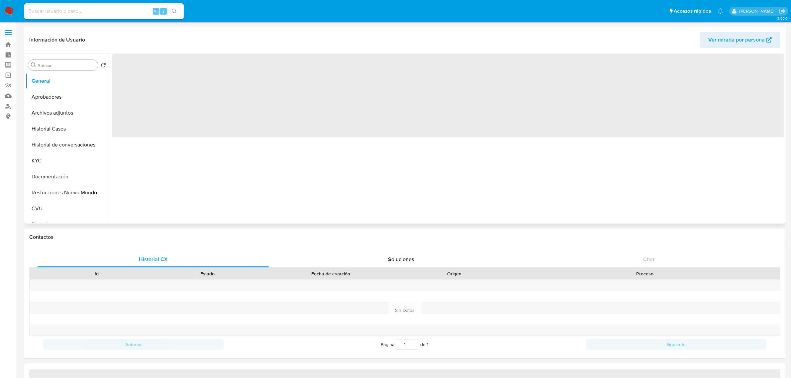
select select "10"
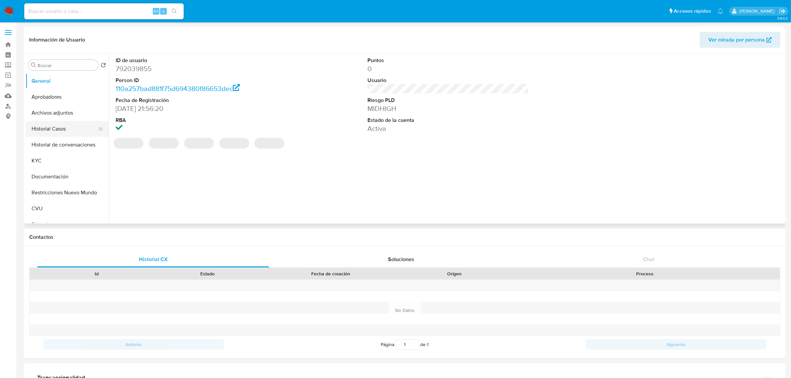
click at [65, 129] on button "Historial Casos" at bounding box center [65, 129] width 78 height 16
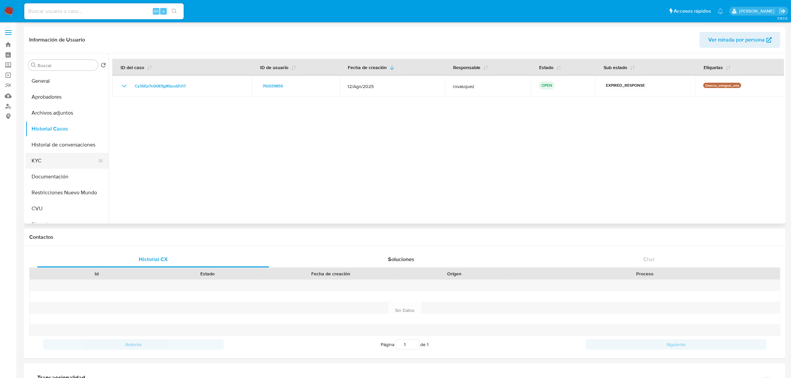
click at [62, 158] on button "KYC" at bounding box center [65, 161] width 78 height 16
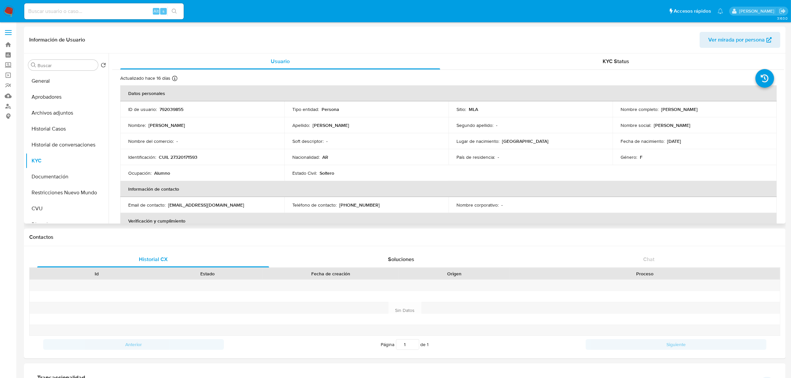
drag, startPoint x: 658, startPoint y: 110, endPoint x: 726, endPoint y: 114, distance: 68.5
click at [726, 114] on td "Nombre completo : [PERSON_NAME]" at bounding box center [694, 109] width 164 height 16
copy div "[PERSON_NAME] [PERSON_NAME]"
click at [63, 175] on button "Documentación" at bounding box center [65, 177] width 78 height 16
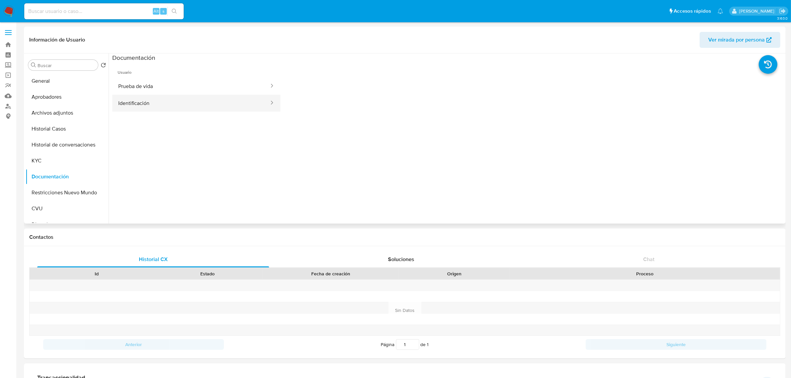
click at [208, 95] on button "Identificación" at bounding box center [190, 103] width 157 height 17
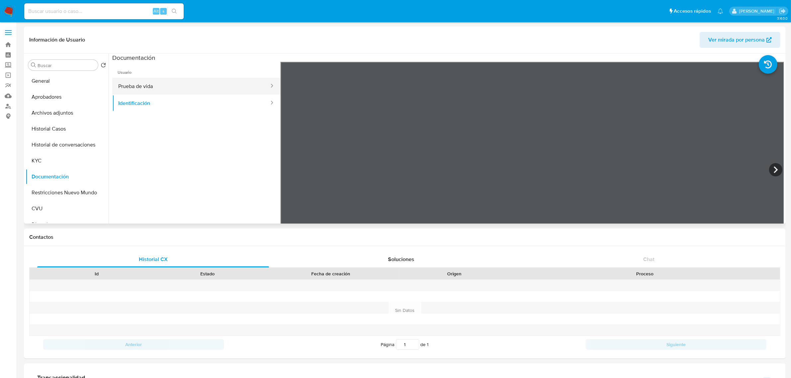
click at [213, 89] on button "Prueba de vida" at bounding box center [190, 86] width 157 height 17
click at [49, 157] on button "KYC" at bounding box center [65, 161] width 78 height 16
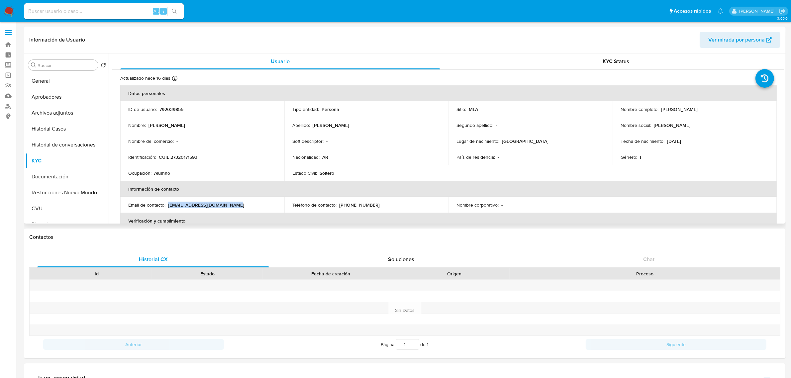
drag, startPoint x: 168, startPoint y: 204, endPoint x: 246, endPoint y: 205, distance: 78.1
click at [246, 205] on div "Email de contacto : veronicamarcos278@gmail.com" at bounding box center [202, 205] width 148 height 6
copy p "[EMAIL_ADDRESS][DOMAIN_NAME]"
click at [52, 208] on button "CVU" at bounding box center [65, 209] width 78 height 16
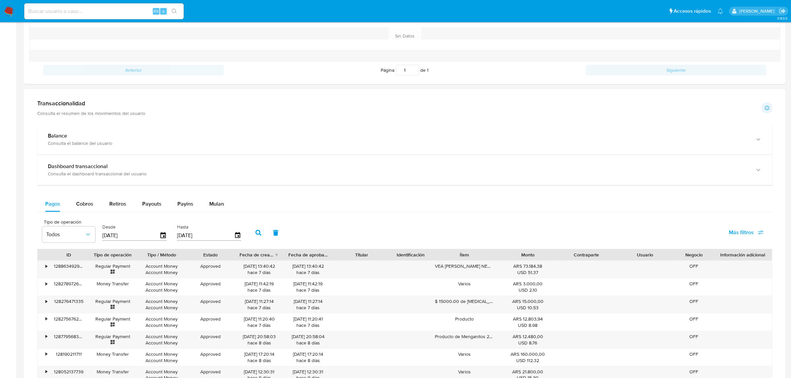
scroll to position [509, 0]
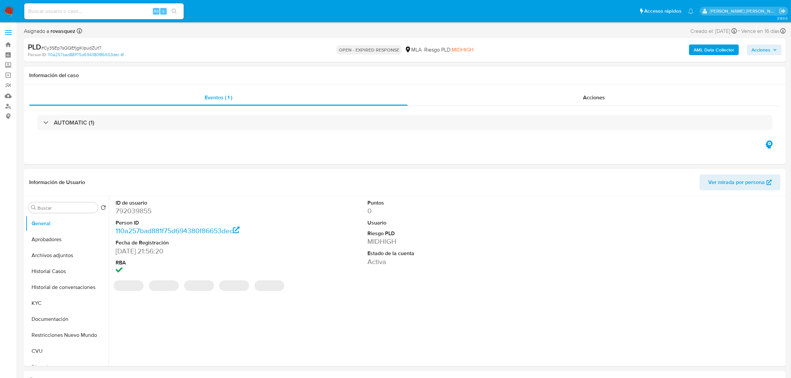
select select "10"
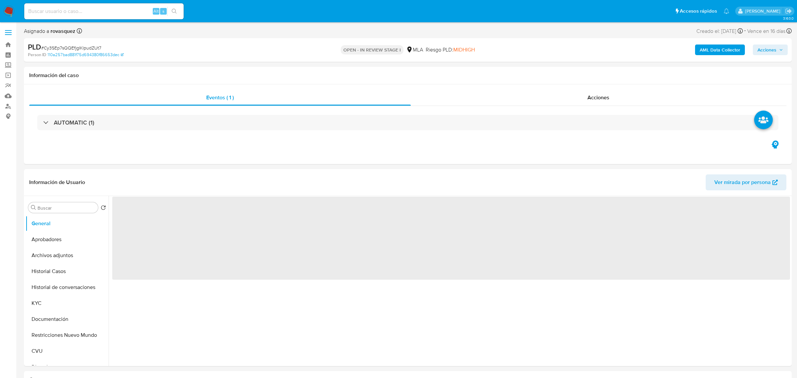
select select "10"
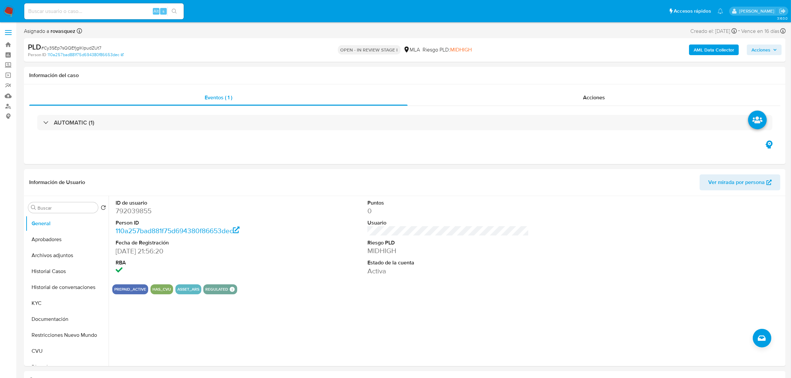
click at [724, 49] on b "AML Data Collector" at bounding box center [713, 50] width 41 height 11
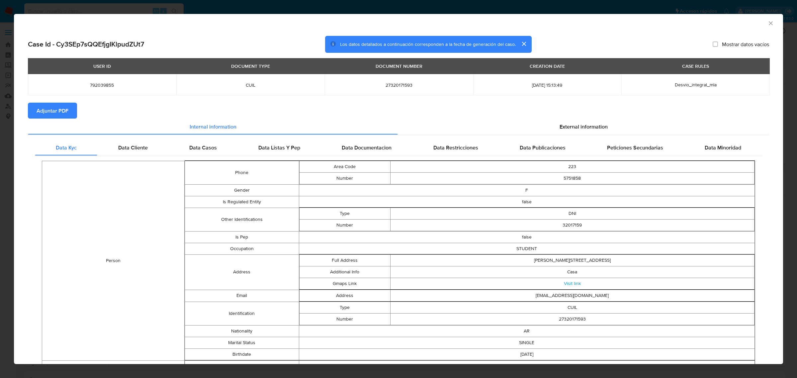
click at [55, 115] on span "Adjuntar PDF" at bounding box center [53, 110] width 32 height 15
click at [761, 25] on div "AML Data Collector" at bounding box center [393, 22] width 749 height 7
click at [767, 24] on icon "Cerrar ventana" at bounding box center [770, 23] width 7 height 7
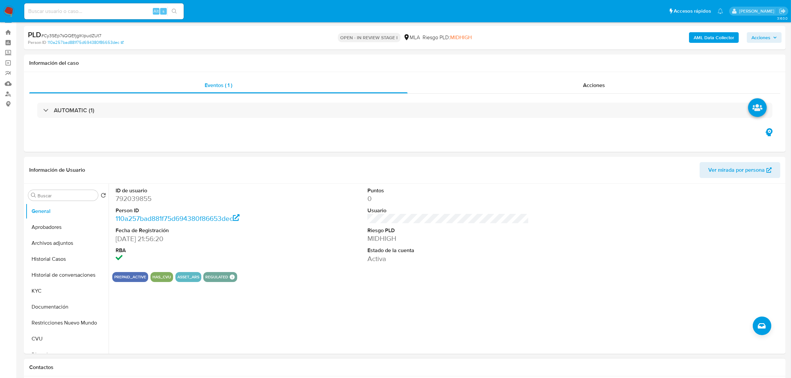
scroll to position [125, 0]
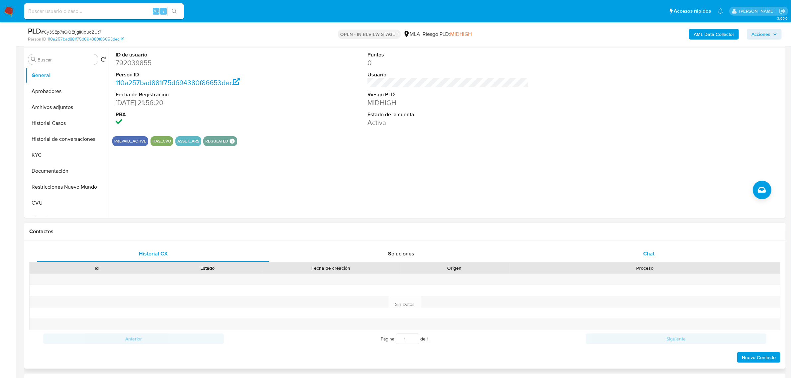
click at [646, 252] on span "Chat" at bounding box center [648, 254] width 11 height 8
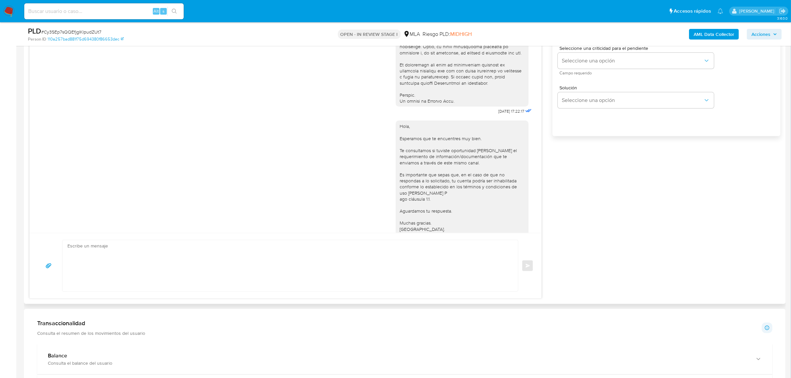
scroll to position [278, 0]
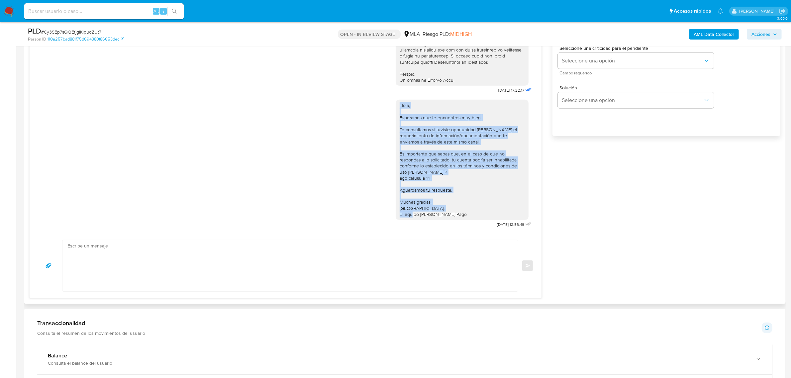
drag, startPoint x: 458, startPoint y: 211, endPoint x: 386, endPoint y: 100, distance: 132.3
click at [386, 100] on div "Hola, Esperamos que te encuentres muy bien. Te consultamos si tuviste oportunid…" at bounding box center [285, 162] width 495 height 134
copy div "Hola, Esperamos que te encuentres muy bien. Te consultamos si tuviste oportunid…"
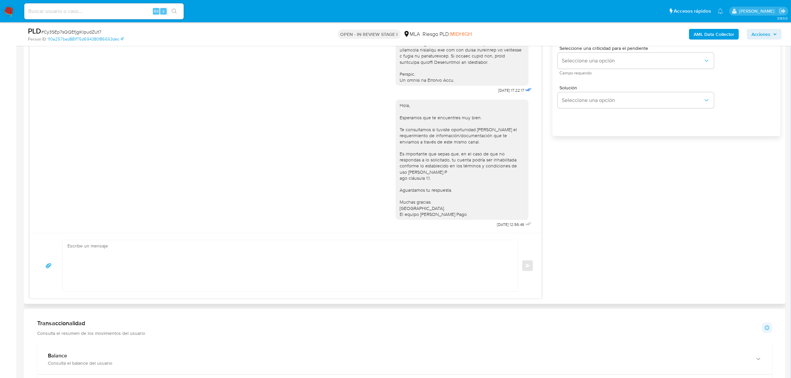
click at [267, 253] on textarea at bounding box center [288, 265] width 442 height 51
paste textarea "Hola, Esperamos que te encuentres muy bien. Te consultamos si tuviste oportunid…"
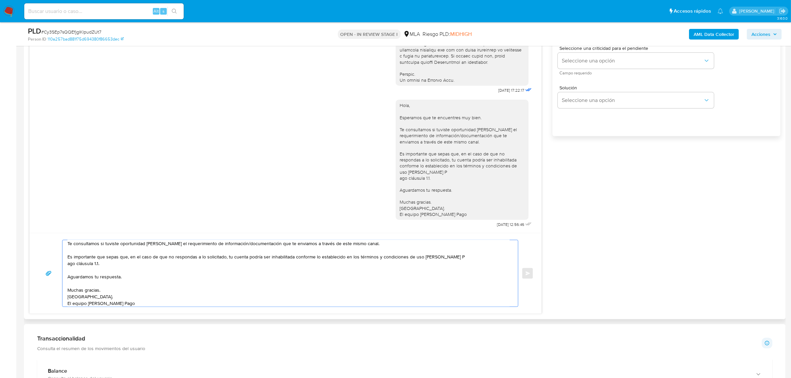
scroll to position [0, 0]
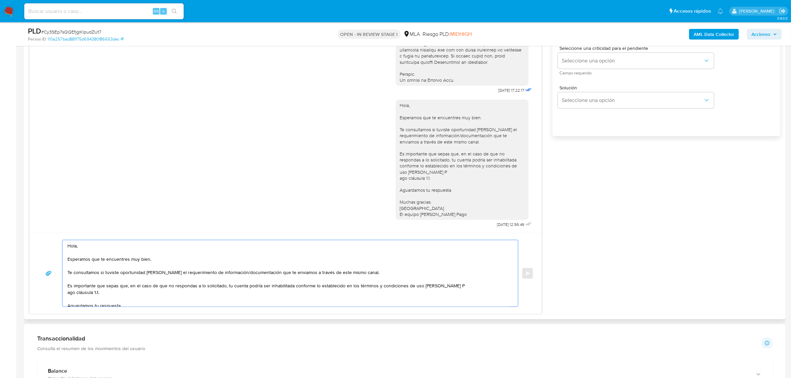
click at [87, 248] on textarea "Hola, Esperamos que te encuentres muy bien. Te consultamos si tuviste oportunid…" at bounding box center [288, 273] width 442 height 66
click at [100, 282] on textarea "Hola, Veronica. Esperamos que te encuentres muy bien. Te consultamos si tuviste…" at bounding box center [288, 273] width 442 height 66
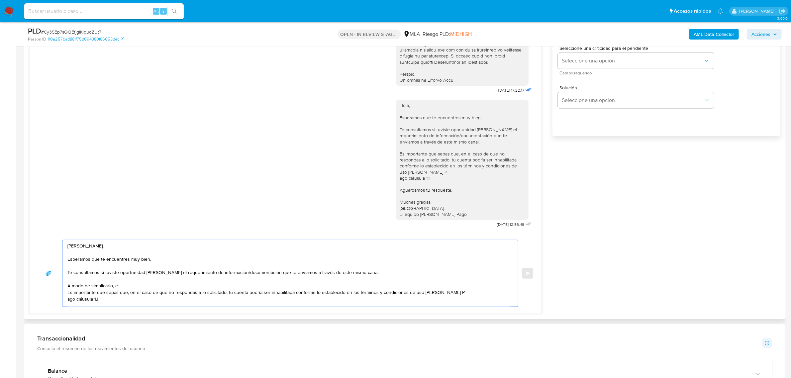
click at [101, 288] on textarea "Hola, Veronica. Esperamos que te encuentres muy bien. Te consultamos si tuviste…" at bounding box center [288, 273] width 442 height 66
click at [98, 288] on textarea "Hola, Veronica. Esperamos que te encuentres muy bien. Te consultamos si tuviste…" at bounding box center [288, 273] width 442 height 66
click at [105, 286] on textarea "Hola, Veronica. Esperamos que te encuentres muy bien. Te consultamos si tuviste…" at bounding box center [288, 273] width 442 height 66
paste textarea "n función de las operaciones registradas en tu cuenta [PERSON_NAME] Pago, neces…"
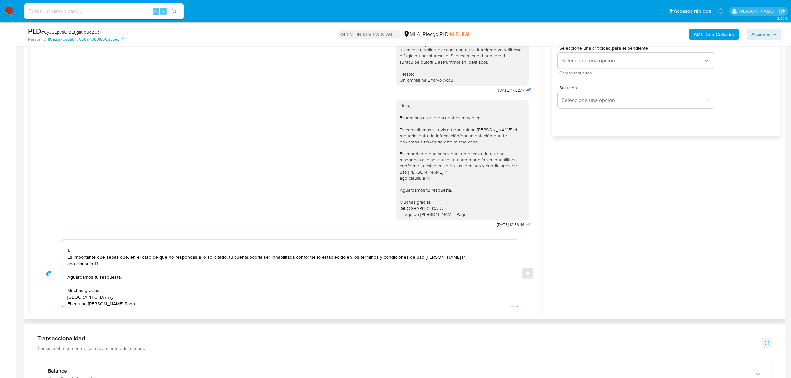
scroll to position [51, 0]
click at [85, 253] on textarea "Hola, Veronica. Esperamos que te encuentres muy bien. Te consultamos si tuviste…" at bounding box center [288, 273] width 442 height 66
click at [87, 251] on textarea "Hola, Veronica. Esperamos que te encuentres muy bien. Te consultamos si tuviste…" at bounding box center [288, 273] width 442 height 66
paste textarea "Detalla la actividad que realizas a través de tu cuenta. De corresponder a una …"
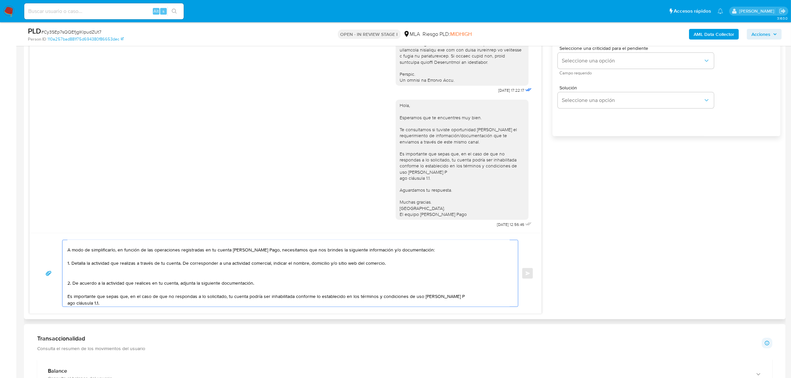
click at [87, 275] on textarea "Hola, Veronica. Esperamos que te encuentres muy bien. Te consultamos si tuviste…" at bounding box center [288, 273] width 442 height 66
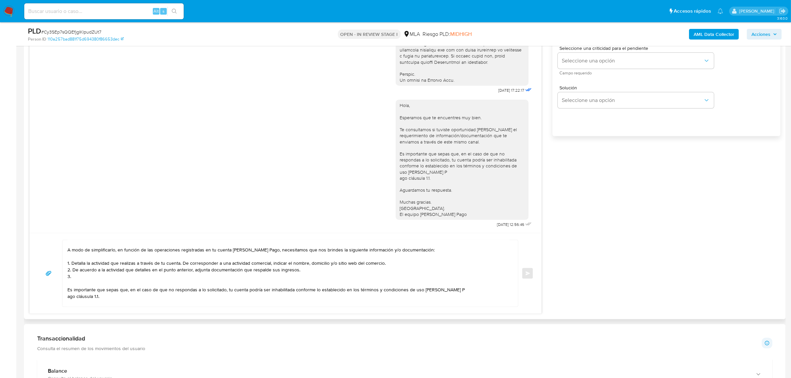
click at [85, 275] on textarea "Hola, Veronica. Esperamos que te encuentres muy bien. Te consultamos si tuviste…" at bounding box center [288, 273] width 442 height 66
paste textarea "Detalle del motivo económico de las operaciones cursadas con las siguientes con…"
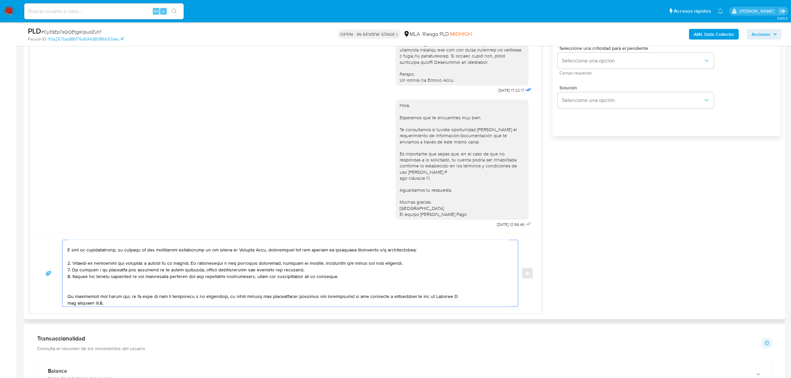
paste textarea "30709087645 name: ASOCIACION MUTUAL 18 DE JULIO || alias: 20457342412 Lucas Eze…"
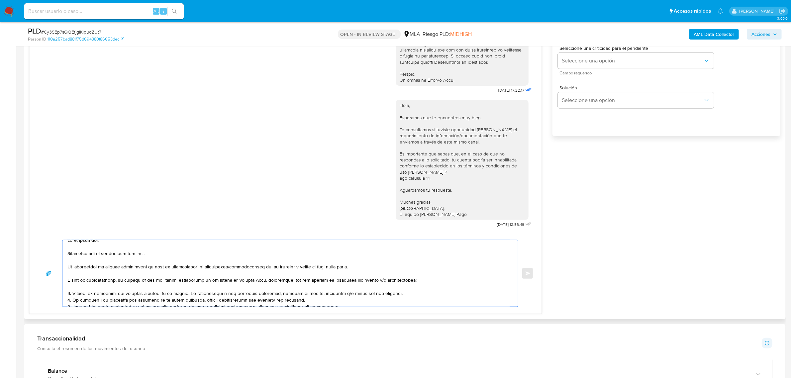
scroll to position [47, 0]
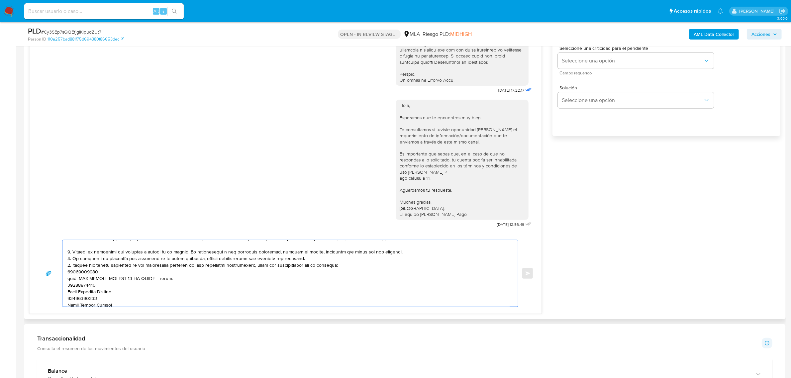
click at [75, 274] on textarea at bounding box center [288, 273] width 442 height 66
paste textarea "30709087645"
paste textarea "20457342412"
paste textarea "20416356492"
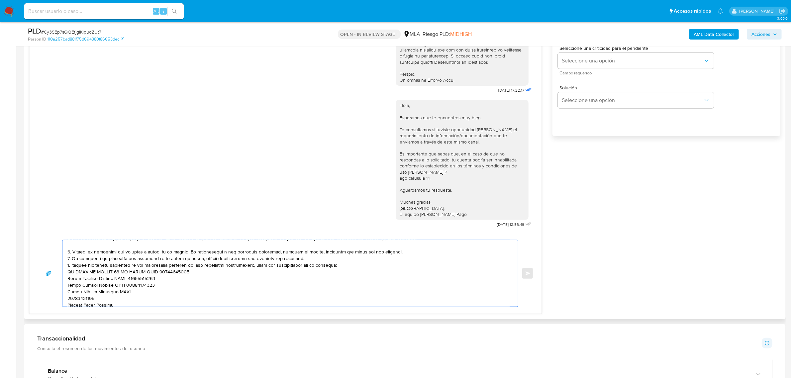
paste textarea "20321007164"
paste textarea "27443119979"
paste textarea "30605979048 name: SLOTS MACHINES SA 027 || alias: 20416356492 name: Brian Ismae…"
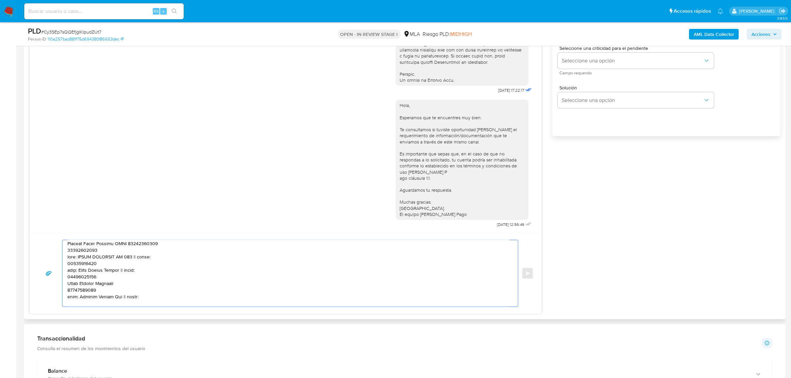
click at [86, 256] on textarea at bounding box center [288, 273] width 442 height 66
click at [85, 253] on textarea at bounding box center [288, 273] width 442 height 66
paste textarea "30605979048"
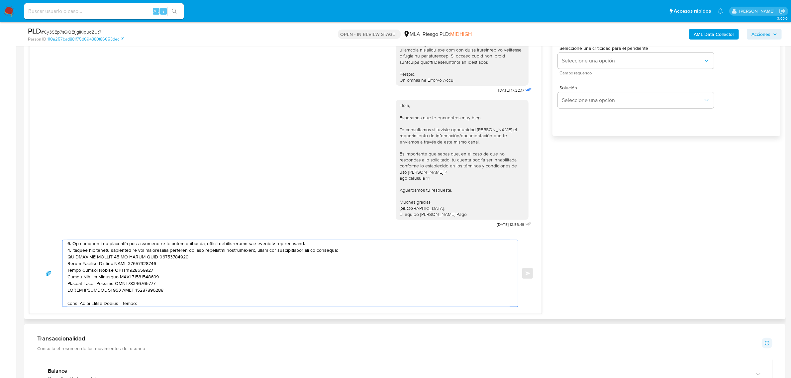
scroll to position [69, 0]
paste textarea "20322322349"
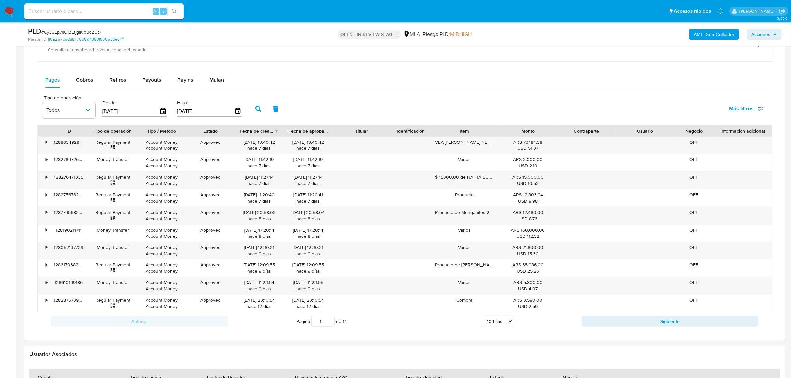
drag, startPoint x: 84, startPoint y: 300, endPoint x: 189, endPoint y: 398, distance: 143.6
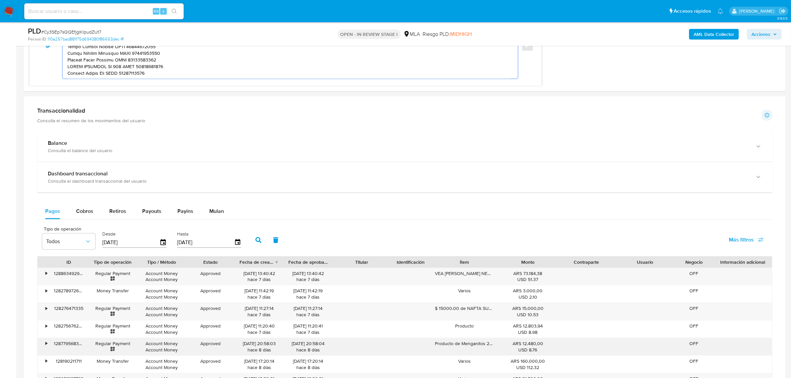
scroll to position [505, 0]
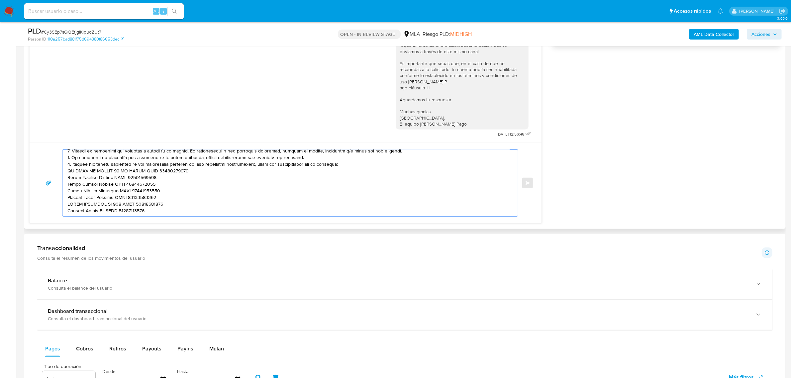
paste textarea "Es importante que sepas que, en caso de no responder a lo solicitado o si lo pr…"
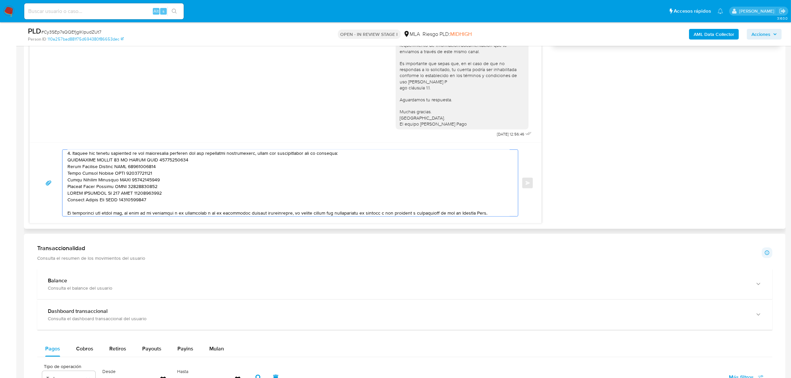
scroll to position [175, 0]
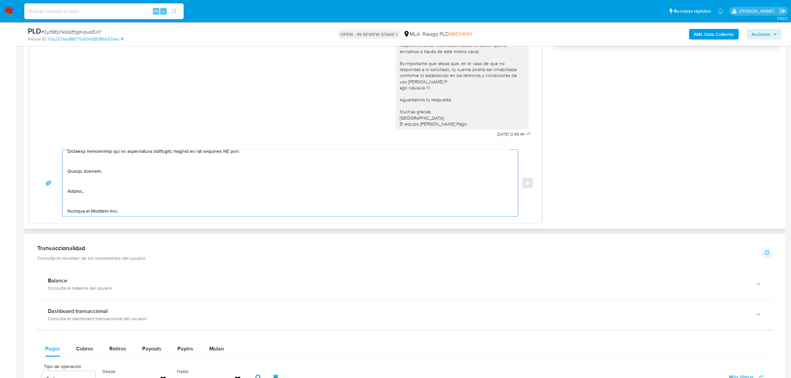
click at [77, 205] on textarea at bounding box center [288, 183] width 442 height 66
click at [72, 195] on textarea at bounding box center [288, 183] width 442 height 66
click at [80, 184] on textarea at bounding box center [288, 183] width 442 height 66
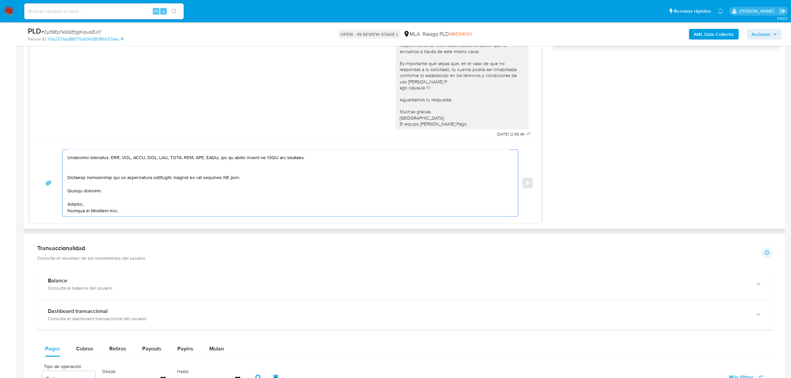
scroll to position [144, 0]
drag, startPoint x: 175, startPoint y: 179, endPoint x: 332, endPoint y: 188, distance: 158.0
click at [332, 188] on textarea at bounding box center [288, 183] width 442 height 66
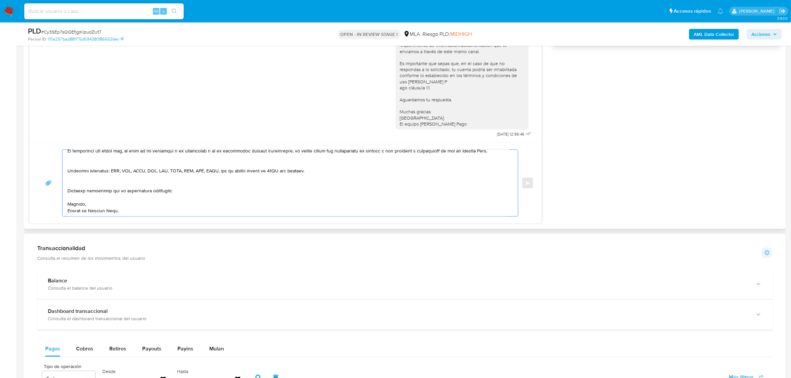
scroll to position [131, 0]
click at [126, 183] on textarea at bounding box center [288, 183] width 442 height 66
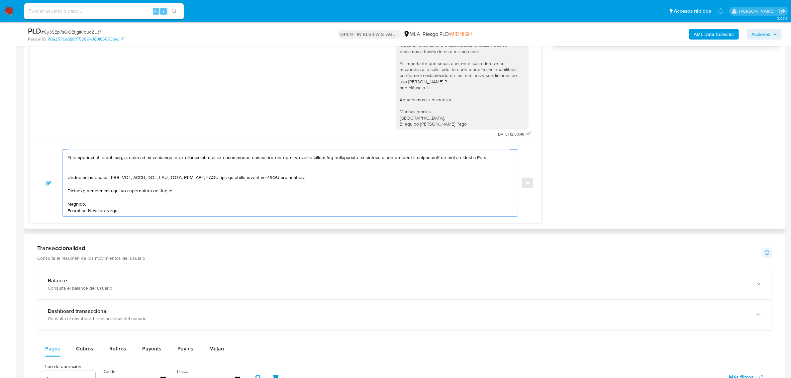
scroll to position [124, 0]
click at [107, 175] on textarea at bounding box center [288, 183] width 442 height 66
click at [104, 170] on textarea at bounding box center [288, 183] width 442 height 66
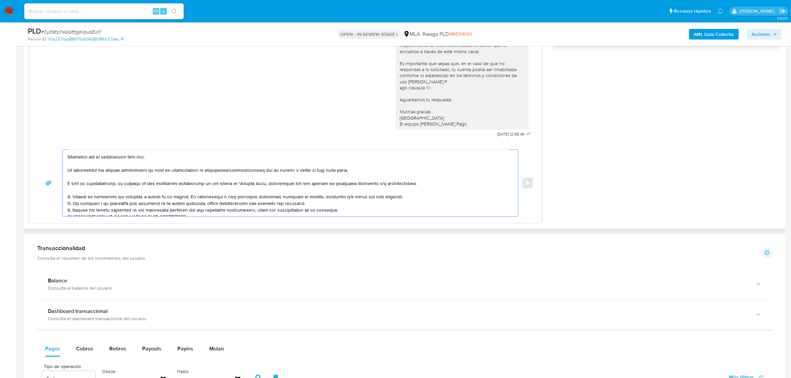
scroll to position [0, 0]
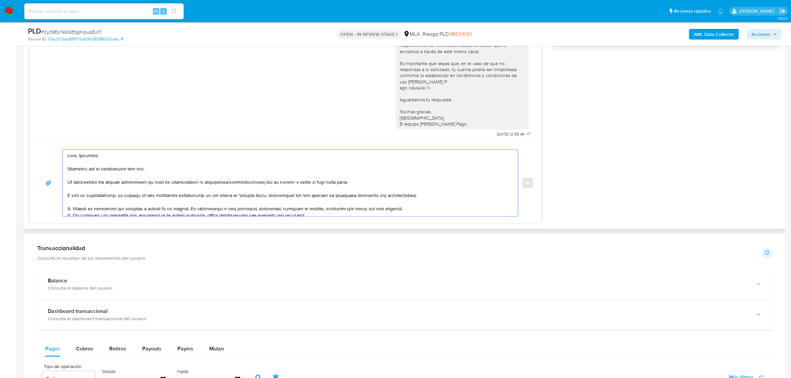
click at [120, 188] on textarea at bounding box center [288, 183] width 442 height 66
drag, startPoint x: 136, startPoint y: 211, endPoint x: 38, endPoint y: 96, distance: 151.4
click at [38, 96] on div "18/08/2025 17:22:17 Hola, Esperamos que te encuentres muy bien. Te consultamos …" at bounding box center [285, 54] width 512 height 337
type textarea "Hola, Veronica. Esperamos que te encuentres muy bien. Te consultamos si tuviste…"
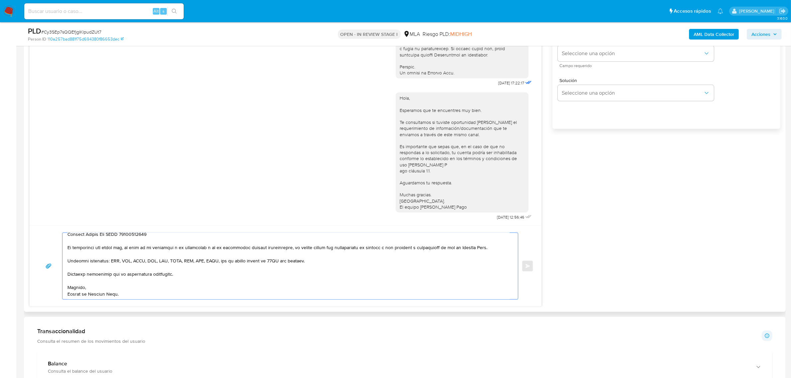
click at [595, 207] on div "18/08/2025 17:22:17 Hola, Esperamos que te encuentres muy bien. Te consultamos …" at bounding box center [404, 137] width 751 height 337
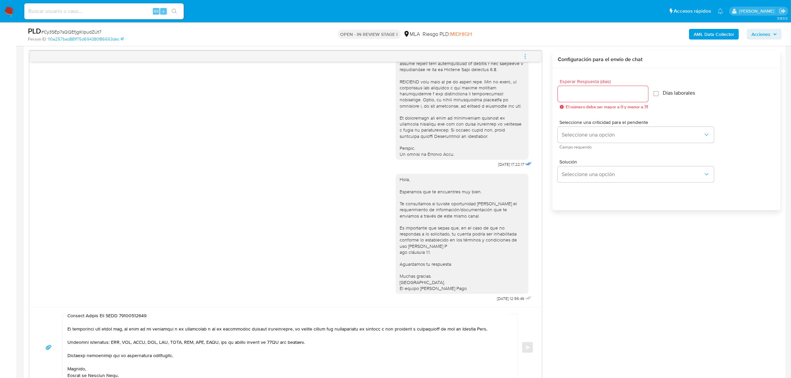
scroll to position [339, 0]
click at [570, 92] on input "Esperar Respuesta (días)" at bounding box center [603, 95] width 90 height 9
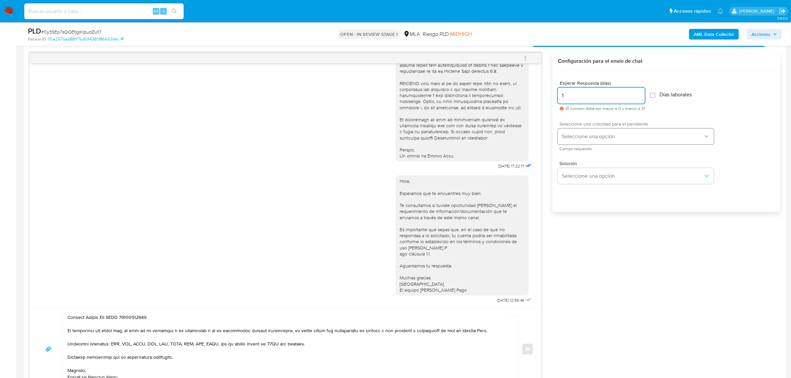
type input "1"
click at [587, 138] on span "Seleccione una opción" at bounding box center [632, 136] width 141 height 7
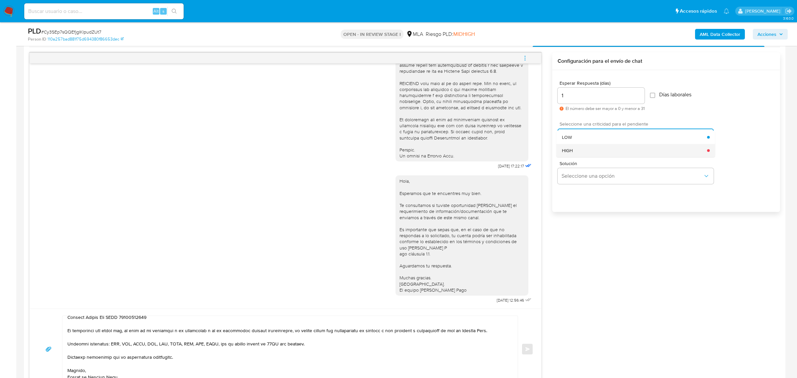
click at [590, 155] on div "HIGH" at bounding box center [634, 150] width 145 height 13
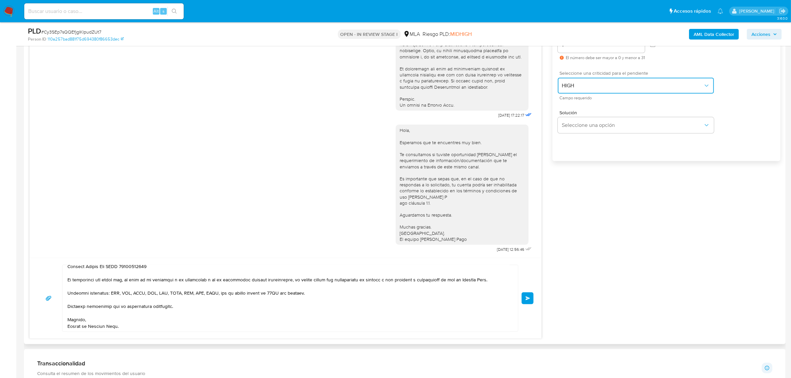
scroll to position [505, 0]
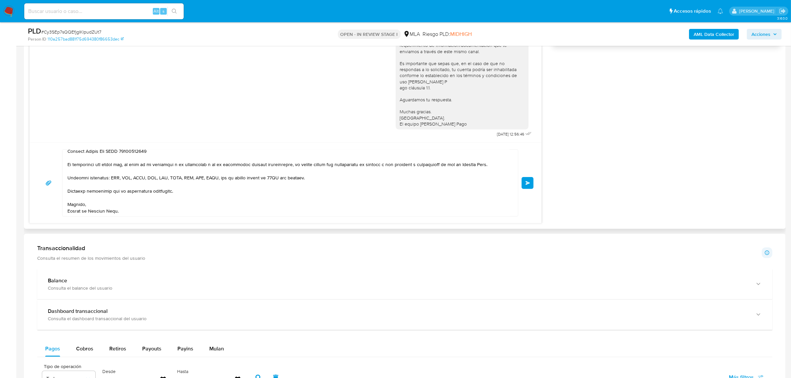
click at [523, 182] on button "Enviar" at bounding box center [527, 183] width 12 height 12
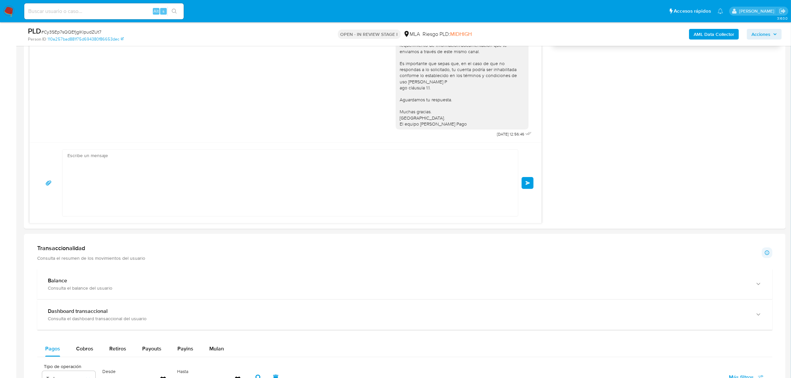
scroll to position [539, 0]
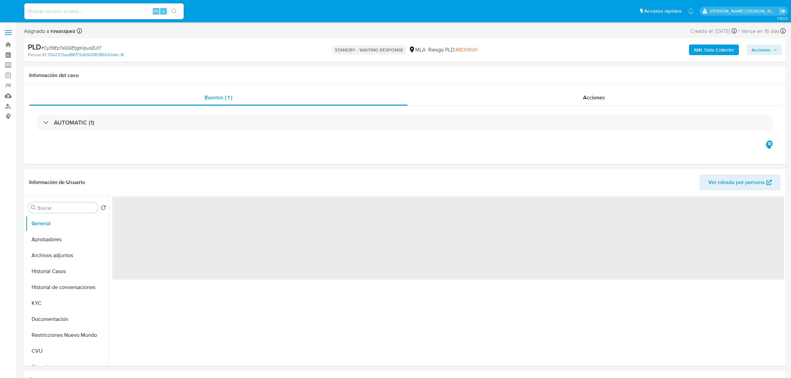
select select "10"
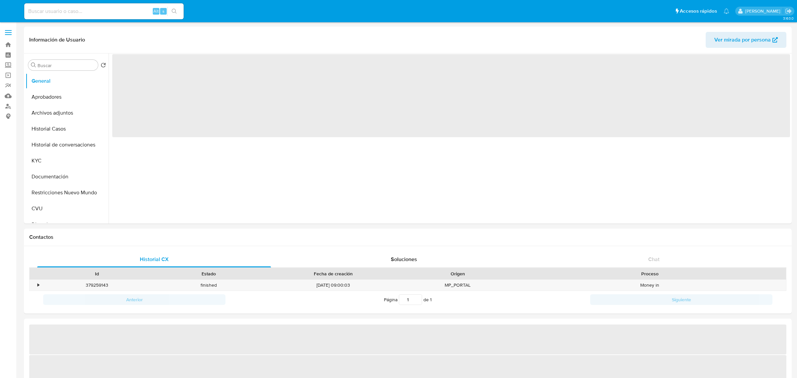
select select "10"
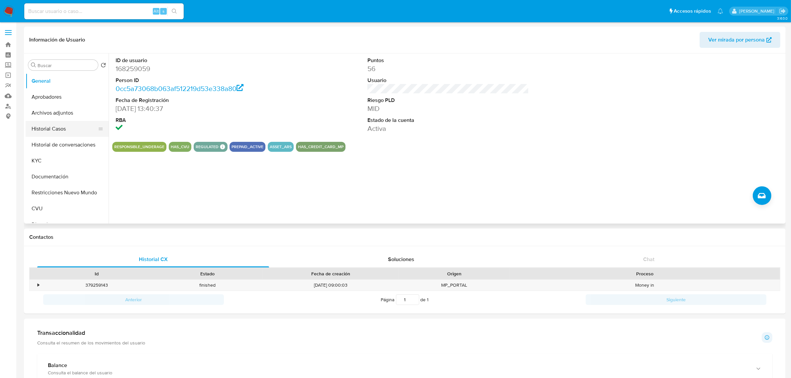
click at [62, 132] on button "Historial Casos" at bounding box center [65, 129] width 78 height 16
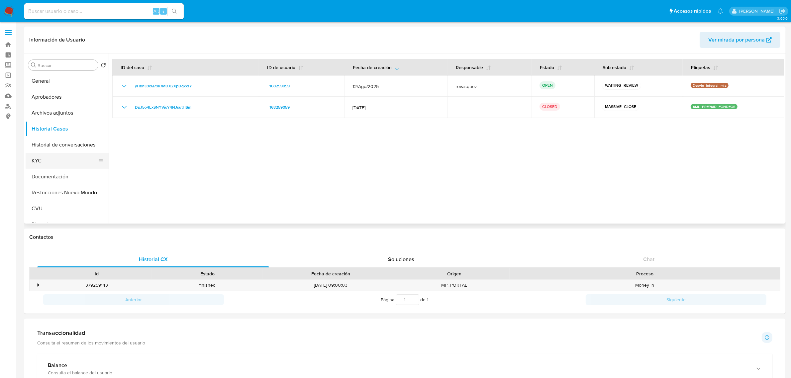
click at [53, 157] on button "KYC" at bounding box center [65, 161] width 78 height 16
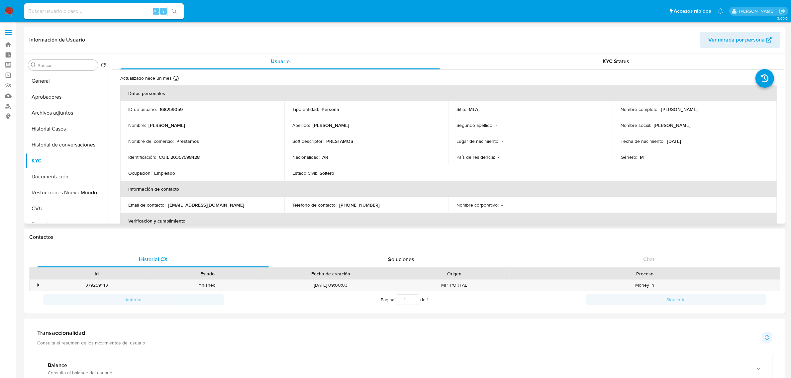
drag, startPoint x: 658, startPoint y: 110, endPoint x: 714, endPoint y: 112, distance: 56.5
click at [714, 112] on div "Nombre completo : [PERSON_NAME]" at bounding box center [694, 109] width 148 height 6
copy div "[PERSON_NAME]"
click at [59, 115] on button "Archivos adjuntos" at bounding box center [65, 113] width 78 height 16
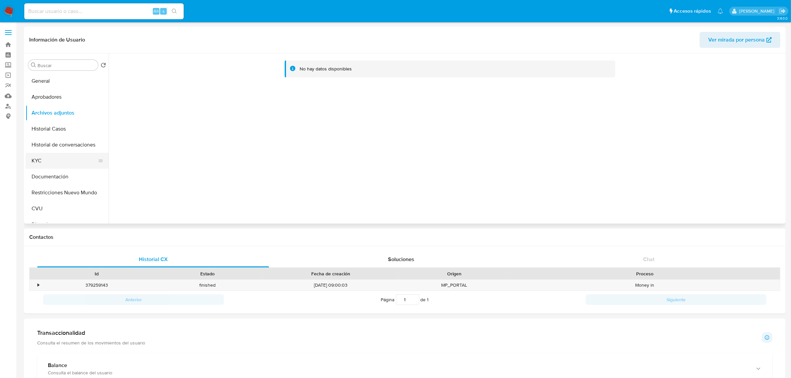
click at [48, 154] on button "KYC" at bounding box center [65, 161] width 78 height 16
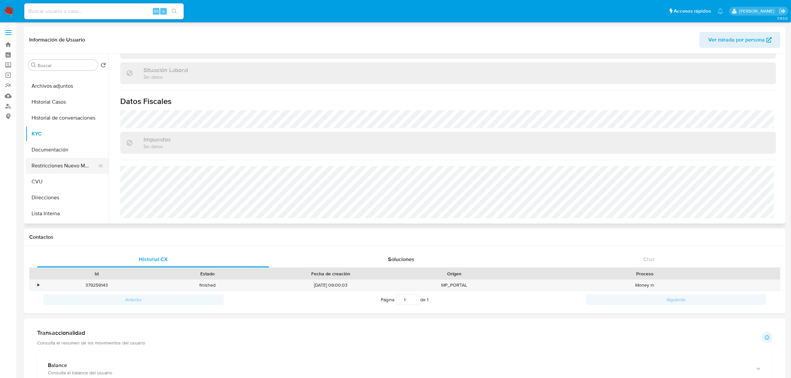
scroll to position [42, 0]
click at [65, 173] on button "CVU" at bounding box center [65, 167] width 78 height 16
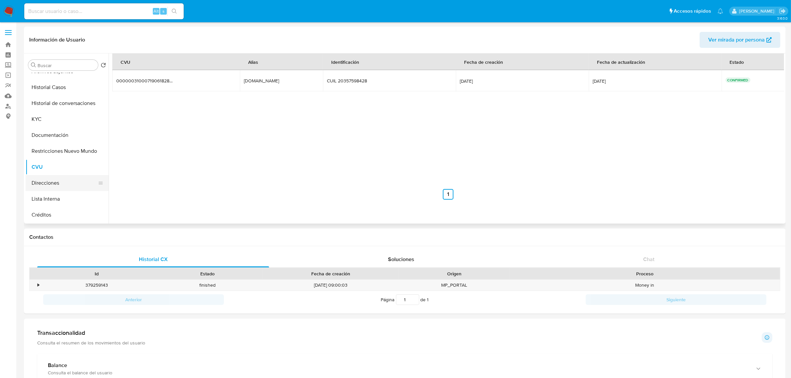
click at [53, 182] on button "Direcciones" at bounding box center [65, 183] width 78 height 16
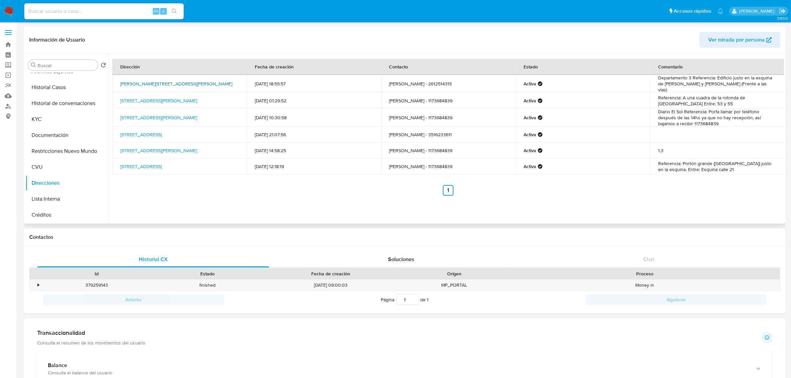
click at [187, 80] on link "Sarratea 702, Godoy Cruz, Mendoza, 5504, Argentina 702" at bounding box center [176, 83] width 112 height 7
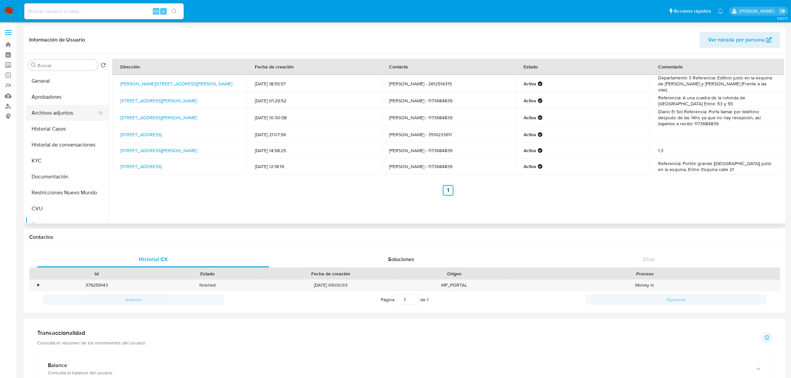
drag, startPoint x: 51, startPoint y: 112, endPoint x: 57, endPoint y: 112, distance: 6.0
click at [52, 112] on button "Archivos adjuntos" at bounding box center [65, 113] width 78 height 16
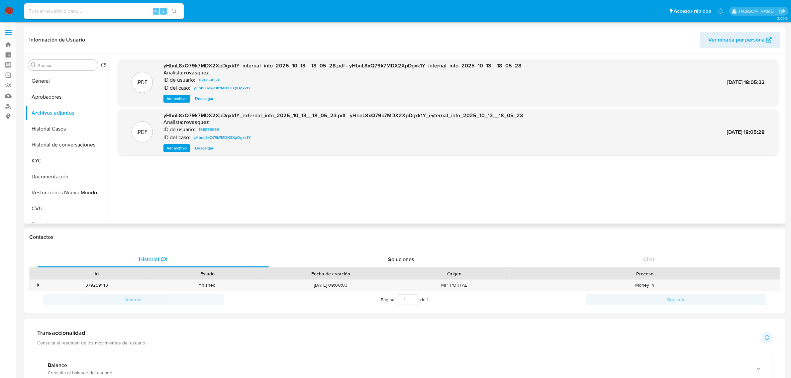
click at [183, 147] on span "Ver archivo" at bounding box center [177, 148] width 20 height 7
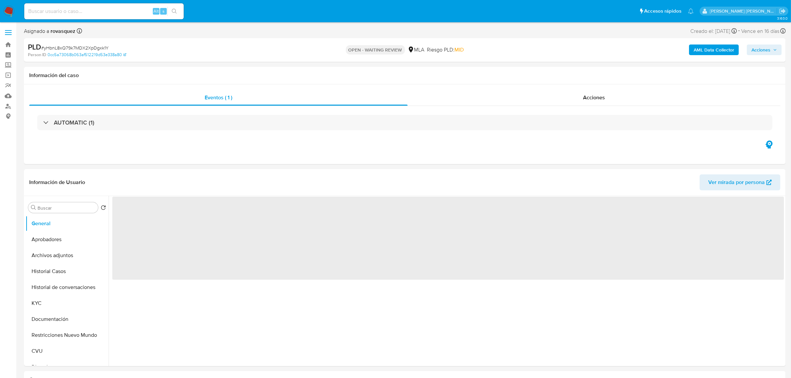
select select "10"
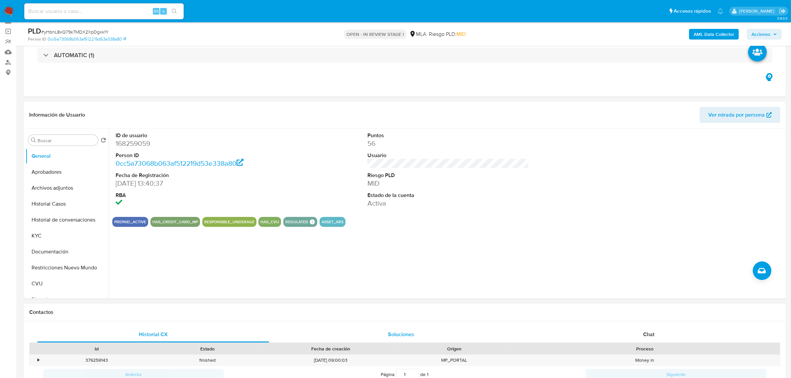
scroll to position [42, 0]
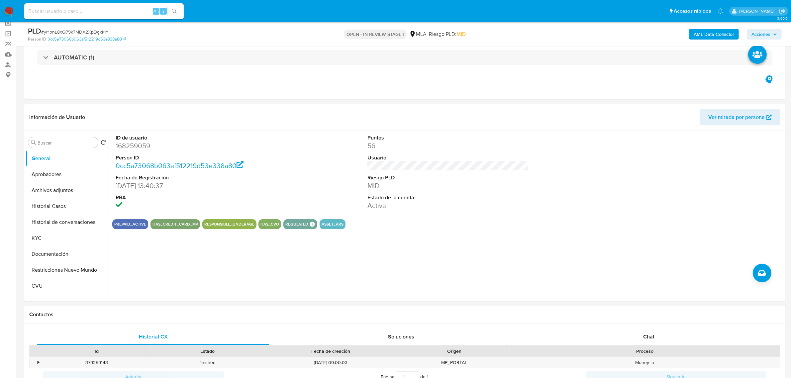
click at [708, 35] on b "AML Data Collector" at bounding box center [713, 34] width 41 height 11
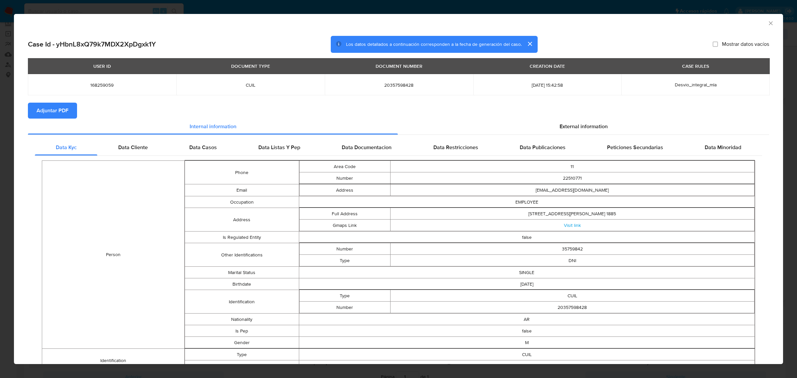
click at [63, 110] on span "Adjuntar PDF" at bounding box center [53, 110] width 32 height 15
click at [769, 23] on icon "Cerrar ventana" at bounding box center [771, 23] width 4 height 4
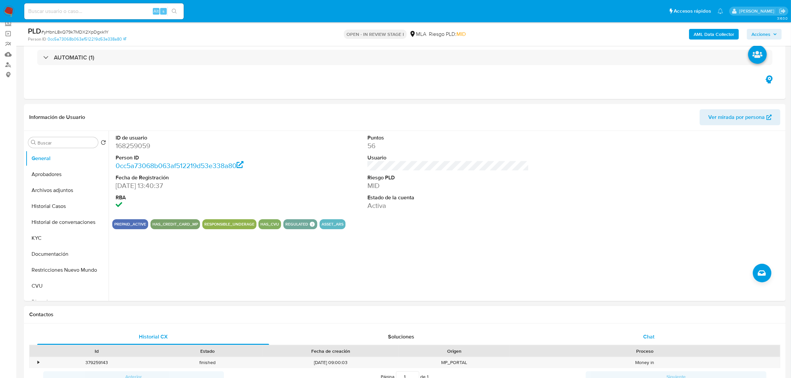
click at [649, 336] on span "Chat" at bounding box center [648, 337] width 11 height 8
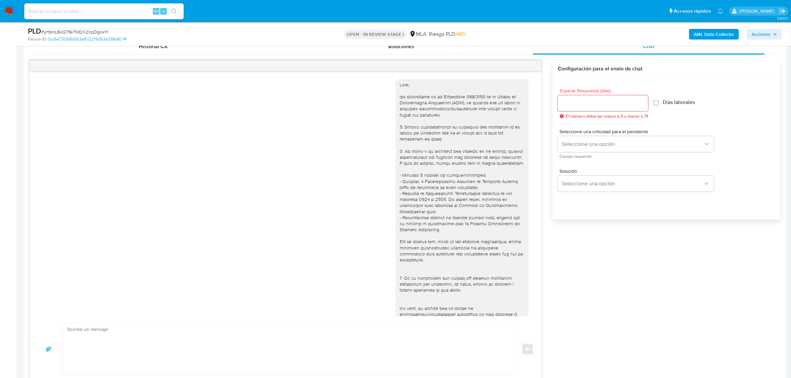
scroll to position [163, 0]
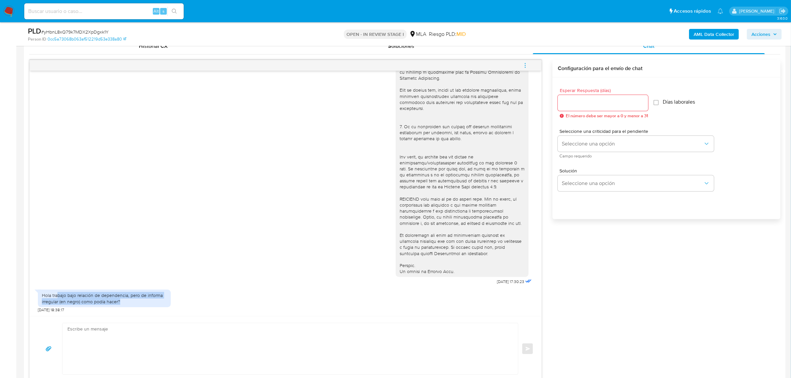
drag, startPoint x: 58, startPoint y: 296, endPoint x: 173, endPoint y: 300, distance: 115.0
click at [173, 300] on div "Hola trabajo bajo relación de dependencia, pero de informa irregular (en negro)…" at bounding box center [285, 299] width 495 height 26
click at [182, 340] on textarea at bounding box center [288, 348] width 442 height 51
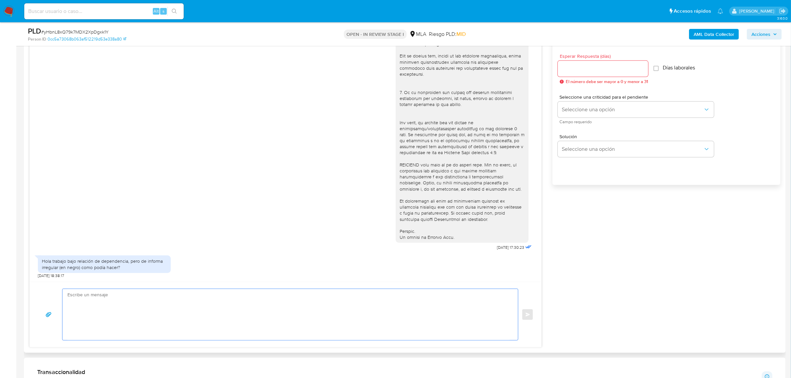
scroll to position [415, 0]
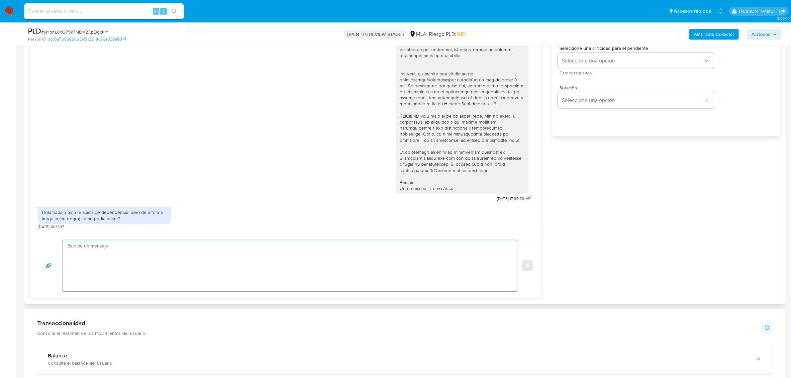
type textarea "/"
type textarea "b"
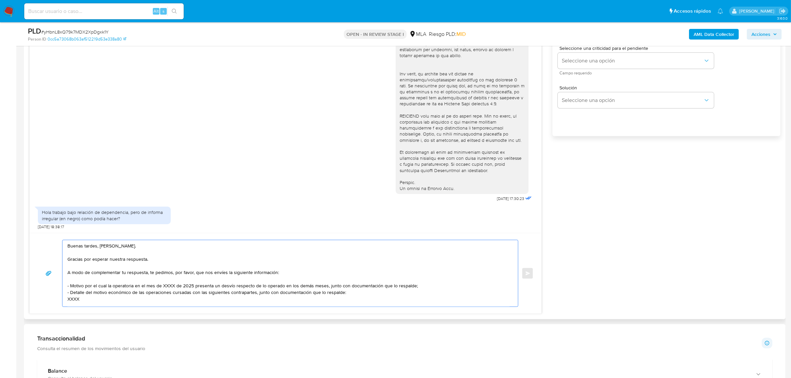
click at [145, 261] on textarea "Buenas tardes, Walter. Gracias por esperar nuestra respuesta. A modo de complem…" at bounding box center [288, 273] width 442 height 66
click at [158, 263] on textarea "Buenas tardes, Walter. Gracias por esperar nuestra respuesta. A modo de complem…" at bounding box center [288, 273] width 442 height 66
click at [130, 277] on textarea "Buenas tardes, Walter. Gracias por esperar nuestra respuesta. A modo de complem…" at bounding box center [288, 273] width 442 height 66
click at [149, 260] on textarea "Buenas tardes, Walter. Gracias por esperar nuestra respuesta. A modo de complem…" at bounding box center [288, 273] width 442 height 66
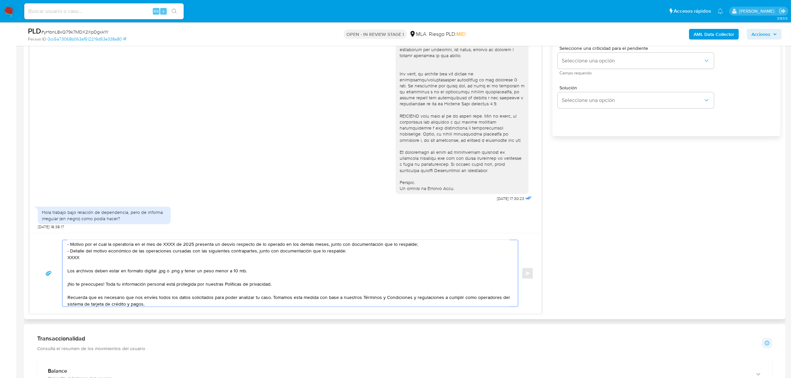
scroll to position [0, 0]
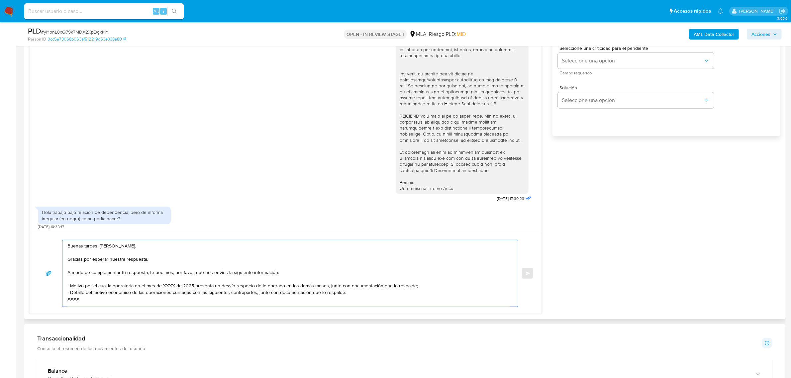
click at [166, 288] on textarea "Buenas tardes, Walter. Gracias por esperar nuestra respuesta. A modo de complem…" at bounding box center [288, 273] width 442 height 66
click at [69, 286] on textarea "Buenas tardes, Walter. Gracias por esperar nuestra respuesta. A modo de complem…" at bounding box center [288, 273] width 442 height 66
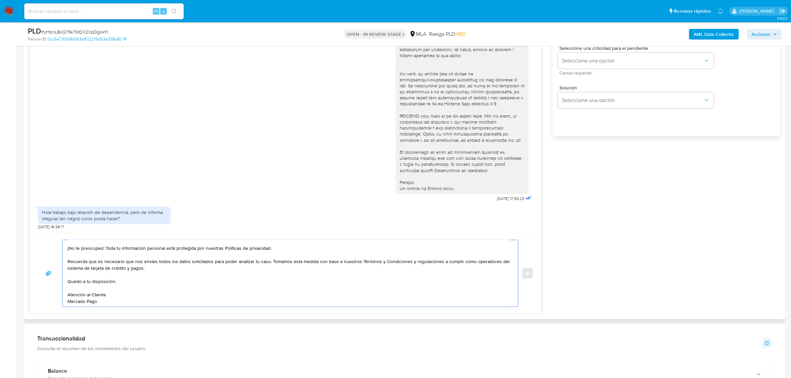
scroll to position [36, 0]
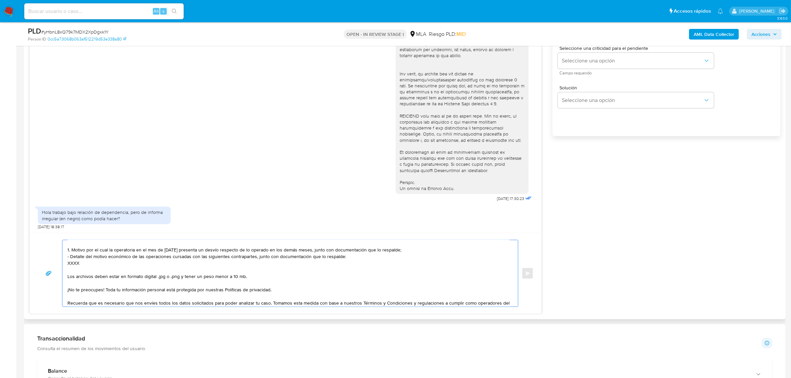
click at [70, 257] on textarea "Buenas tardes, Walter. Gracias por esperar nuestra respuesta. A modo de complem…" at bounding box center [288, 273] width 442 height 66
click at [72, 265] on textarea "Buenas tardes, Walter. Gracias por esperar nuestra respuesta. A modo de complem…" at bounding box center [288, 273] width 442 height 66
paste textarea "27309749575 Laura Vanesa Moreira"
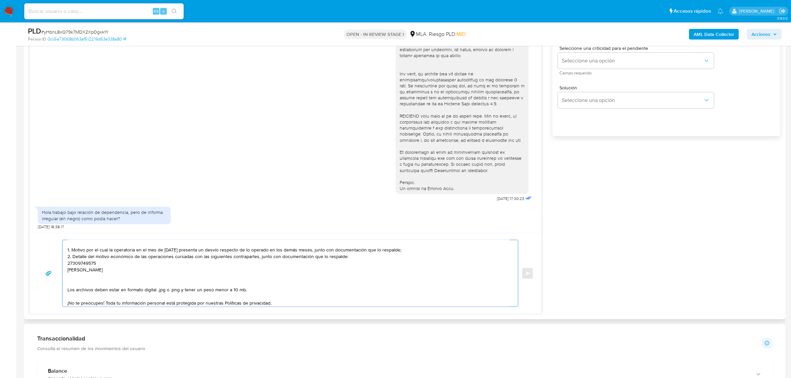
click at [68, 263] on textarea "Buenas tardes, Walter. Gracias por esperar nuestra respuesta. A modo de complem…" at bounding box center [288, 273] width 442 height 66
paste textarea "20477377395 Maximo Luis Castellano name: Maximo Luis,castellano || alias: name:…"
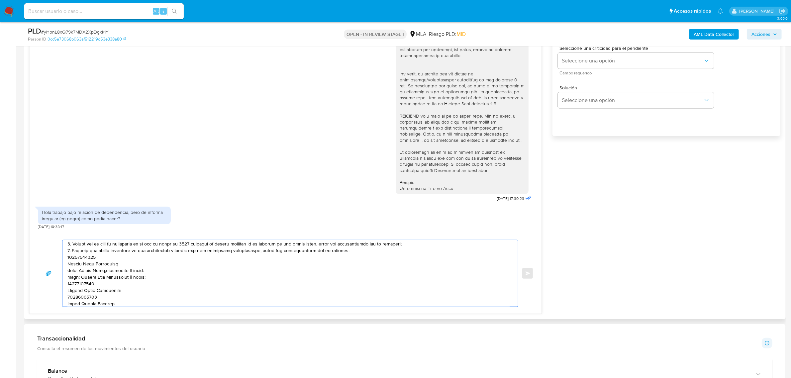
scroll to position [35, 0]
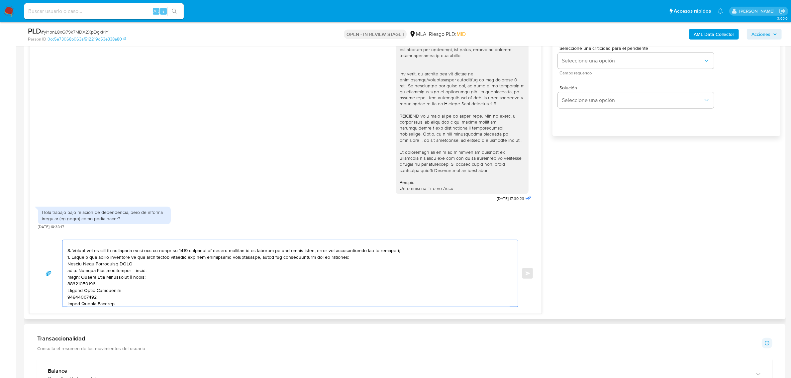
paste textarea "20477377395"
paste textarea "27503958215"
paste textarea "27183962375"
paste textarea "23359414749"
paste textarea "27309749575"
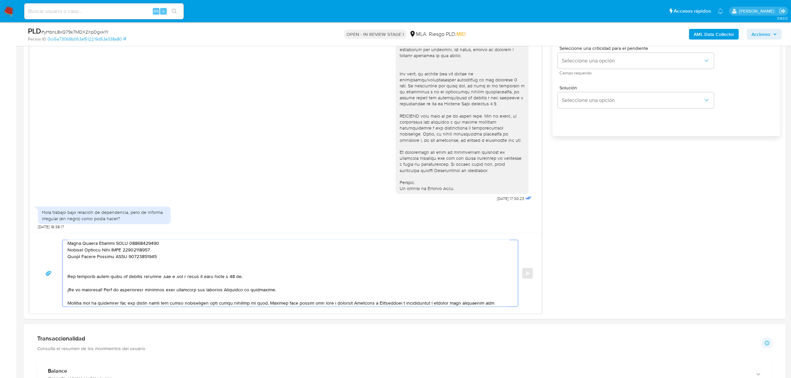
scroll to position [111, 0]
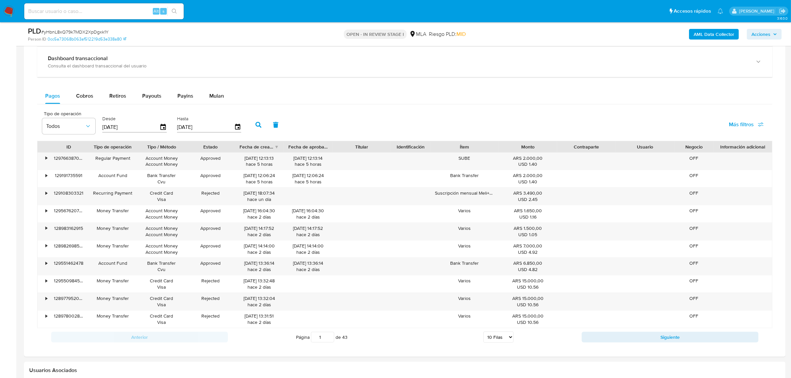
drag, startPoint x: 76, startPoint y: 267, endPoint x: 160, endPoint y: 398, distance: 155.3
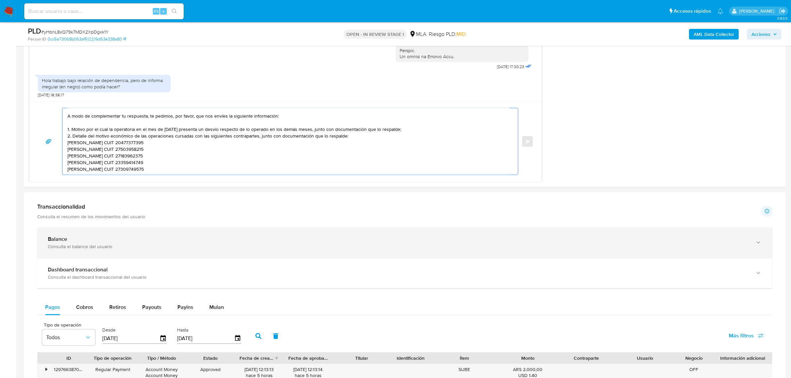
scroll to position [505, 0]
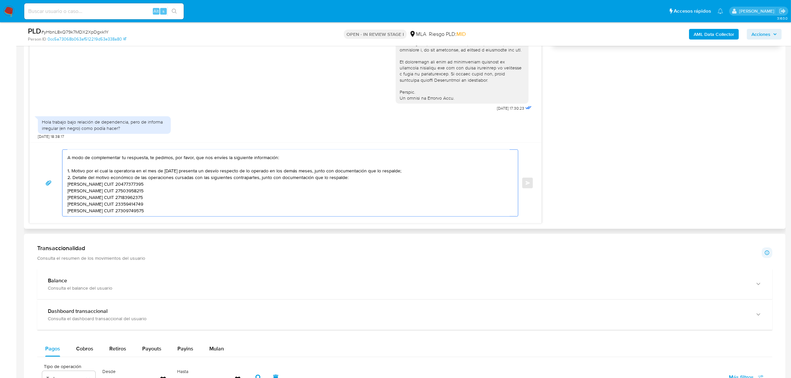
paste textarea "Es importante que sepas que, en caso de no responder a lo solicitado o si lo pr…"
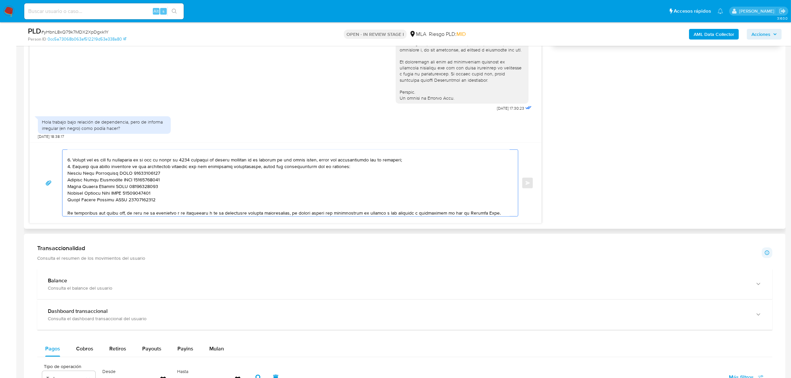
scroll to position [142, 0]
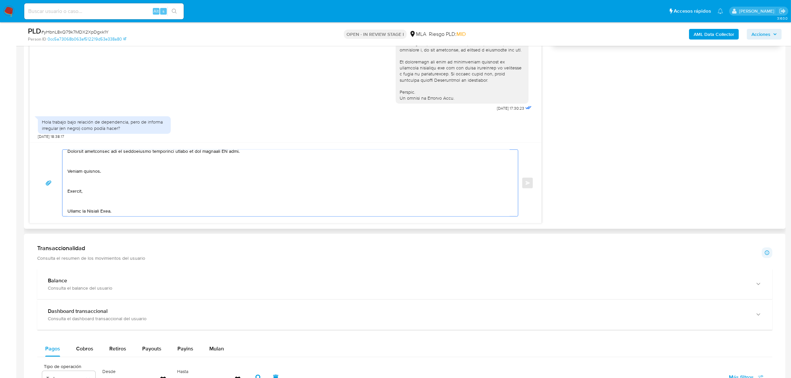
click at [92, 207] on textarea at bounding box center [288, 183] width 442 height 66
click at [73, 195] on textarea at bounding box center [288, 183] width 442 height 66
click at [75, 204] on textarea at bounding box center [288, 183] width 442 height 66
click at [70, 192] on textarea at bounding box center [288, 183] width 442 height 66
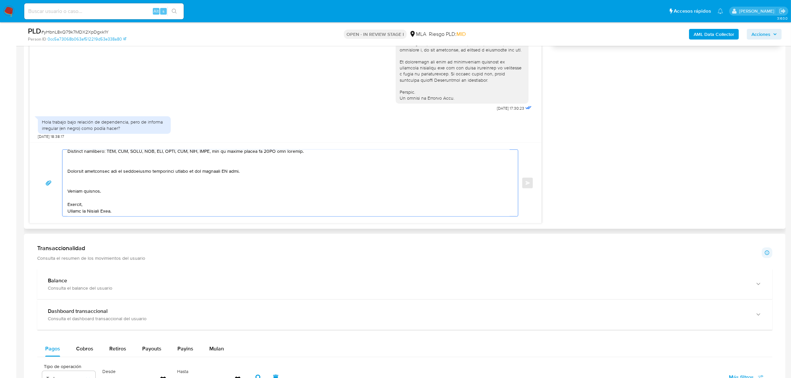
click at [82, 182] on textarea at bounding box center [288, 183] width 442 height 66
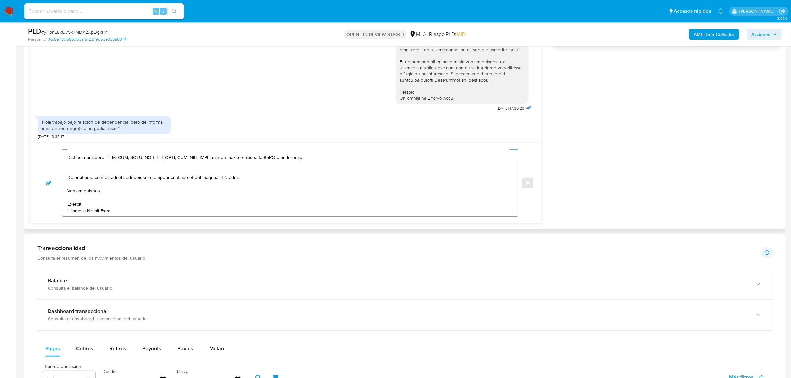
scroll to position [111, 0]
drag, startPoint x: 174, startPoint y: 179, endPoint x: 292, endPoint y: 181, distance: 117.9
click at [292, 181] on textarea at bounding box center [288, 183] width 442 height 66
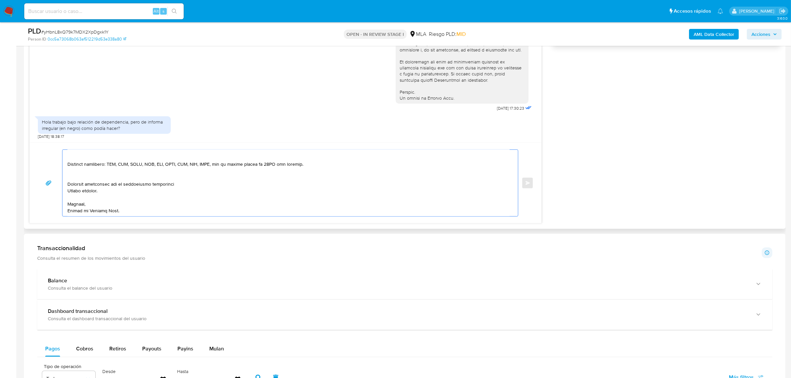
scroll to position [104, 0]
click at [138, 171] on textarea at bounding box center [288, 183] width 442 height 66
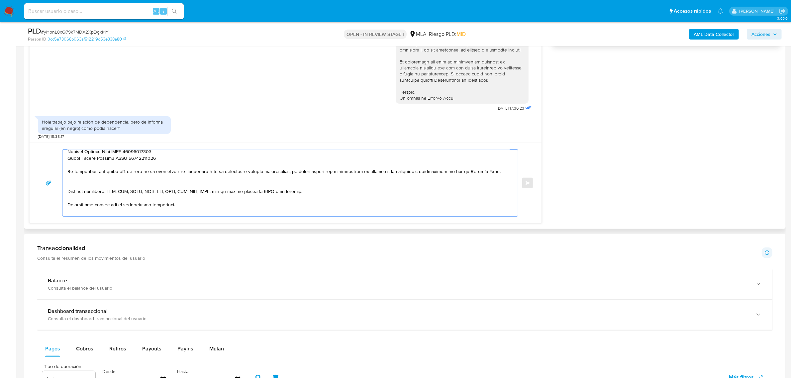
scroll to position [62, 0]
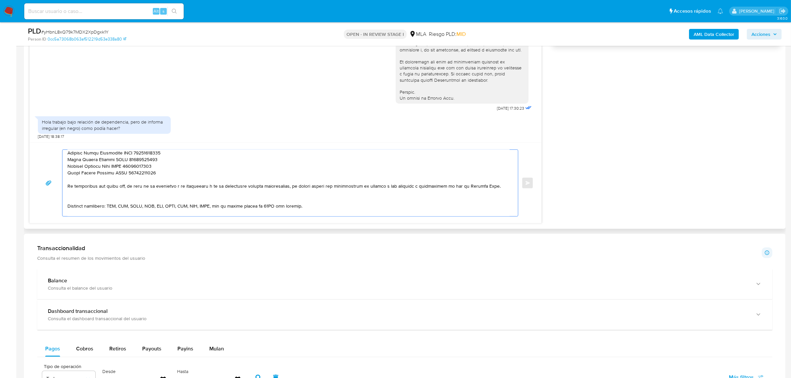
click at [87, 196] on textarea at bounding box center [288, 183] width 442 height 66
click at [89, 183] on textarea at bounding box center [288, 183] width 442 height 66
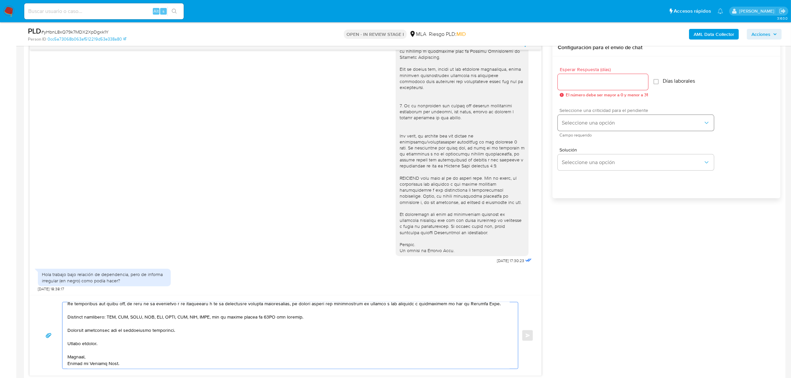
scroll to position [339, 0]
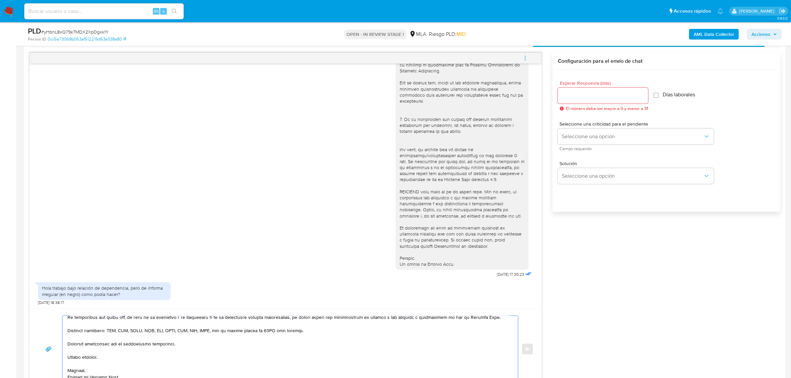
type textarea "Buenas tardes, Walter. Gracias por esperar nuestra respuesta. A modo de complem…"
click at [573, 98] on input "Esperar Respuesta (días)" at bounding box center [603, 95] width 90 height 9
type input "1"
click at [569, 133] on span "Seleccione una opción" at bounding box center [632, 136] width 141 height 7
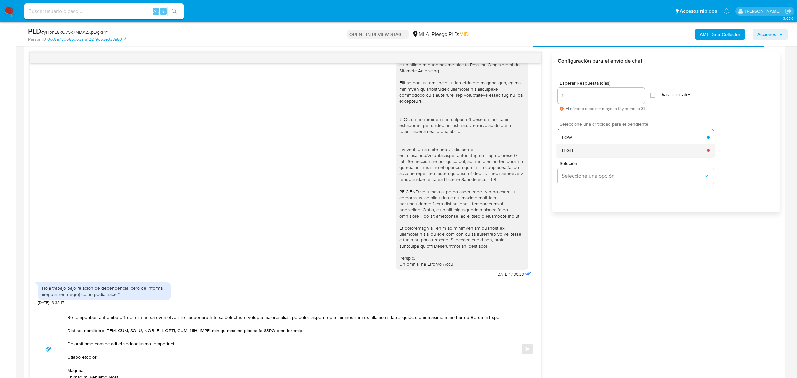
click at [579, 150] on div "HIGH" at bounding box center [634, 150] width 145 height 13
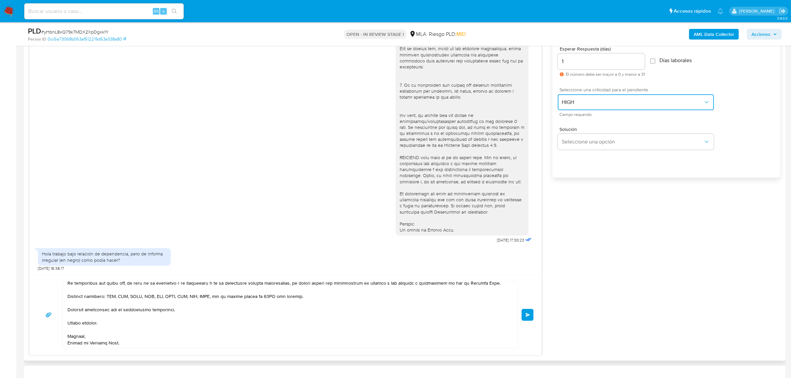
scroll to position [422, 0]
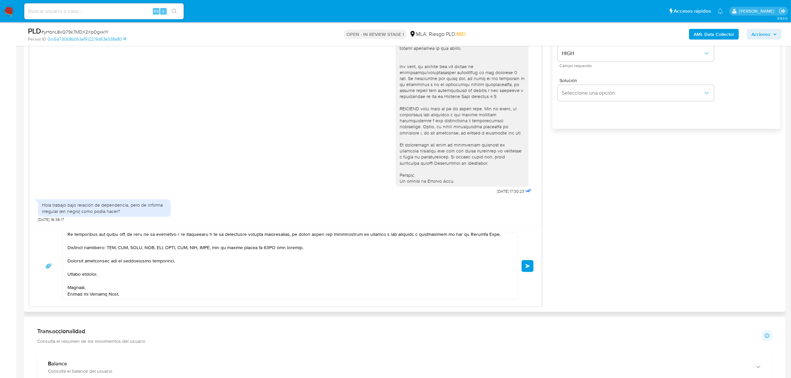
click at [527, 268] on span "Enviar" at bounding box center [527, 266] width 5 height 4
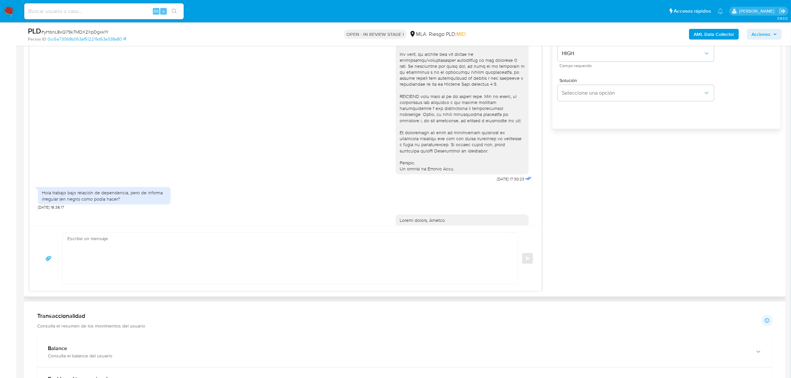
scroll to position [383, 0]
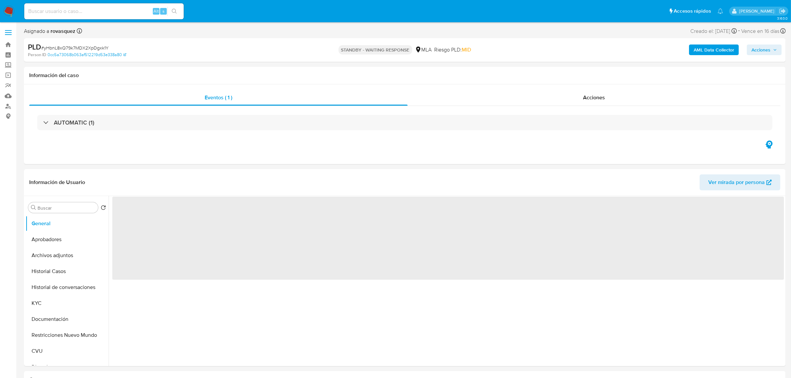
select select "10"
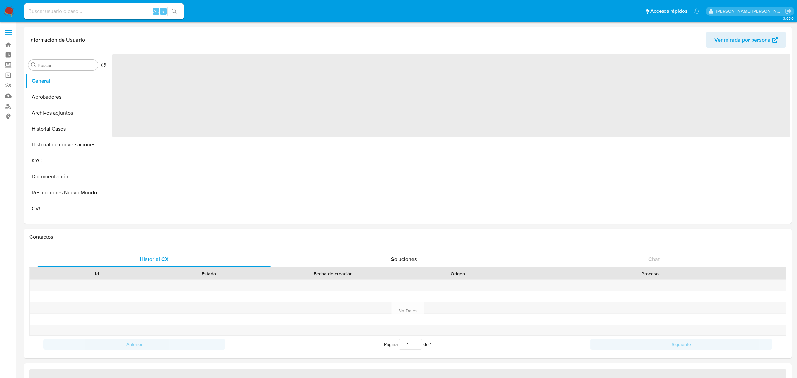
select select "10"
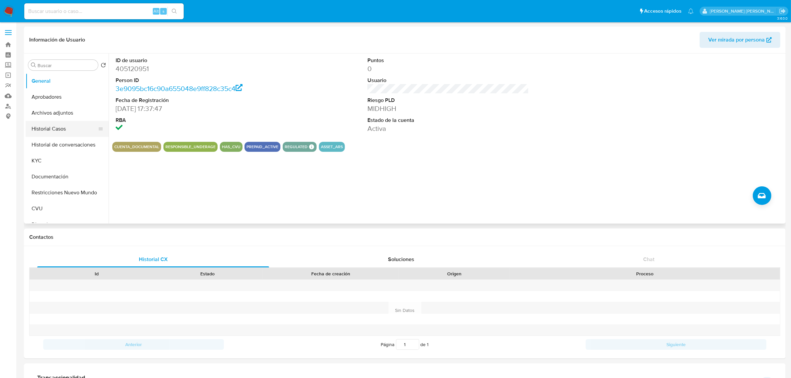
click at [68, 130] on button "Historial Casos" at bounding box center [65, 129] width 78 height 16
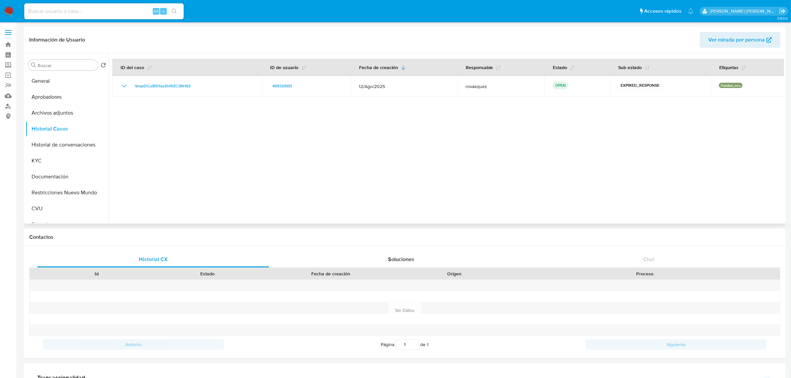
click at [250, 172] on div at bounding box center [446, 138] width 675 height 170
click at [57, 158] on button "KYC" at bounding box center [65, 161] width 78 height 16
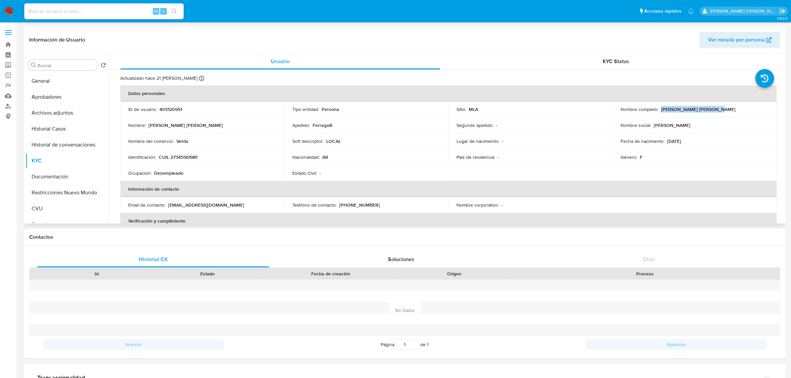
drag, startPoint x: 660, startPoint y: 111, endPoint x: 705, endPoint y: 110, distance: 45.2
click at [705, 110] on p "[PERSON_NAME]" at bounding box center [698, 109] width 74 height 6
copy p "[PERSON_NAME]"
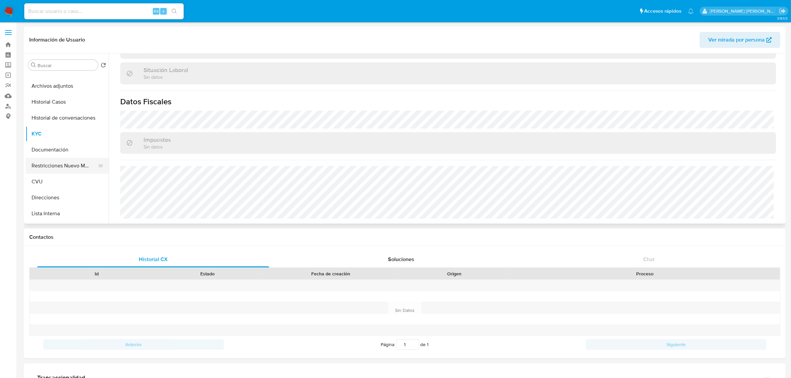
scroll to position [42, 0]
click at [47, 165] on button "CVU" at bounding box center [65, 167] width 78 height 16
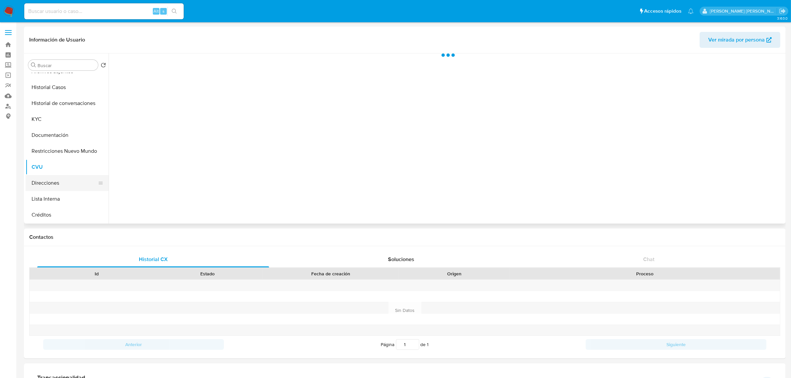
scroll to position [0, 0]
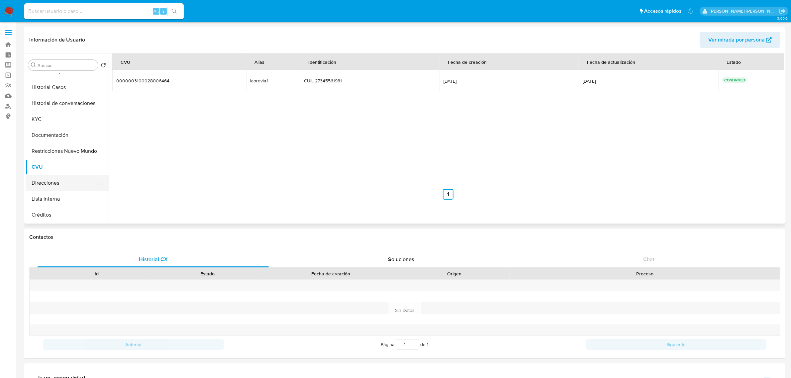
click at [44, 180] on button "Direcciones" at bounding box center [65, 183] width 78 height 16
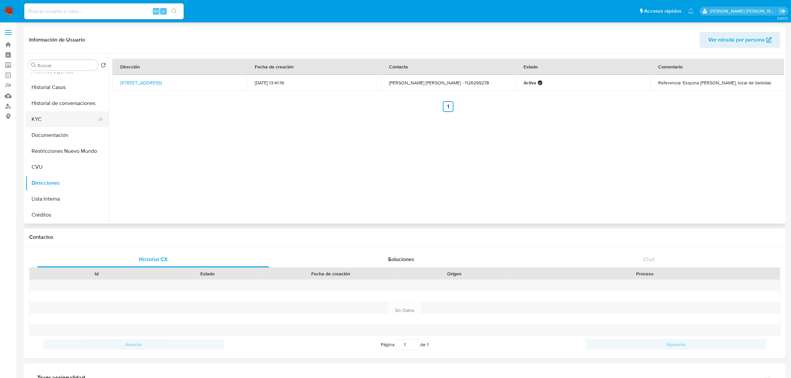
click at [42, 125] on button "KYC" at bounding box center [65, 119] width 78 height 16
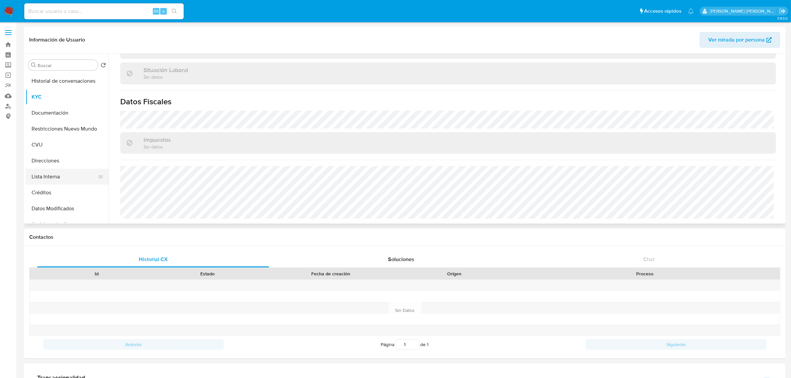
scroll to position [83, 0]
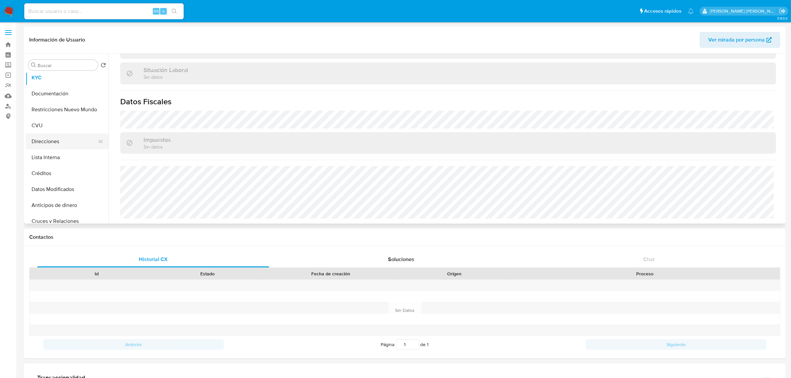
click at [74, 141] on button "Direcciones" at bounding box center [65, 142] width 78 height 16
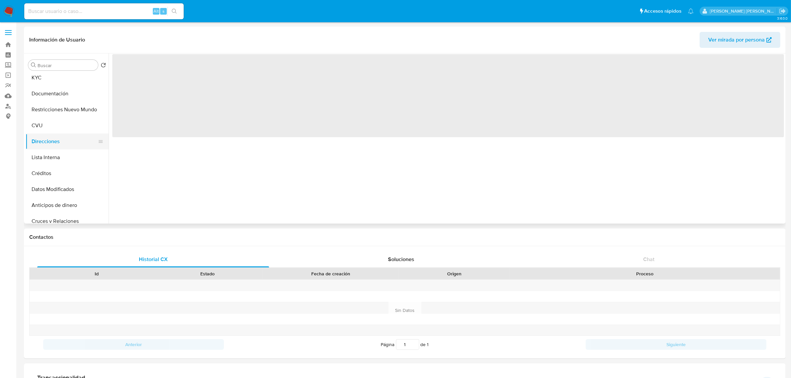
scroll to position [0, 0]
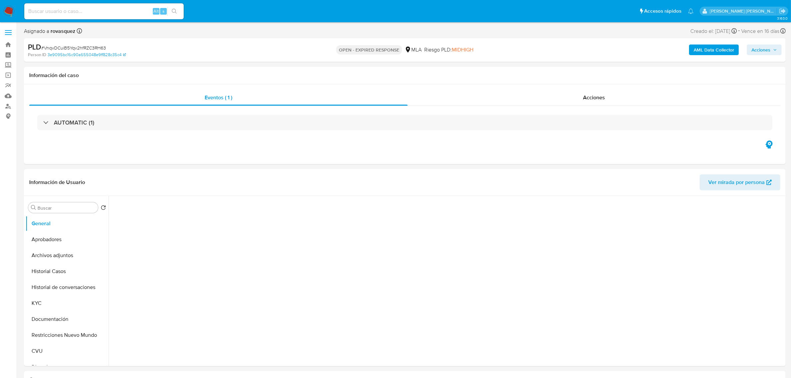
select select "10"
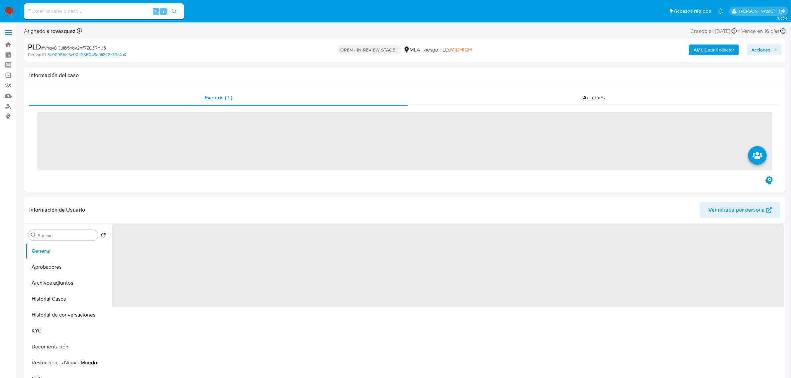
click at [715, 51] on b "AML Data Collector" at bounding box center [713, 50] width 41 height 11
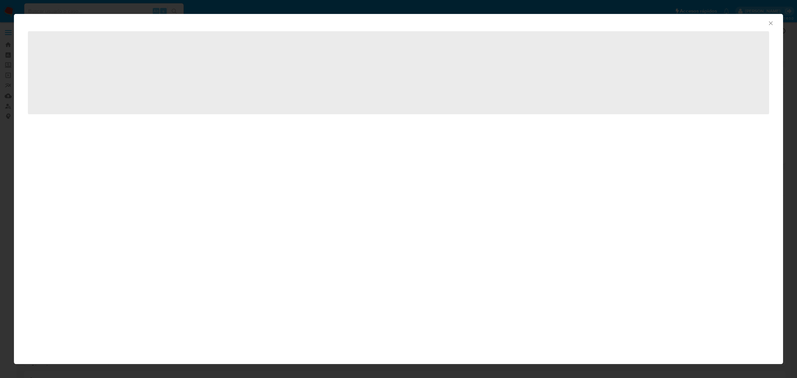
select select "10"
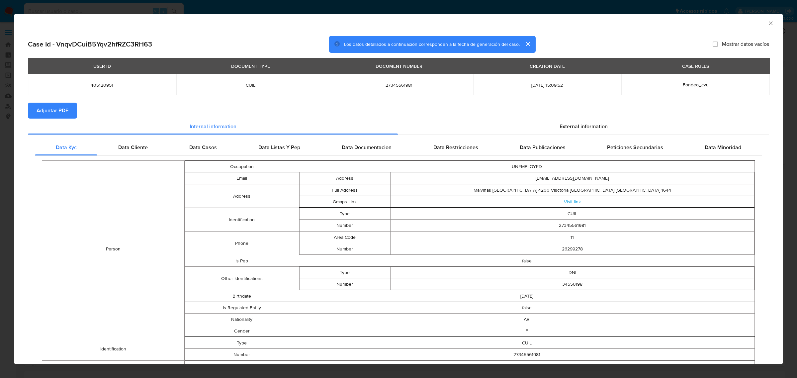
click at [59, 105] on span "Adjuntar PDF" at bounding box center [53, 110] width 32 height 15
click at [767, 26] on icon "Cerrar ventana" at bounding box center [770, 23] width 7 height 7
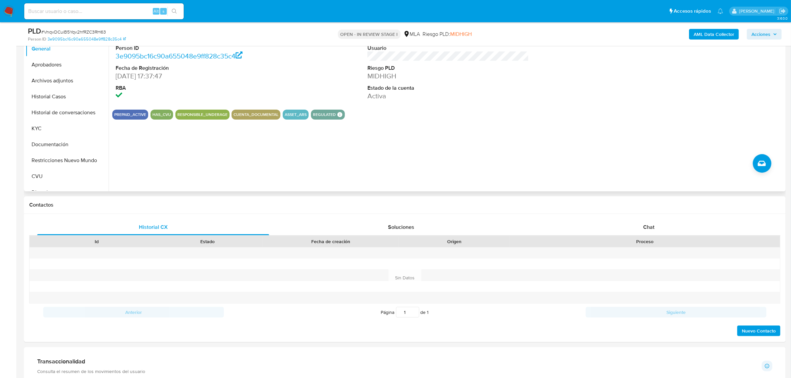
scroll to position [166, 0]
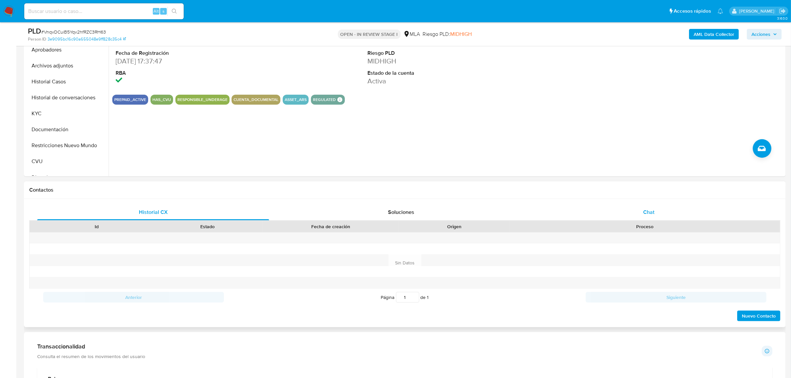
click at [658, 210] on div "Chat" at bounding box center [649, 212] width 232 height 16
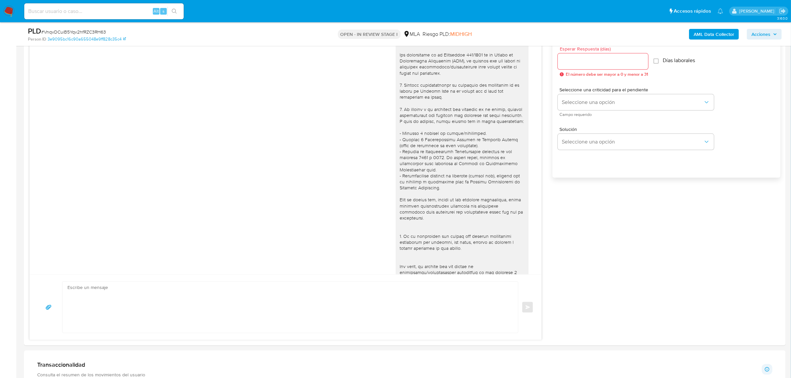
scroll to position [278, 0]
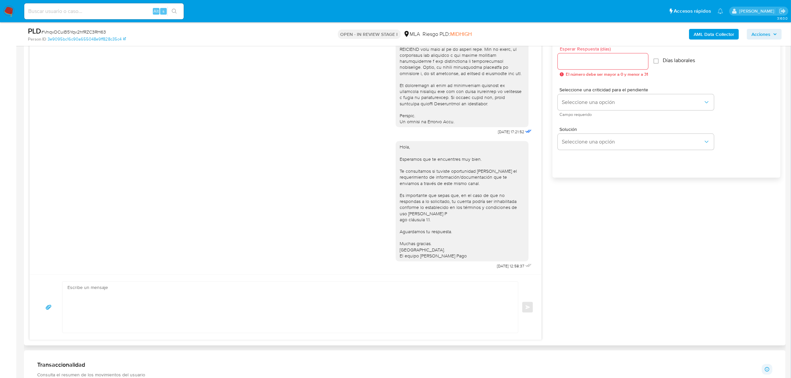
click at [160, 317] on textarea at bounding box center [288, 307] width 442 height 51
paste textarea "20321364161 name: [PERSON_NAME] || alias: [PERSON_NAME] 27958903990 name: [PERS…"
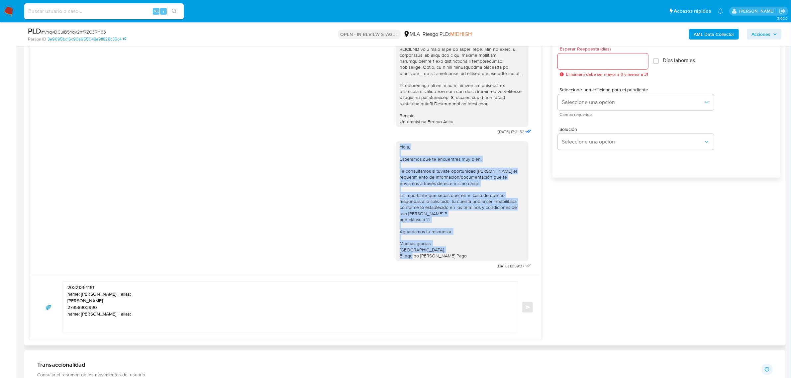
drag, startPoint x: 454, startPoint y: 251, endPoint x: 395, endPoint y: 143, distance: 122.9
click at [400, 144] on div "Hola, Esperamos que te encuentres muy bien. Te consultamos si tuviste oportunid…" at bounding box center [462, 201] width 125 height 115
copy div "Hola, Esperamos que te encuentres muy bien. Te consultamos si tuviste oportunid…"
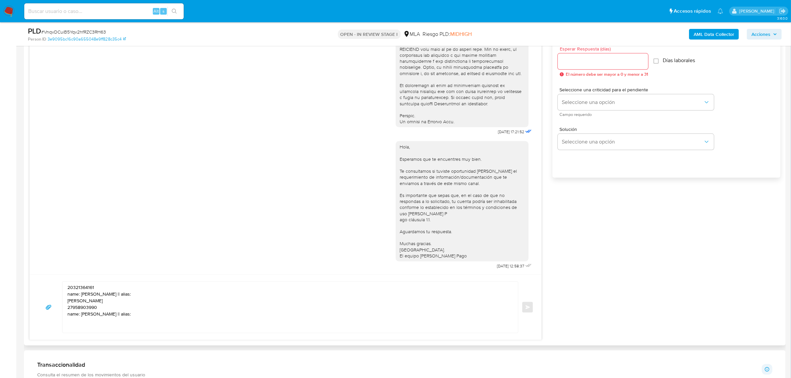
click at [71, 287] on textarea "20321364161 name: [PERSON_NAME] || alias: [PERSON_NAME] 27958903990 name: [PERS…" at bounding box center [288, 307] width 442 height 51
paste textarea "Hola, Esperamos que te encuentres muy bien. Te consultamos si tuviste oportunid…"
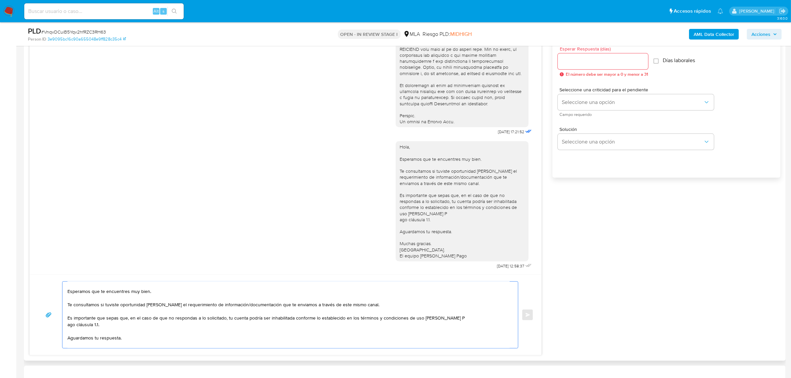
scroll to position [0, 0]
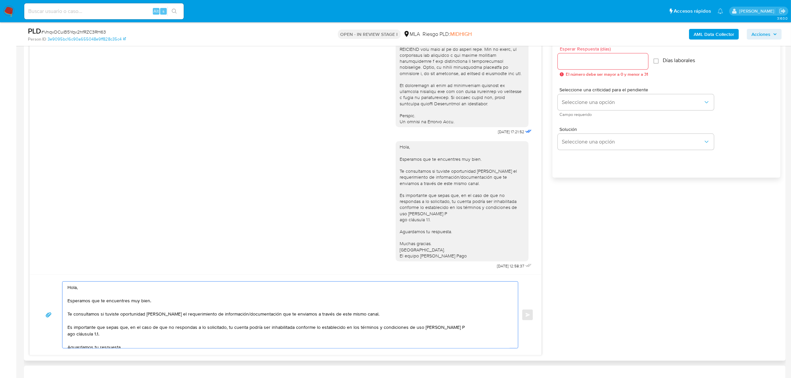
click at [84, 293] on textarea "Hola, Esperamos que te encuentres muy bien. Te consultamos si tuviste oportunid…" at bounding box center [288, 315] width 442 height 66
click at [85, 291] on textarea "Hola, Esperamos que te encuentres muy bien. Te consultamos si tuviste oportunid…" at bounding box center [288, 315] width 442 height 66
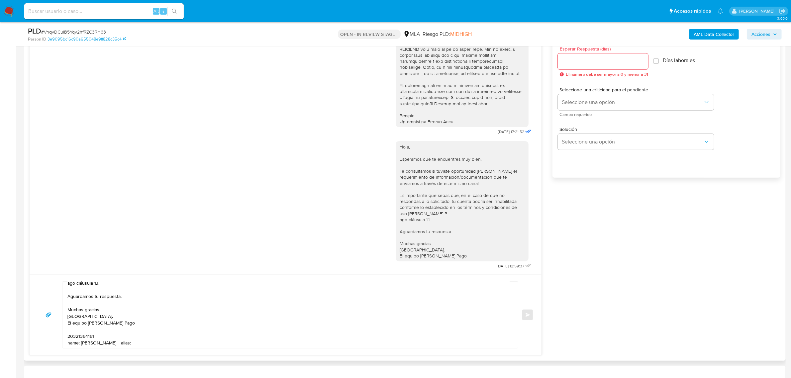
scroll to position [36, 0]
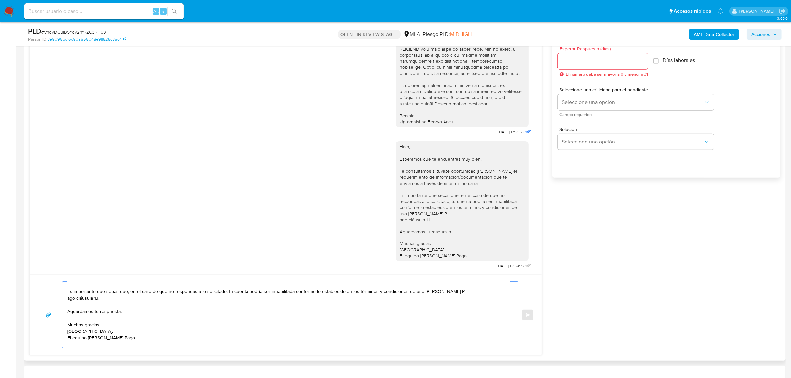
drag, startPoint x: 134, startPoint y: 336, endPoint x: 49, endPoint y: 293, distance: 94.9
click at [49, 293] on div "Hola, [PERSON_NAME]. Esperamos que te encuentres muy bien. Te consultamos si tu…" at bounding box center [286, 314] width 496 height 67
paste textarea "caso de no responder a lo solicitado o si lo presentado resulta insuficiente, t…"
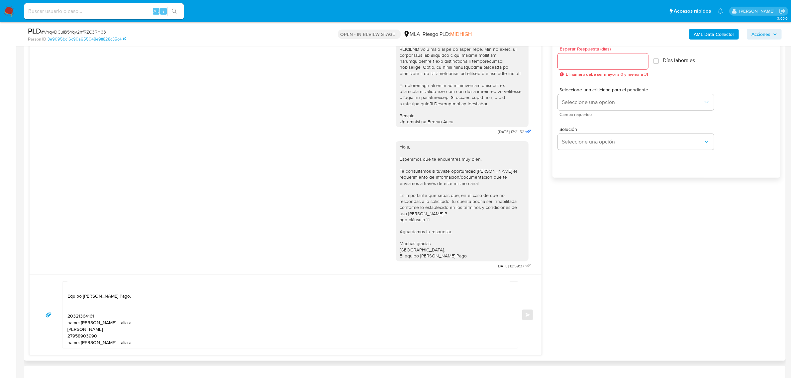
scroll to position [0, 0]
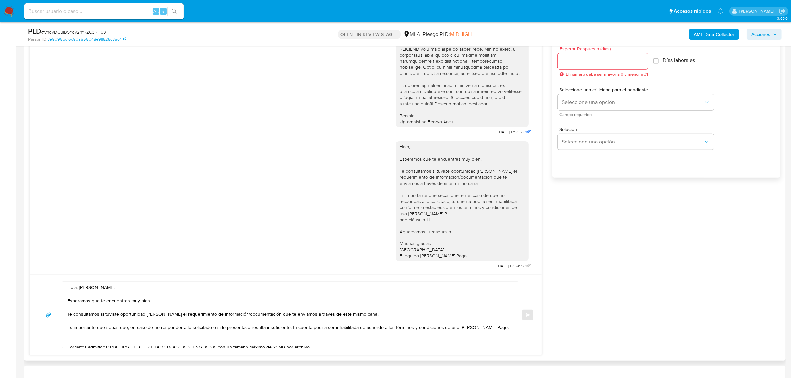
click at [87, 318] on textarea "Hola, [PERSON_NAME]. Esperamos que te encuentres muy bien. Te consultamos si tu…" at bounding box center [288, 315] width 442 height 66
click at [366, 313] on textarea "Hola, [PERSON_NAME]. Esperamos que te encuentres muy bien. Te consultamos si tu…" at bounding box center [288, 315] width 442 height 66
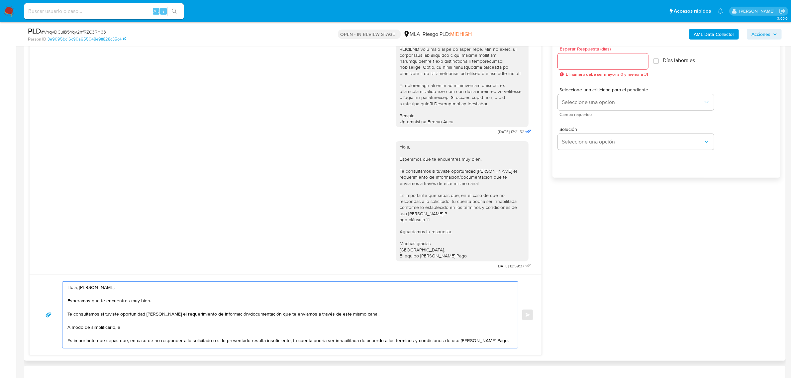
paste textarea "n función de las operaciones registradas en tu cuenta [PERSON_NAME] Pago, neces…"
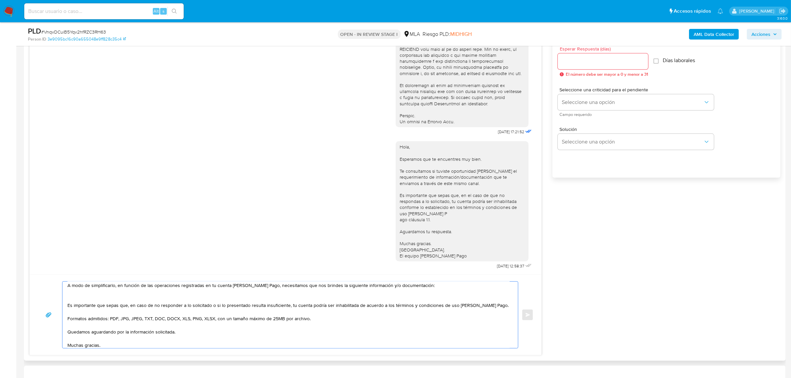
scroll to position [23, 0]
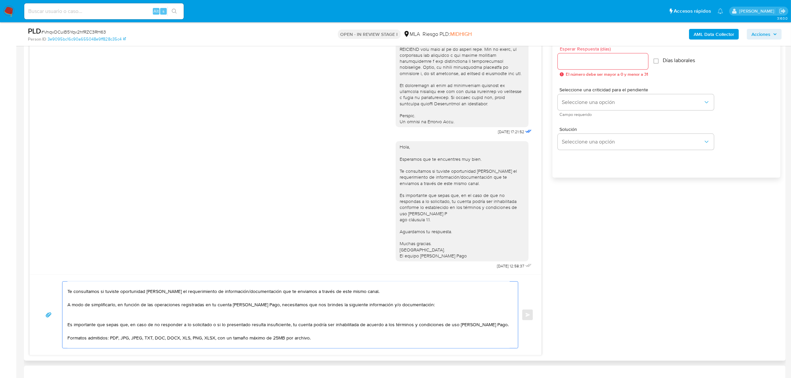
click at [108, 318] on textarea "Hola, [PERSON_NAME]. Esperamos que te encuentres muy bien. Te consultamos si tu…" at bounding box center [288, 315] width 442 height 66
paste textarea "20321364161 name: [PERSON_NAME] || alias: [PERSON_NAME] 27958903990 name: [PERS…"
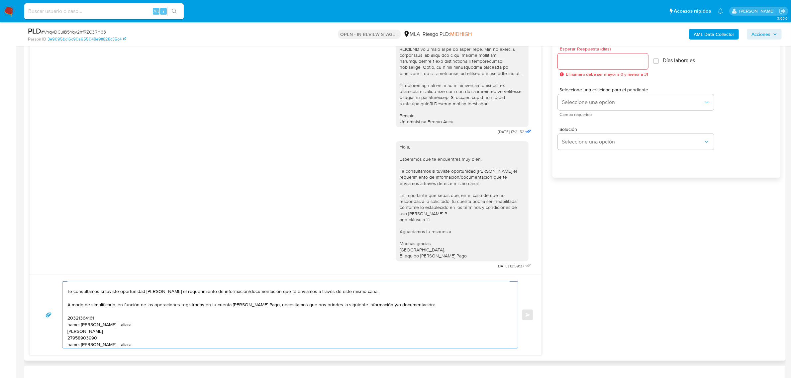
scroll to position [29, 0]
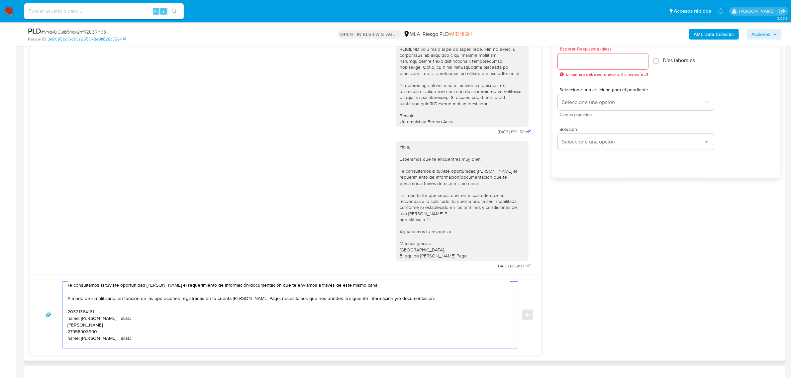
paste textarea "27420925331 [PERSON_NAME]"
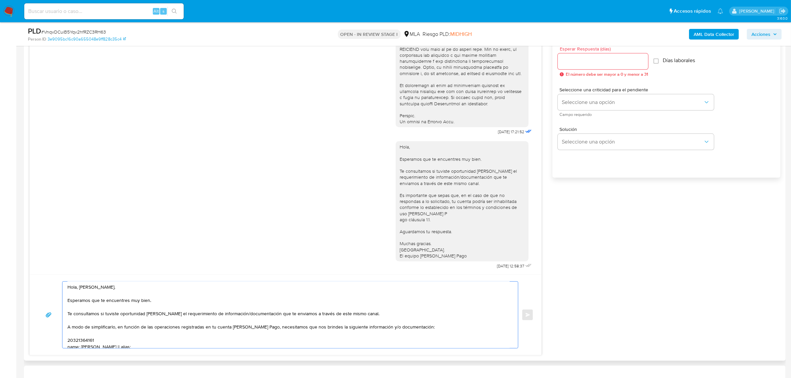
scroll to position [0, 0]
click at [75, 330] on textarea "Hola, [PERSON_NAME]. Esperamos que te encuentres muy bien. Te consultamos si tu…" at bounding box center [288, 315] width 442 height 66
click at [69, 334] on textarea "Hola, Yesica. Esperamos que te encuentres muy bien. Te consultamos si tuviste o…" at bounding box center [288, 315] width 442 height 66
paste textarea "Detalla la actividad que realizas a través de tu cuenta. De corresponder a una …"
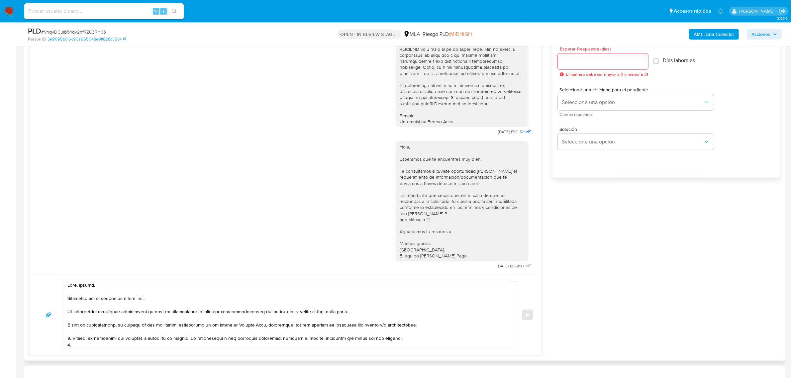
scroll to position [44, 0]
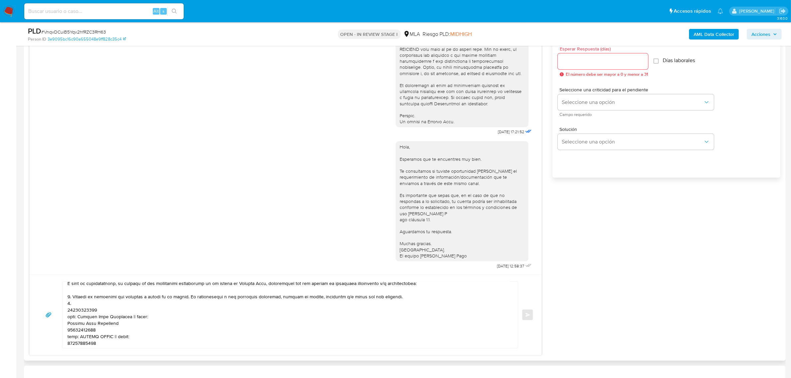
click at [79, 305] on textarea at bounding box center [288, 315] width 442 height 66
paste textarea "De acuerdo a la actividad que realices en tu cuenta, adjunta la siguiente docum…"
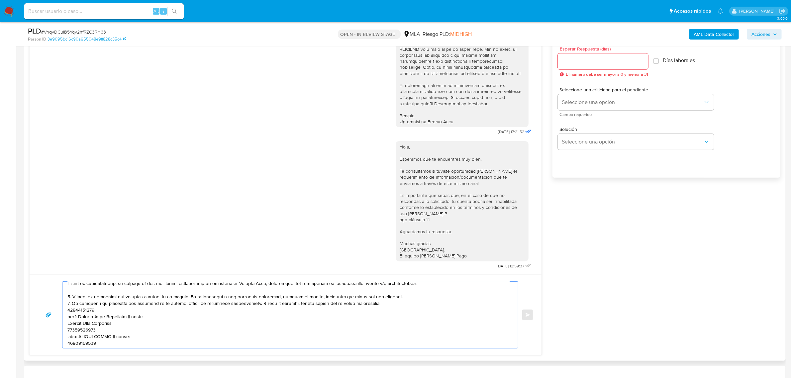
click at [75, 303] on textarea at bounding box center [288, 315] width 442 height 66
click at [79, 308] on textarea at bounding box center [288, 315] width 442 height 66
paste textarea "Detalle del motivo económico de las operaciones cursadas con las siguientes con…"
click at [76, 320] on textarea at bounding box center [288, 315] width 442 height 66
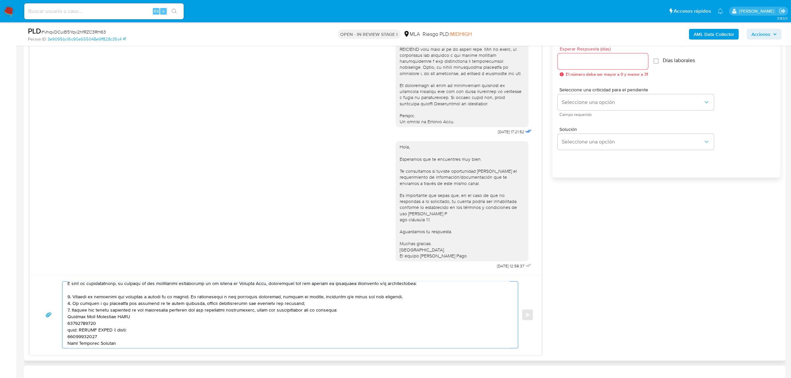
paste textarea "20321364161"
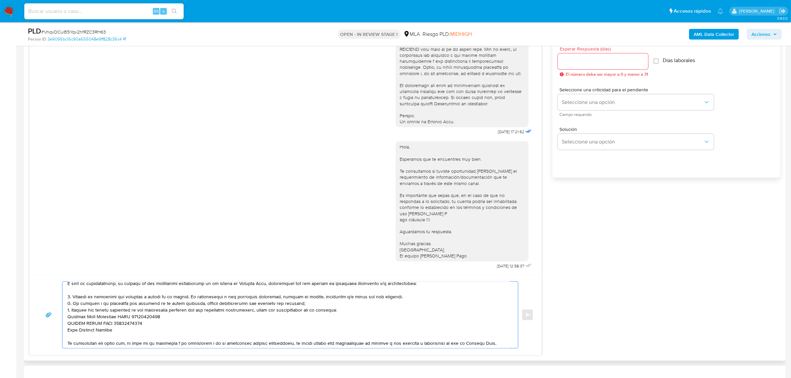
paste textarea "95890399027"
paste textarea "27420925331"
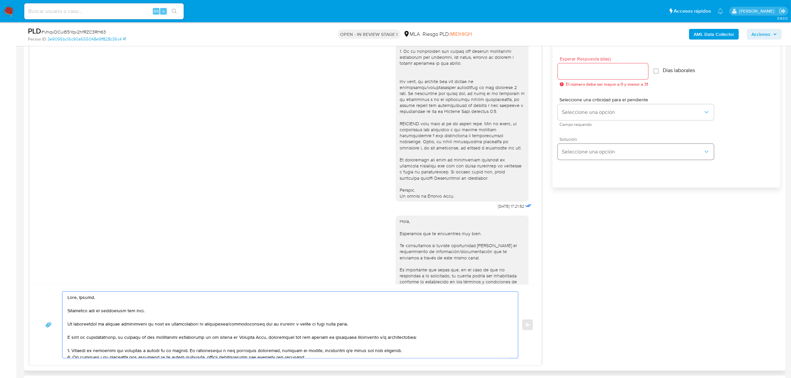
scroll to position [291, 0]
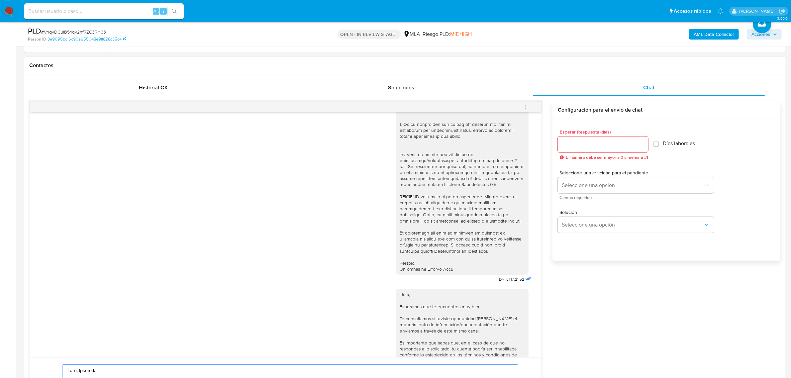
type textarea "Hola, Yesica. Esperamos que te encuentres muy bien. Te consultamos si tuviste o…"
click at [569, 146] on input "Esperar Respuesta (días)" at bounding box center [603, 144] width 90 height 9
type input "1"
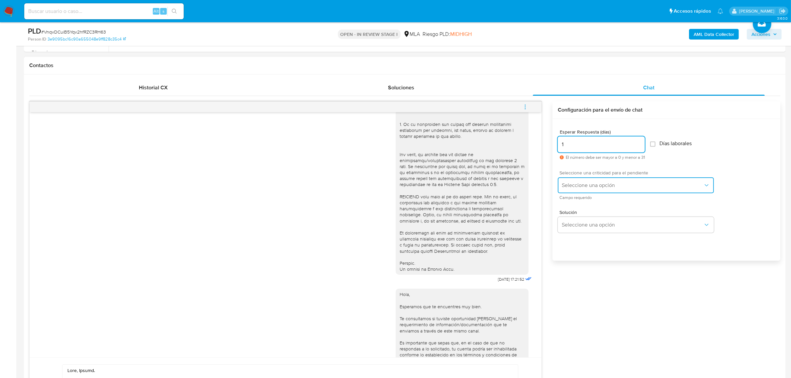
click at [577, 184] on span "Seleccione una opción" at bounding box center [632, 185] width 141 height 7
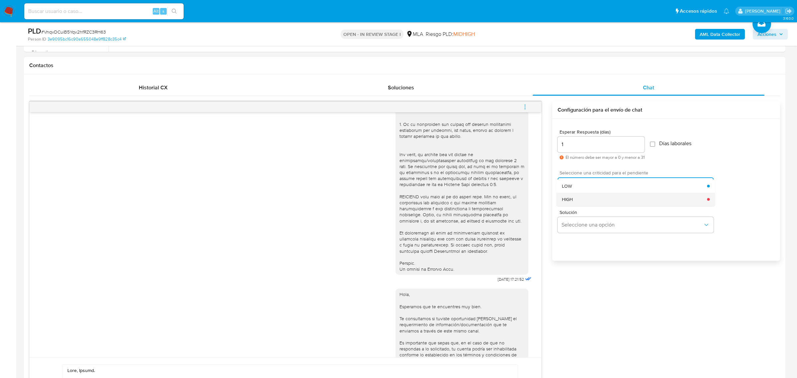
click at [584, 200] on div "HIGH" at bounding box center [634, 199] width 145 height 13
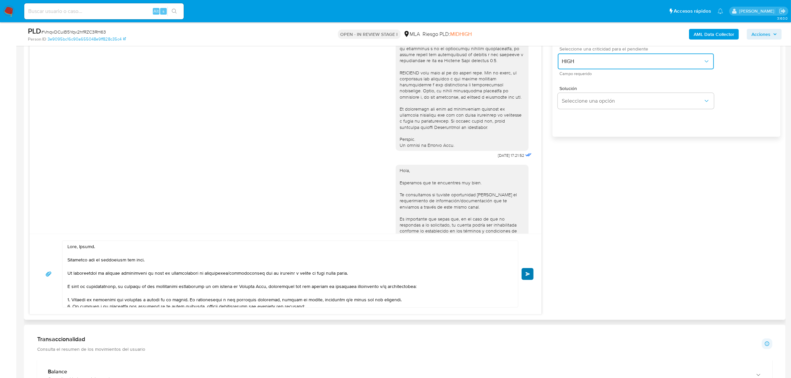
scroll to position [415, 0]
click at [526, 275] on span "Enviar" at bounding box center [527, 273] width 5 height 4
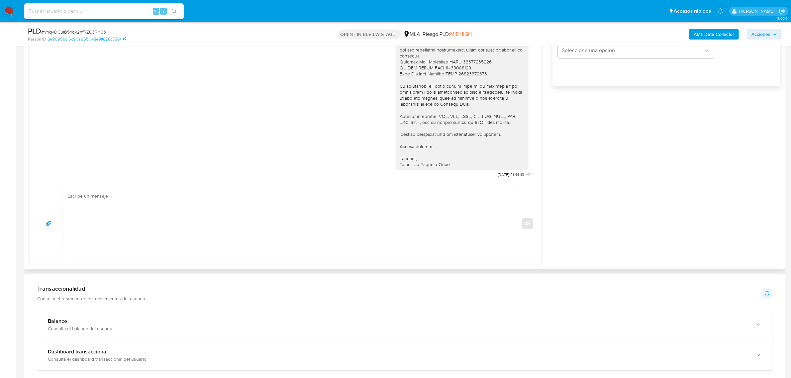
scroll to position [498, 0]
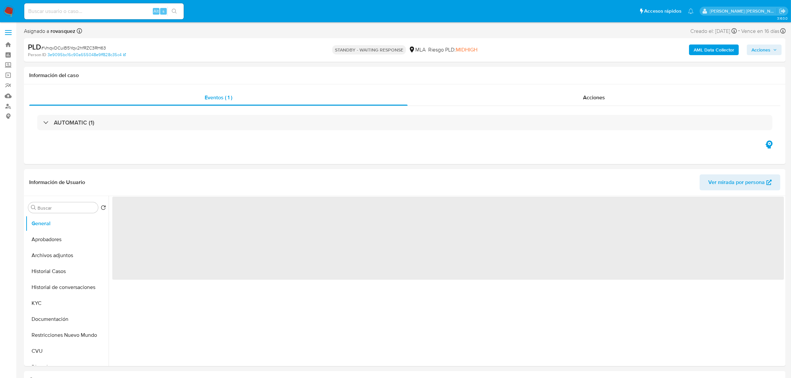
select select "10"
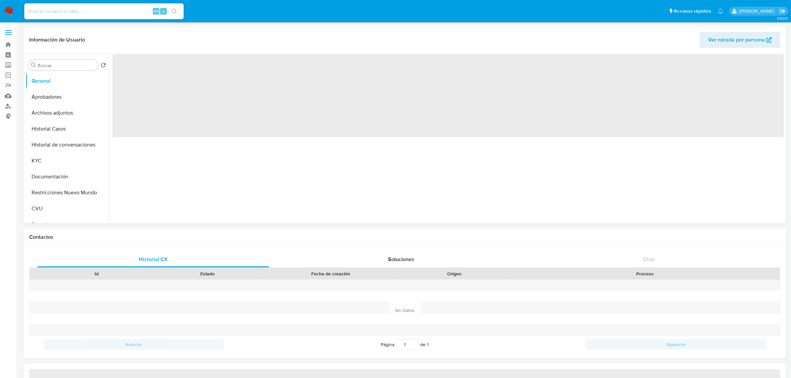
select select "10"
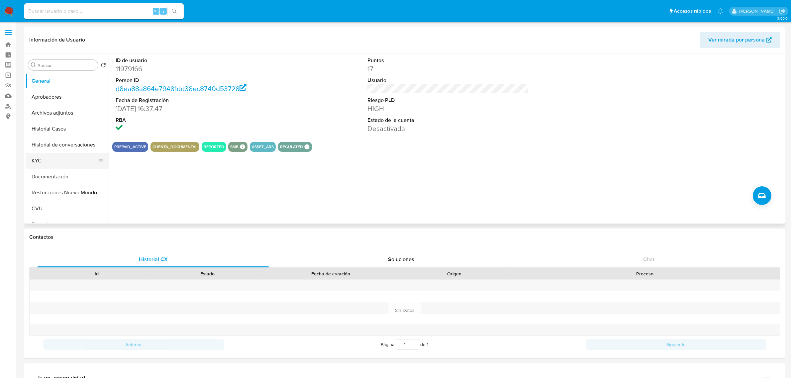
click at [51, 161] on button "KYC" at bounding box center [65, 161] width 78 height 16
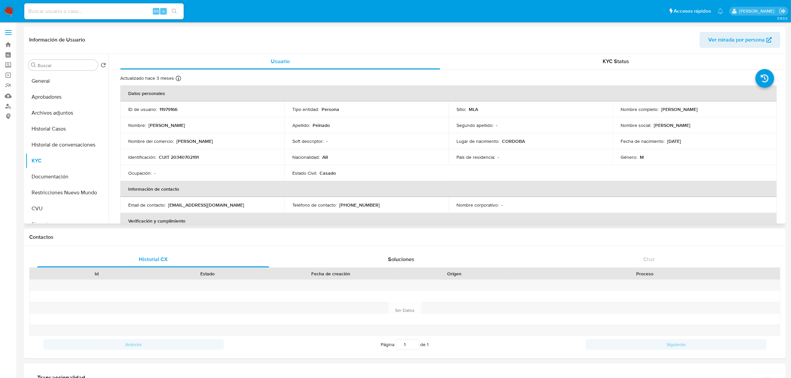
drag, startPoint x: 658, startPoint y: 110, endPoint x: 716, endPoint y: 115, distance: 59.0
click at [716, 115] on td "Nombre completo : Elian Roy Peinado" at bounding box center [694, 109] width 164 height 16
copy div "Elian Roy Peinado"
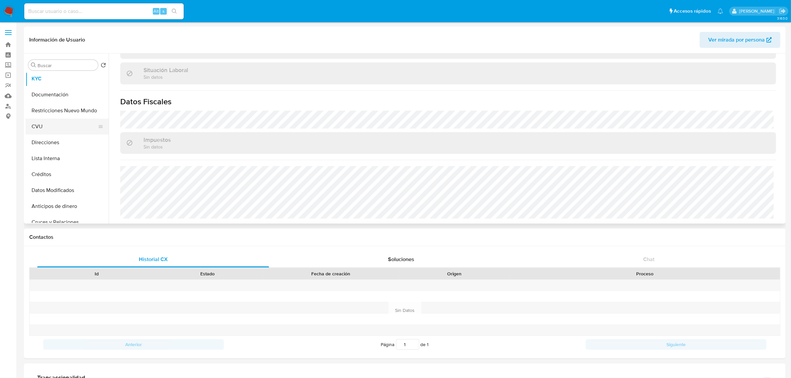
scroll to position [83, 0]
click at [57, 141] on button "Direcciones" at bounding box center [65, 142] width 78 height 16
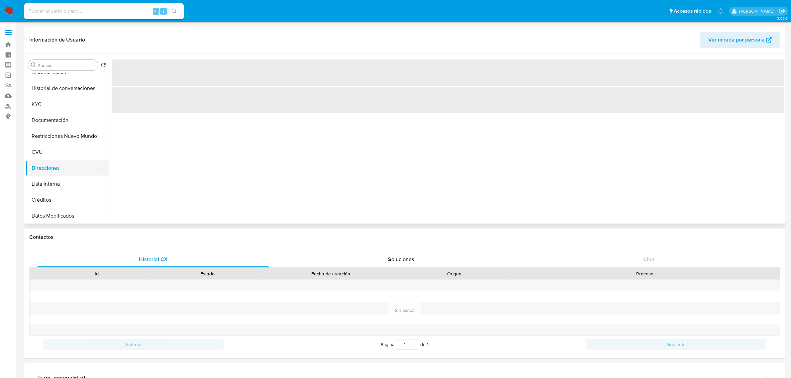
scroll to position [42, 0]
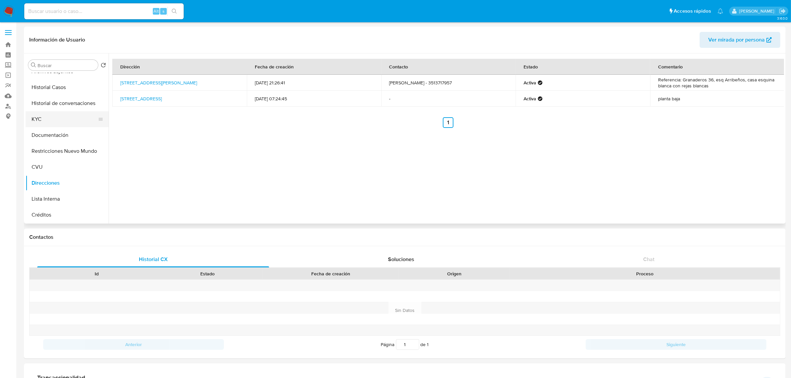
click at [52, 120] on button "KYC" at bounding box center [65, 119] width 78 height 16
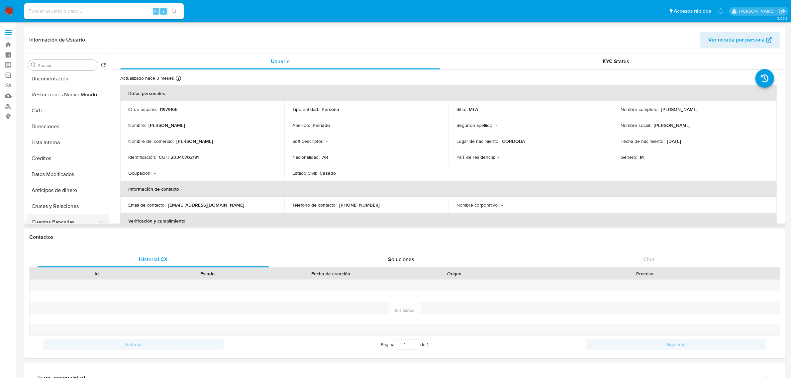
scroll to position [83, 0]
click at [51, 143] on button "Direcciones" at bounding box center [65, 142] width 78 height 16
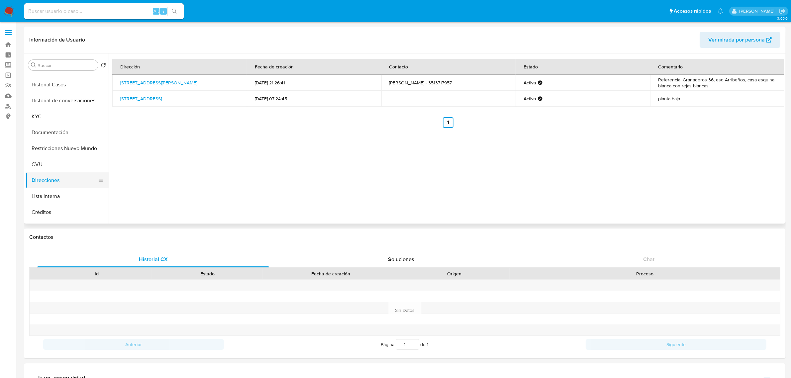
scroll to position [0, 0]
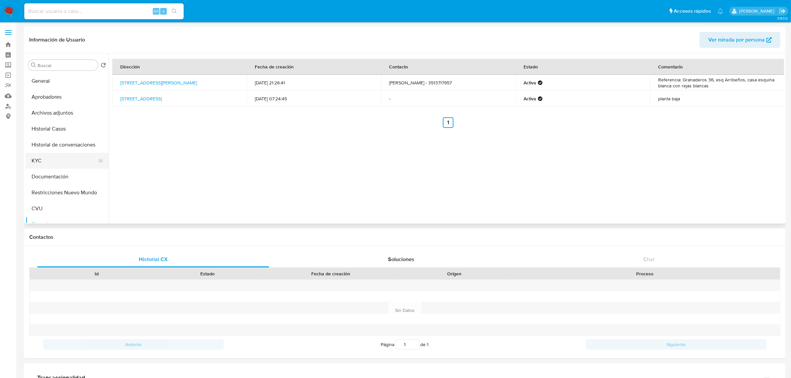
click at [40, 166] on button "KYC" at bounding box center [65, 161] width 78 height 16
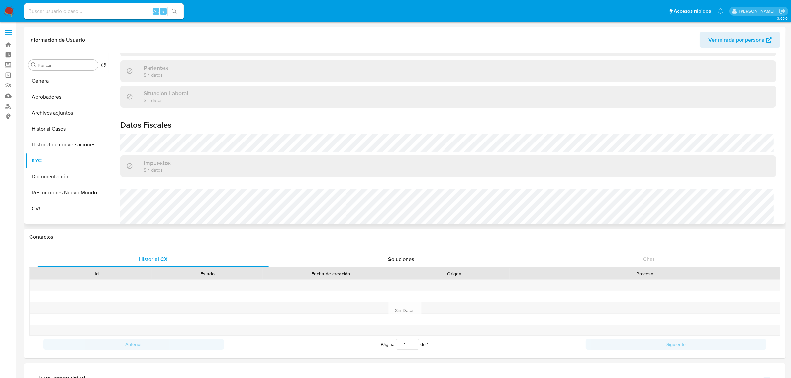
scroll to position [337, 0]
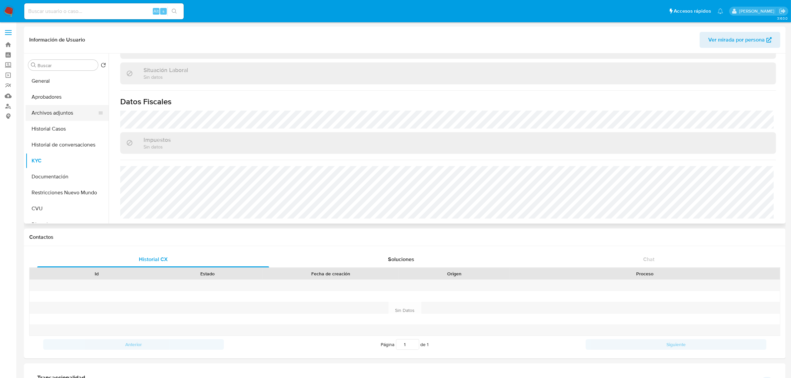
click at [58, 110] on button "Archivos adjuntos" at bounding box center [65, 113] width 78 height 16
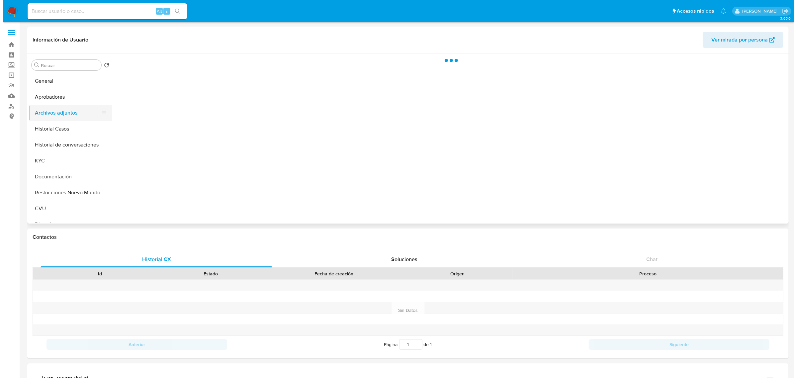
scroll to position [0, 0]
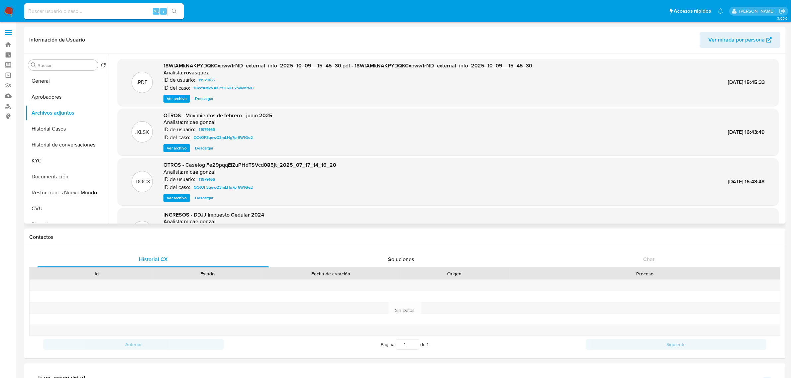
click at [170, 103] on div ".PDF 18WfAMkNAKPYDQKCxpww1rND_external_info_2025_10_09__15_45_30.pdf - 18WfAMkN…" at bounding box center [448, 82] width 661 height 47
click at [173, 100] on span "Ver archivo" at bounding box center [177, 98] width 20 height 7
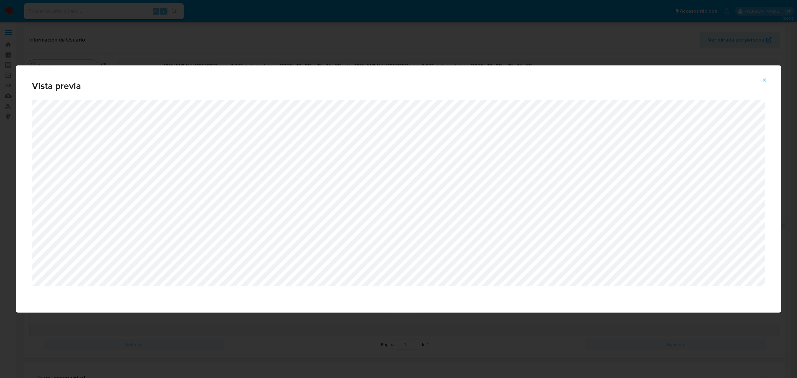
click at [763, 81] on icon "Attachment preview" at bounding box center [764, 79] width 5 height 5
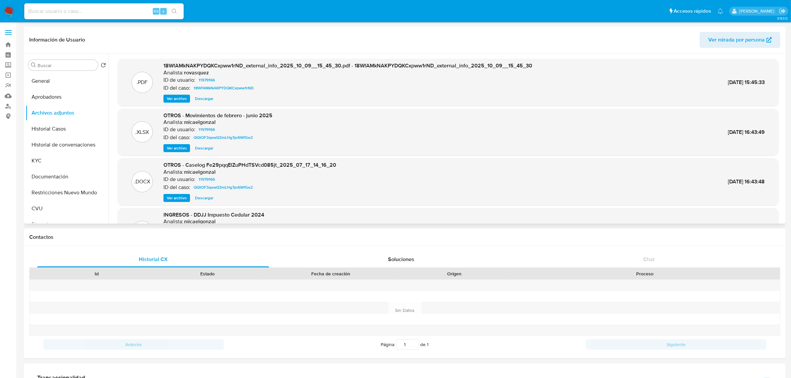
click at [177, 198] on span "Ver archivo" at bounding box center [177, 198] width 20 height 7
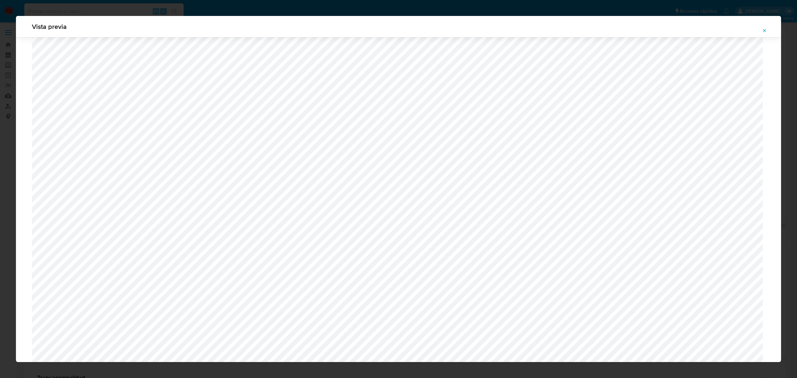
scroll to position [406, 0]
click at [762, 30] on icon "Attachment preview" at bounding box center [764, 30] width 5 height 5
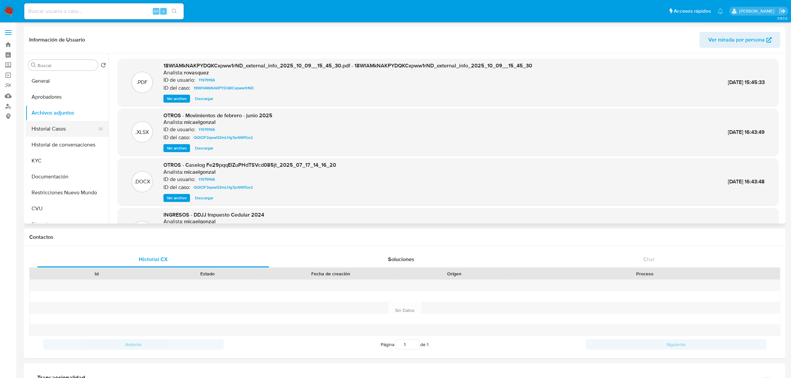
click at [57, 126] on button "Historial Casos" at bounding box center [65, 129] width 78 height 16
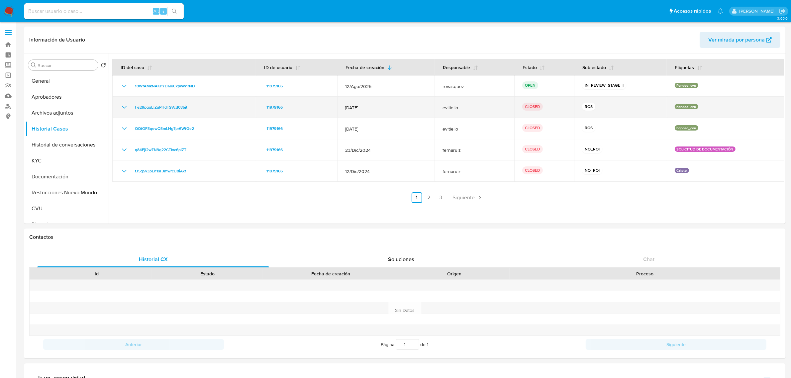
drag, startPoint x: 125, startPoint y: 107, endPoint x: 128, endPoint y: 107, distance: 3.3
click at [125, 107] on icon "Mostrar/Ocultar" at bounding box center [124, 107] width 8 height 8
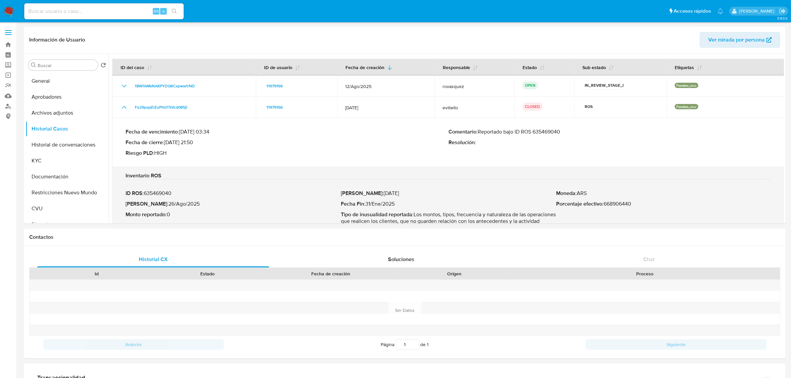
click at [540, 136] on div "Comentario : Reportado bajo ID ROS 635469040 Resolución :" at bounding box center [609, 143] width 323 height 28
click at [542, 132] on p "Comentario : Reportado bajo ID ROS 635469040" at bounding box center [609, 132] width 323 height 7
click at [62, 110] on button "Archivos adjuntos" at bounding box center [65, 113] width 78 height 16
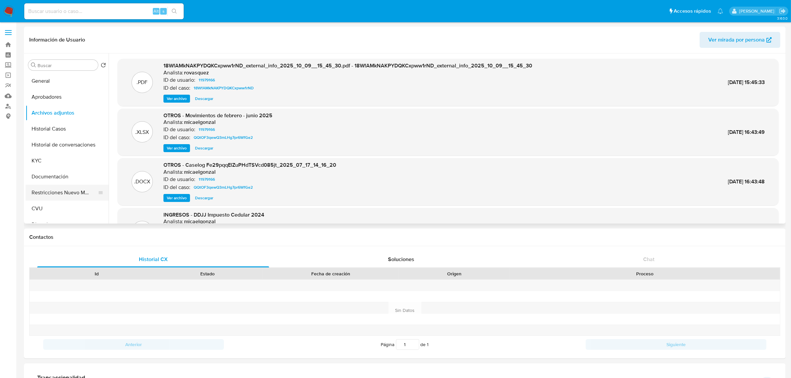
click at [56, 190] on button "Restricciones Nuevo Mundo" at bounding box center [65, 193] width 78 height 16
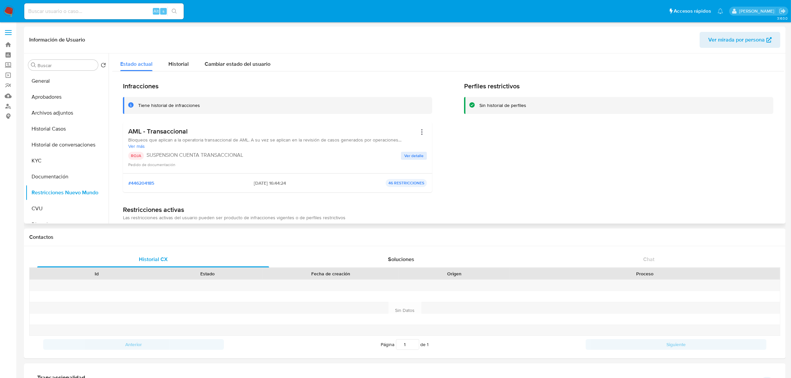
drag, startPoint x: 270, startPoint y: 183, endPoint x: 241, endPoint y: 183, distance: 28.9
click at [241, 183] on div "#446204185 17/07/2025 - 16:44:24 46 RESTRICCIONES" at bounding box center [277, 183] width 299 height 8
click at [44, 112] on button "Archivos adjuntos" at bounding box center [65, 113] width 78 height 16
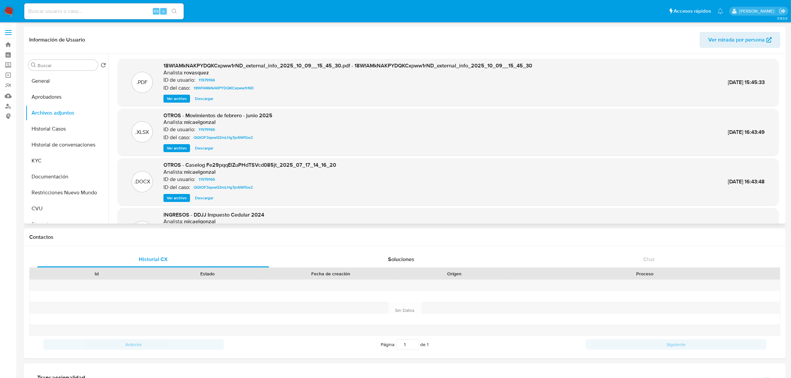
click at [178, 199] on span "Ver archivo" at bounding box center [177, 198] width 20 height 7
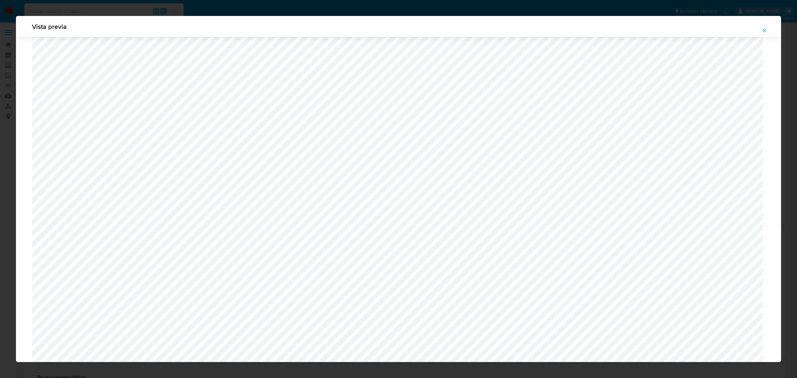
scroll to position [406, 0]
click at [765, 32] on icon "Attachment preview" at bounding box center [764, 30] width 5 height 5
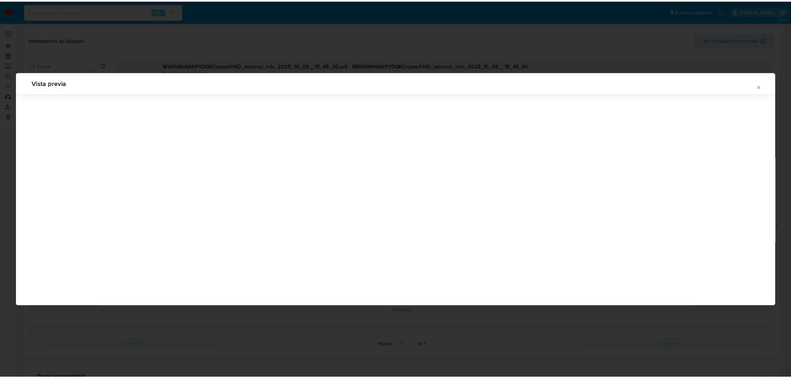
scroll to position [0, 0]
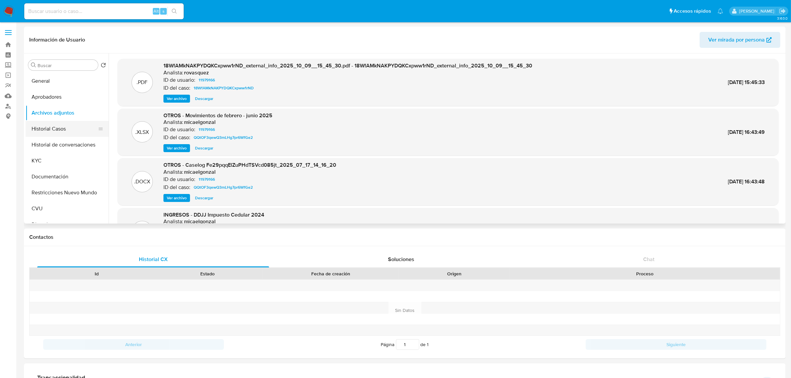
click at [53, 132] on button "Historial Casos" at bounding box center [65, 129] width 78 height 16
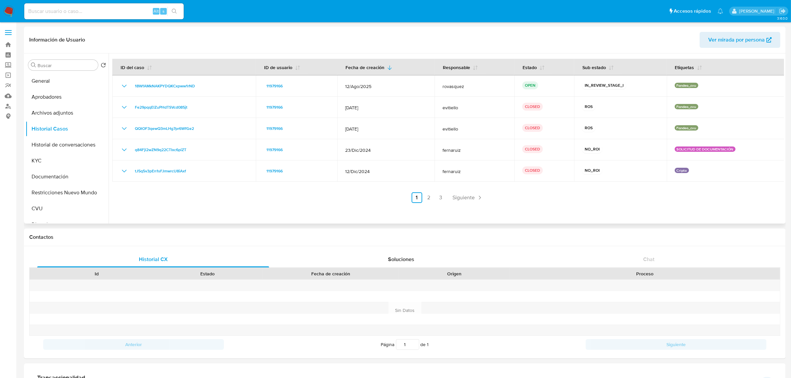
drag, startPoint x: 184, startPoint y: 87, endPoint x: 180, endPoint y: 29, distance: 57.9
click at [52, 160] on button "KYC" at bounding box center [65, 161] width 78 height 16
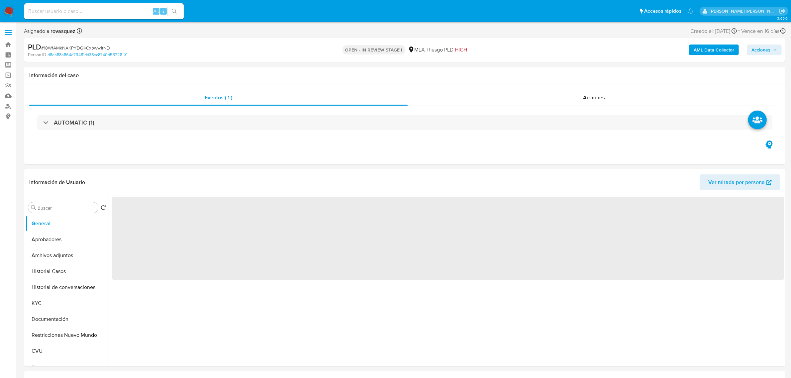
select select "10"
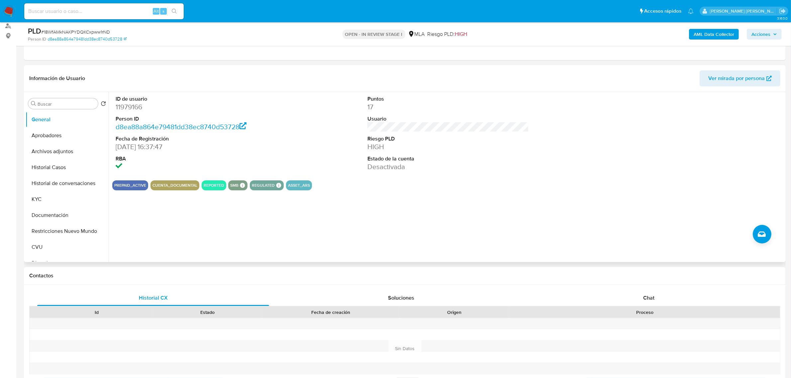
scroll to position [166, 0]
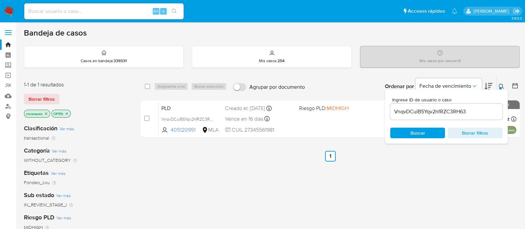
click at [420, 111] on input "VnqvDCuiB5Yqv2hfRZC3RH63" at bounding box center [446, 111] width 112 height 9
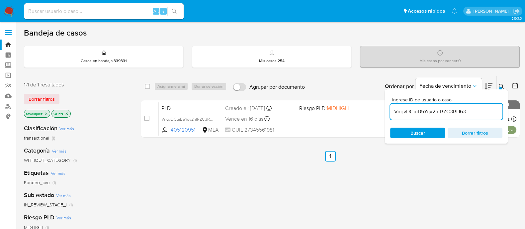
click at [420, 111] on input "VnqvDCuiB5Yqv2hfRZC3RH63" at bounding box center [446, 111] width 112 height 9
paste input "18WfAMkNAKPYDQKCxpww1rND"
type input "18WfAMkNAKPYDQKCxpww1rND"
click at [412, 131] on span "Buscar" at bounding box center [417, 133] width 15 height 11
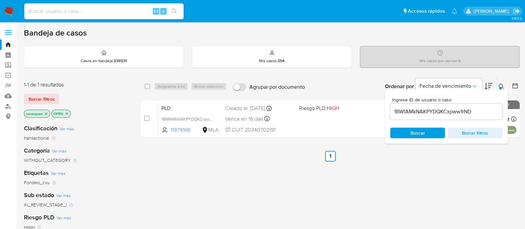
click at [146, 119] on input "checkbox" at bounding box center [146, 118] width 5 height 5
checkbox input "true"
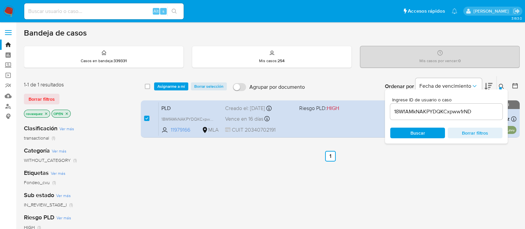
click at [175, 90] on div "select-all-cases-checkbox Asignarme a mí Borrar selección Agrupar por documento…" at bounding box center [330, 86] width 379 height 21
click at [176, 87] on span "Asignarme a mí" at bounding box center [171, 86] width 28 height 7
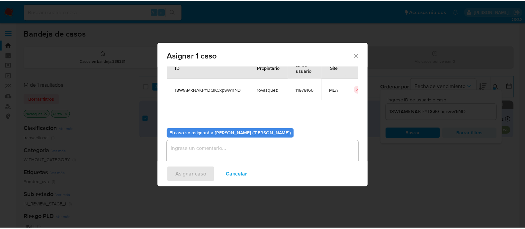
scroll to position [34, 0]
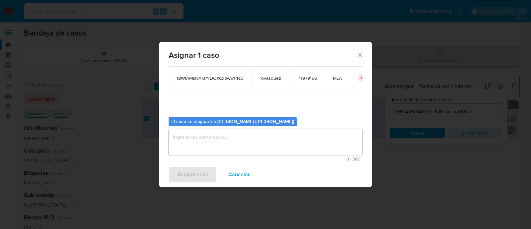
click at [192, 146] on textarea "assign-modal" at bounding box center [266, 142] width 194 height 27
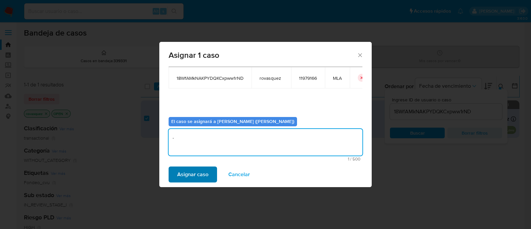
type textarea "."
click at [186, 174] on span "Asignar caso" at bounding box center [192, 174] width 31 height 15
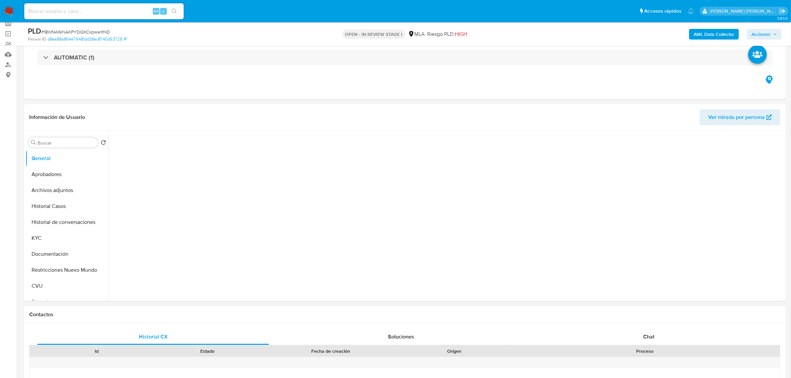
select select "10"
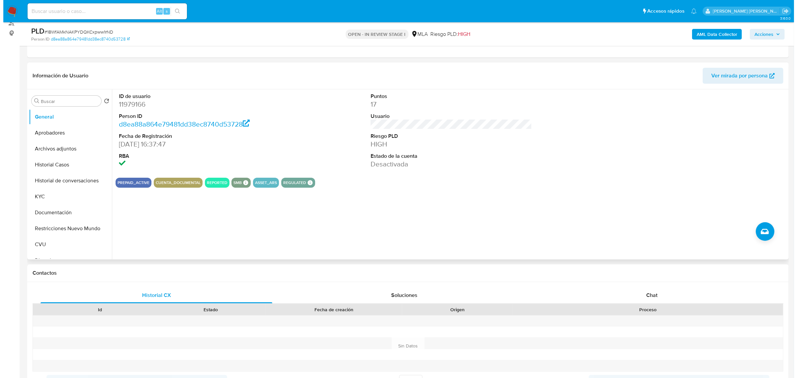
scroll to position [42, 0]
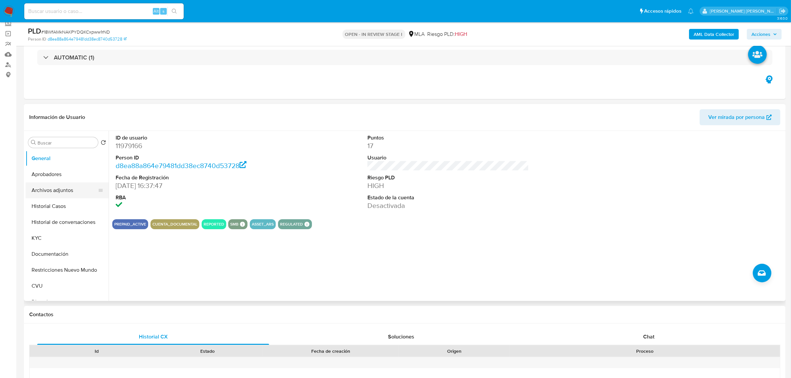
click at [51, 186] on button "Archivos adjuntos" at bounding box center [65, 190] width 78 height 16
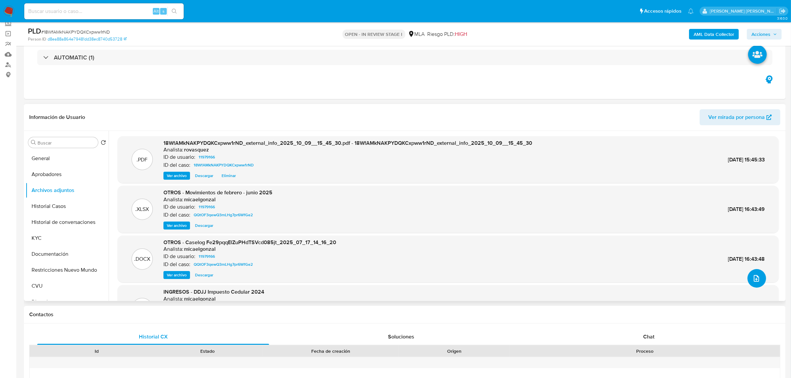
click at [757, 279] on icon "upload-file" at bounding box center [756, 278] width 8 height 8
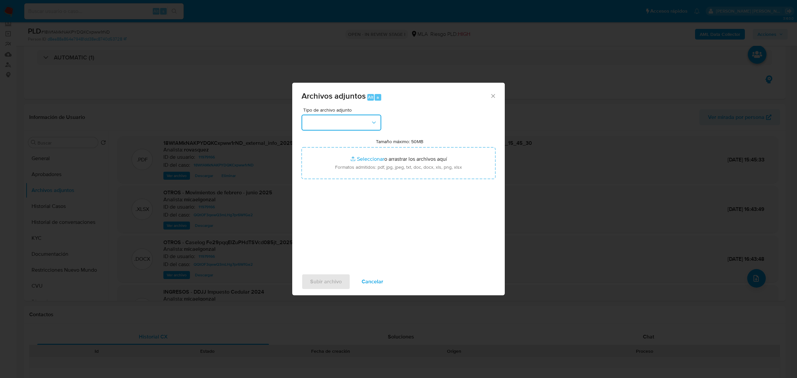
click at [343, 123] on button "button" at bounding box center [342, 123] width 80 height 16
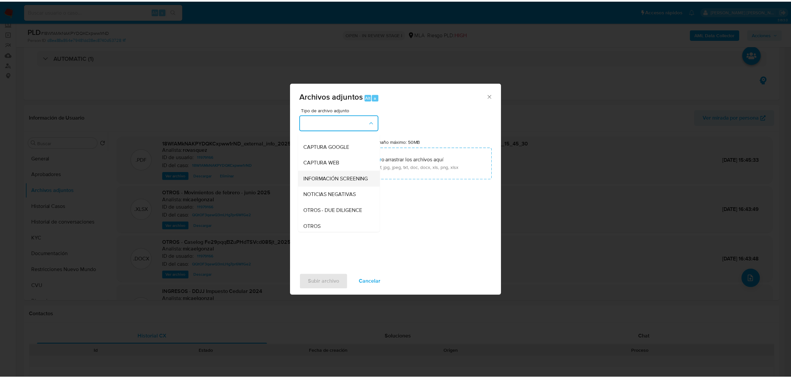
scroll to position [83, 0]
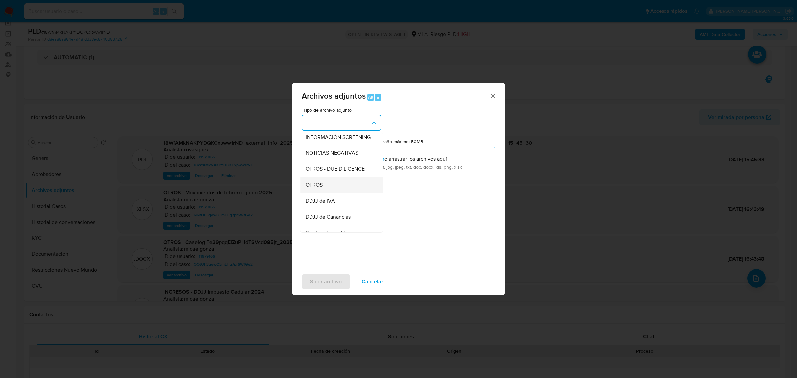
click at [331, 193] on div "OTROS" at bounding box center [340, 185] width 68 height 16
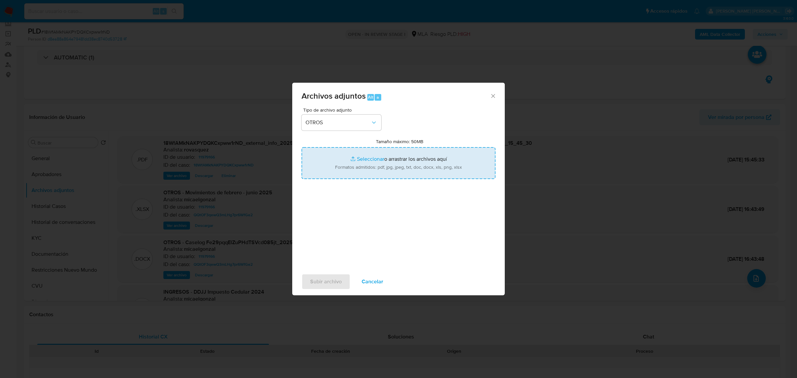
click at [362, 161] on input "Tamaño máximo: 50MB Seleccionar archivos" at bounding box center [399, 163] width 194 height 32
click at [360, 161] on input "Tamaño máximo: 50MB Seleccionar archivos" at bounding box center [399, 163] width 194 height 32
click at [364, 160] on input "Tamaño máximo: 50MB Seleccionar archivos" at bounding box center [399, 163] width 194 height 32
type input "C:\fakepath\Caselog 18WfAMkNAKPYDQKCxpww1rND_2025_10_13_15_17_31.docx"
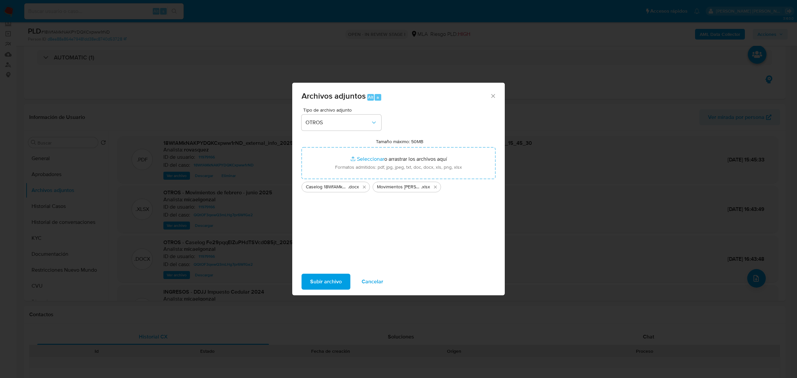
click at [378, 281] on span "Cancelar" at bounding box center [373, 281] width 22 height 15
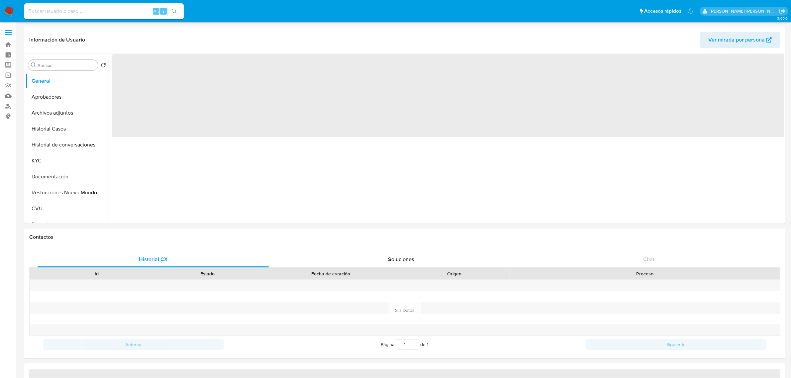
select select "10"
